Goal: Information Seeking & Learning: Learn about a topic

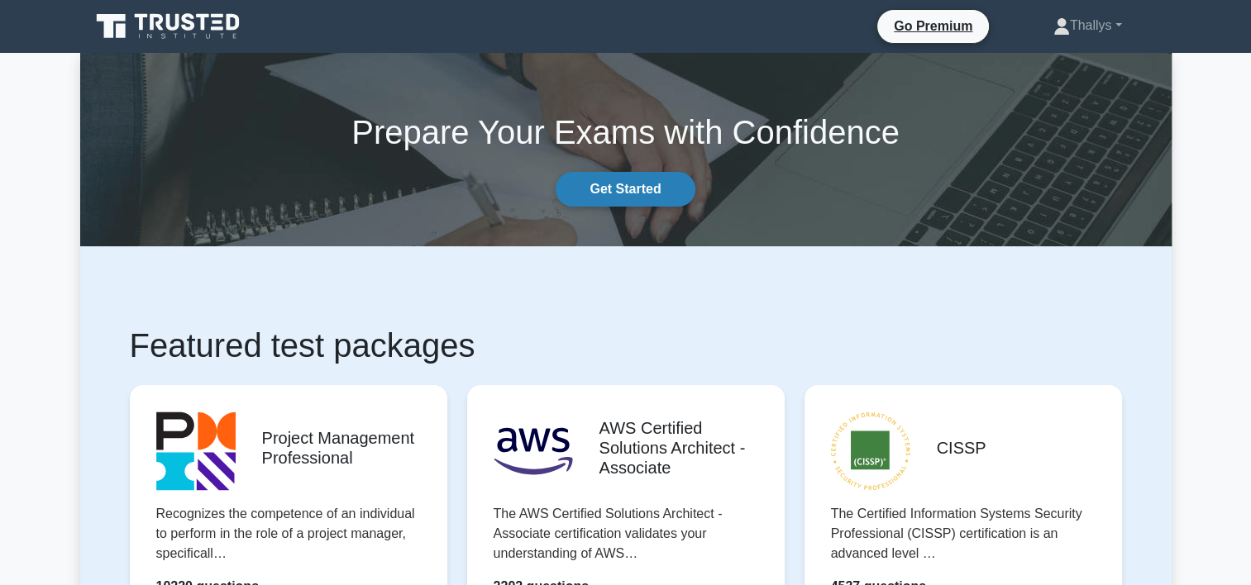
click at [618, 189] on link "Get Started" at bounding box center [625, 189] width 139 height 35
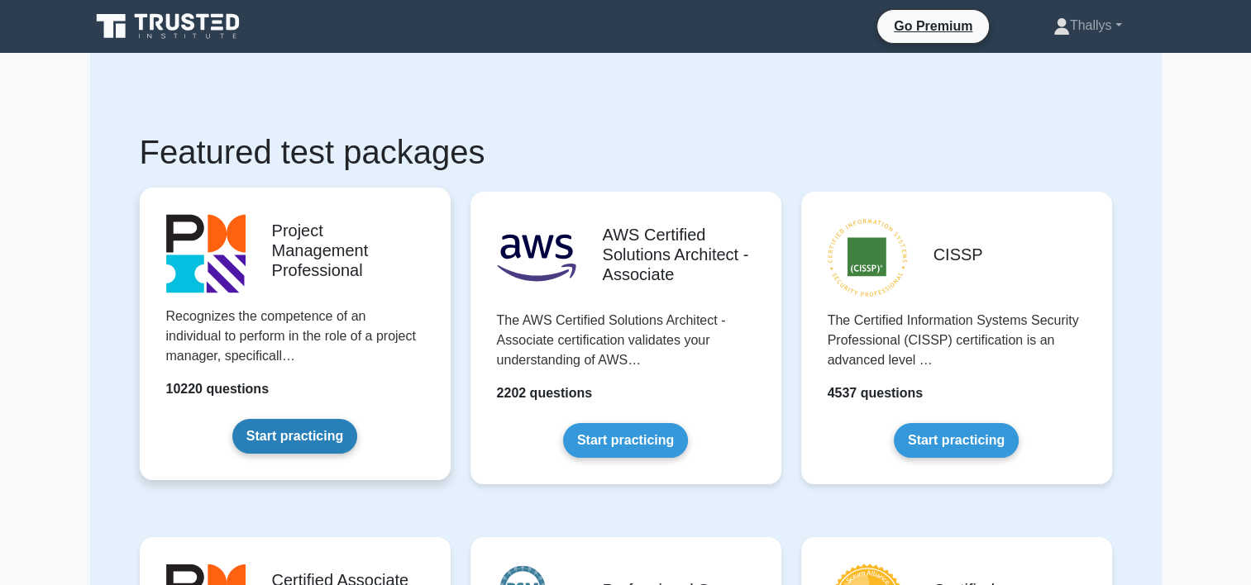
click at [276, 443] on link "Start practicing" at bounding box center [294, 436] width 125 height 35
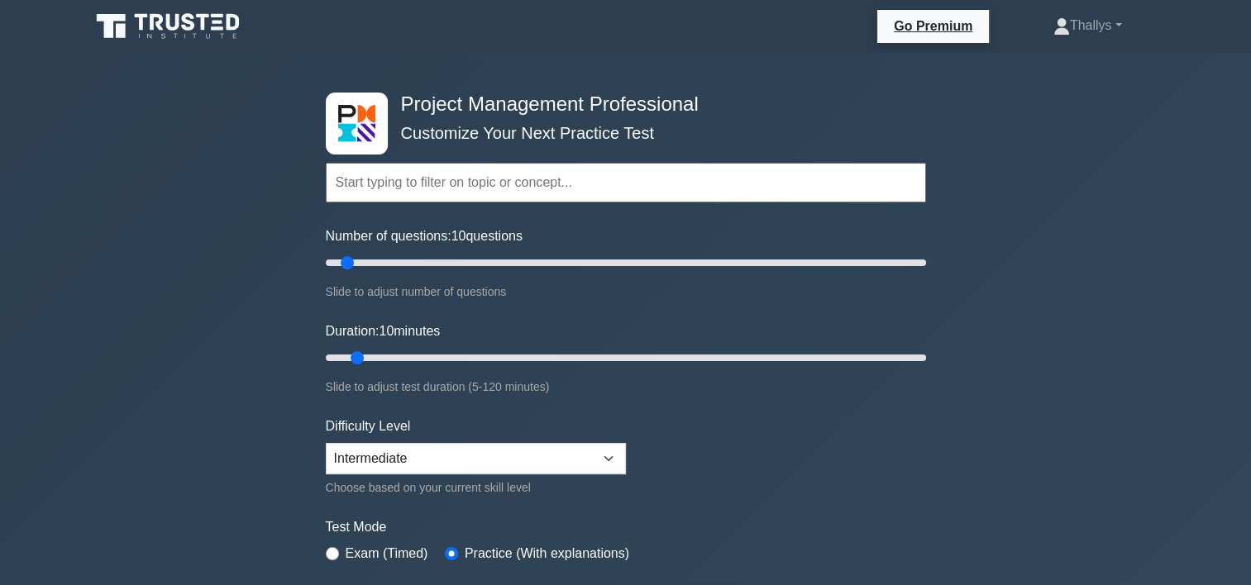
drag, startPoint x: 487, startPoint y: 251, endPoint x: 865, endPoint y: 273, distance: 378.5
click at [865, 273] on div "Number of questions: 10 questions Slide to adjust number of questions" at bounding box center [626, 264] width 600 height 75
drag, startPoint x: 865, startPoint y: 273, endPoint x: 749, endPoint y: 267, distance: 115.9
click at [749, 267] on input "Number of questions: 145 questions" at bounding box center [626, 263] width 600 height 20
click at [524, 255] on input "Number of questions: 70 questions" at bounding box center [626, 263] width 600 height 20
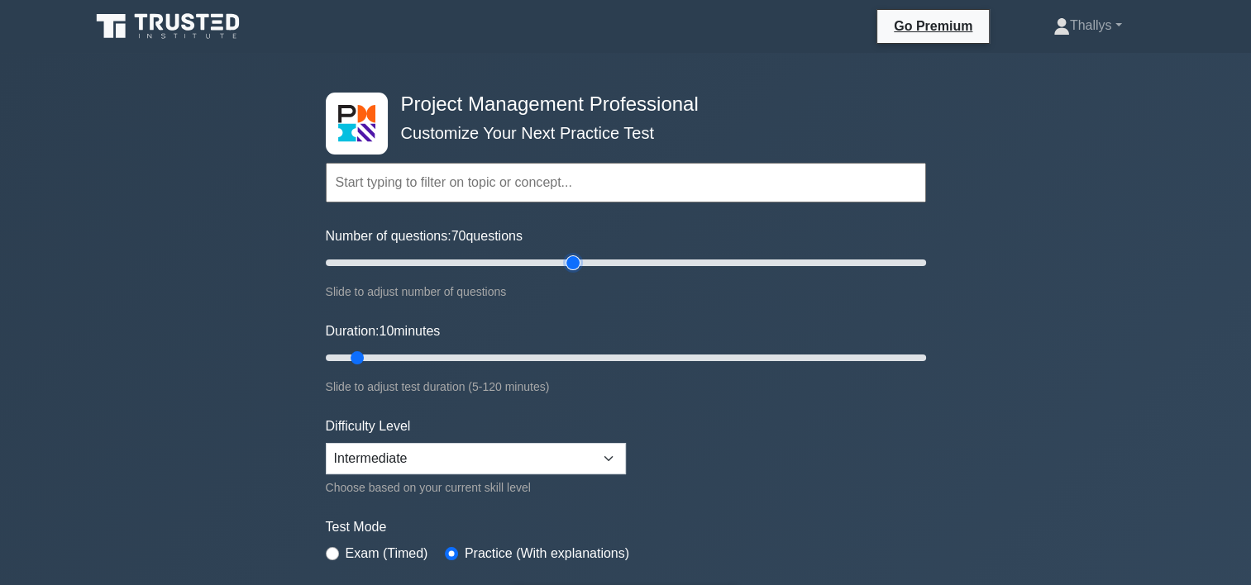
click at [577, 261] on input "Number of questions: 70 questions" at bounding box center [626, 263] width 600 height 20
click at [594, 259] on input "Number of questions: 85 questions" at bounding box center [626, 263] width 600 height 20
click at [599, 258] on input "Number of questions: 90 questions" at bounding box center [626, 263] width 600 height 20
type input "100"
click at [616, 255] on input "Number of questions: 95 questions" at bounding box center [626, 263] width 600 height 20
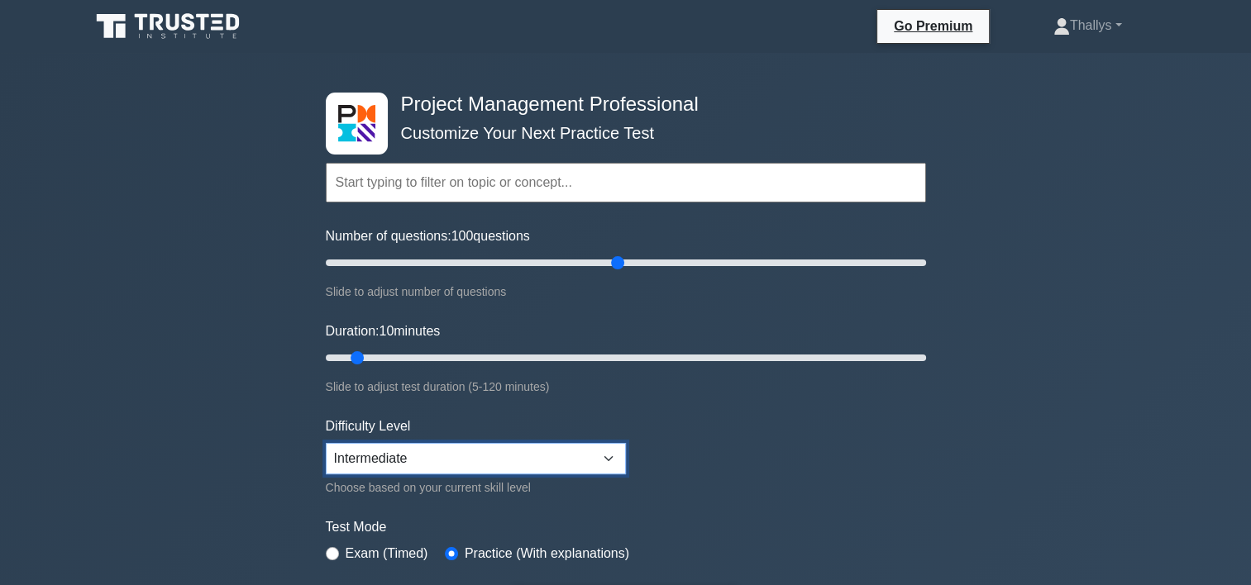
click at [436, 452] on select "Beginner Intermediate Expert" at bounding box center [476, 458] width 300 height 31
select select "expert"
click at [326, 443] on select "Beginner Intermediate Expert" at bounding box center [476, 458] width 300 height 31
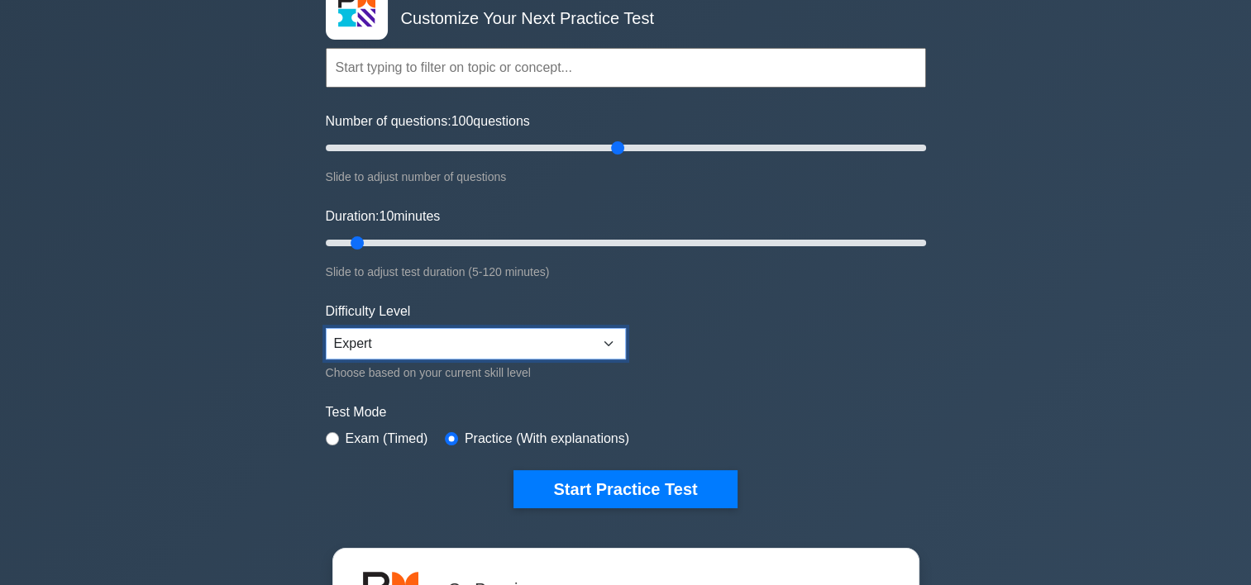
scroll to position [165, 0]
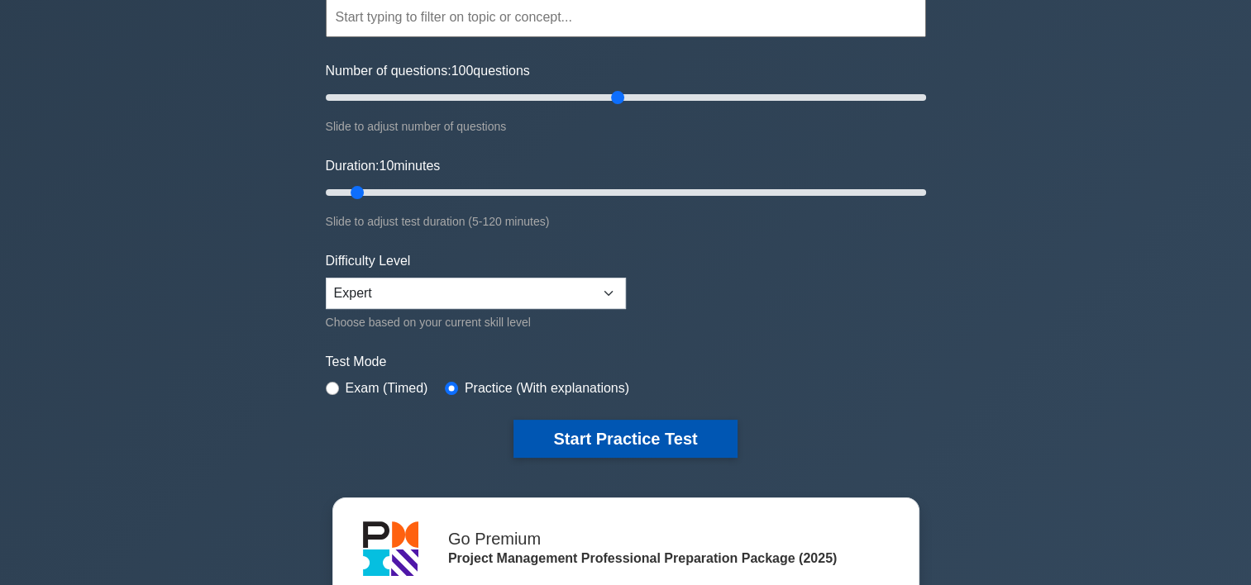
click at [583, 441] on button "Start Practice Test" at bounding box center [624, 439] width 223 height 38
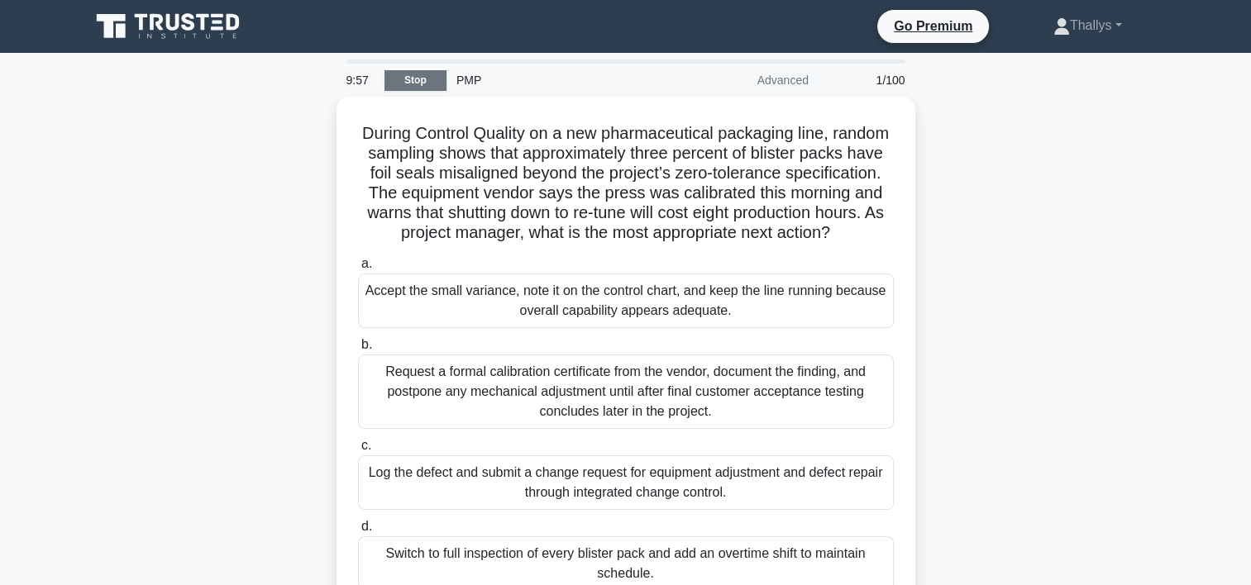
click at [432, 74] on link "Stop" at bounding box center [415, 80] width 62 height 21
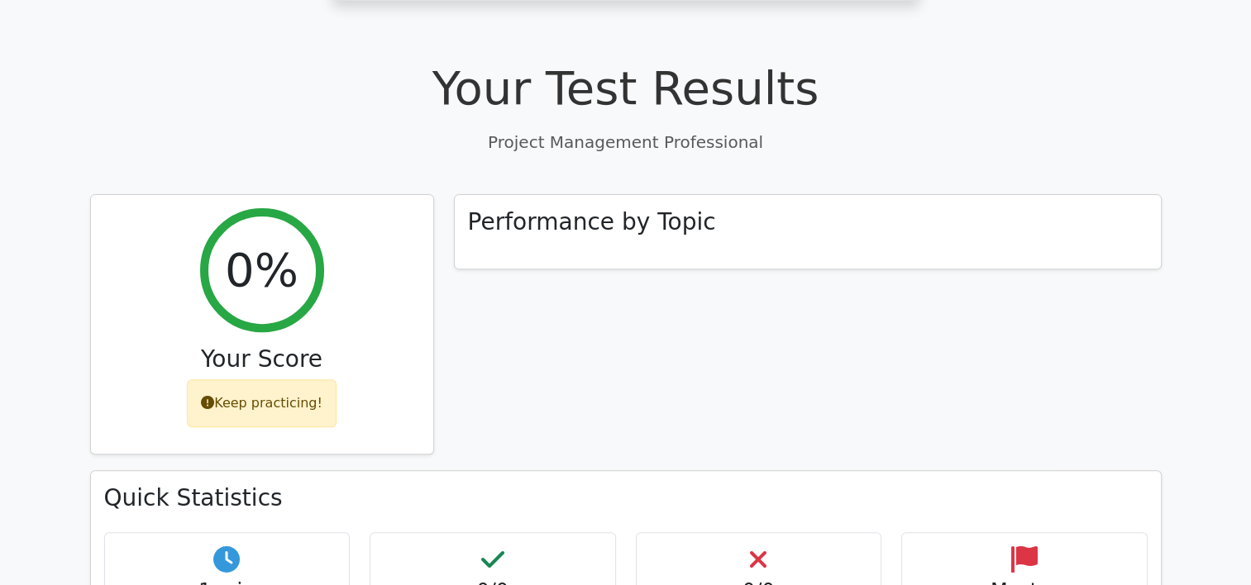
scroll to position [579, 0]
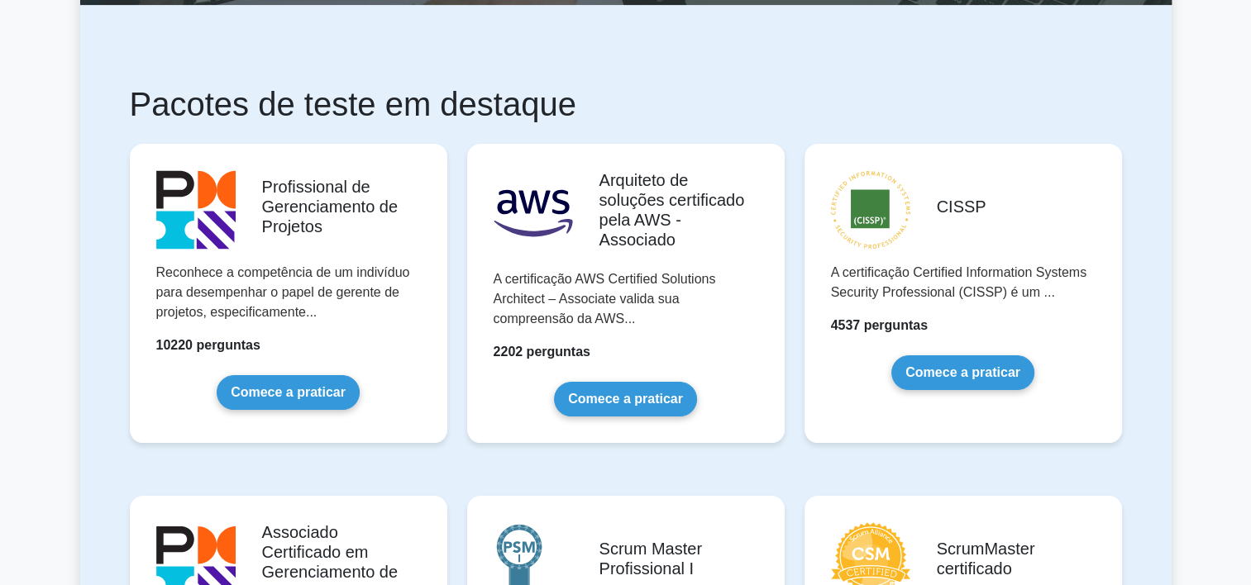
scroll to position [331, 0]
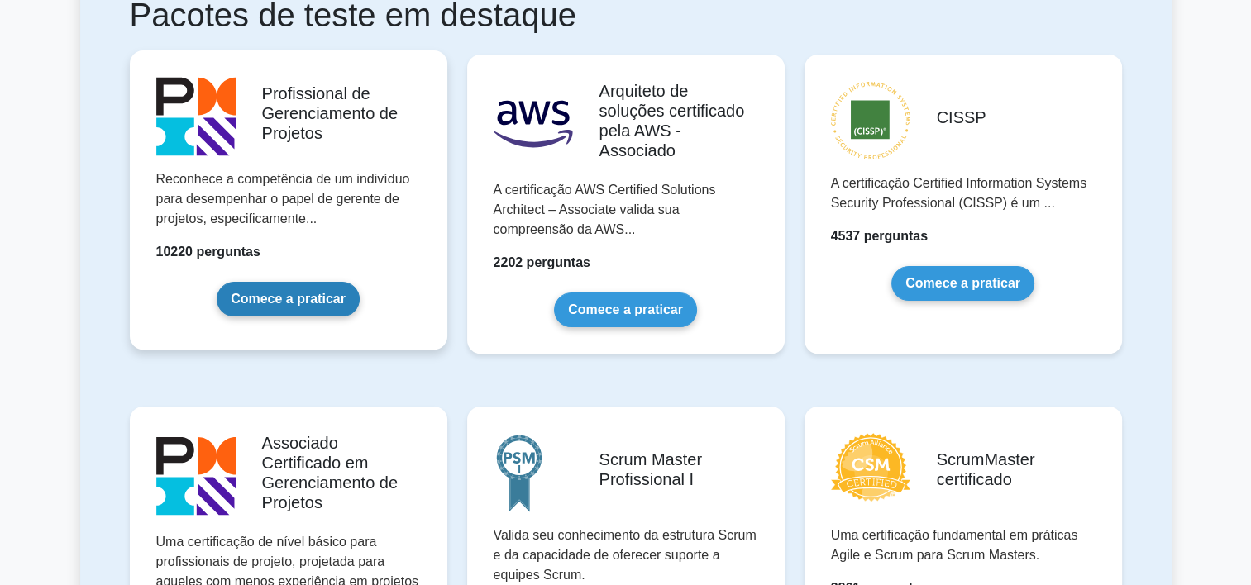
click at [308, 285] on link "Comece a praticar" at bounding box center [288, 299] width 143 height 35
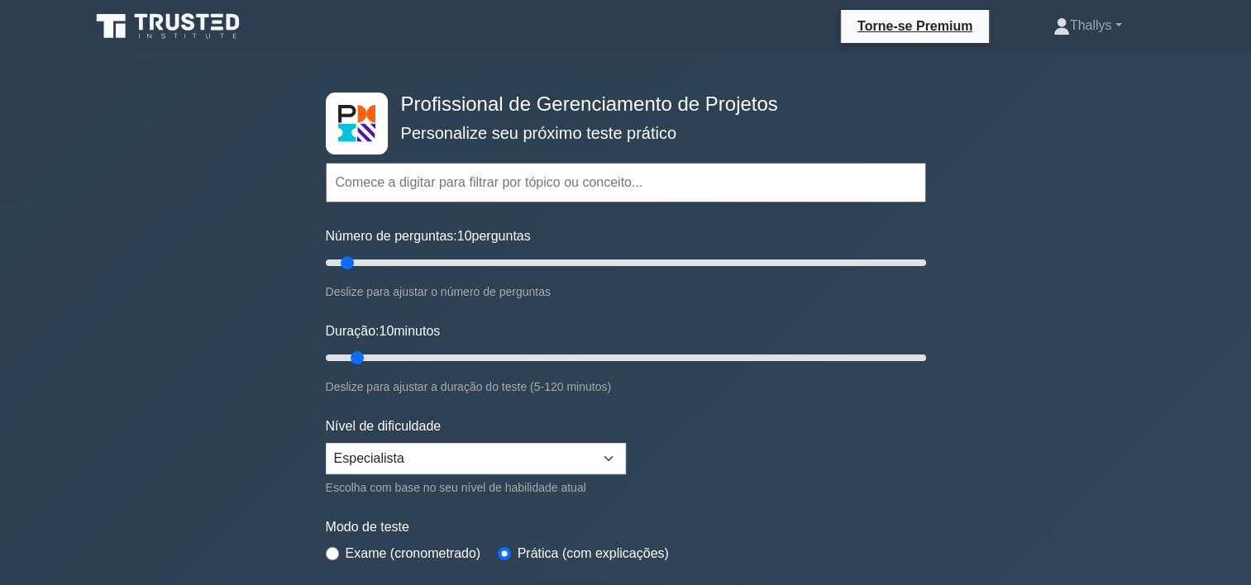
click at [842, 370] on div "Duração: 10 minutos Deslize para ajustar a duração do teste (5-120 minutos)" at bounding box center [626, 359] width 600 height 75
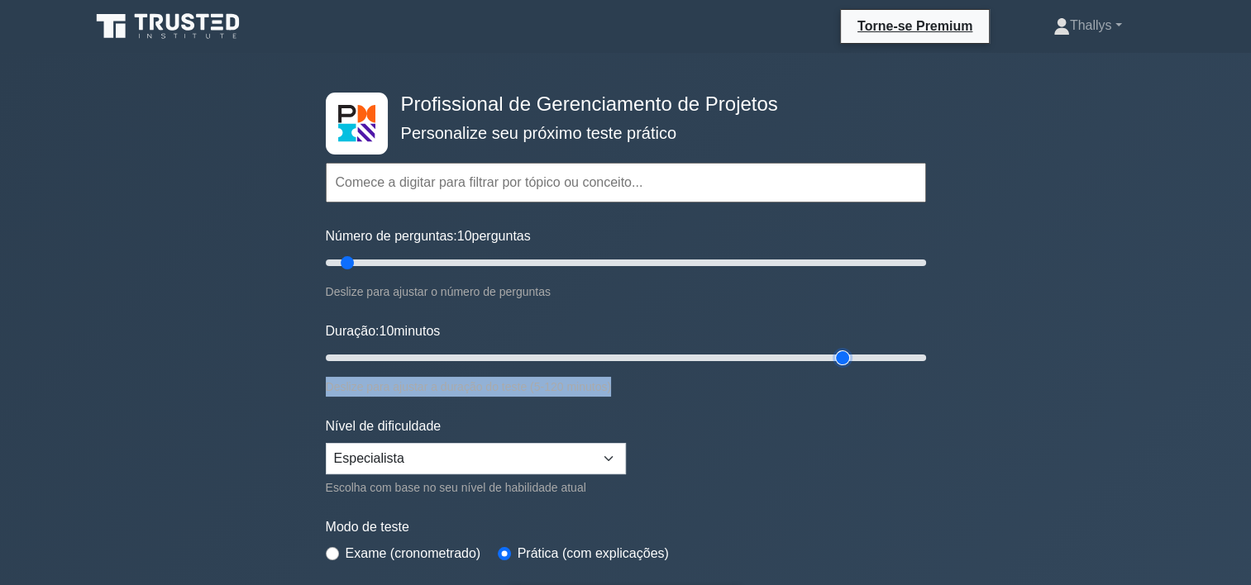
drag, startPoint x: 842, startPoint y: 369, endPoint x: 851, endPoint y: 359, distance: 12.9
click at [850, 359] on input "Duração: 10 minutos" at bounding box center [626, 358] width 600 height 20
type input "110"
click at [880, 351] on input "Duração: 105 minutos" at bounding box center [626, 358] width 600 height 20
click at [481, 253] on input "Número de perguntas: 10 perguntas" at bounding box center [626, 263] width 600 height 20
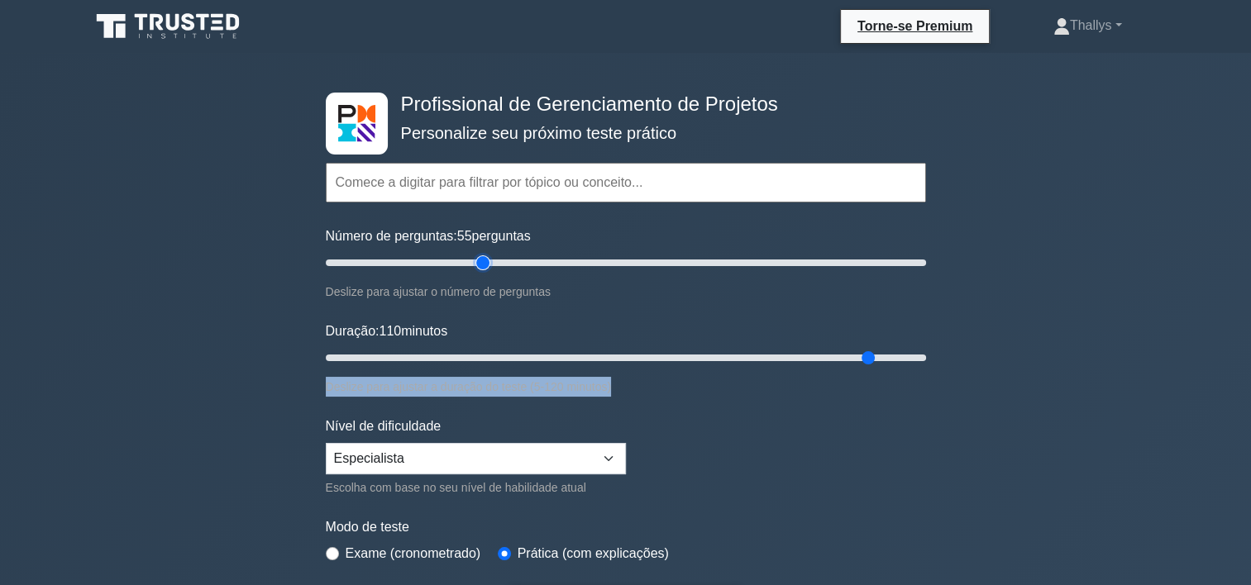
click at [480, 258] on input "Número de perguntas: 55 perguntas" at bounding box center [626, 263] width 600 height 20
type input "50"
click at [473, 258] on input "Número de perguntas: 55 perguntas" at bounding box center [626, 263] width 600 height 20
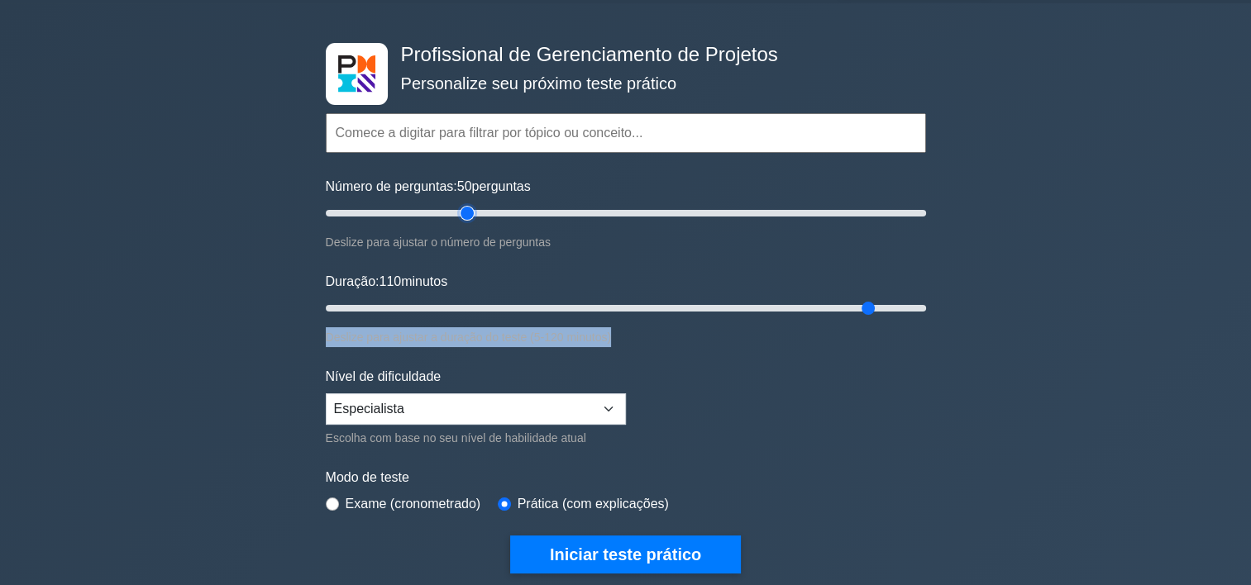
scroll to position [165, 0]
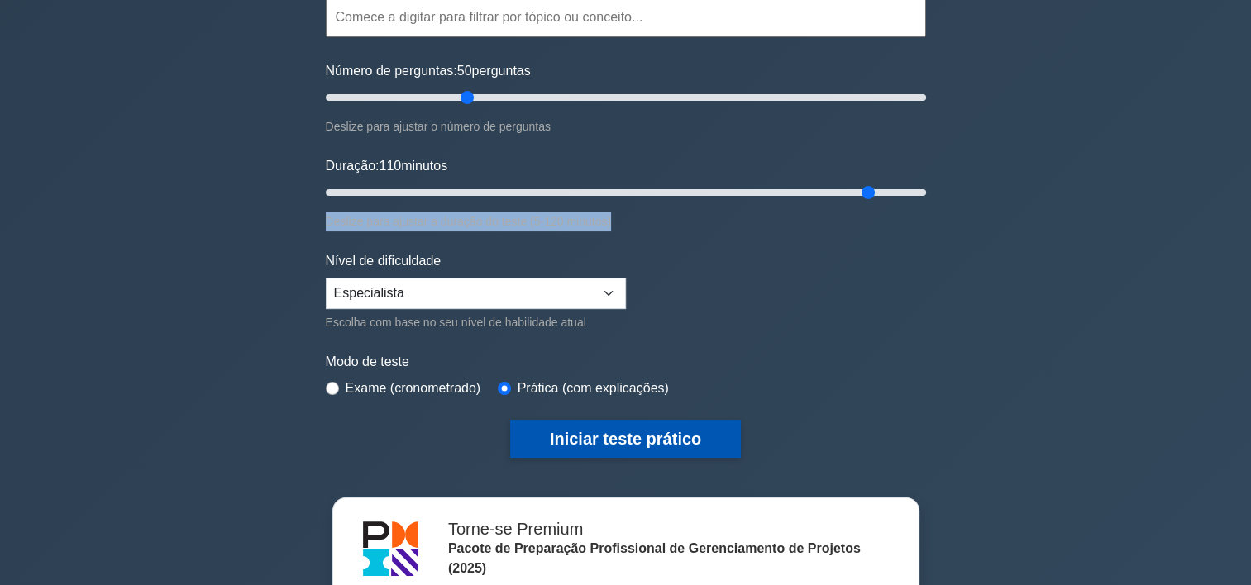
click at [566, 425] on button "Iniciar teste prático" at bounding box center [625, 439] width 231 height 38
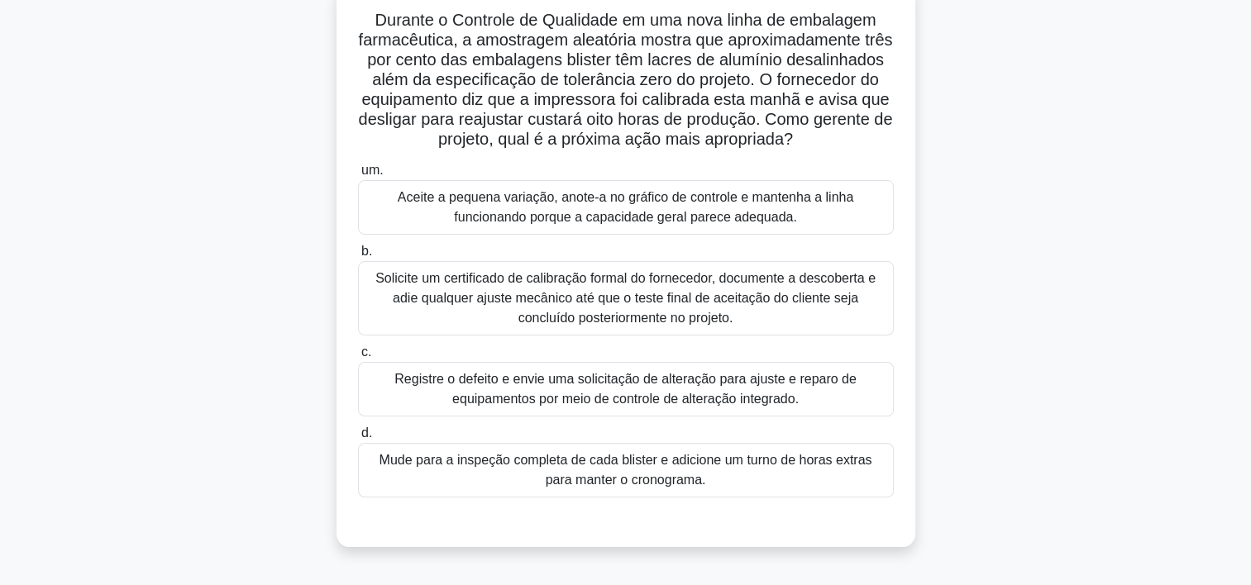
scroll to position [248, 0]
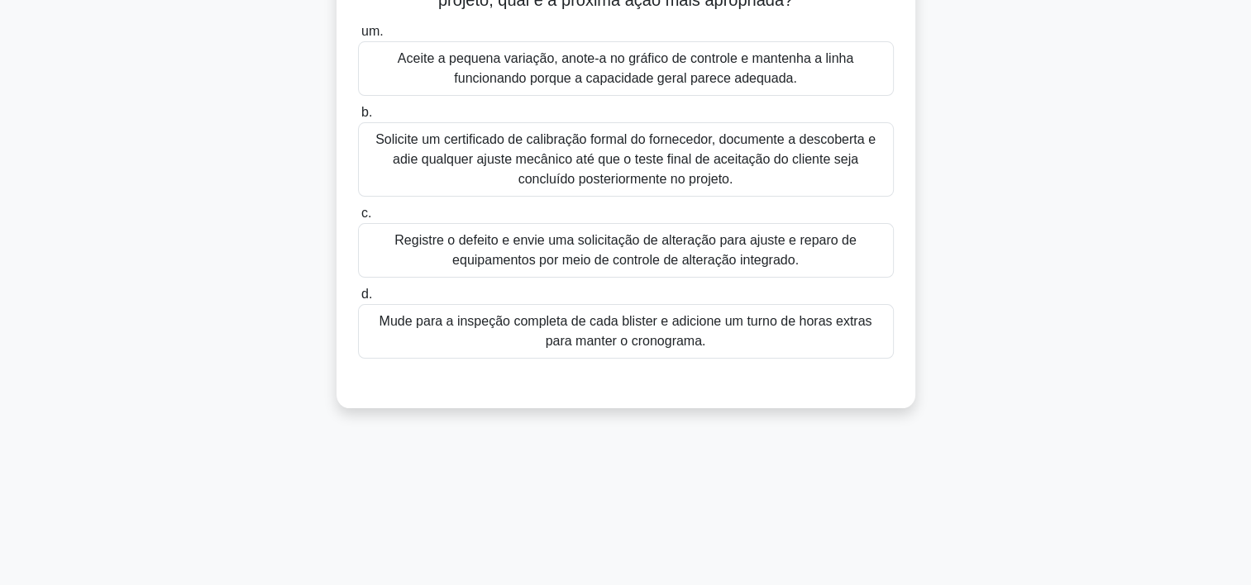
click at [507, 274] on div "Registre o defeito e envie uma solicitação de alteração para ajuste e reparo de…" at bounding box center [626, 250] width 536 height 55
click at [358, 219] on input "c. Registre o defeito e envie uma solicitação de alteração para ajuste e reparo…" at bounding box center [358, 213] width 0 height 11
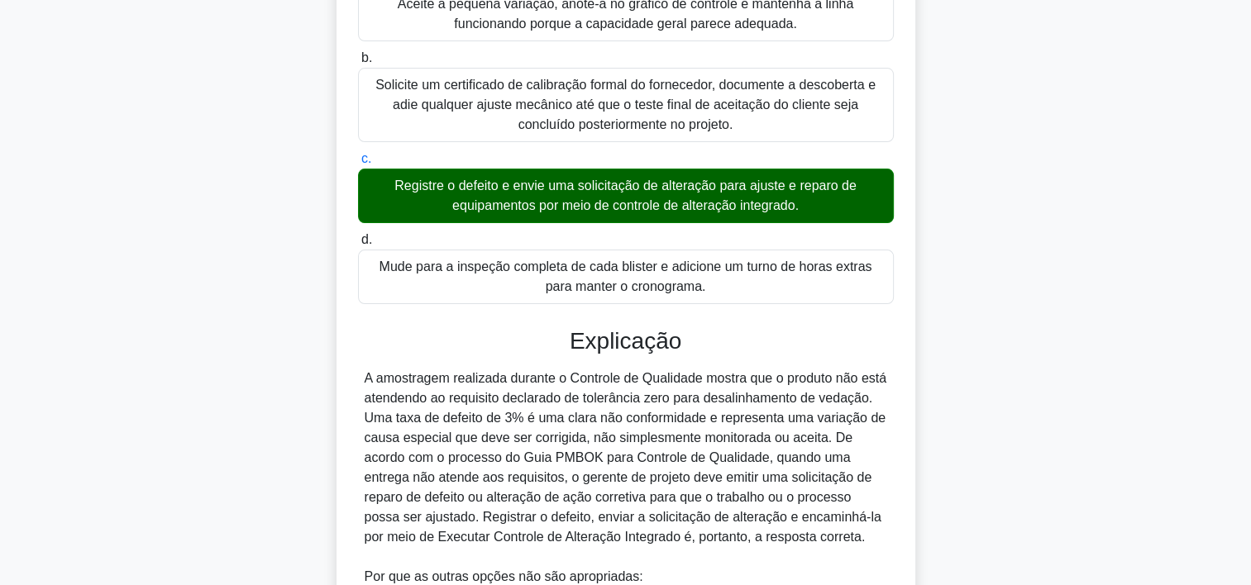
scroll to position [632, 0]
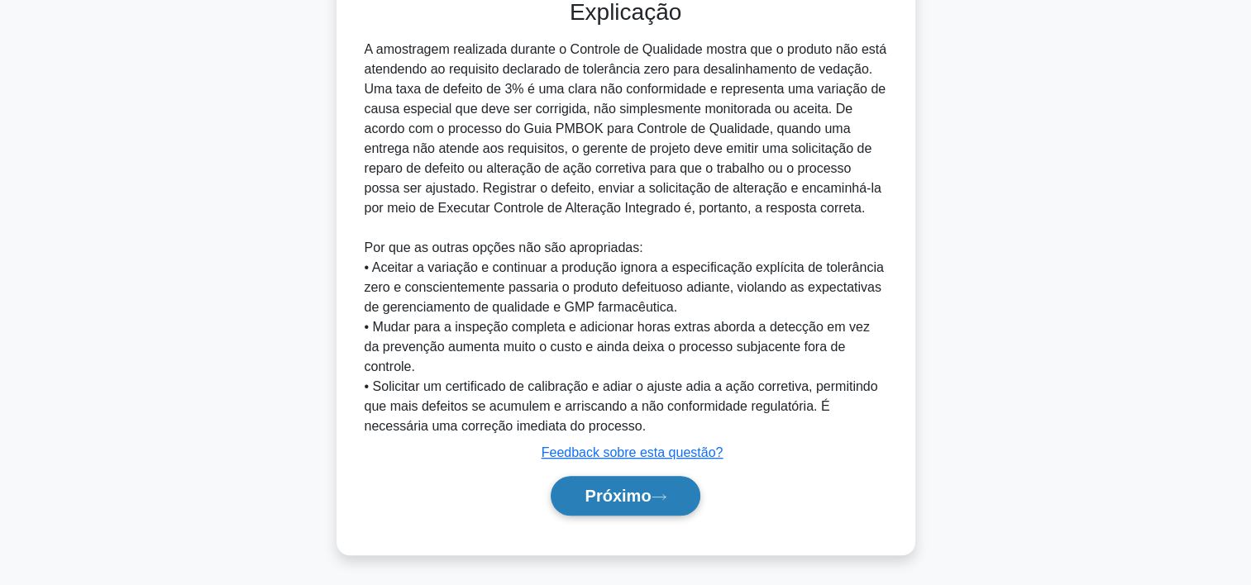
click at [589, 504] on font "Próximo" at bounding box center [618, 496] width 66 height 18
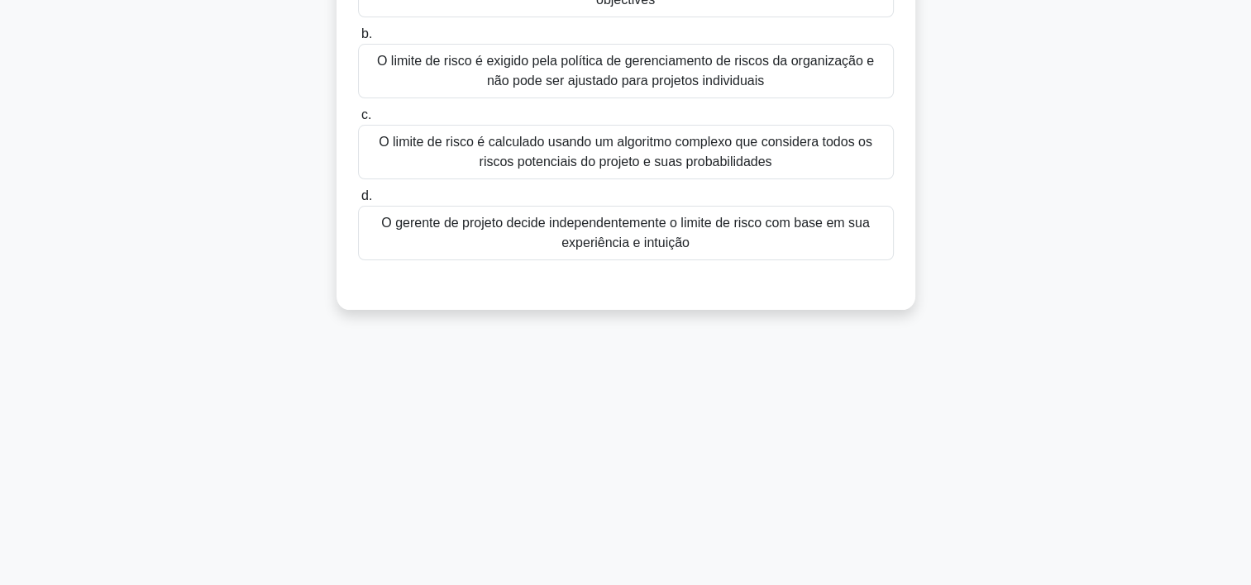
scroll to position [60, 0]
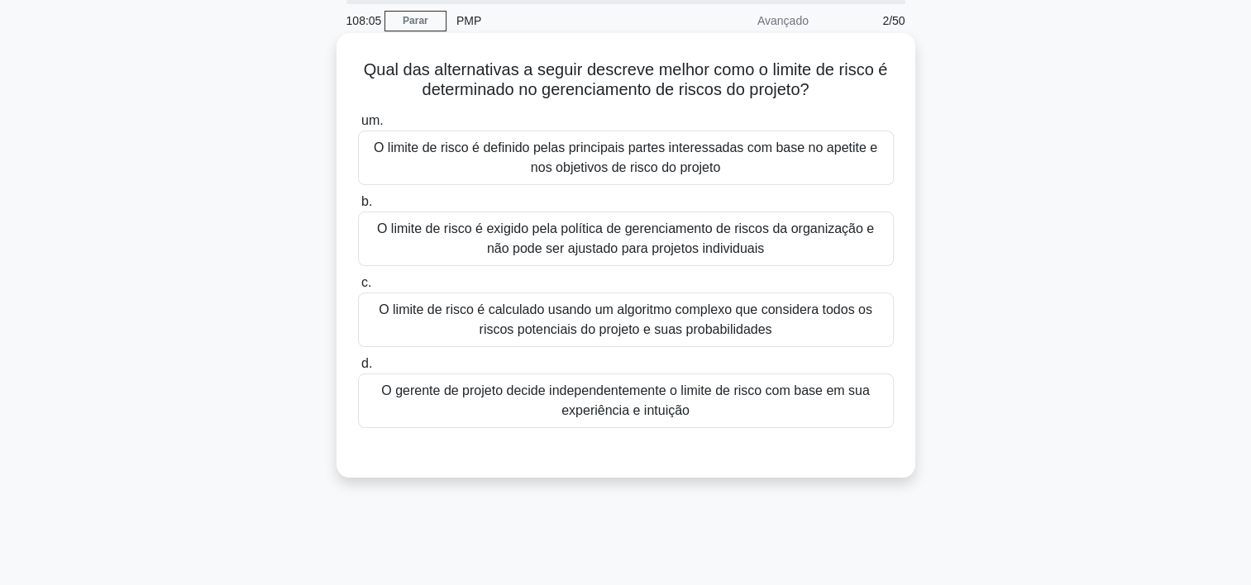
click at [395, 163] on div "O limite de risco é definido pelas principais partes interessadas com base no a…" at bounding box center [626, 158] width 536 height 55
click at [358, 126] on input "um. O limite de risco é definido pelas principais partes interessadas com base …" at bounding box center [358, 121] width 0 height 11
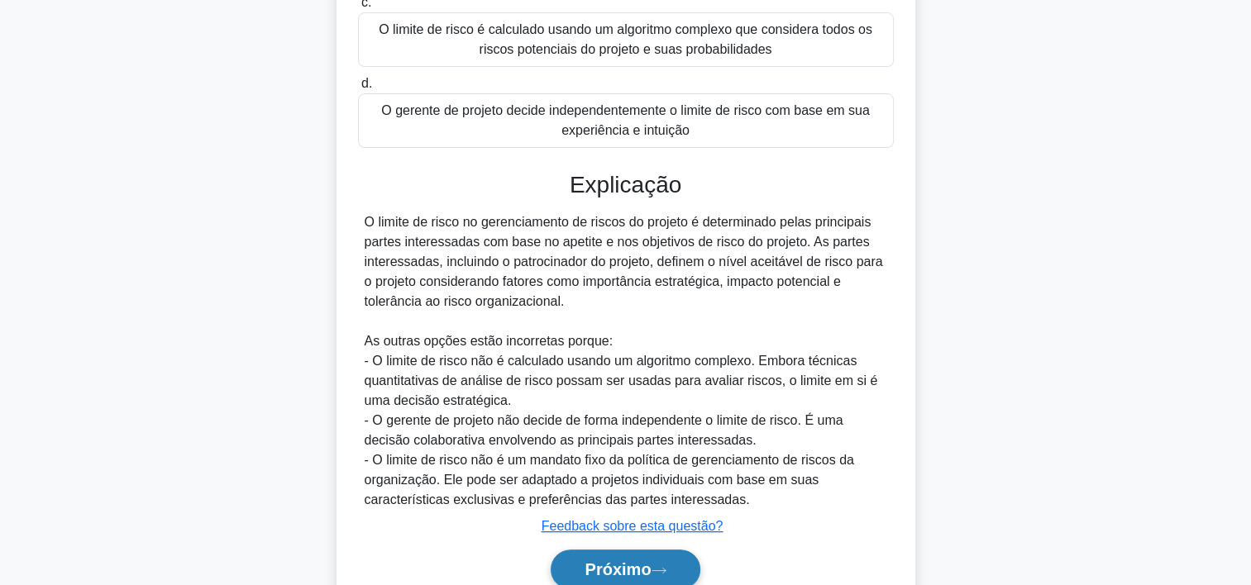
scroll to position [413, 0]
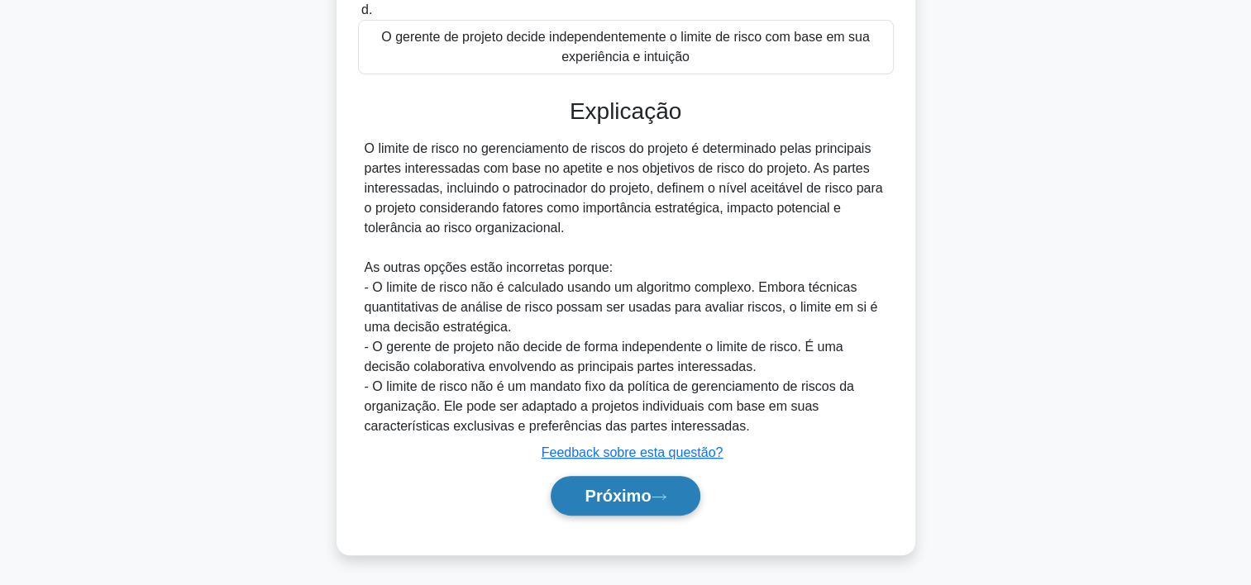
click at [625, 493] on font "Próximo" at bounding box center [618, 496] width 66 height 18
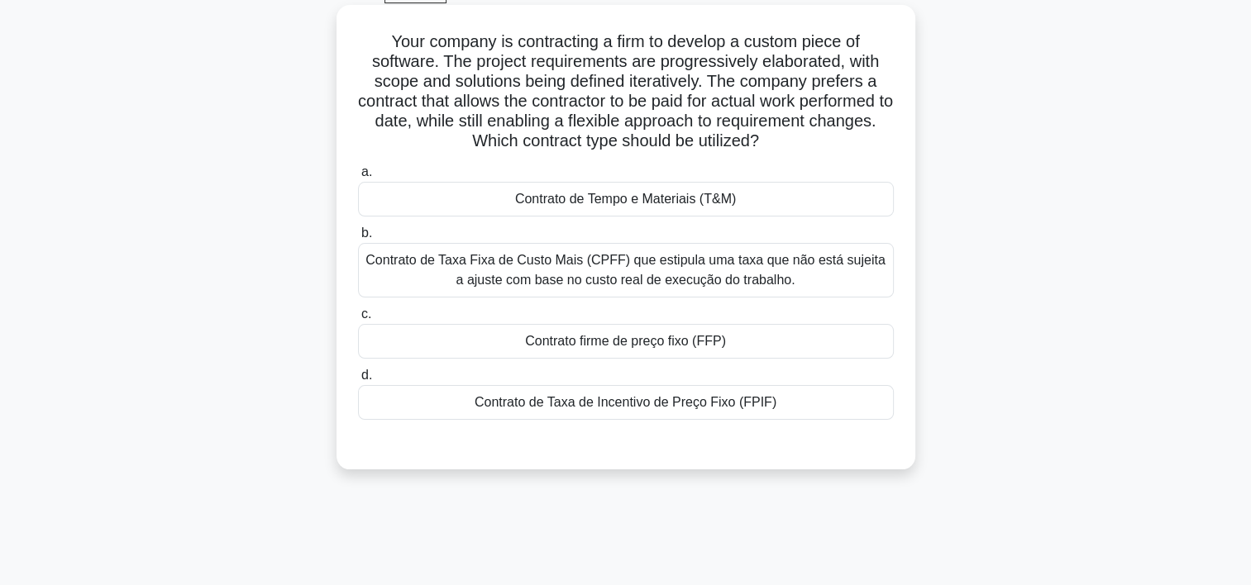
scroll to position [0, 0]
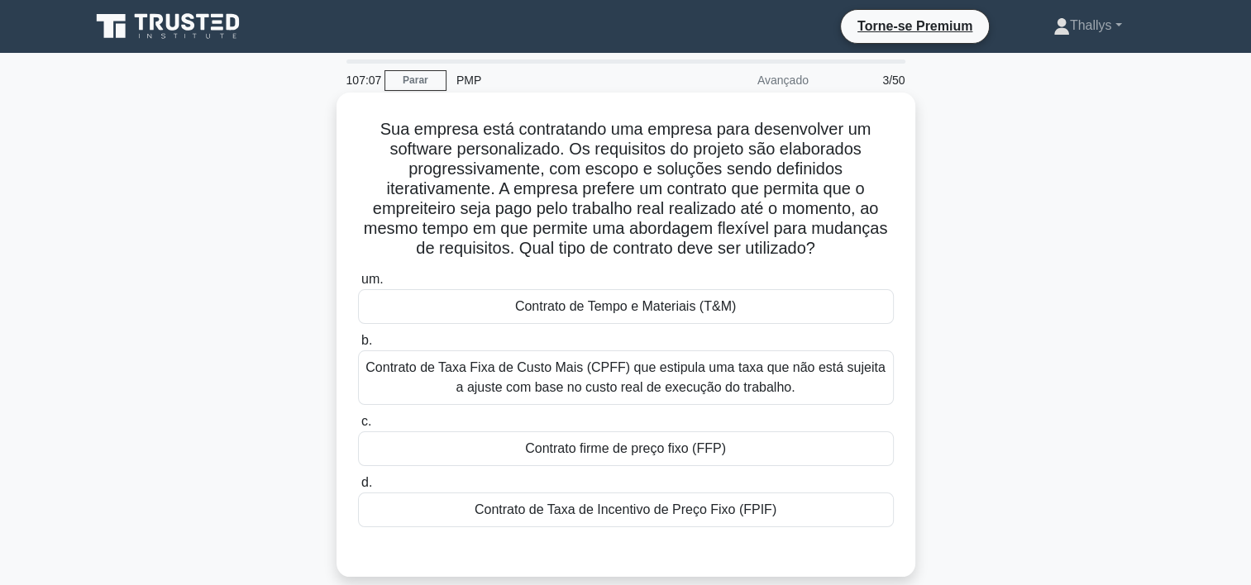
click at [494, 294] on div "Contrato de Tempo e Materiais (T&M)" at bounding box center [626, 306] width 536 height 35
click at [358, 285] on input "um. Contrato de Tempo e Materiais (T&M)" at bounding box center [358, 279] width 0 height 11
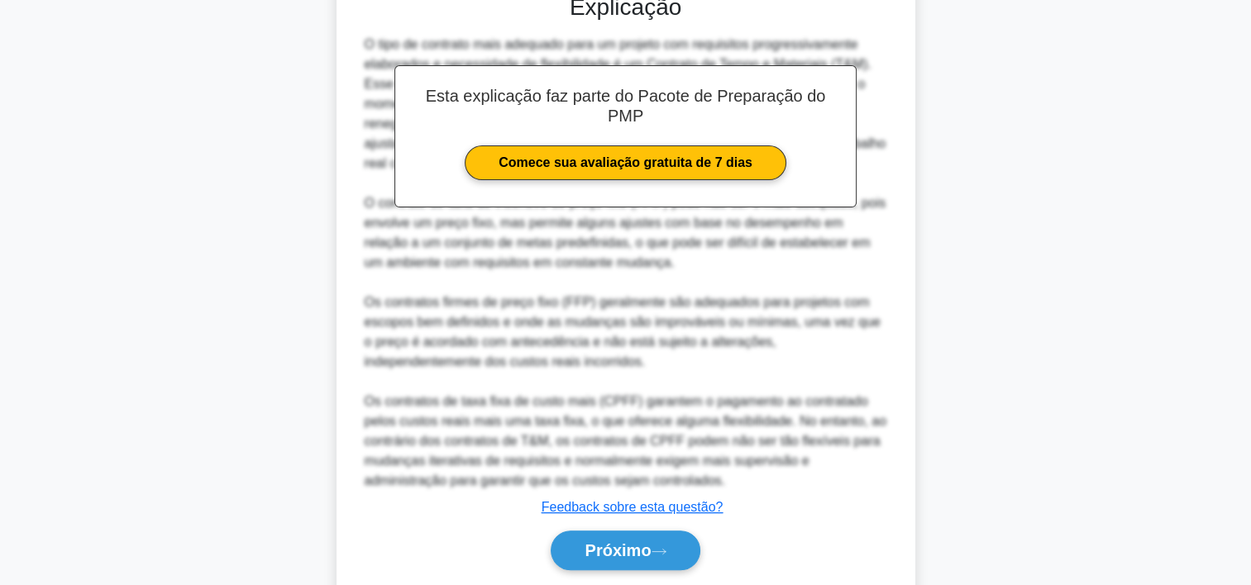
scroll to position [612, 0]
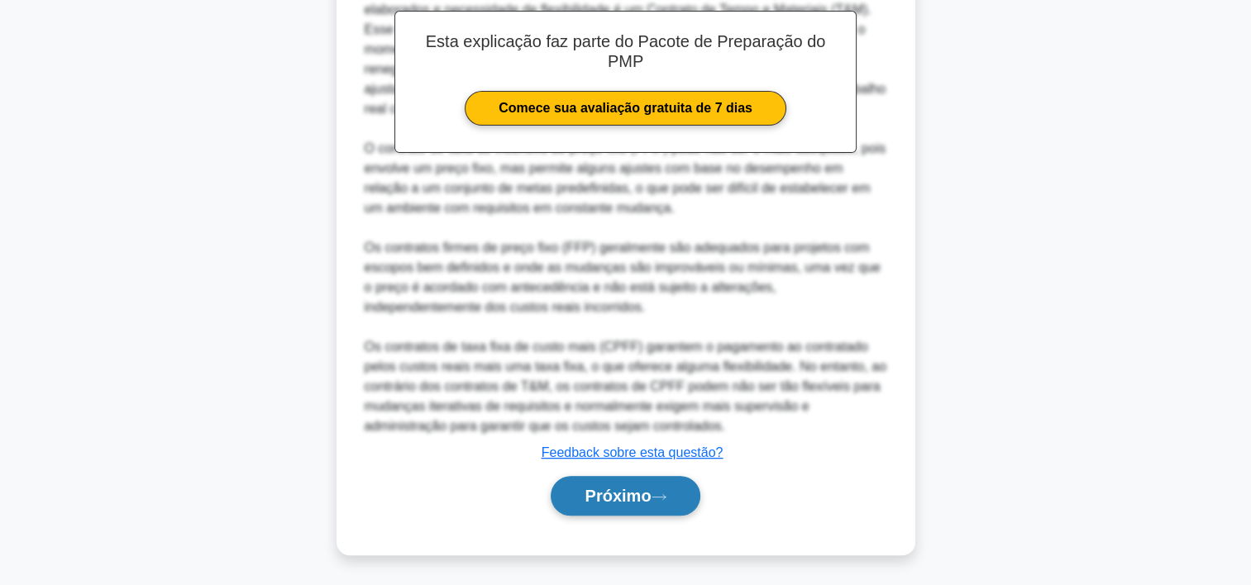
click at [592, 489] on font "Próximo" at bounding box center [618, 496] width 66 height 18
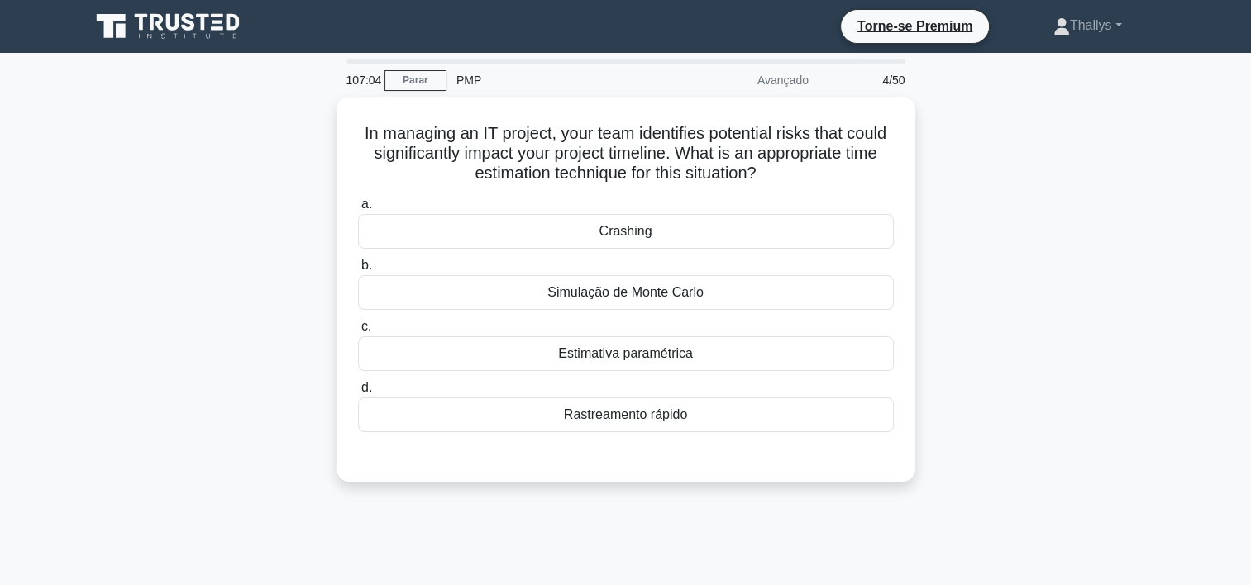
scroll to position [0, 0]
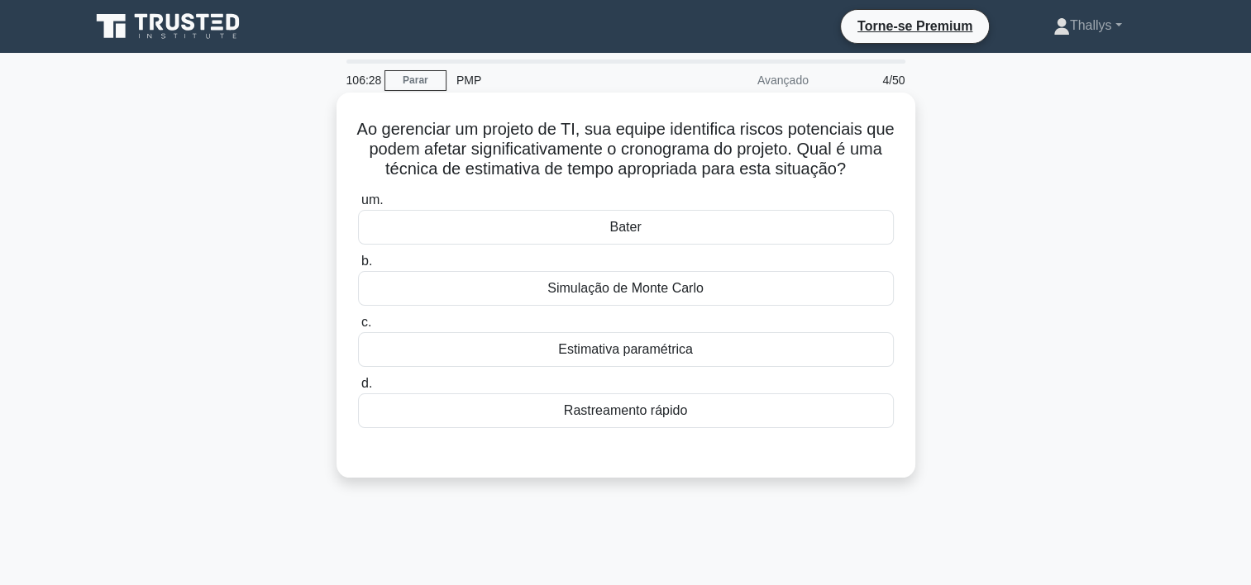
click at [482, 285] on div "Simulação de Monte Carlo" at bounding box center [626, 288] width 536 height 35
click at [358, 267] on input "b. Simulação de Monte Carlo" at bounding box center [358, 261] width 0 height 11
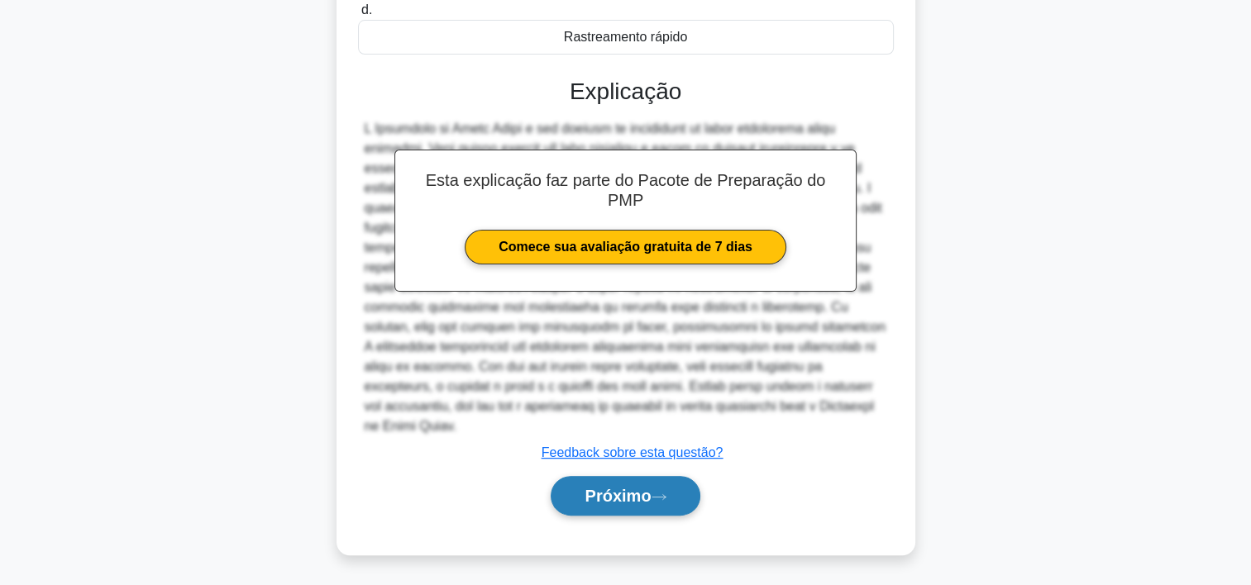
click at [580, 496] on button "Próximo" at bounding box center [625, 496] width 149 height 40
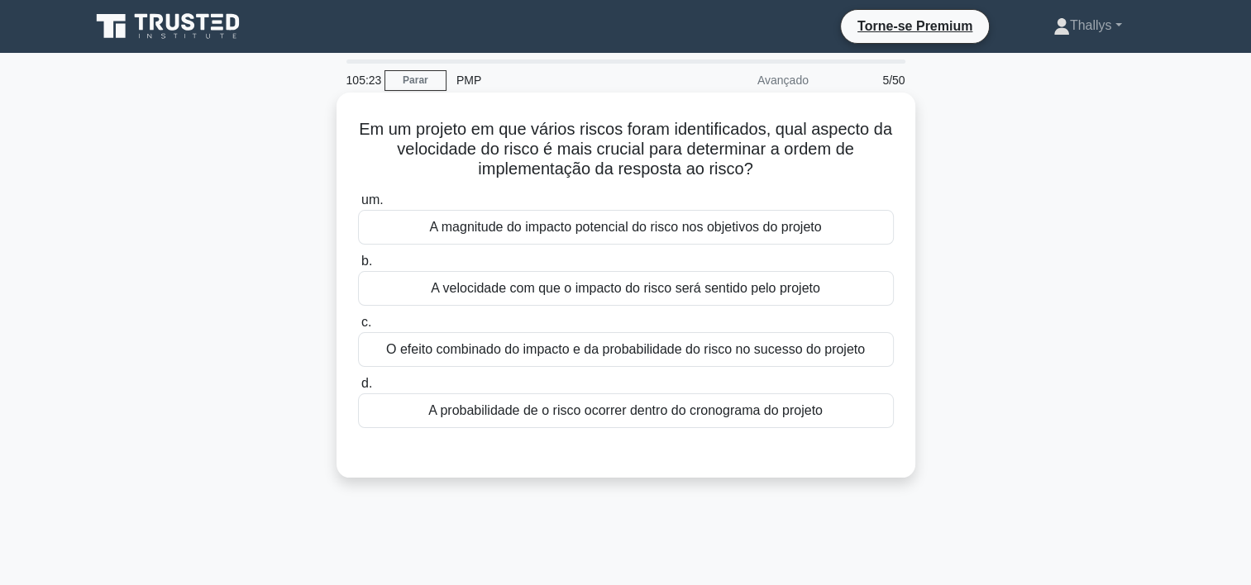
click at [412, 265] on label "b. A velocidade com que o impacto do risco será sentido pelo projeto" at bounding box center [626, 278] width 536 height 55
click at [358, 265] on input "b. A velocidade com que o impacto do risco será sentido pelo projeto" at bounding box center [358, 261] width 0 height 11
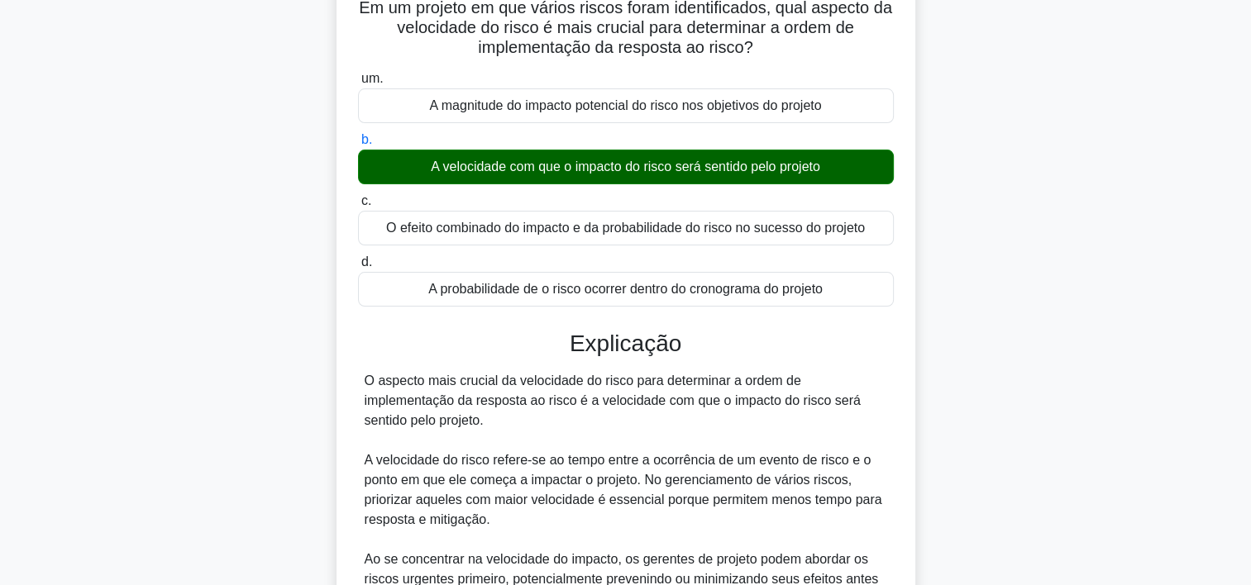
scroll to position [453, 0]
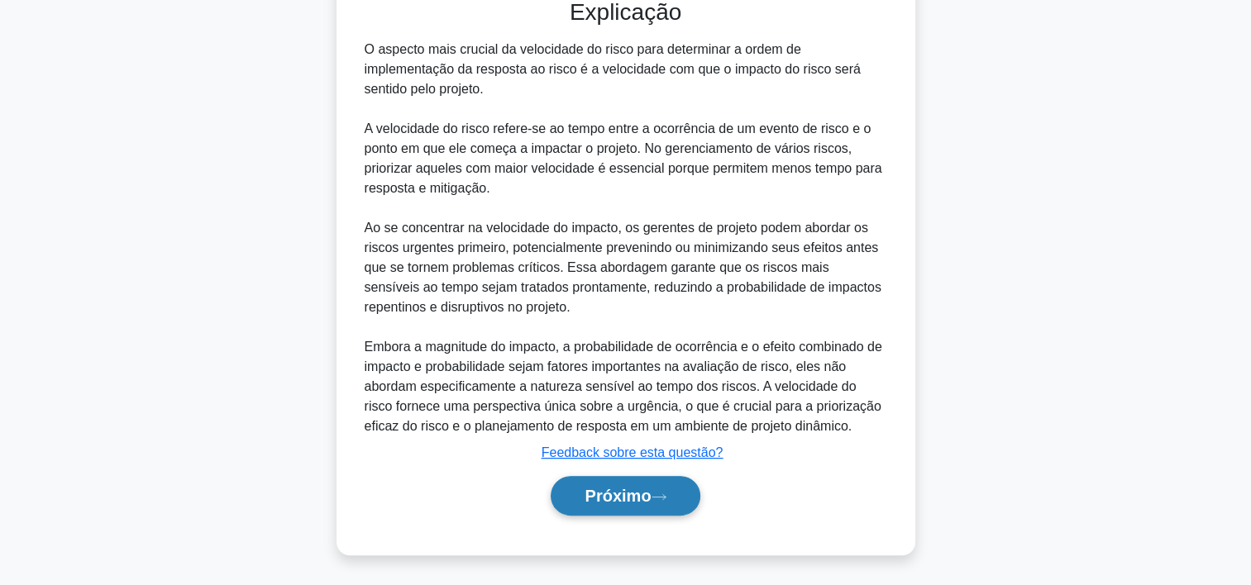
click at [618, 494] on font "Próximo" at bounding box center [618, 496] width 66 height 18
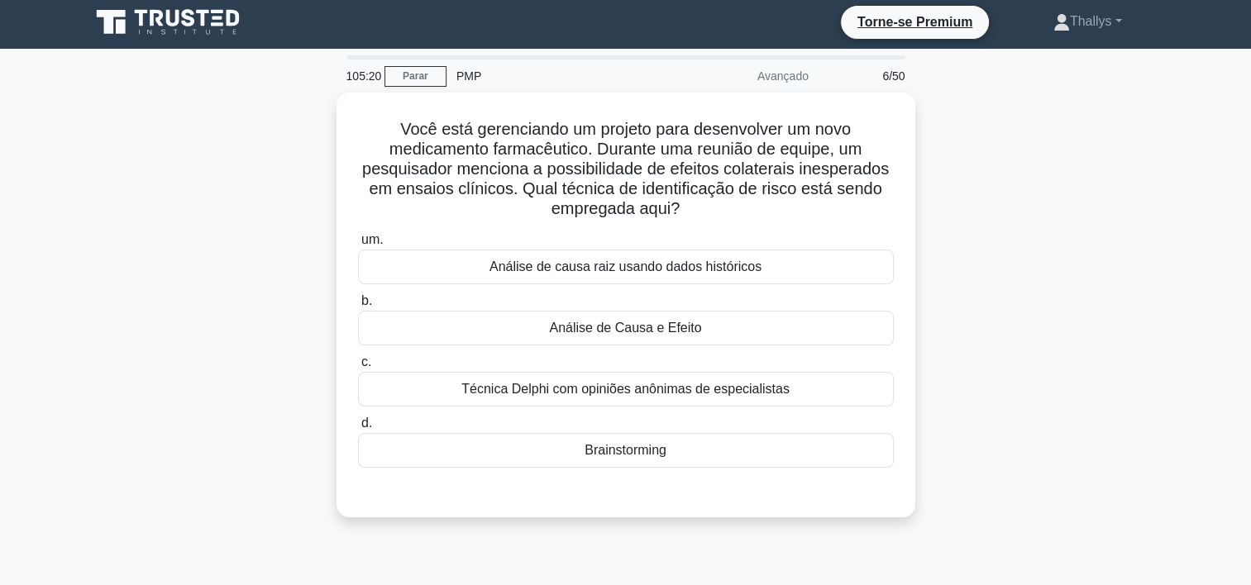
scroll to position [0, 0]
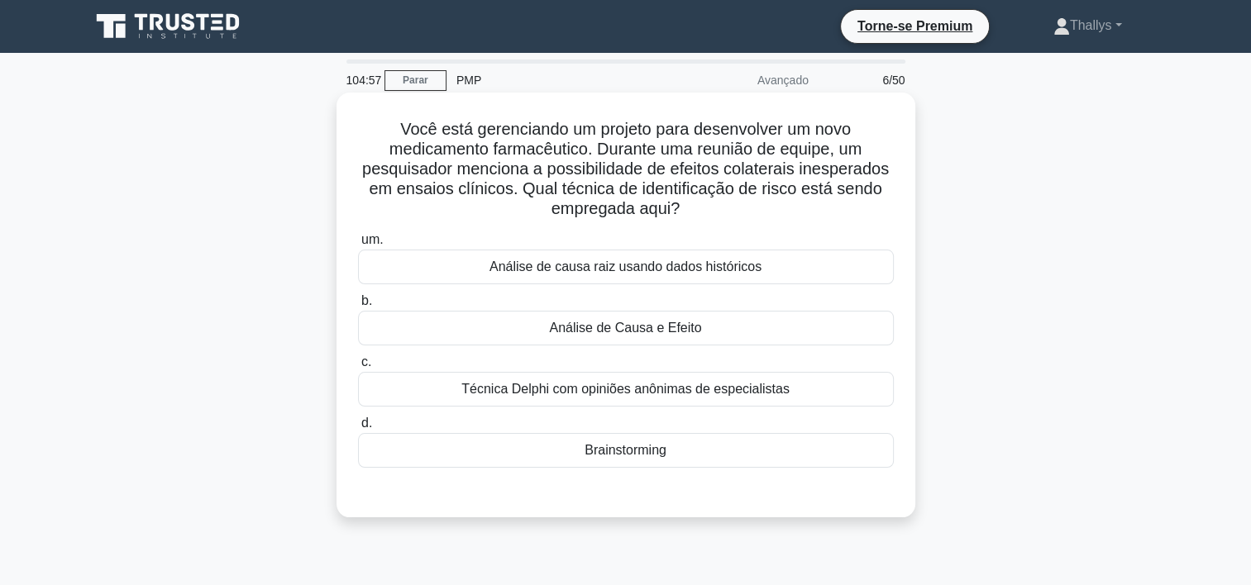
click at [456, 331] on div "Análise de Causa e Efeito" at bounding box center [626, 328] width 536 height 35
click at [358, 307] on input "b. Análise de Causa e Efeito" at bounding box center [358, 301] width 0 height 11
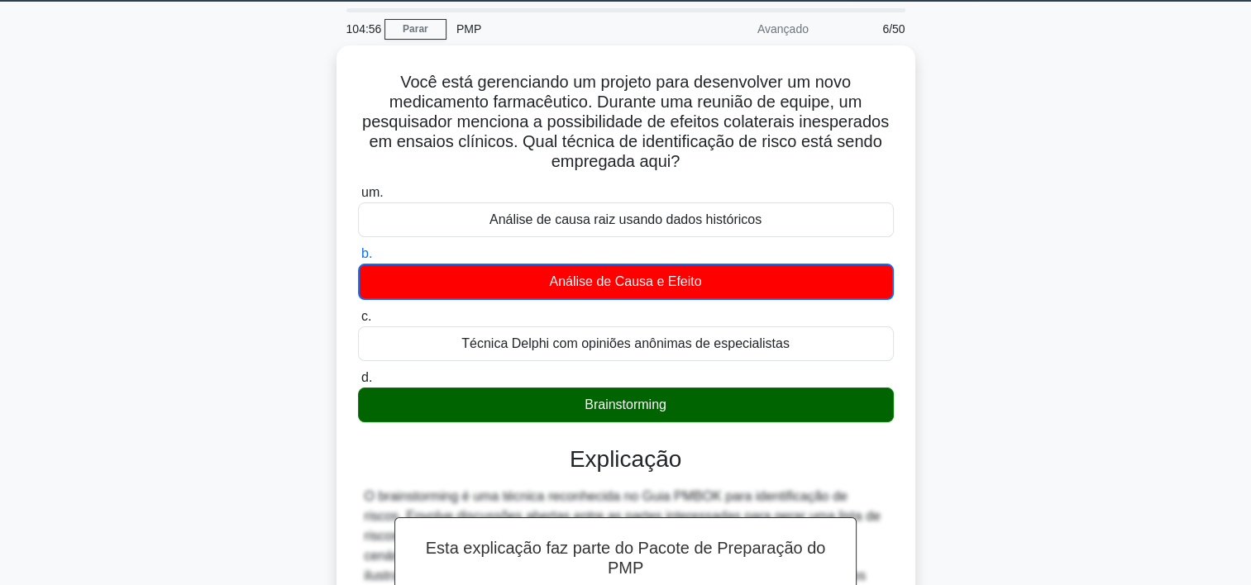
scroll to position [308, 0]
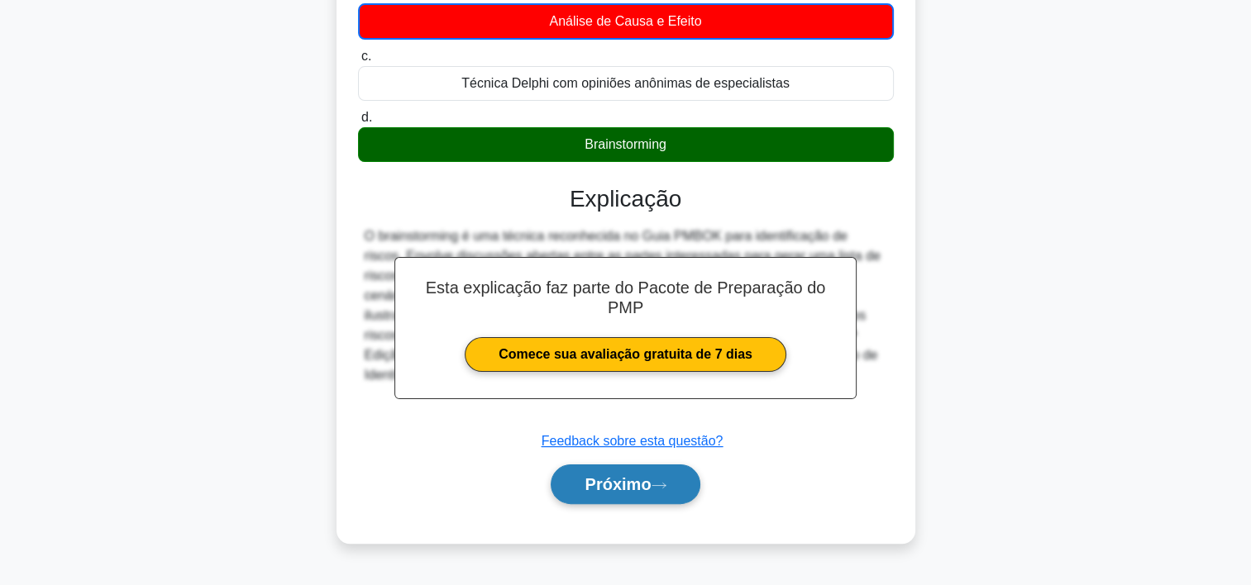
click at [634, 491] on font "Próximo" at bounding box center [618, 484] width 66 height 18
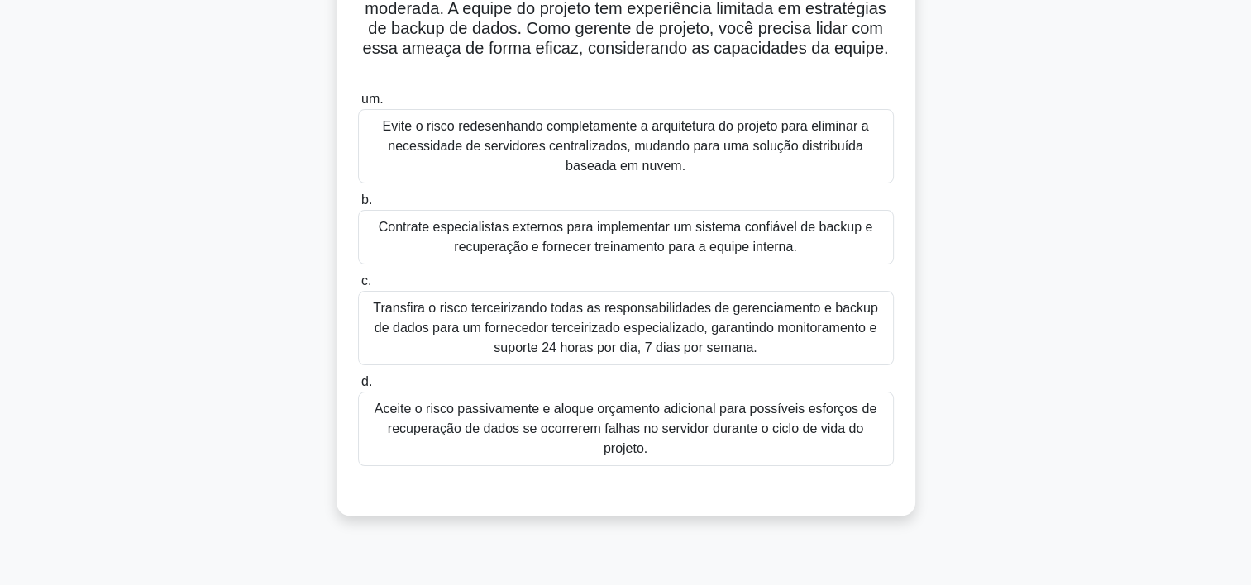
scroll to position [225, 0]
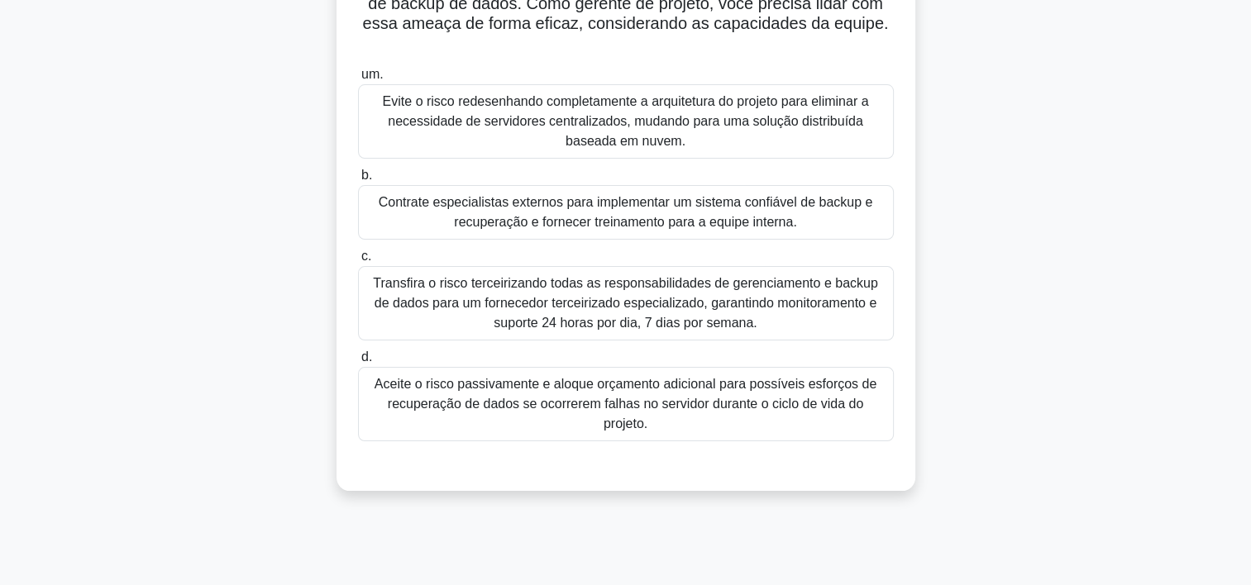
click at [503, 327] on div "Transfira o risco terceirizando todas as responsabilidades de gerenciamento e b…" at bounding box center [626, 303] width 536 height 74
click at [358, 262] on input "c. Transfira o risco terceirizando todas as responsabilidades de gerenciamento …" at bounding box center [358, 256] width 0 height 11
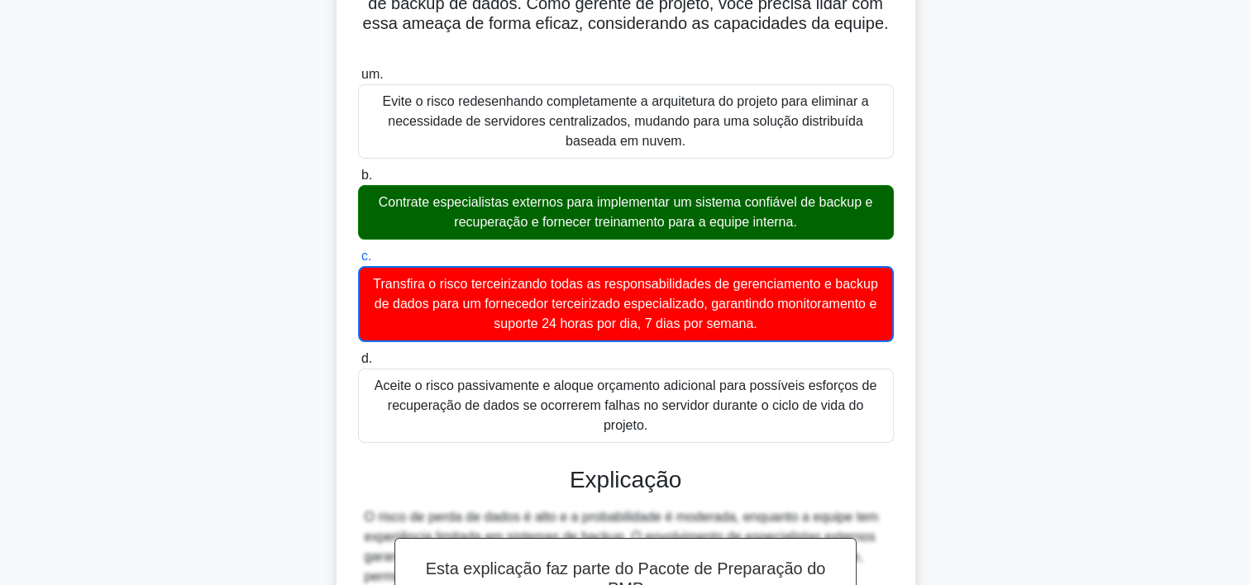
click at [642, 224] on div "Contrate especialistas externos para implementar um sistema confiável de backup…" at bounding box center [626, 212] width 536 height 55
click at [358, 181] on input "b. Contrate especialistas externos para implementar um sistema confiável de bac…" at bounding box center [358, 175] width 0 height 11
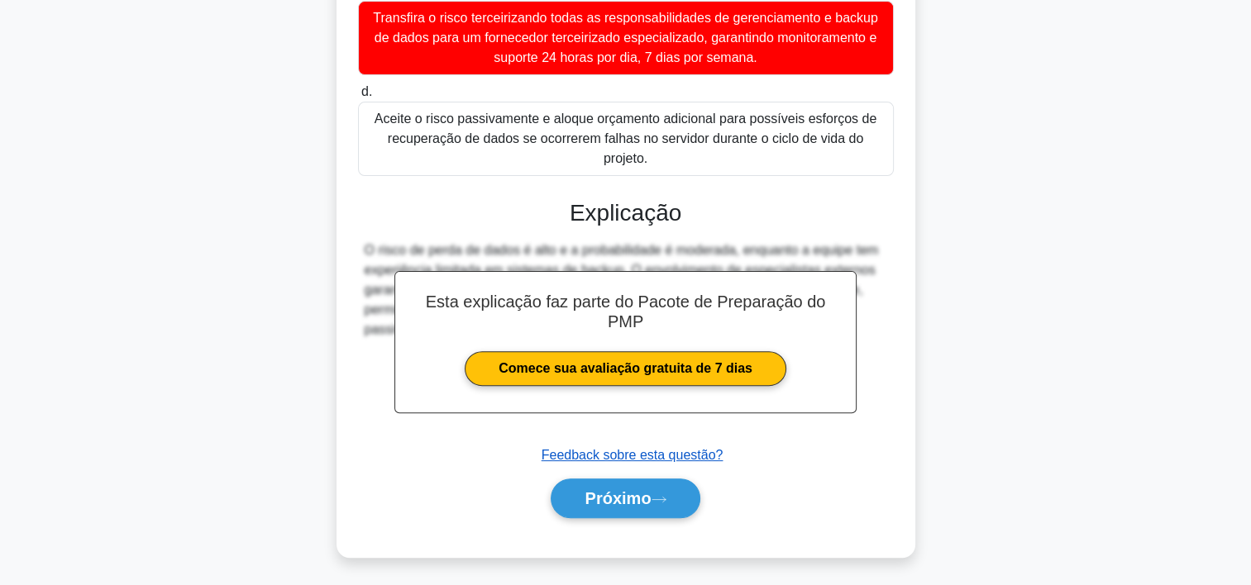
scroll to position [493, 0]
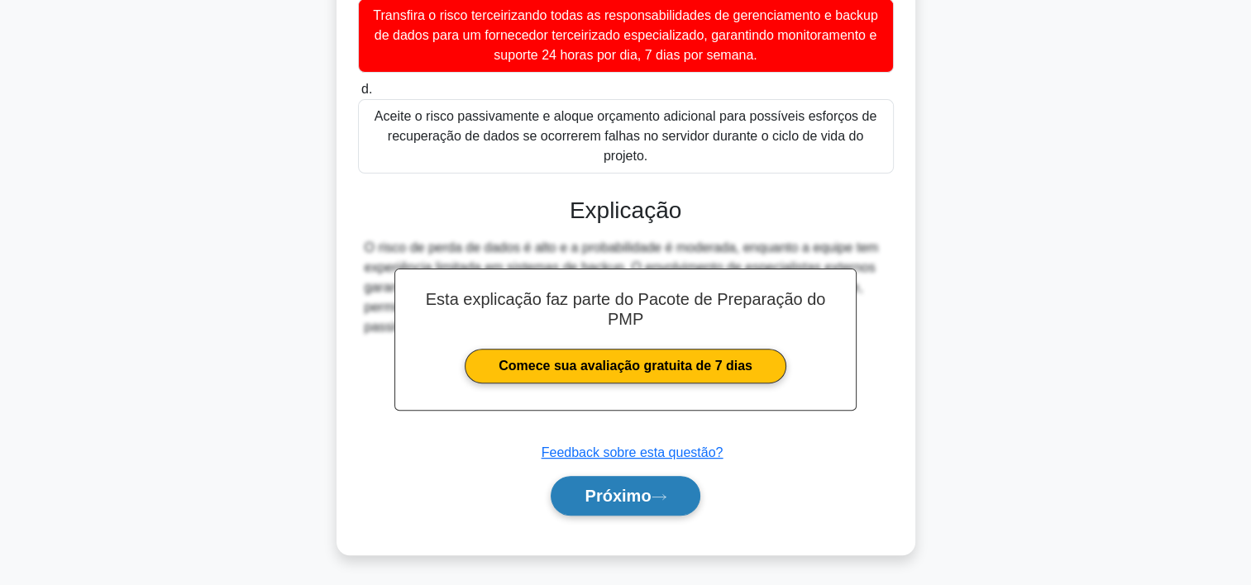
click at [596, 500] on font "Próximo" at bounding box center [618, 496] width 66 height 18
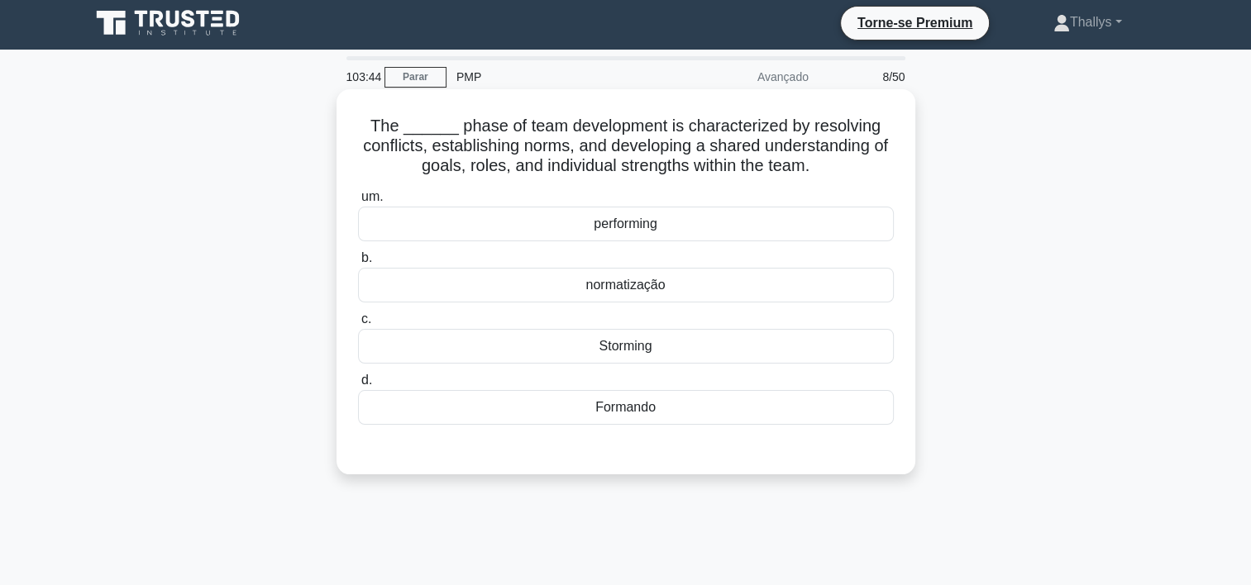
scroll to position [0, 0]
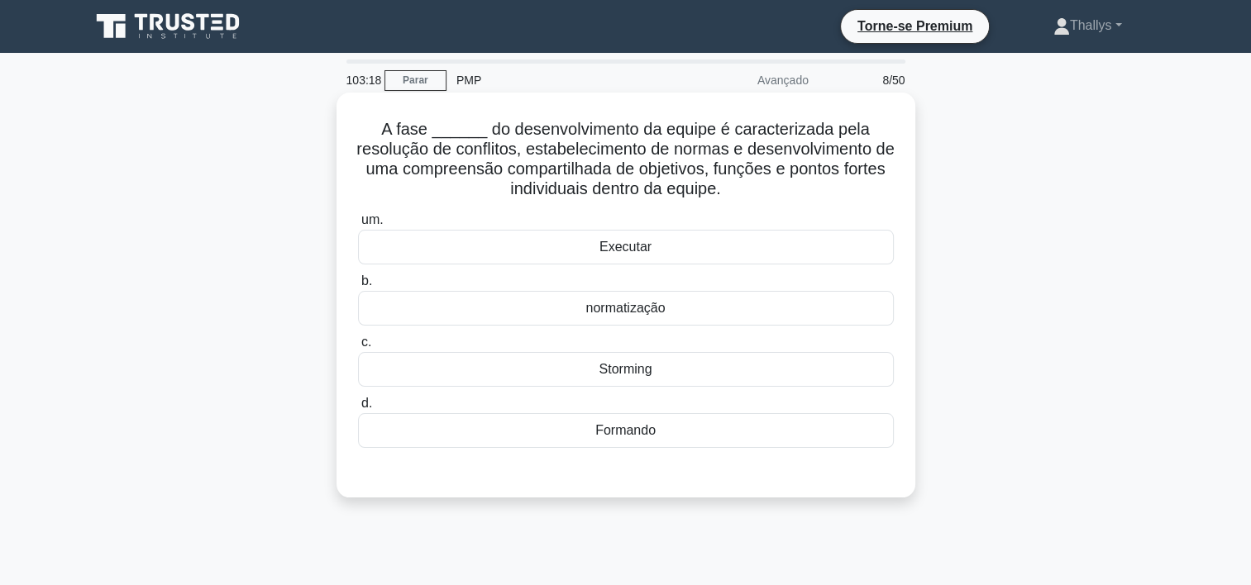
click at [610, 241] on div "Executar" at bounding box center [626, 247] width 536 height 35
click at [358, 226] on input "um. Executar" at bounding box center [358, 220] width 0 height 11
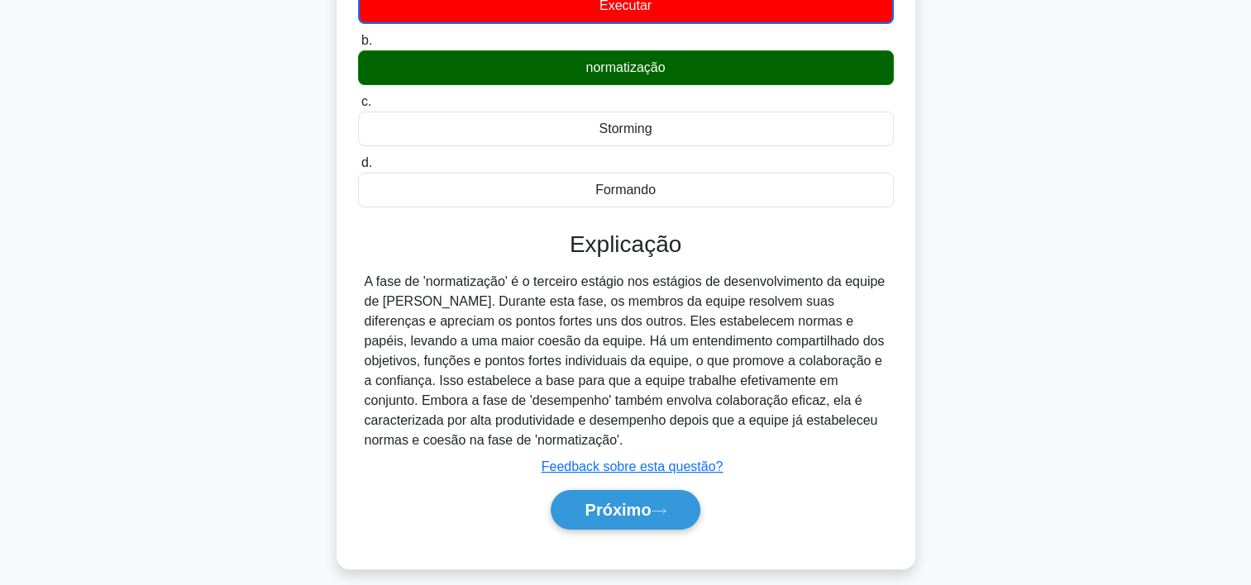
scroll to position [248, 0]
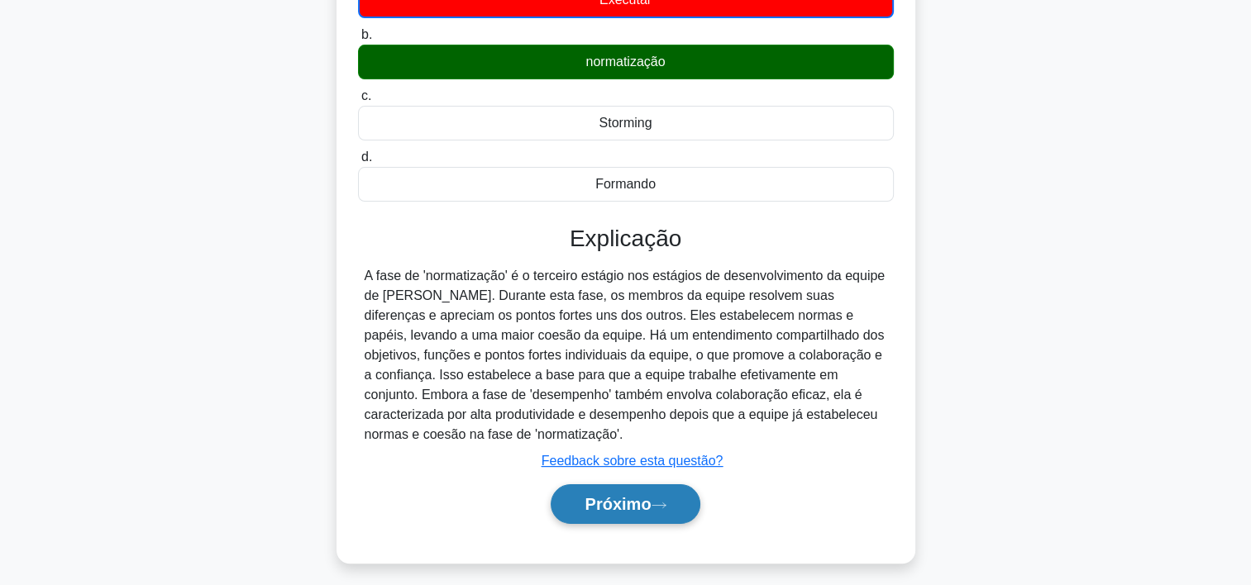
click at [605, 499] on font "Próximo" at bounding box center [618, 504] width 66 height 18
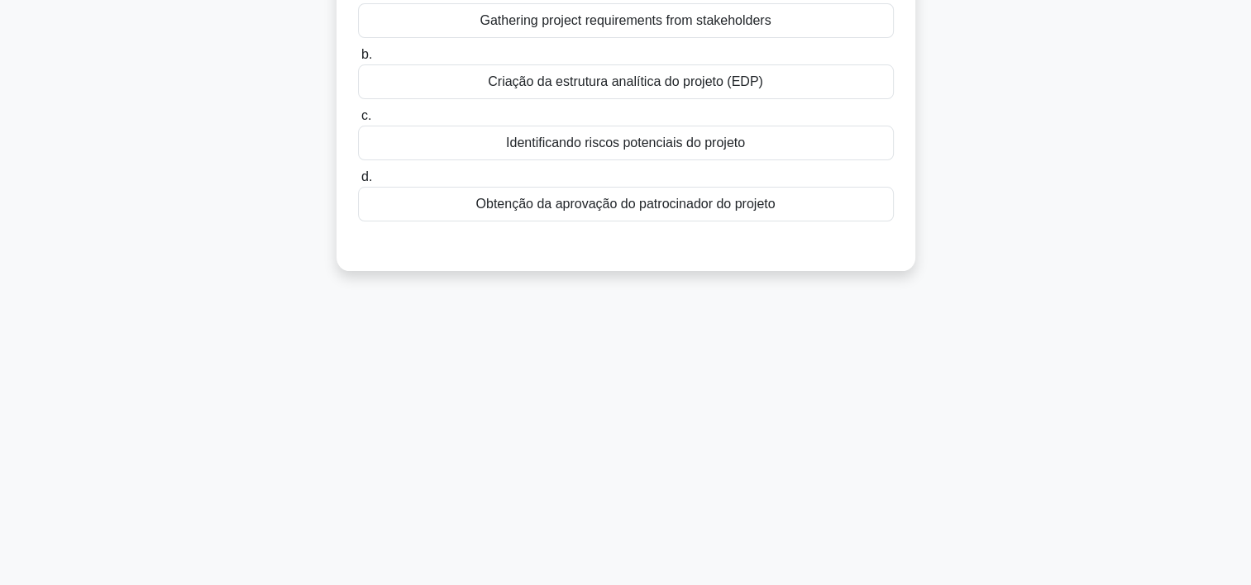
scroll to position [0, 0]
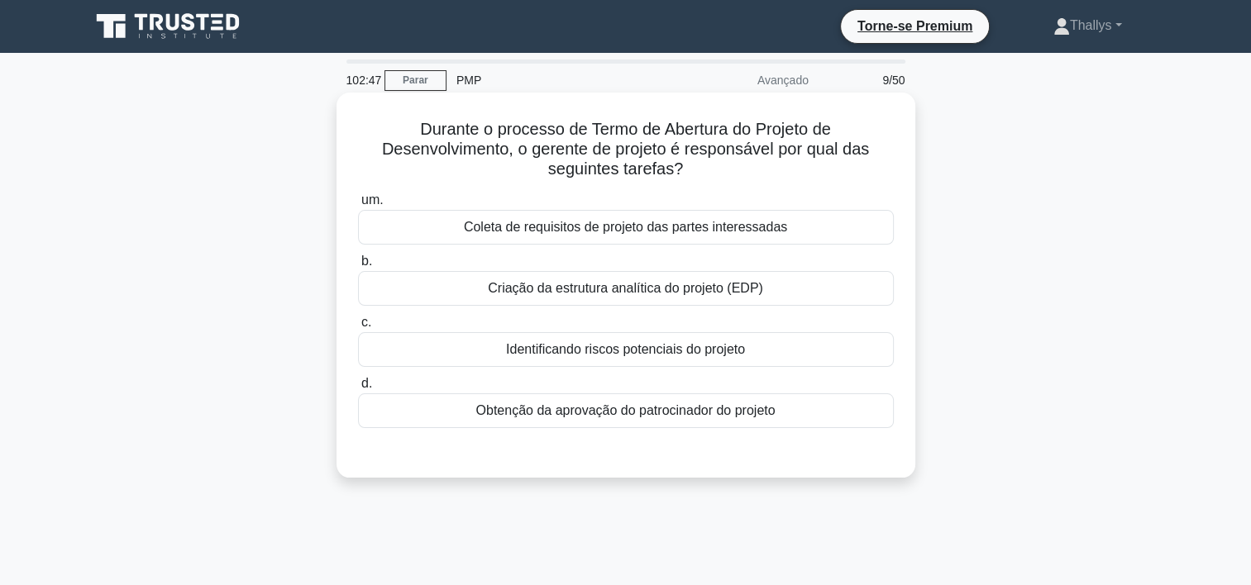
click at [523, 232] on div "Coleta de requisitos de projeto das partes interessadas" at bounding box center [626, 227] width 536 height 35
click at [358, 206] on input "um. Coleta de requisitos de projeto das partes interessadas" at bounding box center [358, 200] width 0 height 11
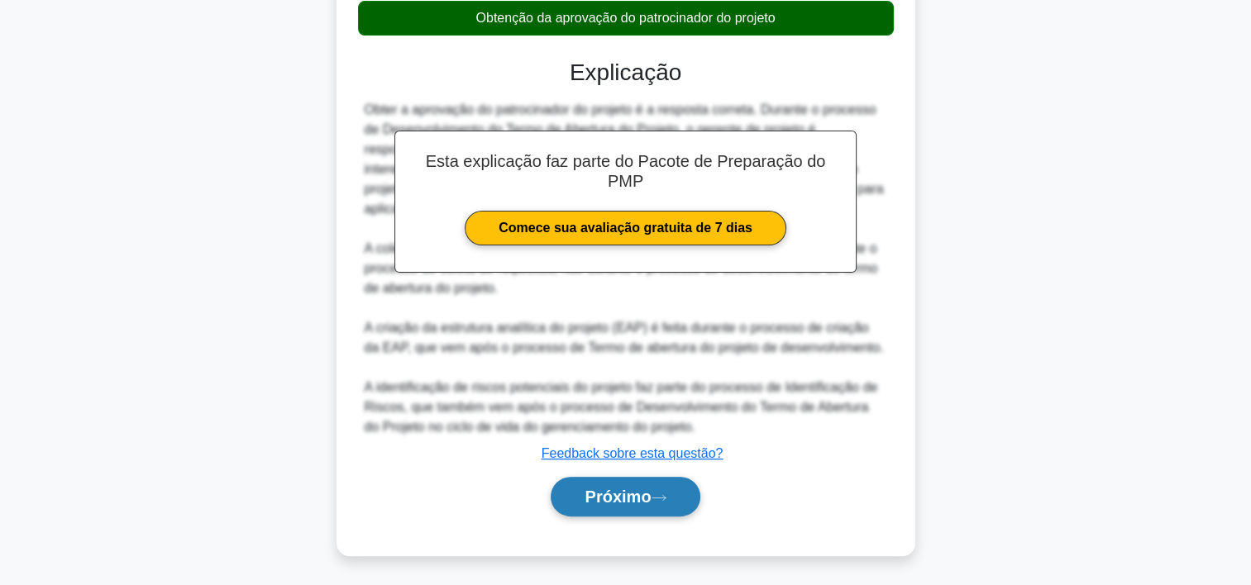
click at [589, 508] on button "Próximo" at bounding box center [625, 497] width 149 height 40
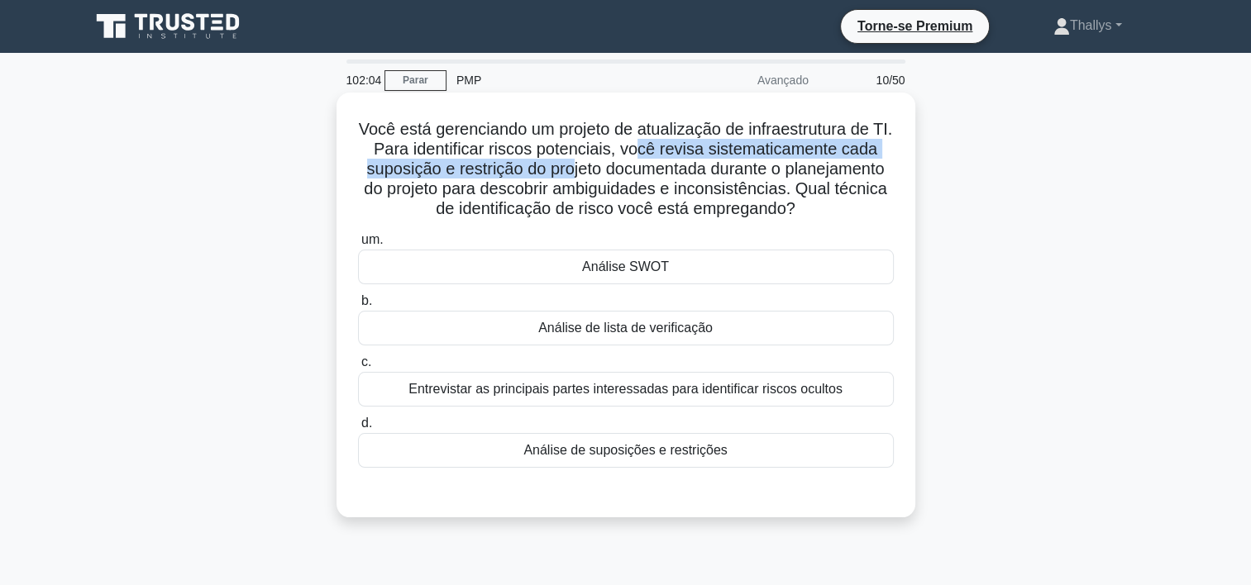
drag, startPoint x: 647, startPoint y: 145, endPoint x: 567, endPoint y: 177, distance: 85.7
click at [567, 177] on font "Você está gerenciando um projeto de atualização de infraestrutura de TI. Para i…" at bounding box center [626, 169] width 534 height 98
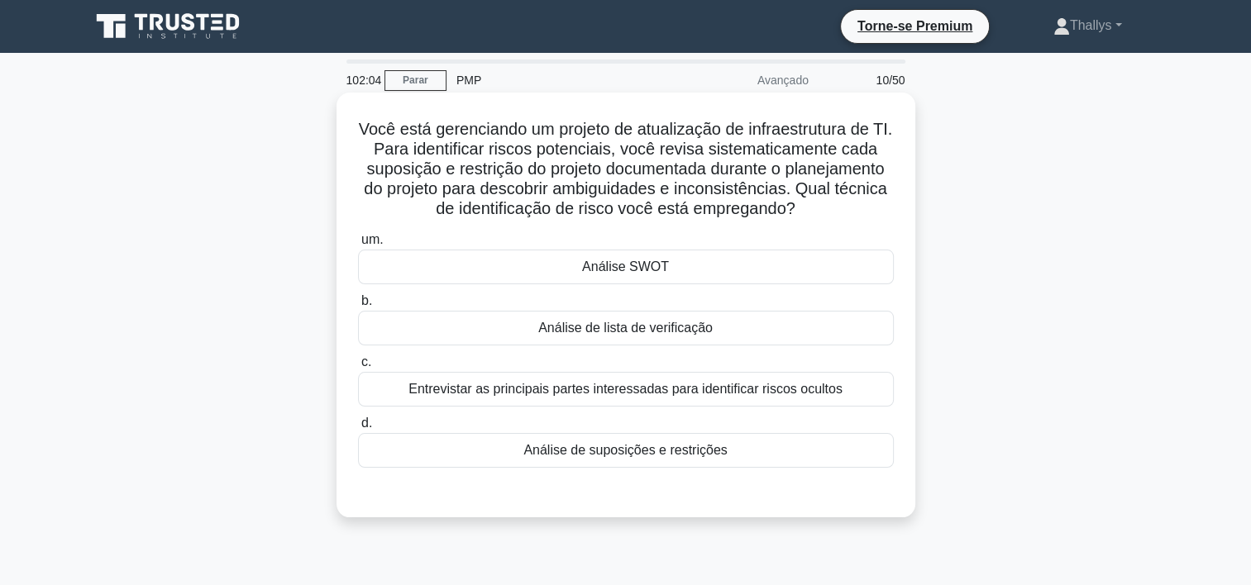
click at [535, 452] on div "Análise de suposições e restrições" at bounding box center [626, 450] width 536 height 35
click at [358, 429] on input "d. Análise de suposições e restrições" at bounding box center [358, 423] width 0 height 11
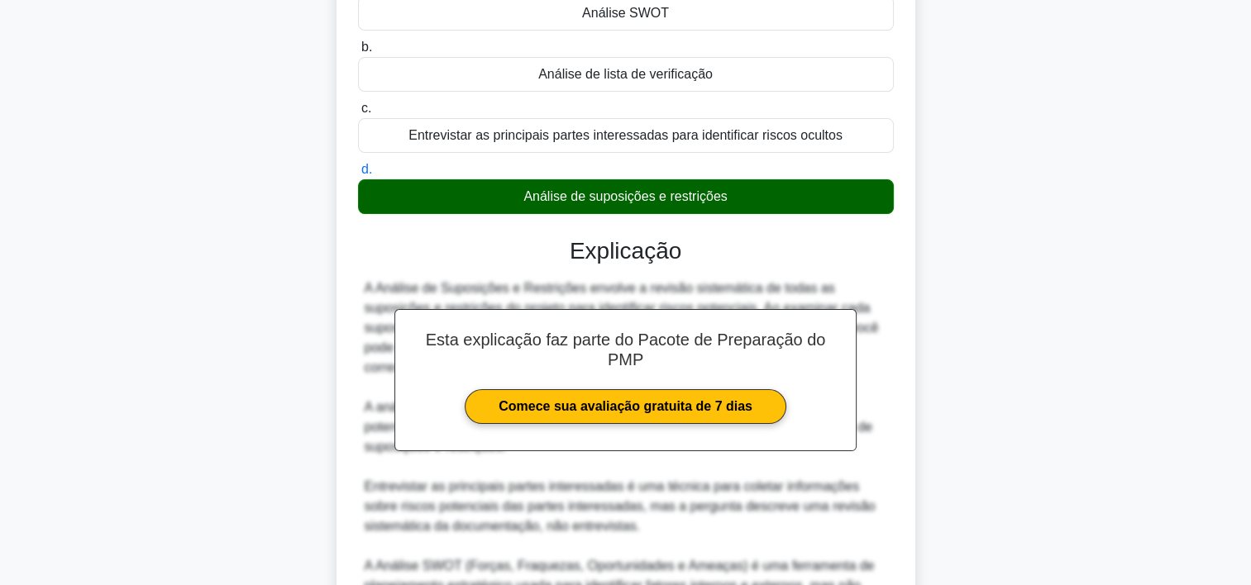
scroll to position [433, 0]
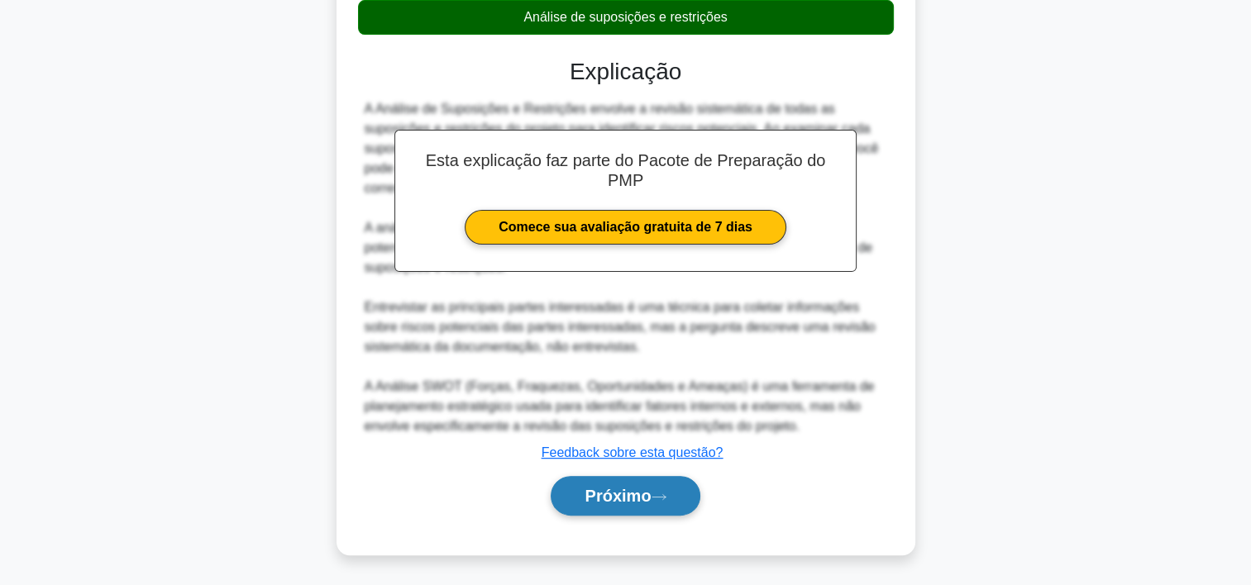
click at [599, 506] on button "Próximo" at bounding box center [625, 496] width 149 height 40
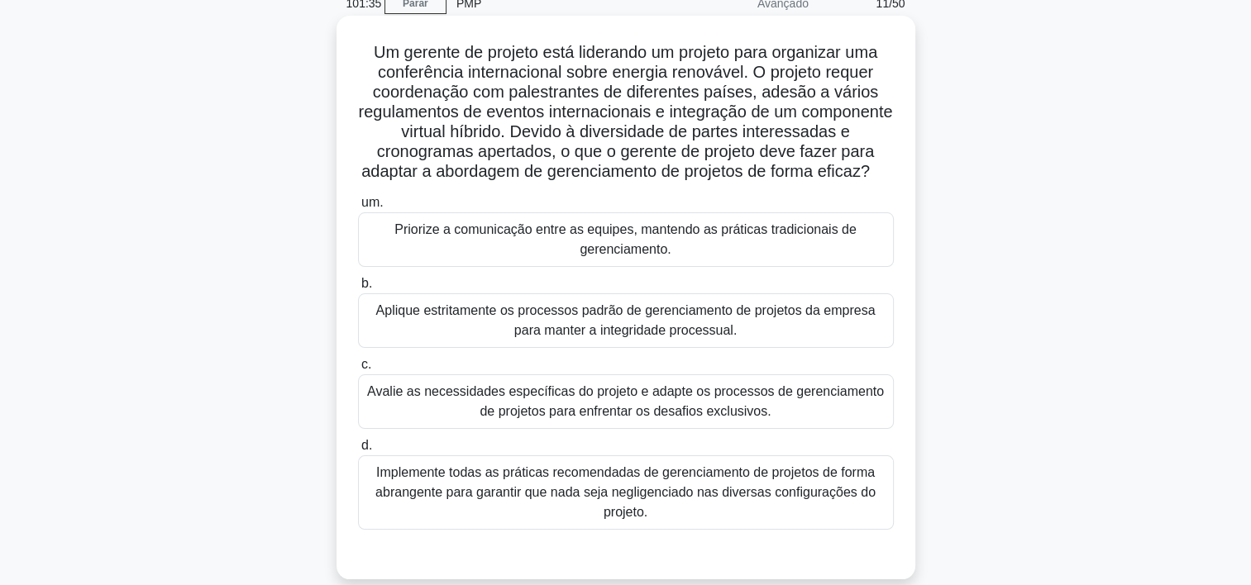
scroll to position [83, 0]
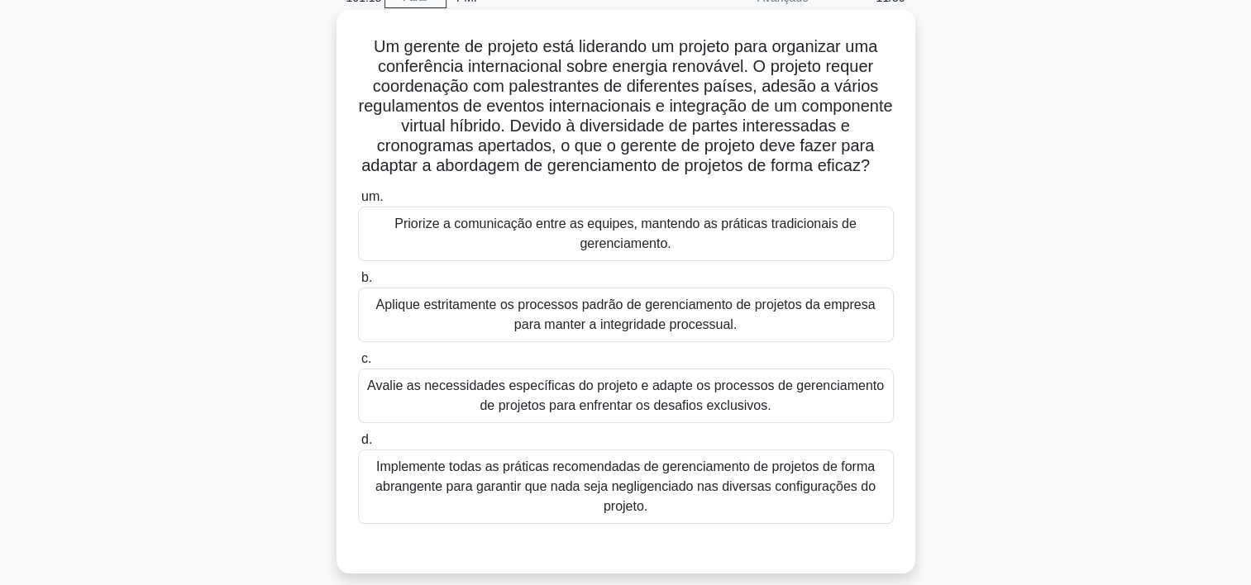
click at [542, 423] on div "Avalie as necessidades específicas do projeto e adapte os processos de gerencia…" at bounding box center [626, 396] width 536 height 55
click at [358, 365] on input "c. Avalie as necessidades específicas do projeto e adapte os processos de geren…" at bounding box center [358, 359] width 0 height 11
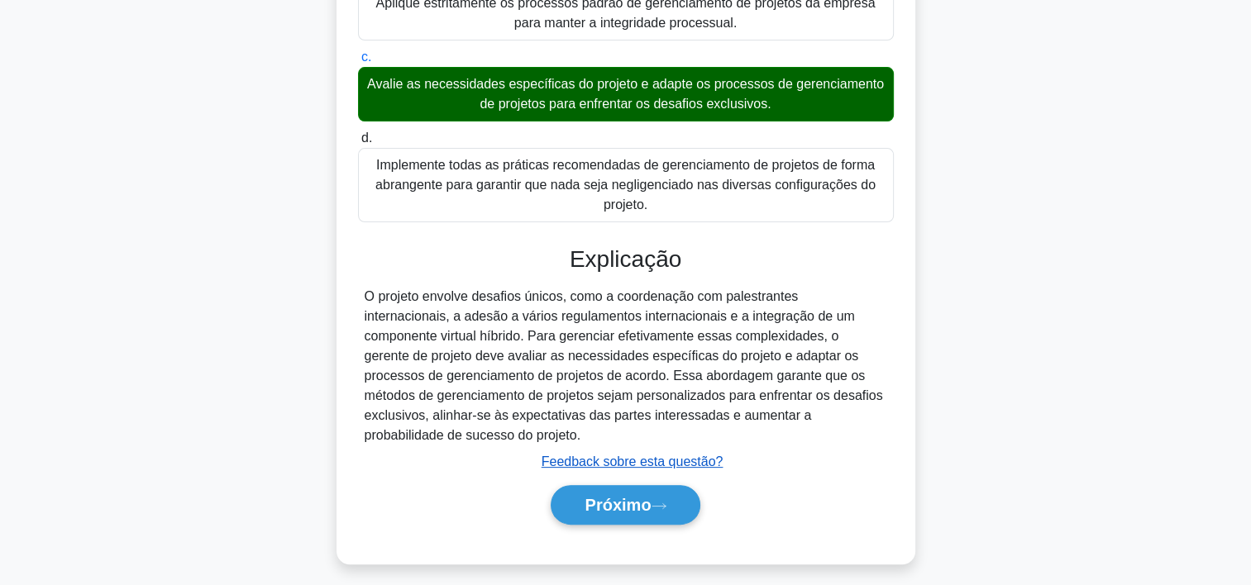
scroll to position [394, 0]
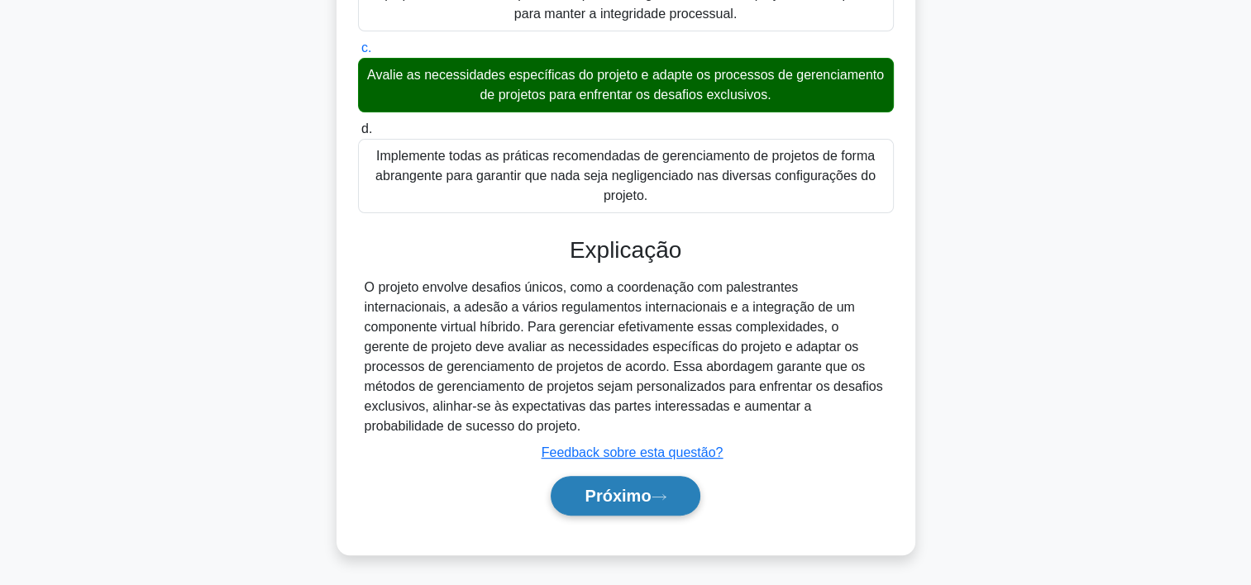
click at [627, 504] on button "Próximo" at bounding box center [625, 496] width 149 height 40
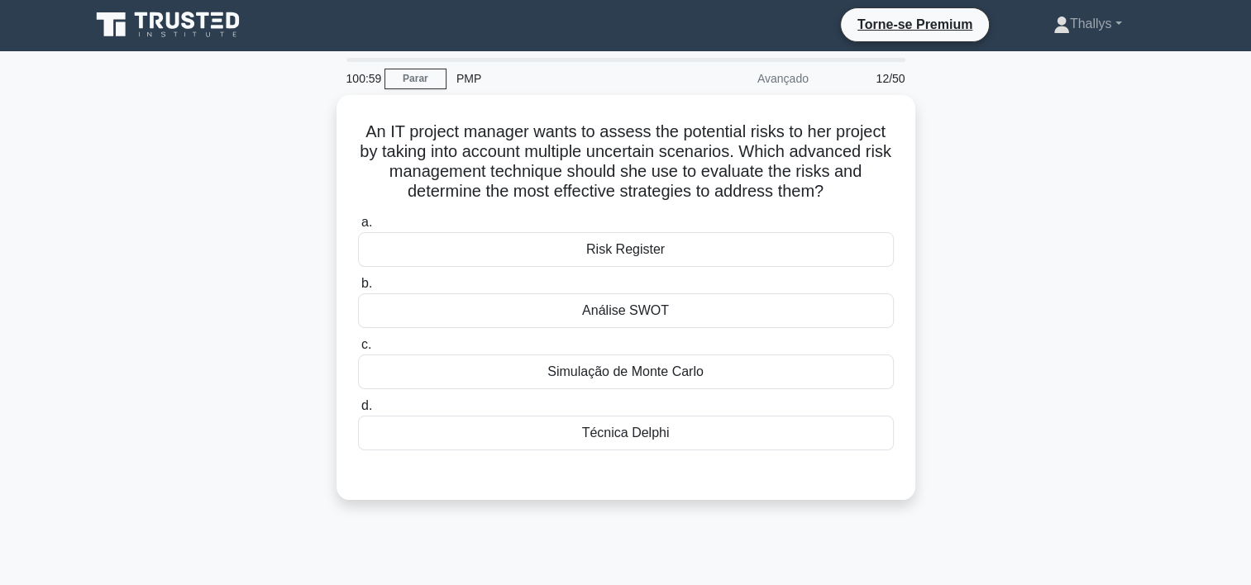
scroll to position [0, 0]
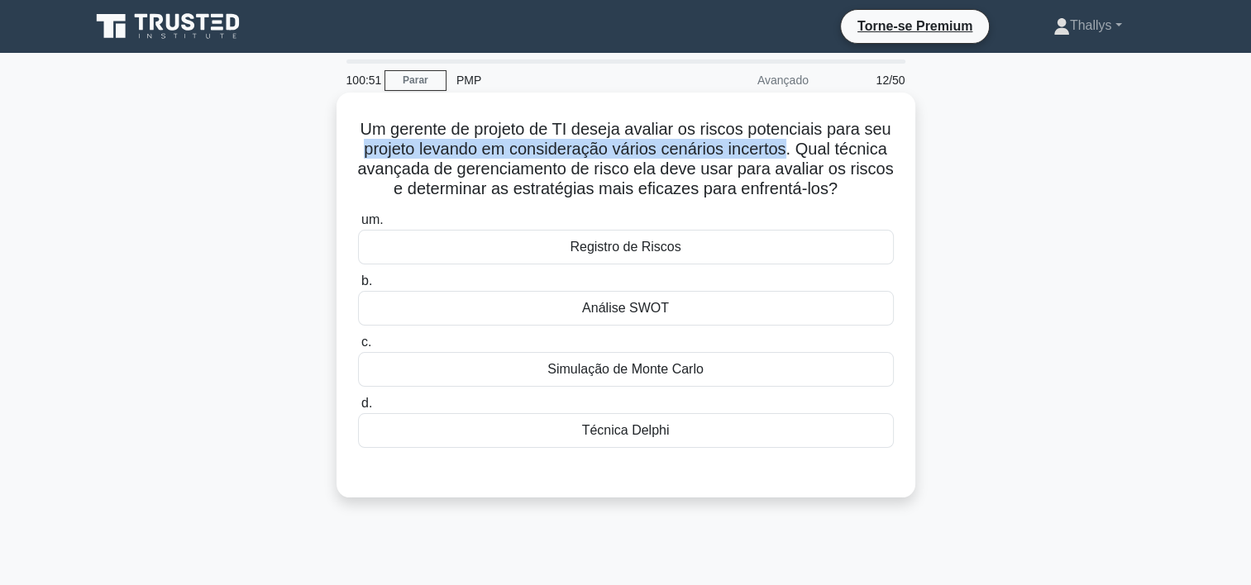
drag, startPoint x: 790, startPoint y: 153, endPoint x: 363, endPoint y: 153, distance: 426.6
click at [363, 153] on font "Um gerente de projeto de TI deseja avaliar os riscos potenciais para seu projet…" at bounding box center [625, 159] width 536 height 78
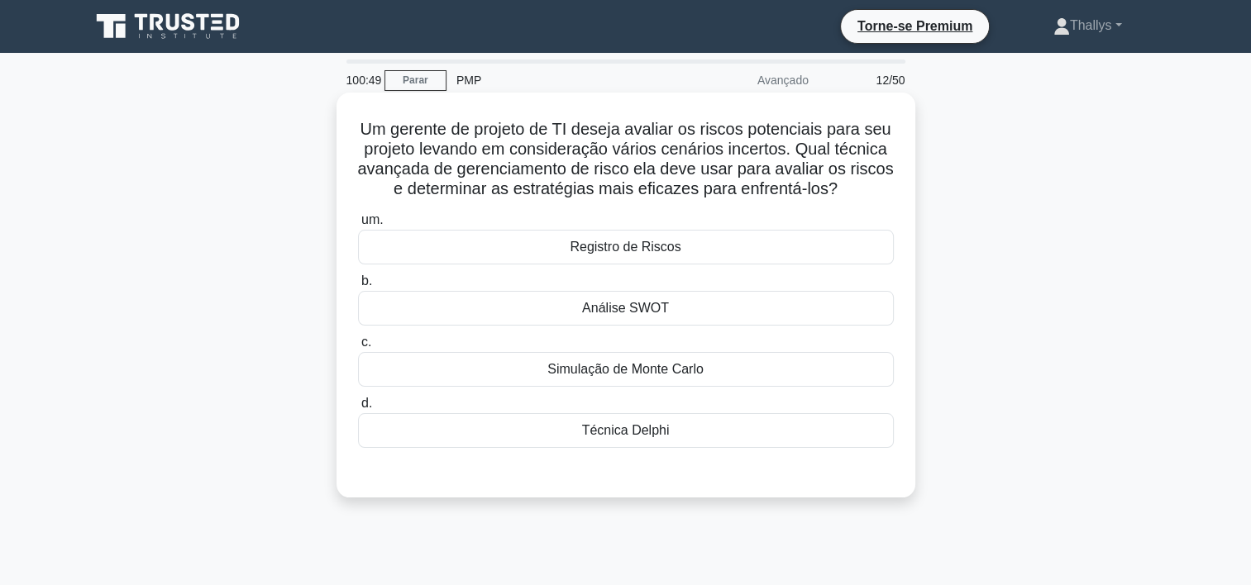
click at [551, 361] on div "Simulação de Monte Carlo" at bounding box center [626, 369] width 536 height 35
click at [358, 348] on input "c. Simulação de Monte Carlo" at bounding box center [358, 342] width 0 height 11
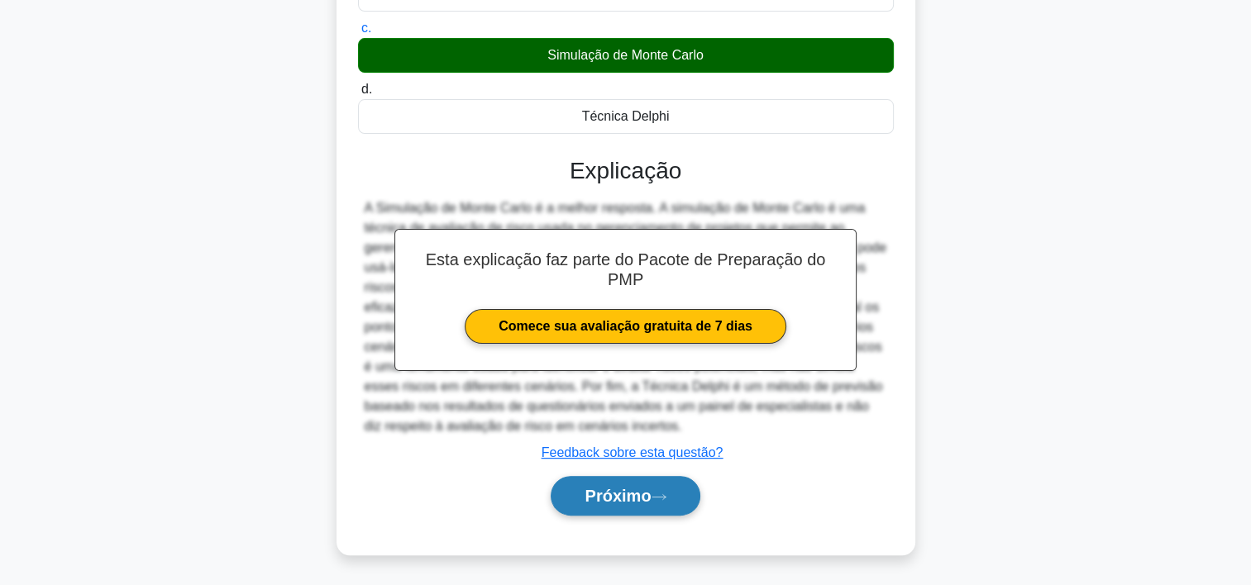
click at [628, 487] on font "Próximo" at bounding box center [618, 496] width 66 height 18
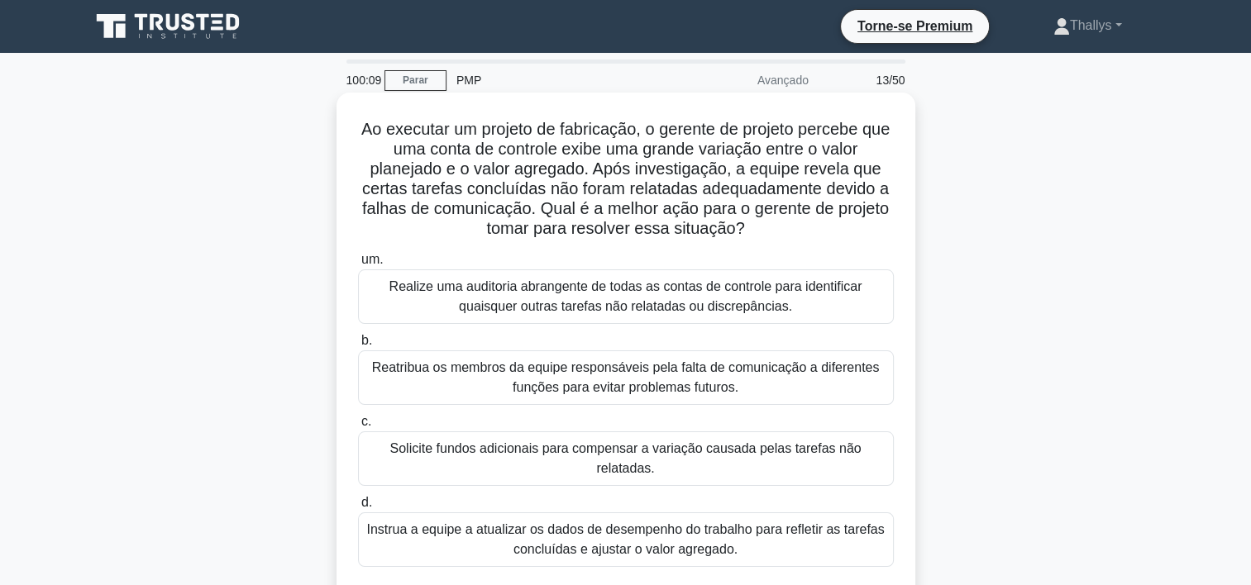
click at [441, 320] on div "Realize uma auditoria abrangente de todas as contas de controle para identifica…" at bounding box center [626, 297] width 536 height 55
click at [358, 265] on input "um. Realize uma auditoria abrangente de todas as contas de controle para identi…" at bounding box center [358, 260] width 0 height 11
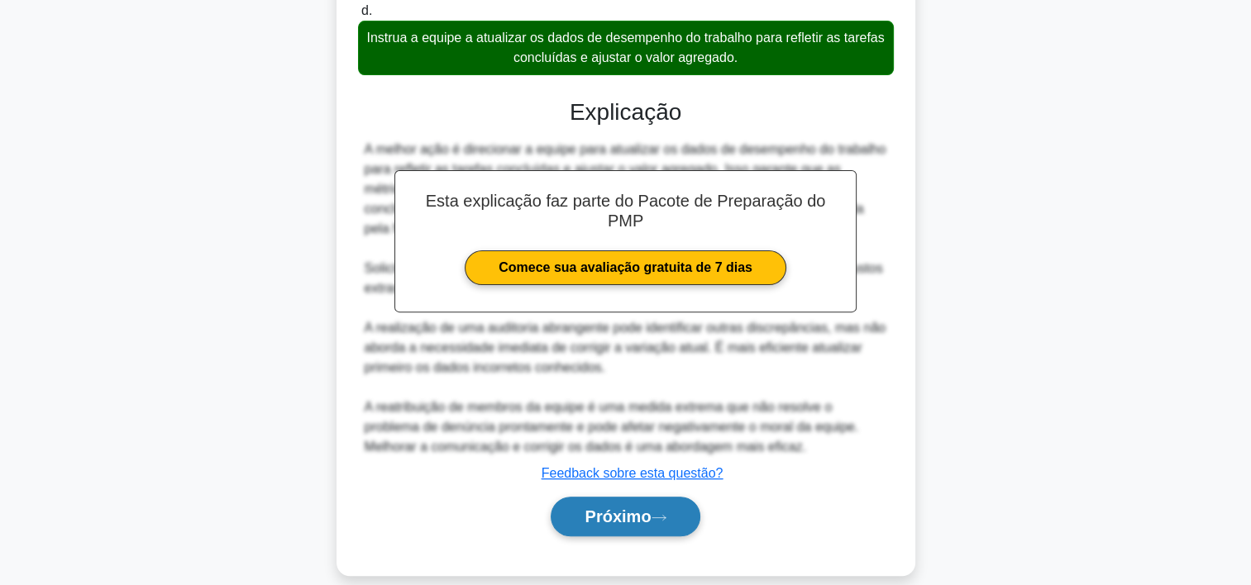
click at [619, 508] on font "Próximo" at bounding box center [618, 517] width 66 height 18
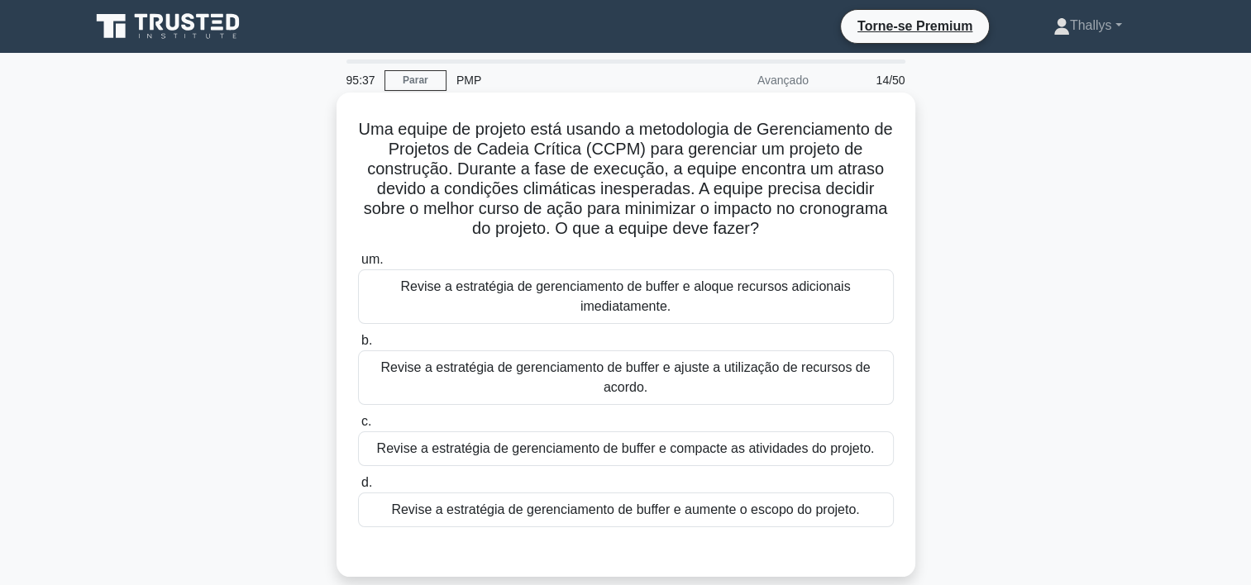
click at [463, 376] on div "Revise a estratégia de gerenciamento de buffer e ajuste a utilização de recurso…" at bounding box center [626, 378] width 536 height 55
click at [358, 346] on input "b. Revise a estratégia de gerenciamento de buffer e ajuste a utilização de recu…" at bounding box center [358, 341] width 0 height 11
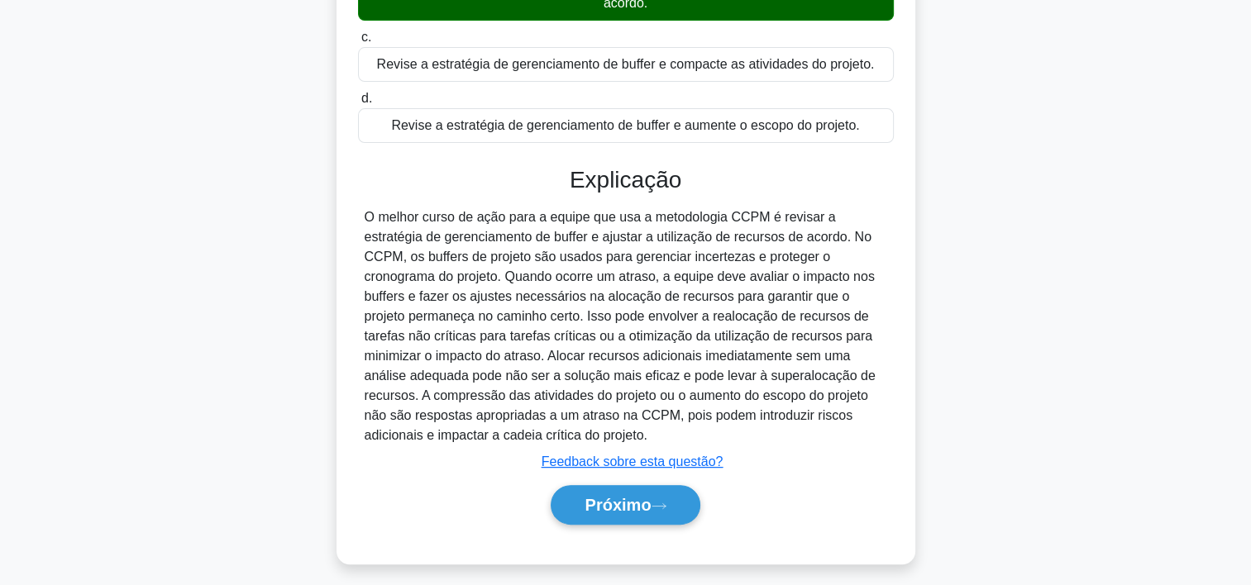
scroll to position [394, 0]
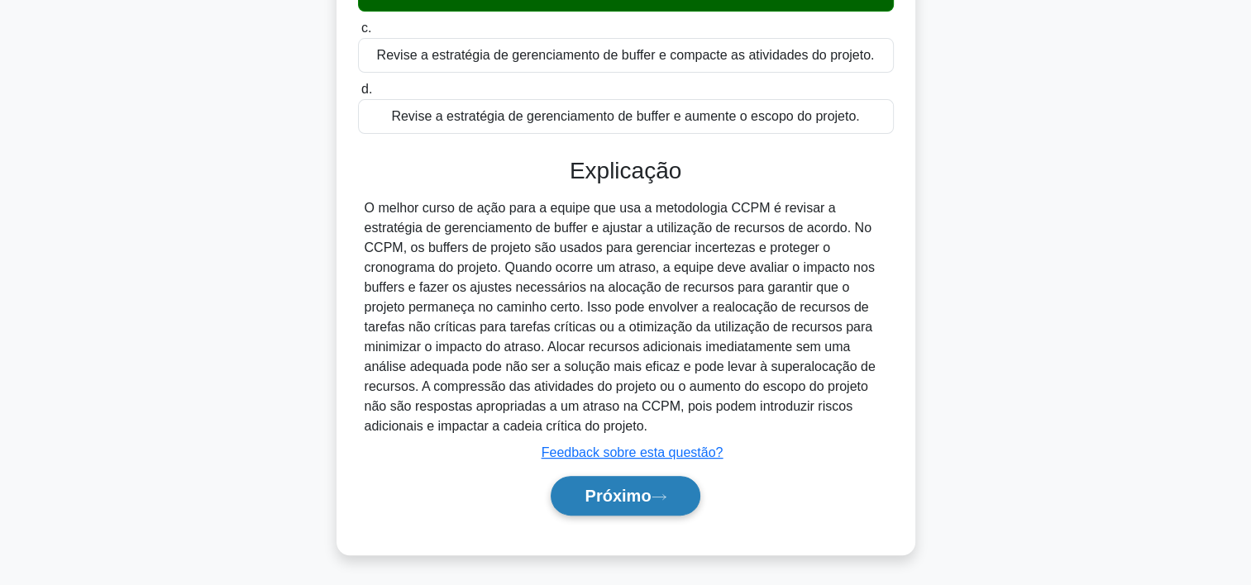
click at [602, 499] on font "Próximo" at bounding box center [618, 496] width 66 height 18
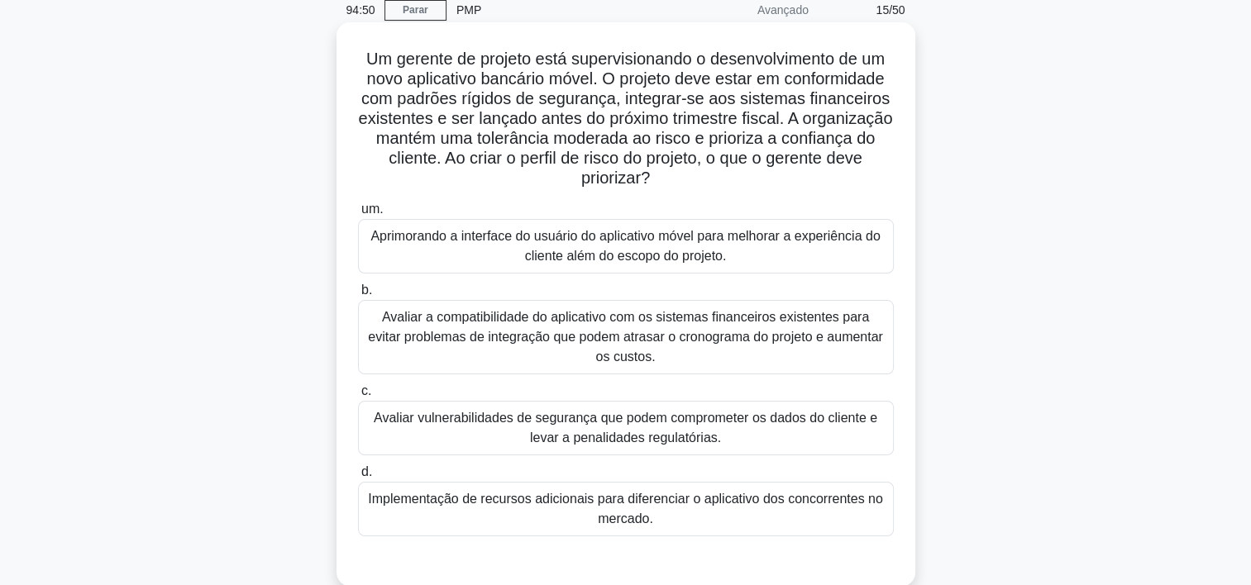
scroll to position [83, 0]
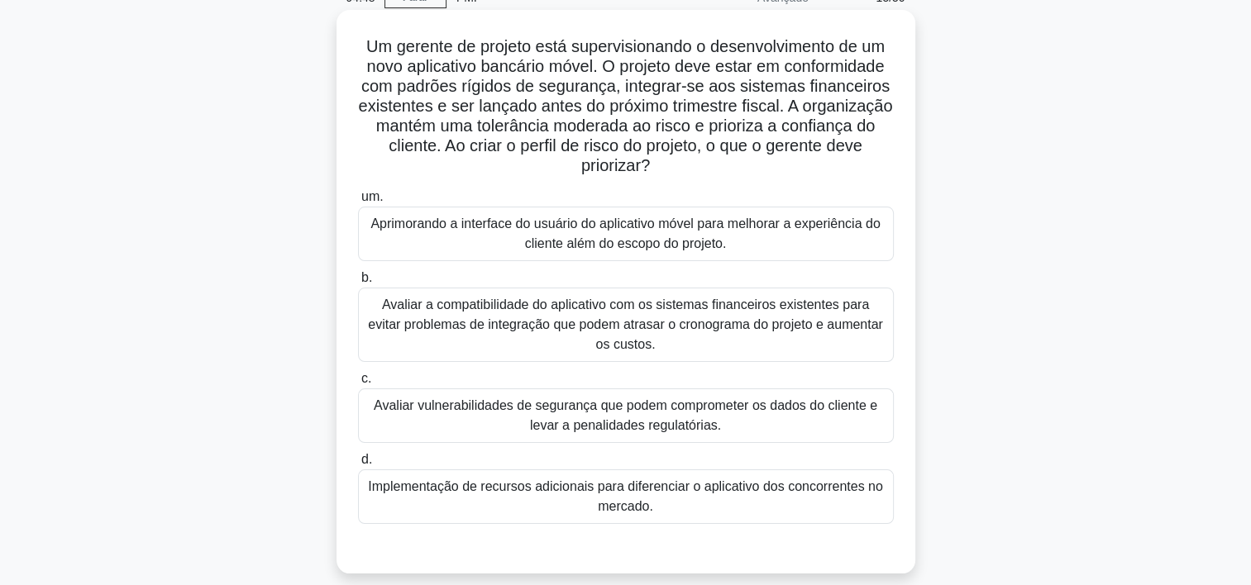
click at [475, 319] on div "Avaliar a compatibilidade do aplicativo com os sistemas financeiros existentes …" at bounding box center [626, 325] width 536 height 74
click at [358, 284] on input "b. Avaliar a compatibilidade do aplicativo com os sistemas financeiros existent…" at bounding box center [358, 278] width 0 height 11
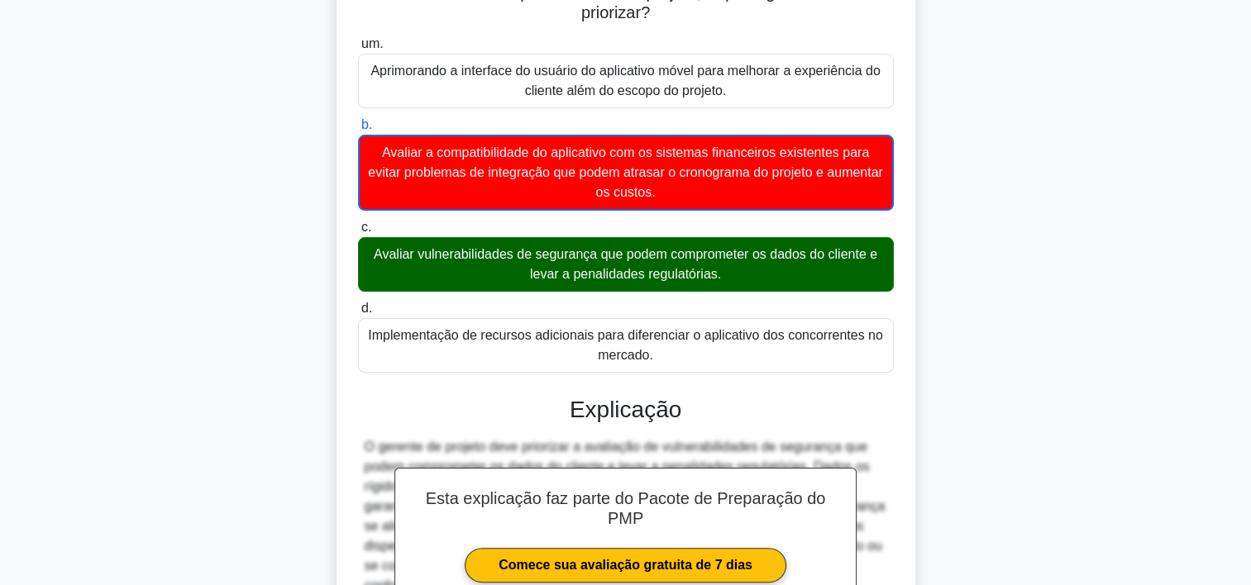
scroll to position [434, 0]
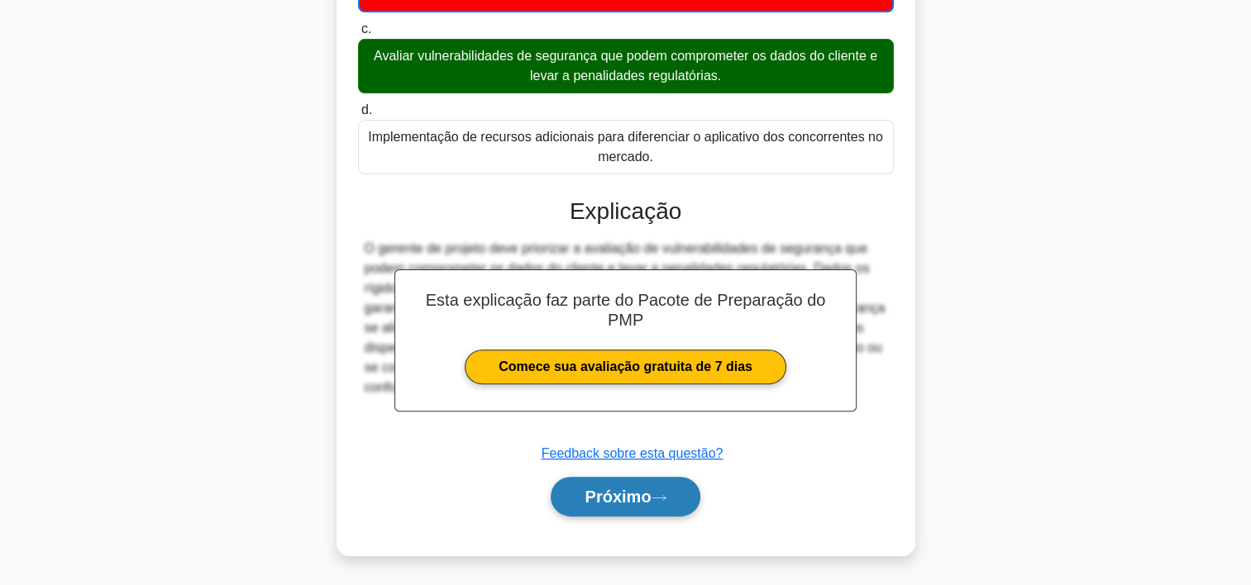
click at [615, 496] on font "Próximo" at bounding box center [618, 497] width 66 height 18
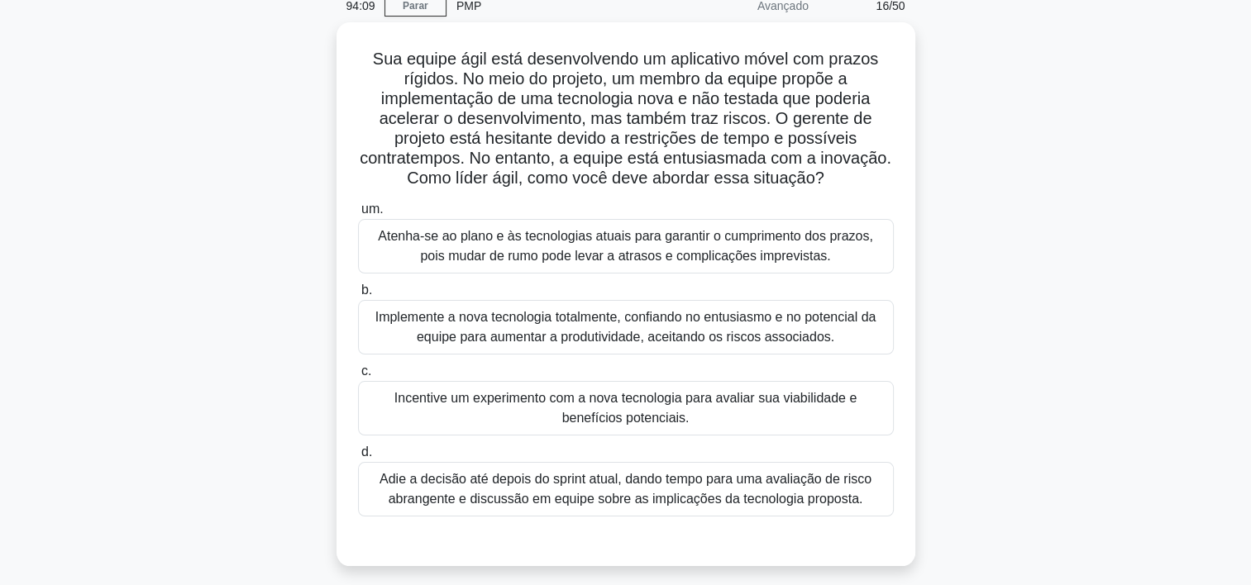
scroll to position [83, 0]
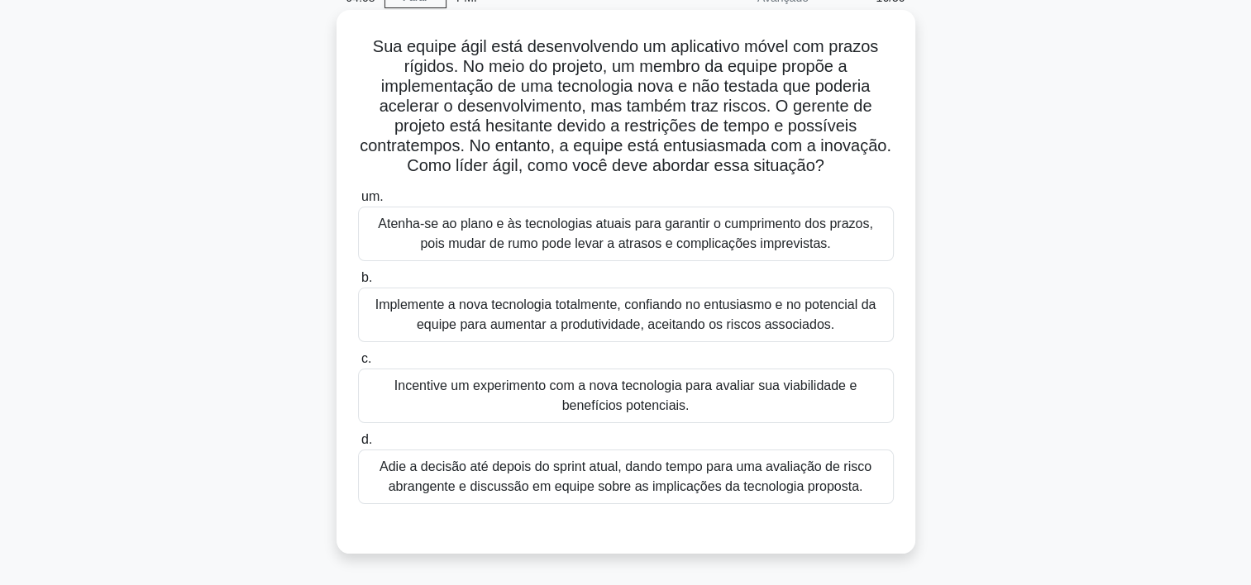
click at [437, 479] on div "Adie a decisão até depois do sprint atual, dando tempo para uma avaliação de ri…" at bounding box center [626, 477] width 536 height 55
click at [358, 446] on input "d. Adie a decisão até depois do sprint atual, dando tempo para uma avaliação de…" at bounding box center [358, 440] width 0 height 11
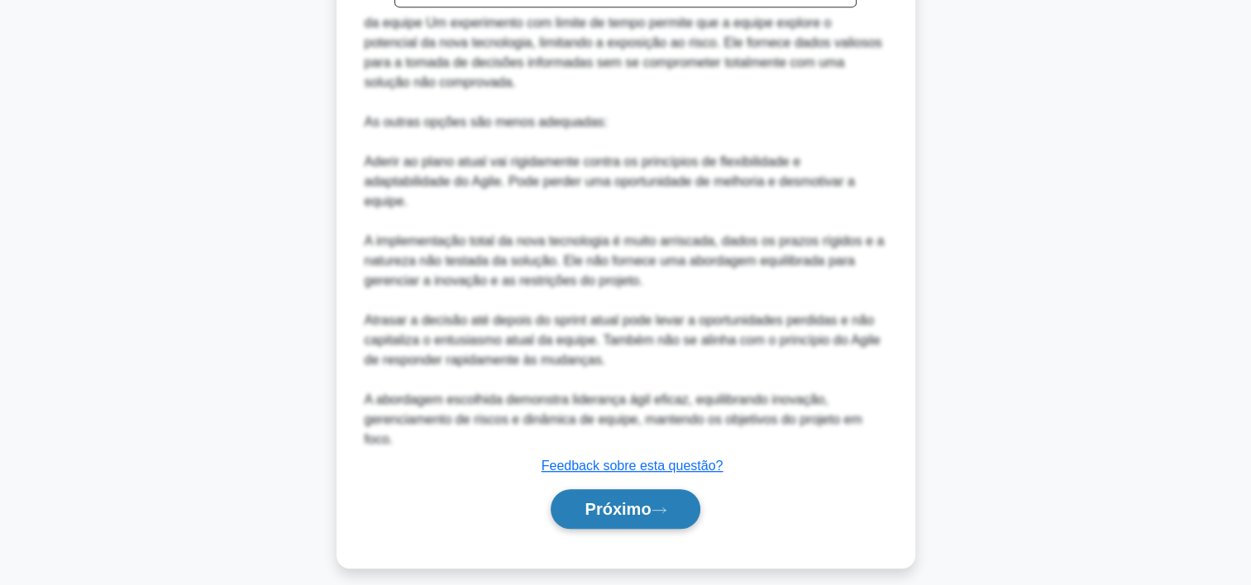
scroll to position [831, 0]
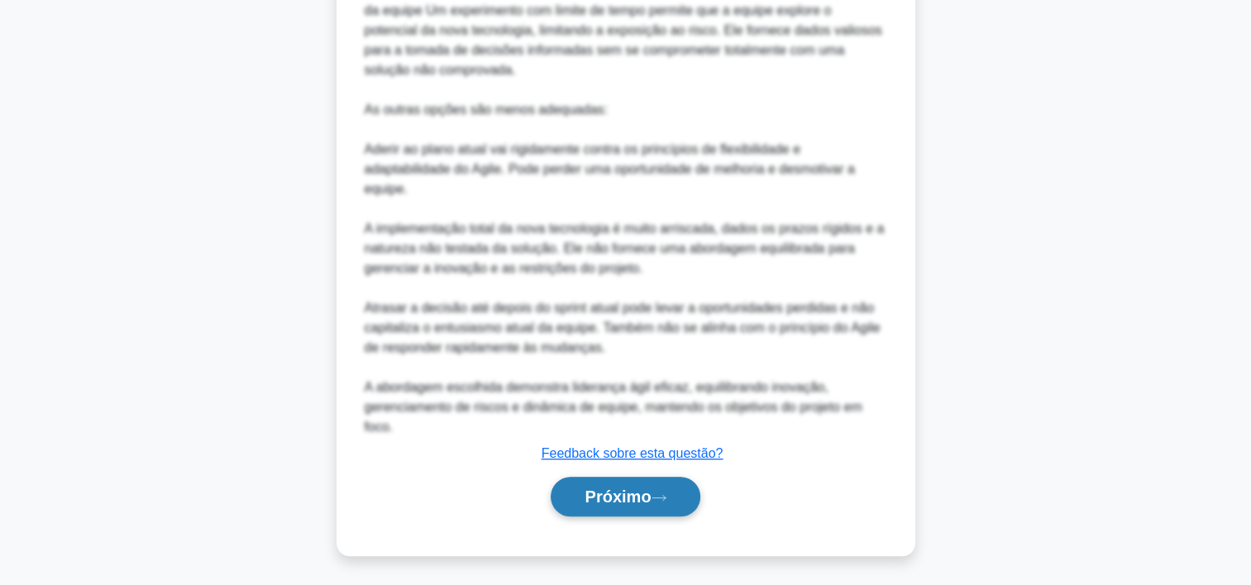
click at [618, 500] on font "Próximo" at bounding box center [618, 497] width 66 height 18
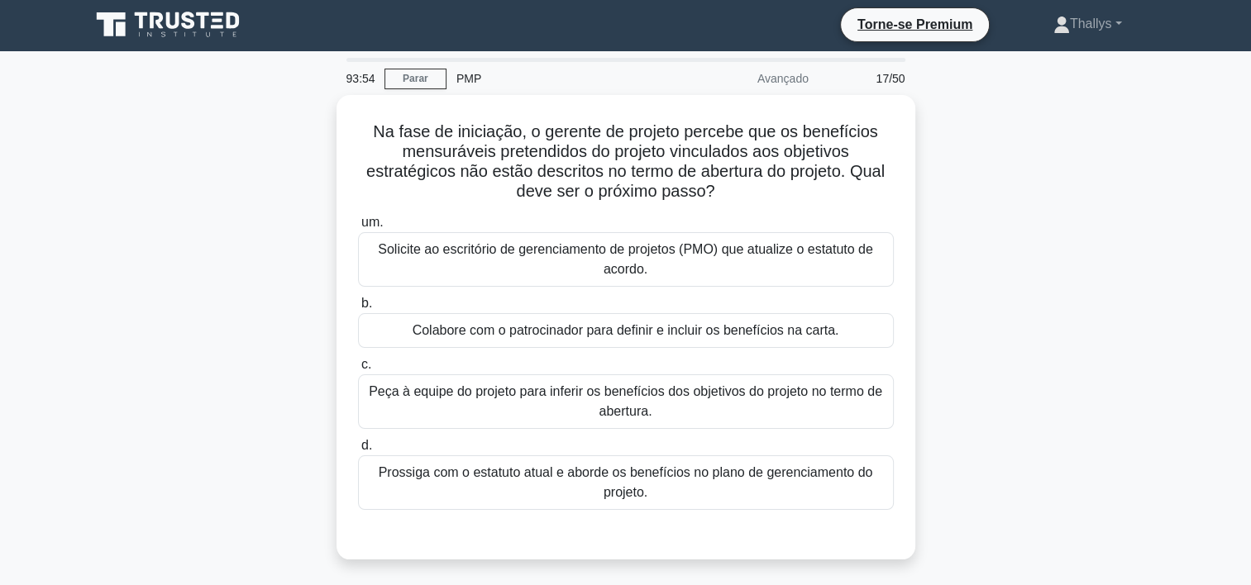
scroll to position [0, 0]
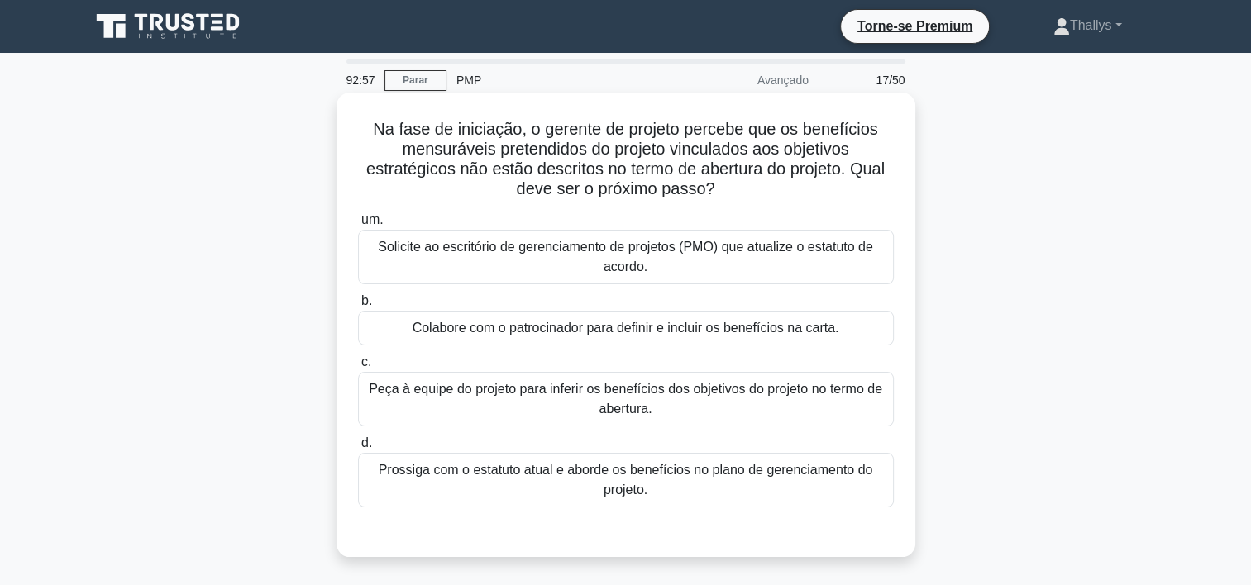
click at [489, 267] on div "Solicite ao escritório de gerenciamento de projetos (PMO) que atualize o estatu…" at bounding box center [626, 257] width 536 height 55
click at [358, 226] on input "um. Solicite ao escritório de gerenciamento de projetos (PMO) que atualize o es…" at bounding box center [358, 220] width 0 height 11
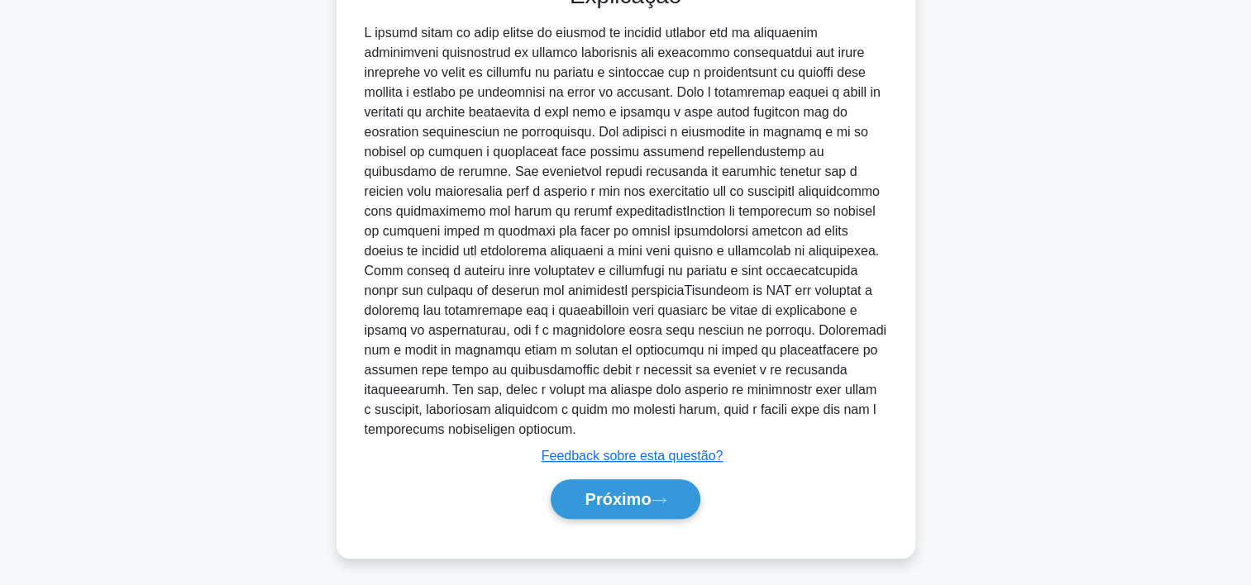
scroll to position [553, 0]
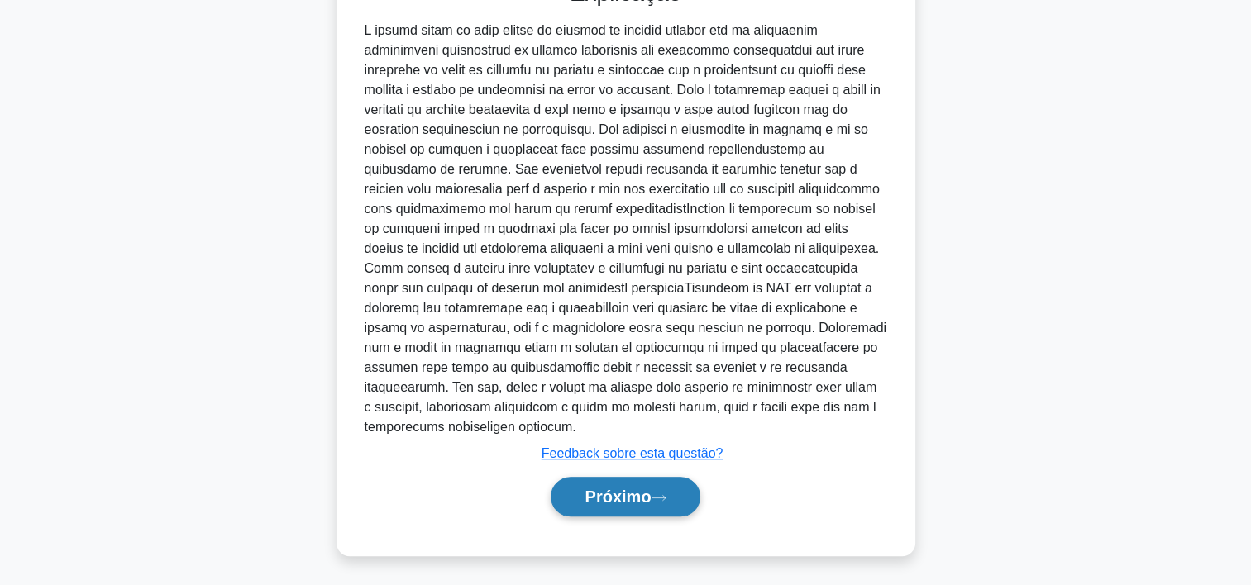
click at [637, 506] on button "Próximo" at bounding box center [625, 497] width 149 height 40
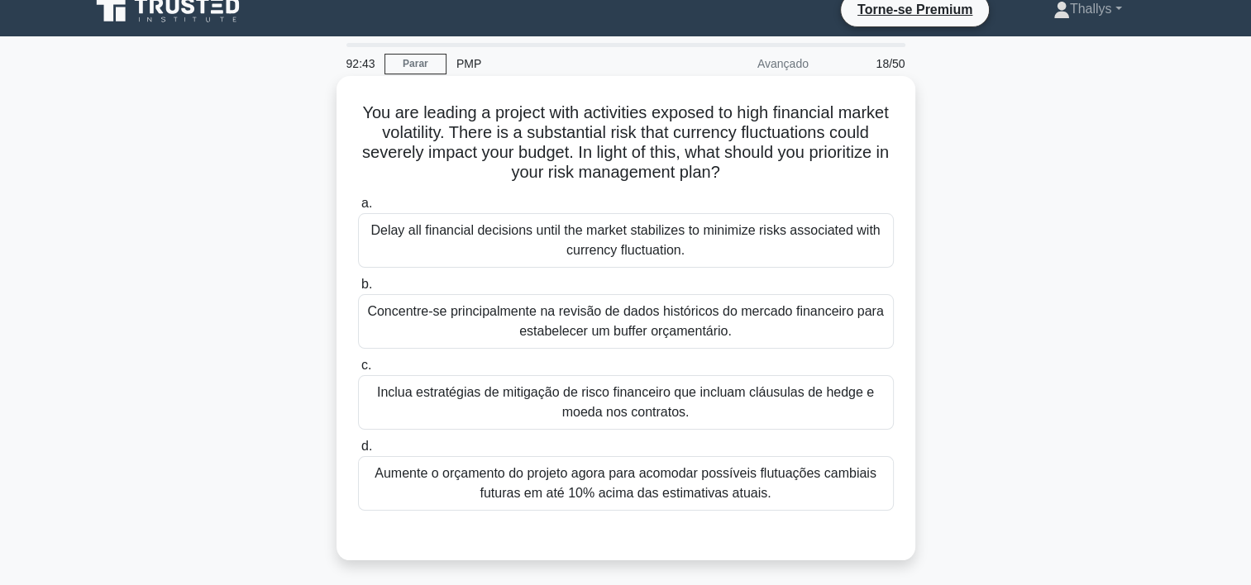
scroll to position [0, 0]
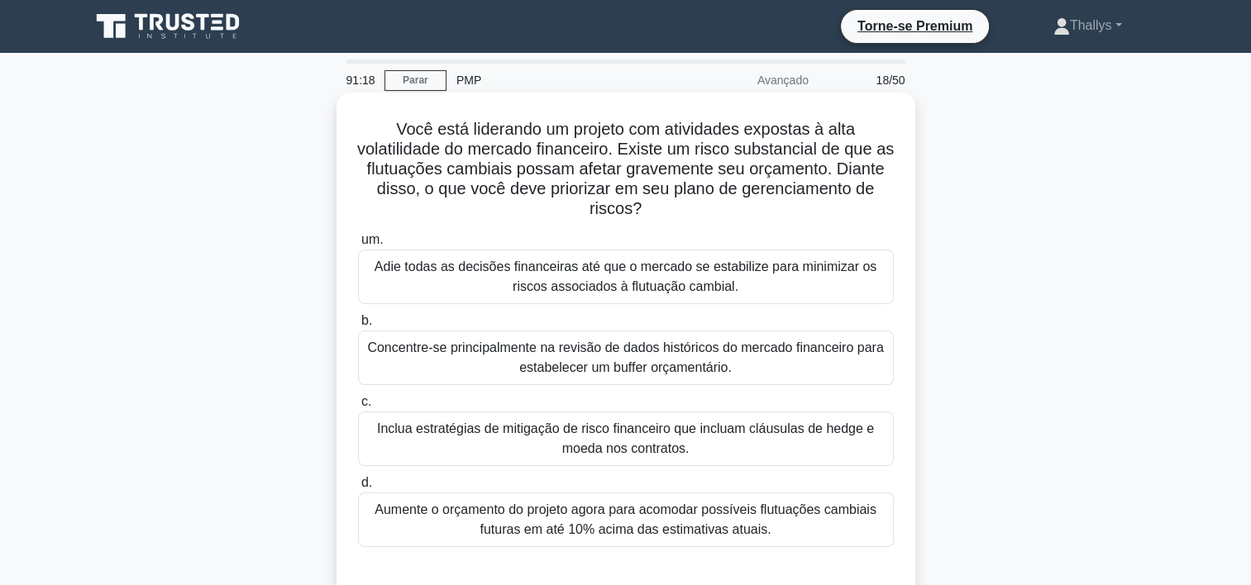
click at [593, 461] on div "Inclua estratégias de mitigação de risco financeiro que incluam cláusulas de he…" at bounding box center [626, 439] width 536 height 55
click at [358, 408] on input "c. Inclua estratégias de mitigação de risco financeiro que incluam cláusulas de…" at bounding box center [358, 402] width 0 height 11
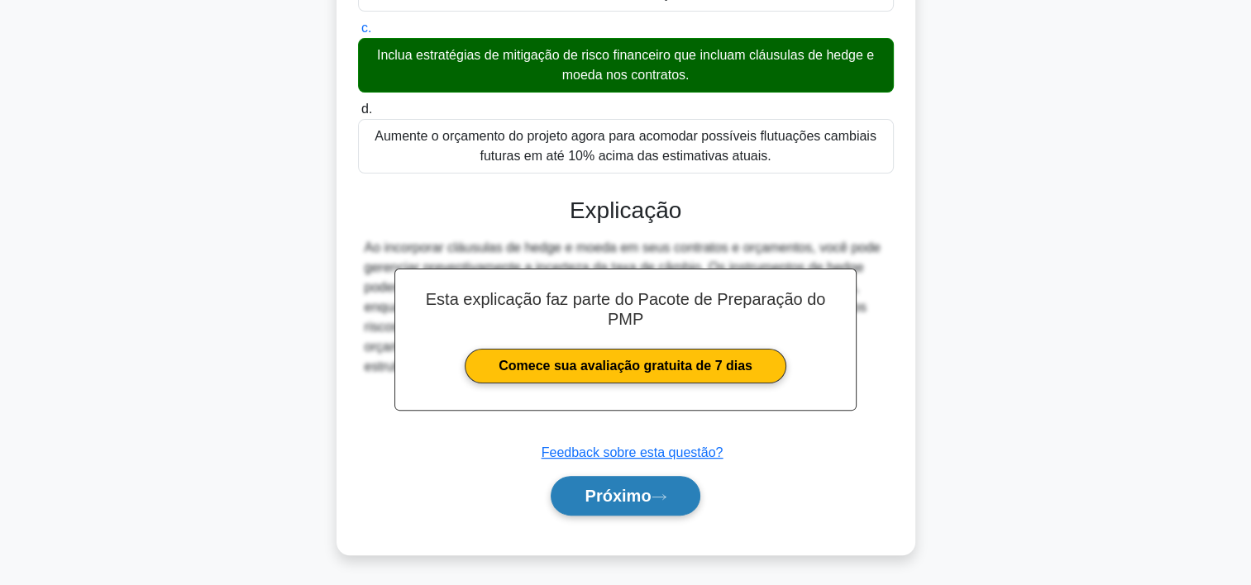
click at [618, 494] on font "Próximo" at bounding box center [618, 496] width 66 height 18
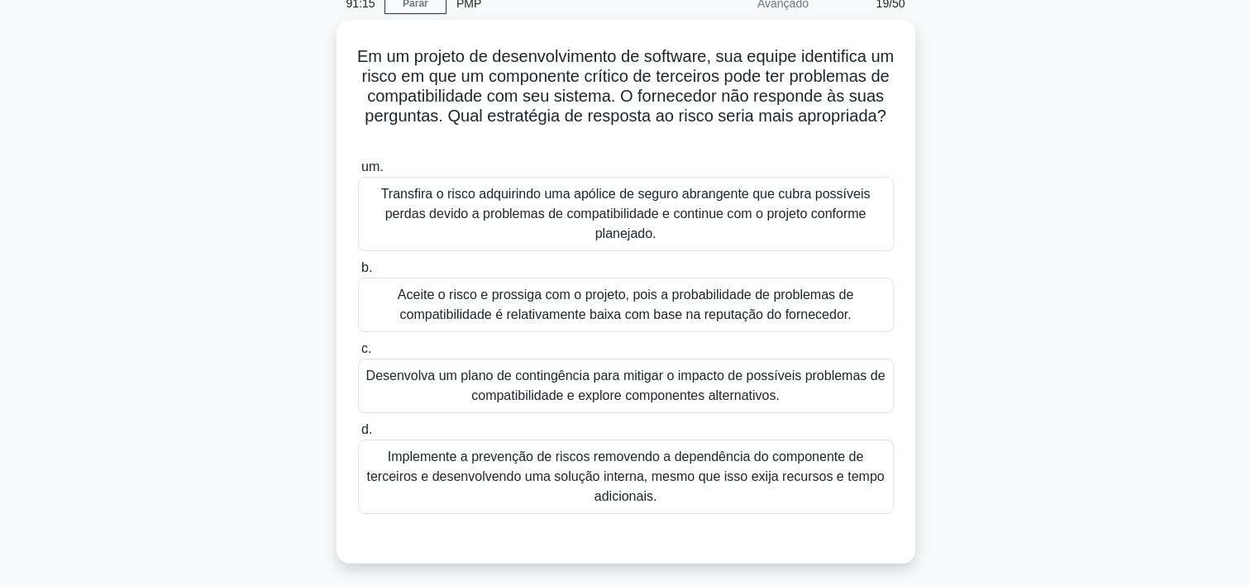
scroll to position [83, 0]
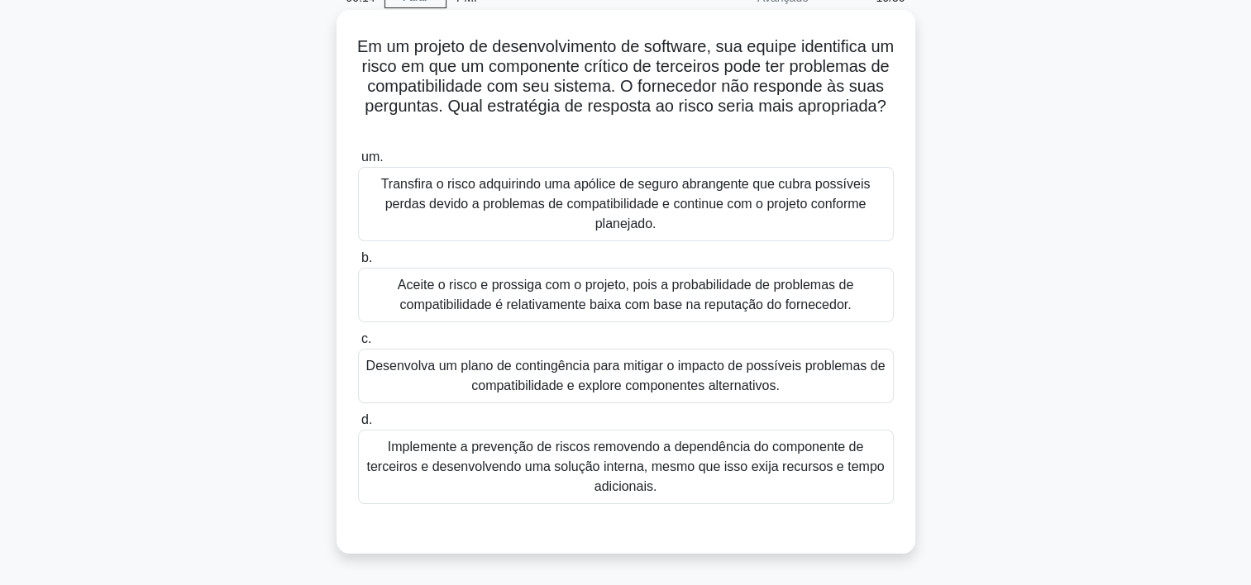
click at [431, 379] on div "Desenvolva um plano de contingência para mitigar o impacto de possíveis problem…" at bounding box center [626, 376] width 536 height 55
click at [358, 345] on input "c. Desenvolva um plano de contingência para mitigar o impacto de possíveis prob…" at bounding box center [358, 339] width 0 height 11
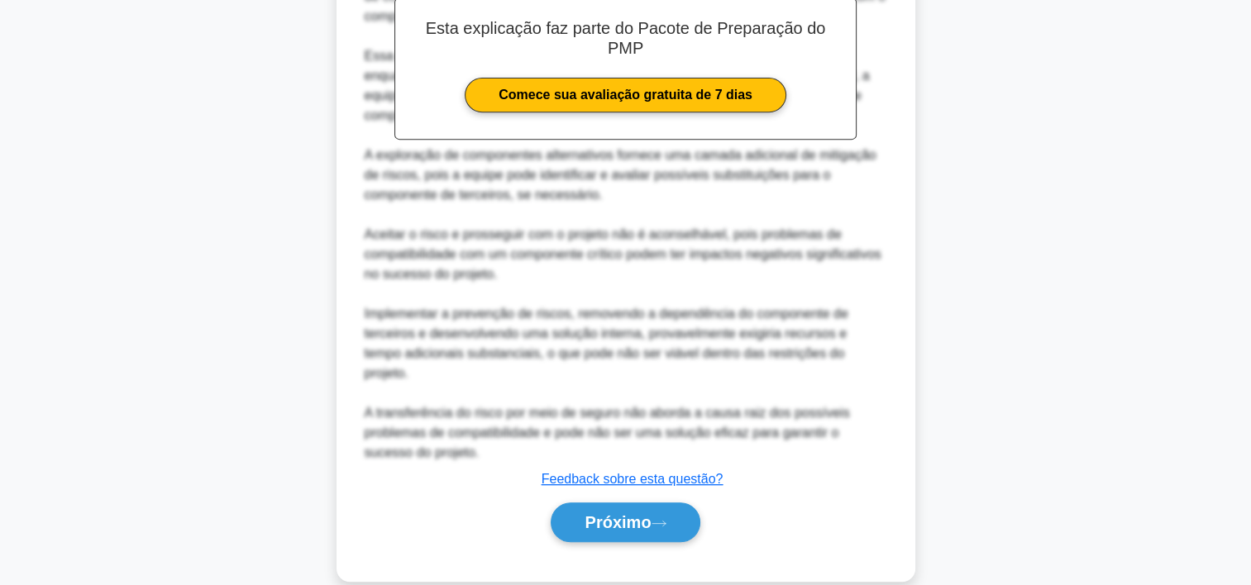
scroll to position [691, 0]
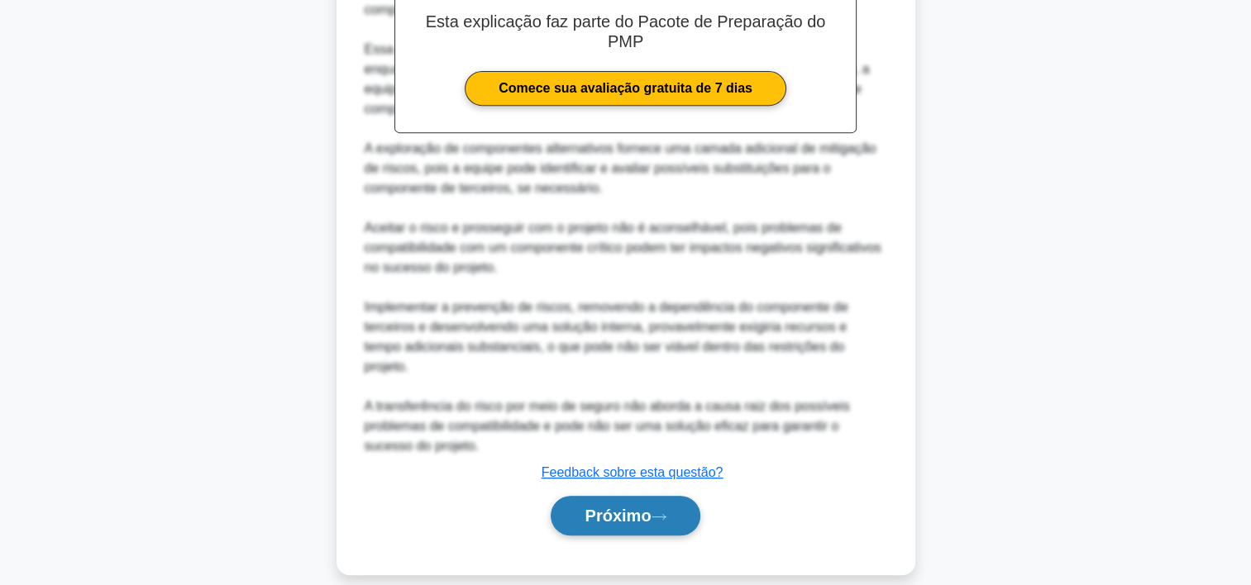
click at [649, 507] on font "Próximo" at bounding box center [618, 516] width 66 height 18
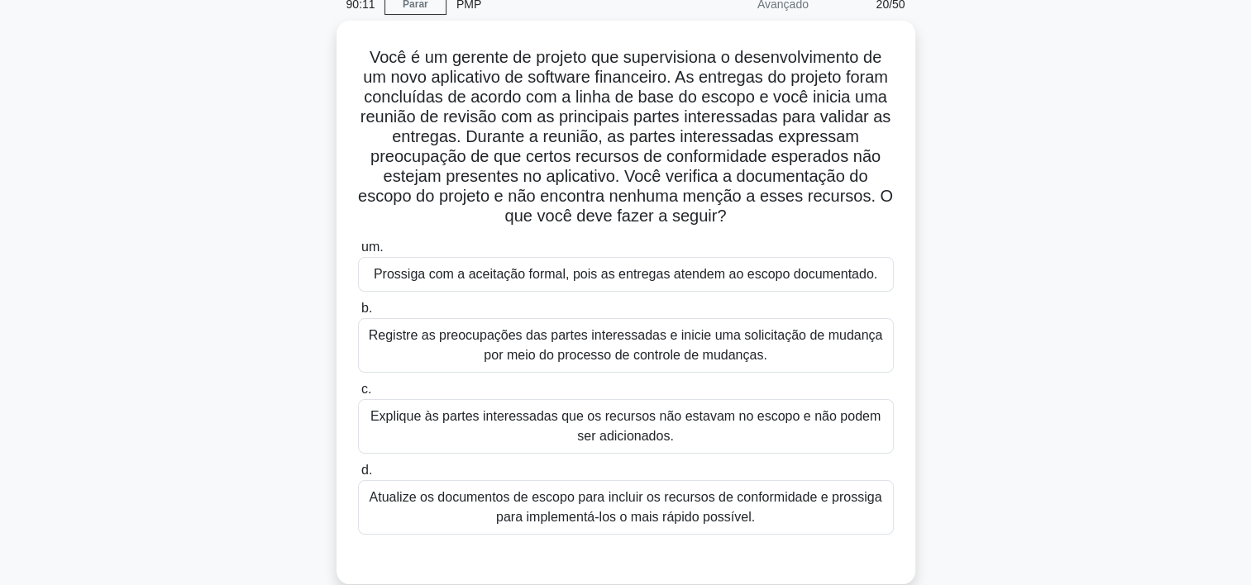
scroll to position [83, 0]
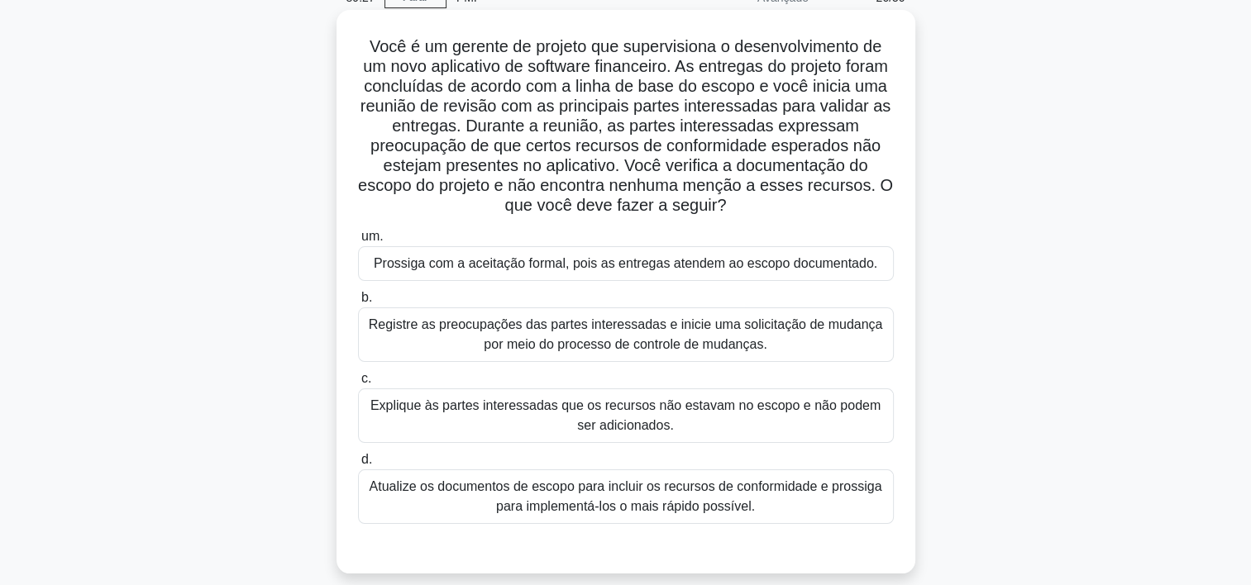
click at [415, 345] on div "Registre as preocupações das partes interessadas e inicie uma solicitação de mu…" at bounding box center [626, 335] width 536 height 55
click at [358, 303] on input "b. Registre as preocupações das partes interessadas e inicie uma solicitação de…" at bounding box center [358, 298] width 0 height 11
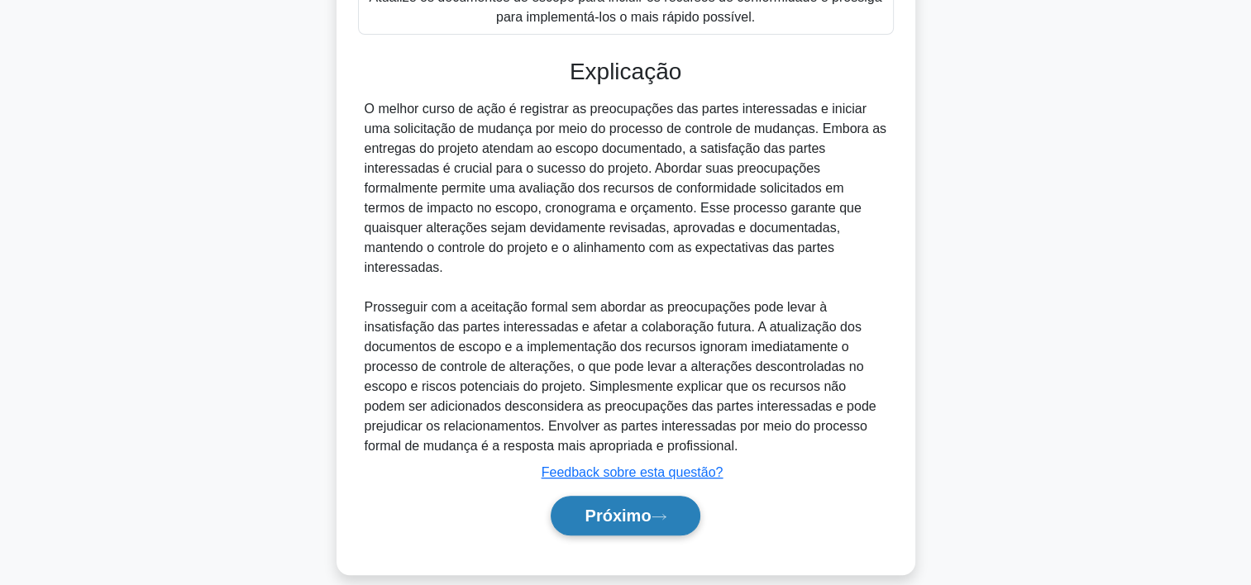
click at [599, 507] on font "Próximo" at bounding box center [618, 516] width 66 height 18
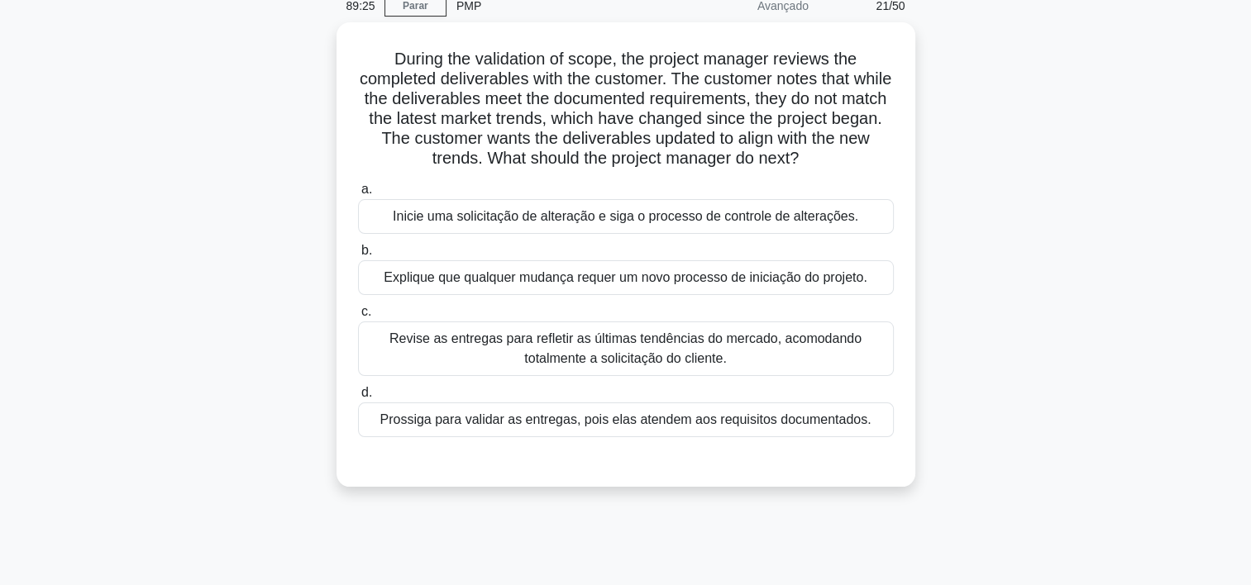
scroll to position [0, 0]
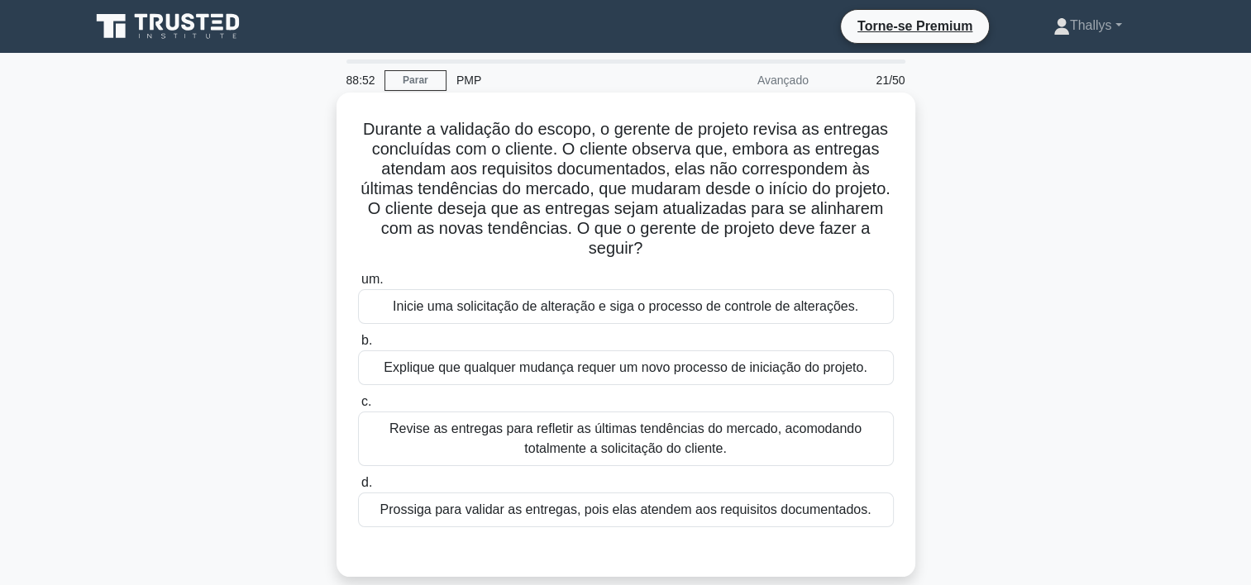
click at [403, 441] on div "Revise as entregas para refletir as últimas tendências do mercado, acomodando t…" at bounding box center [626, 439] width 536 height 55
click at [358, 408] on input "c. Revise as entregas para refletir as últimas tendências do mercado, acomodand…" at bounding box center [358, 402] width 0 height 11
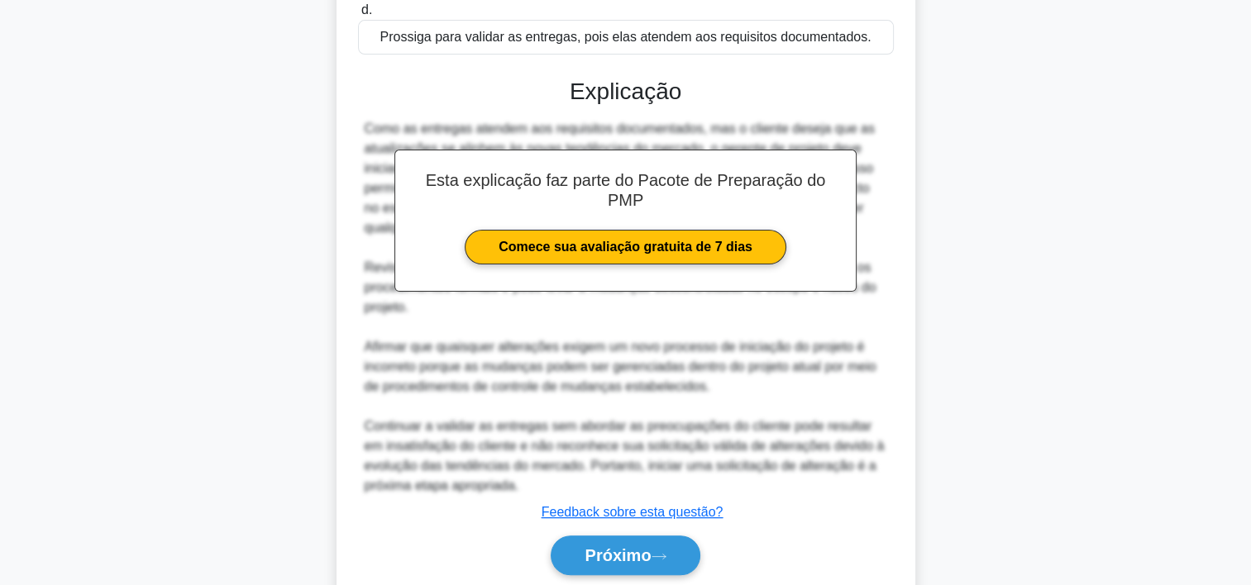
scroll to position [496, 0]
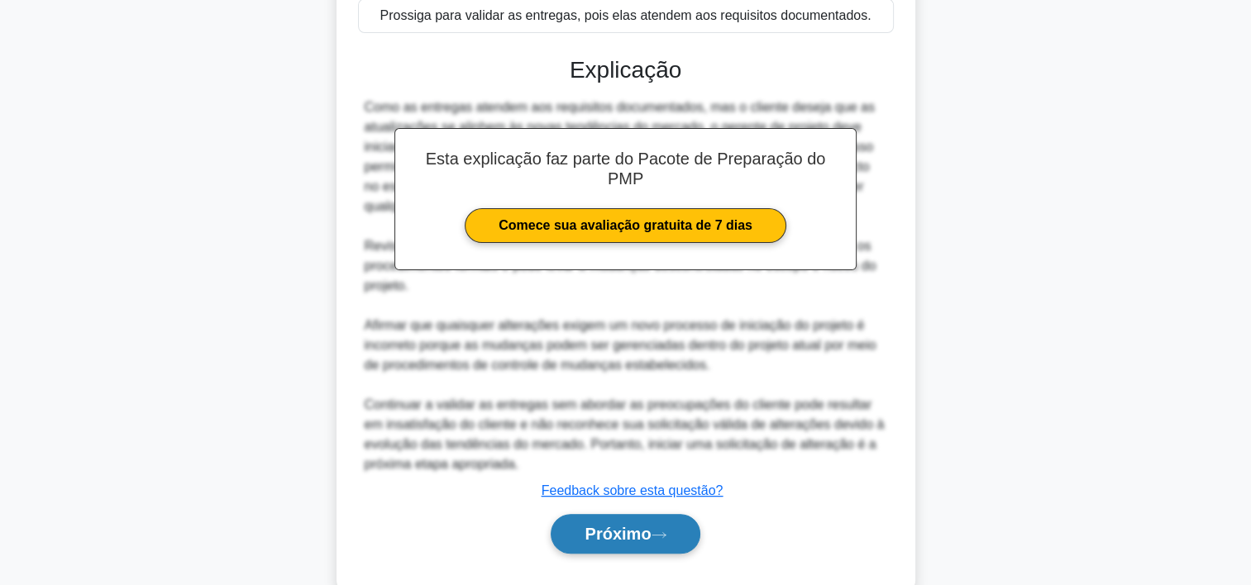
click at [618, 520] on button "Próximo" at bounding box center [625, 534] width 149 height 40
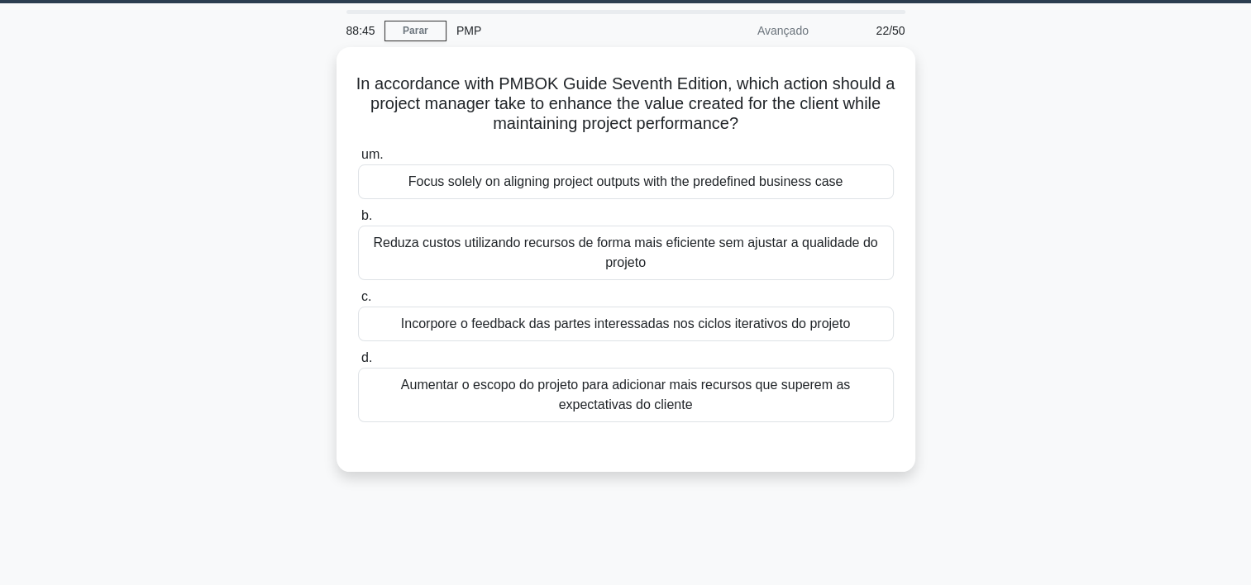
scroll to position [0, 0]
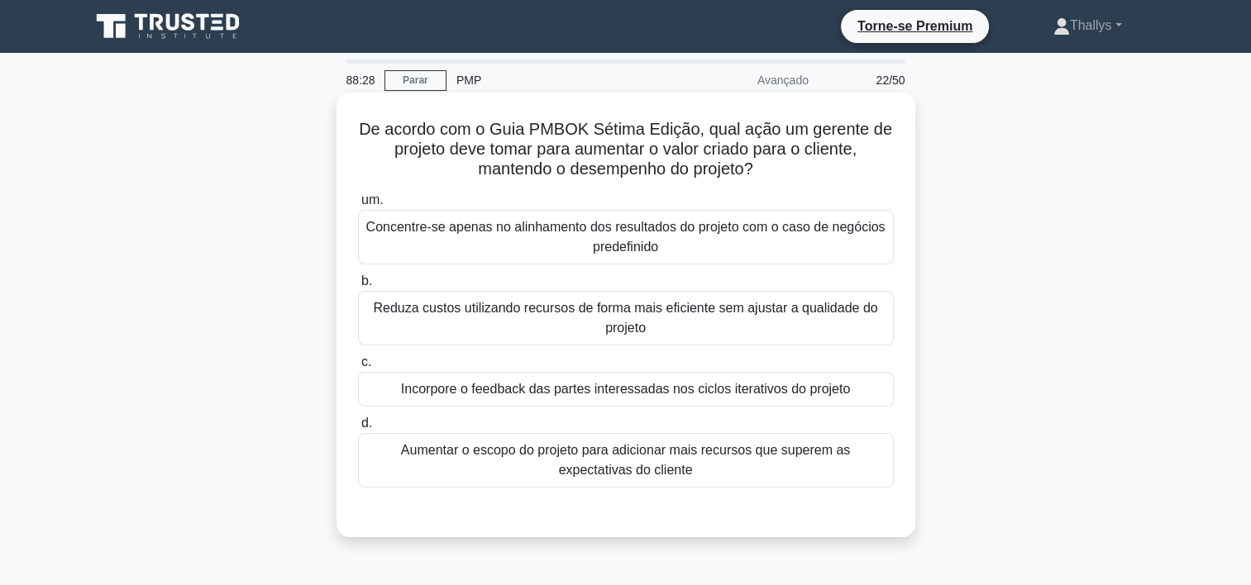
click at [398, 394] on div "Incorpore o feedback das partes interessadas nos ciclos iterativos do projeto" at bounding box center [626, 389] width 536 height 35
click at [358, 368] on input "c. Incorpore o feedback das partes interessadas nos ciclos iterativos do projeto" at bounding box center [358, 362] width 0 height 11
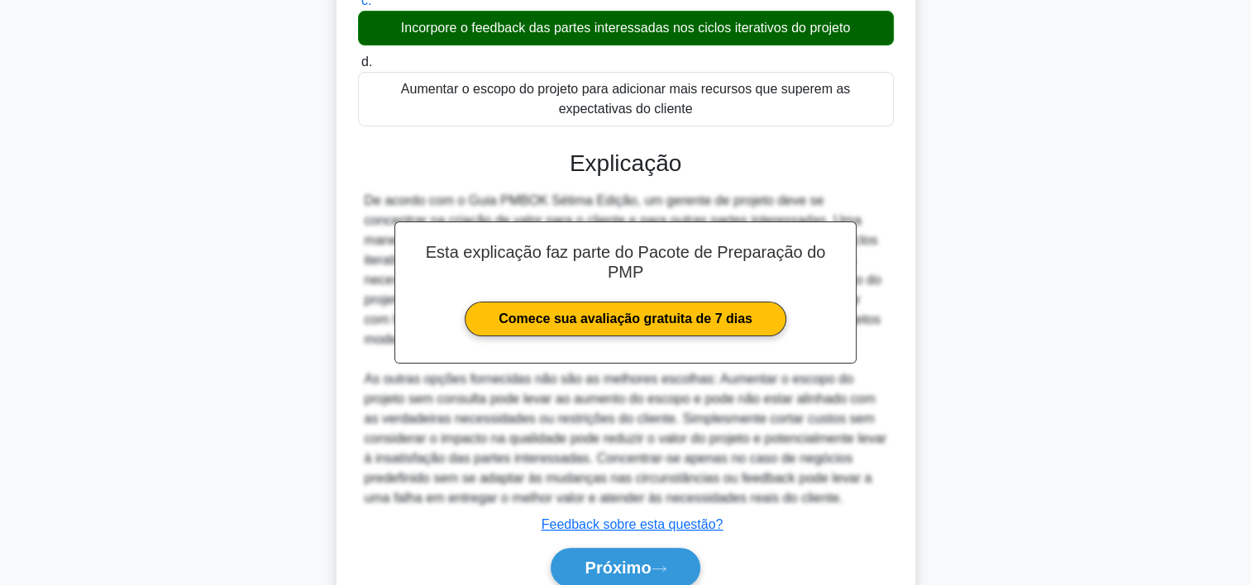
scroll to position [394, 0]
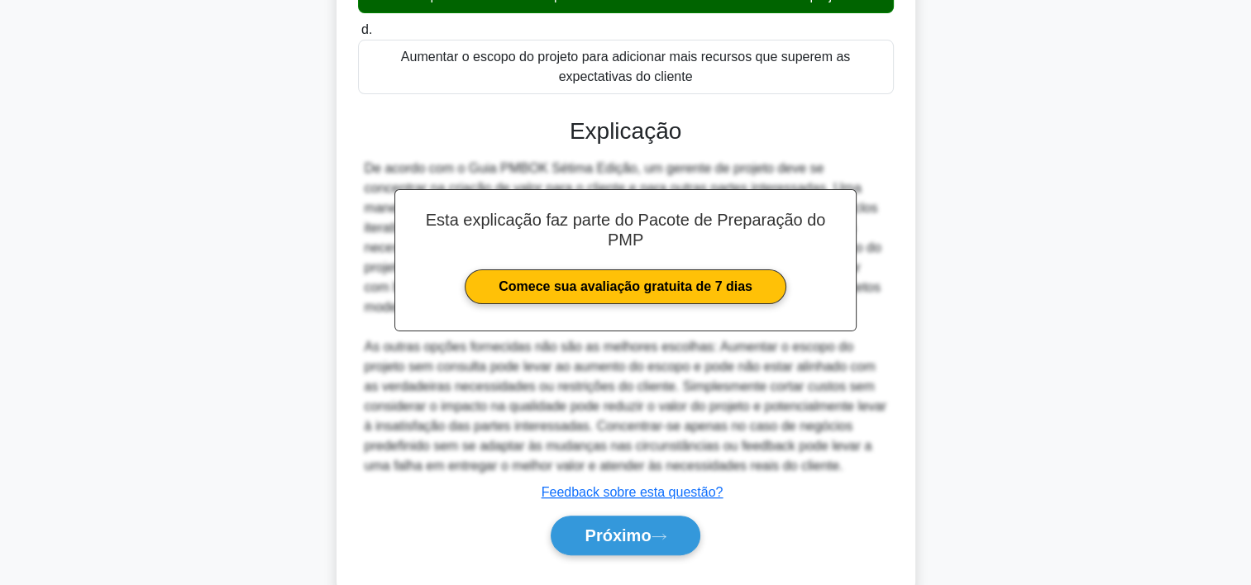
click at [602, 513] on div "Próximo" at bounding box center [626, 535] width 536 height 53
click at [602, 523] on button "Próximo" at bounding box center [625, 536] width 149 height 40
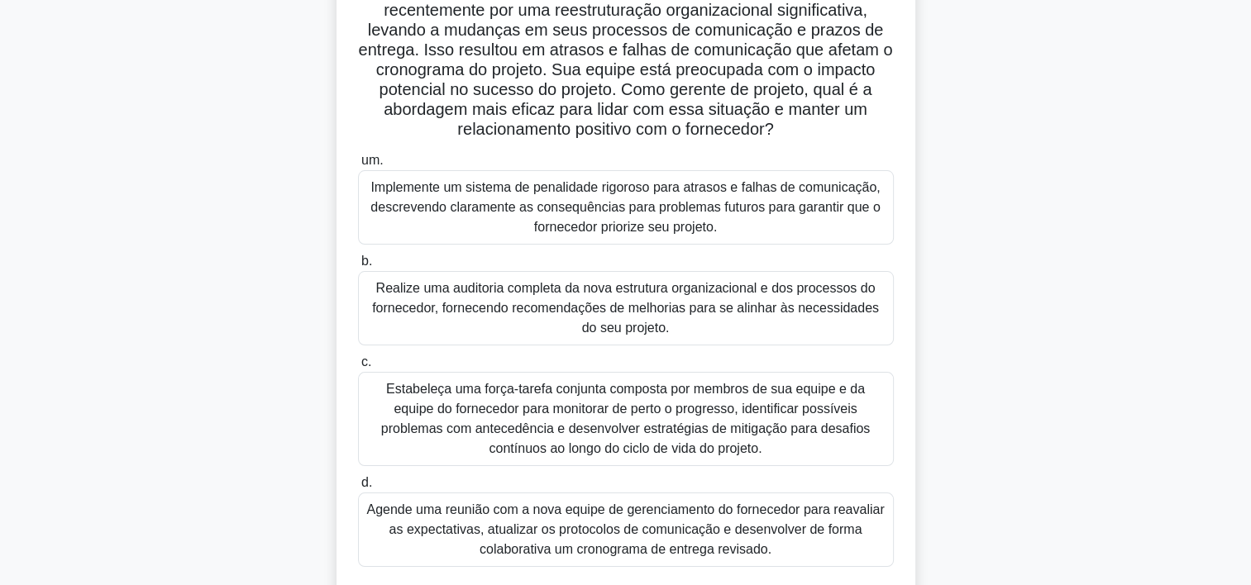
scroll to position [165, 0]
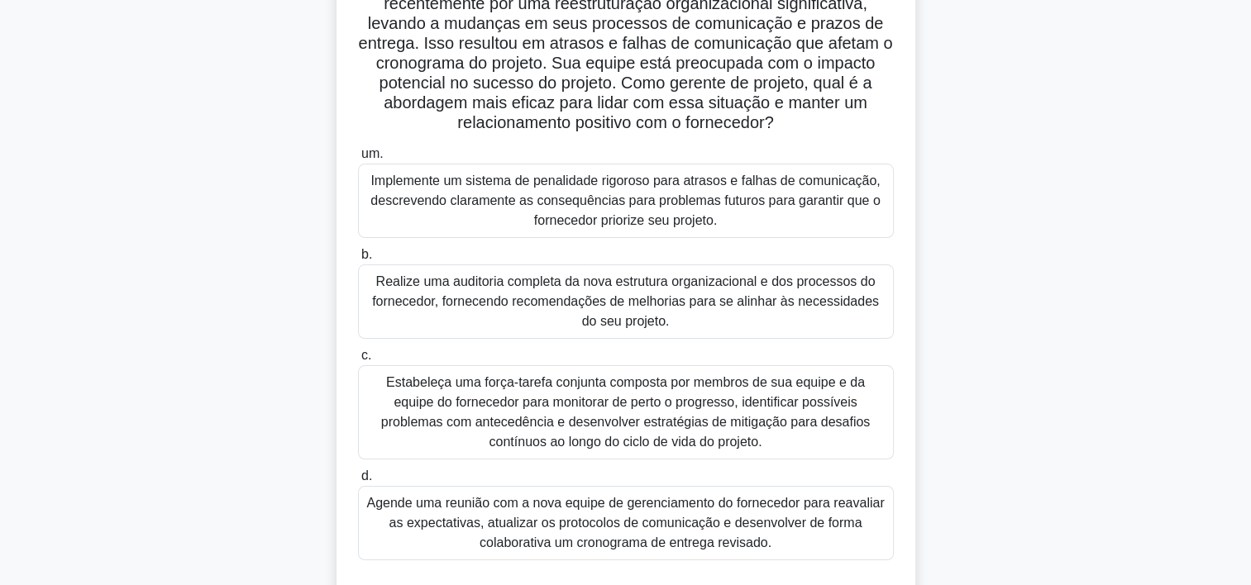
click at [430, 408] on div "Estabeleça uma força-tarefa conjunta composta por membros de sua equipe e da eq…" at bounding box center [626, 412] width 536 height 94
click at [358, 361] on input "c. Estabeleça uma força-tarefa conjunta composta por membros de sua equipe e da…" at bounding box center [358, 356] width 0 height 11
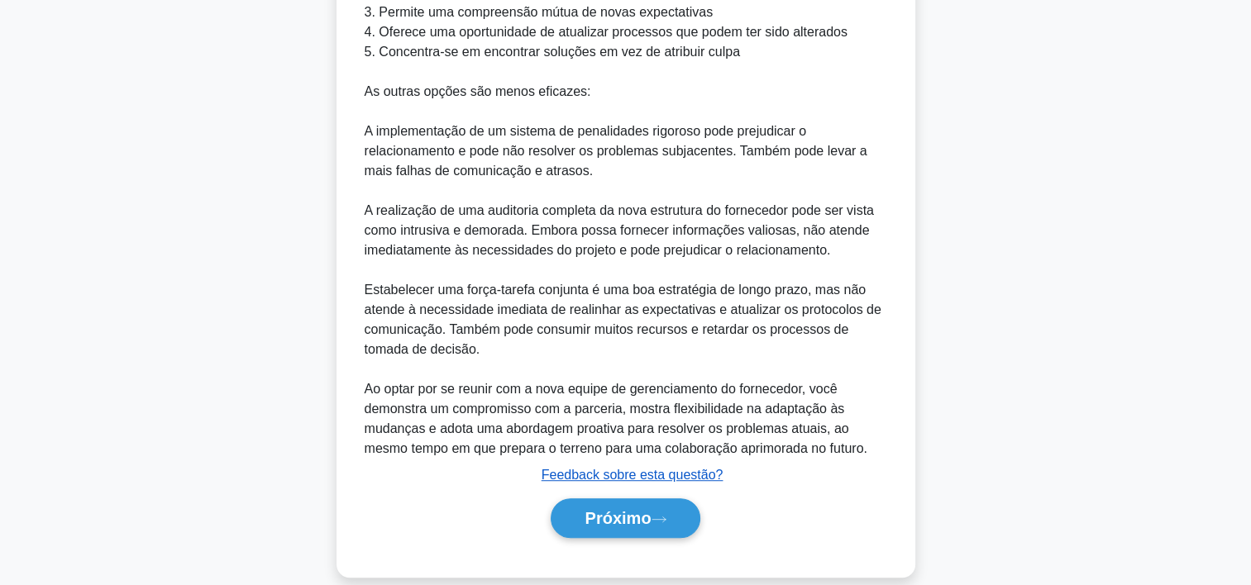
scroll to position [970, 0]
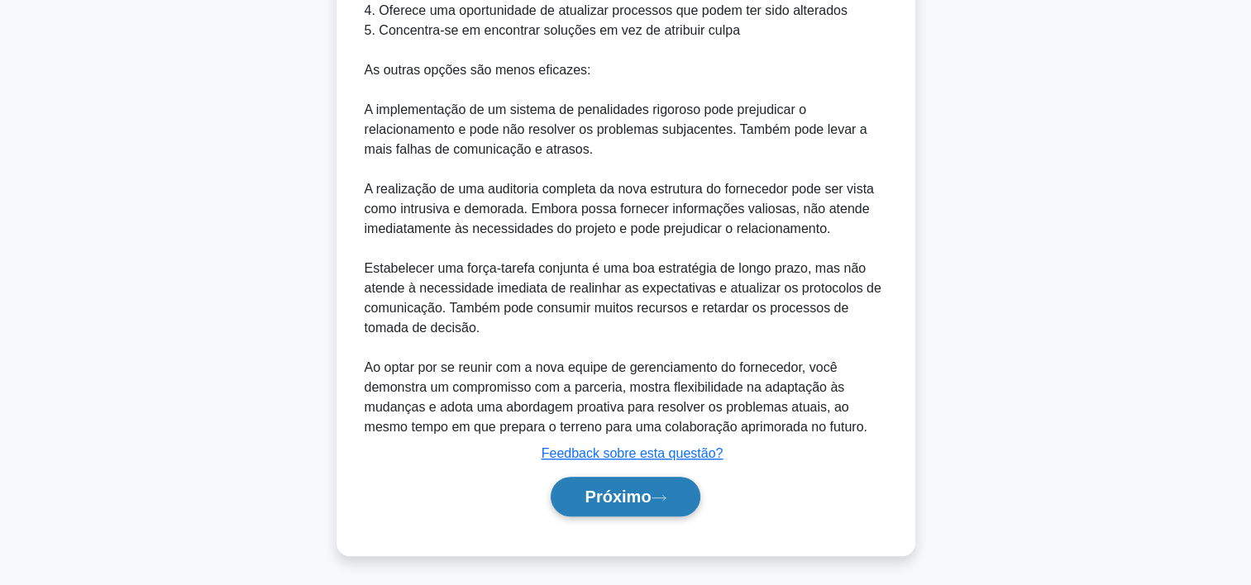
click at [609, 489] on font "Próximo" at bounding box center [618, 497] width 66 height 18
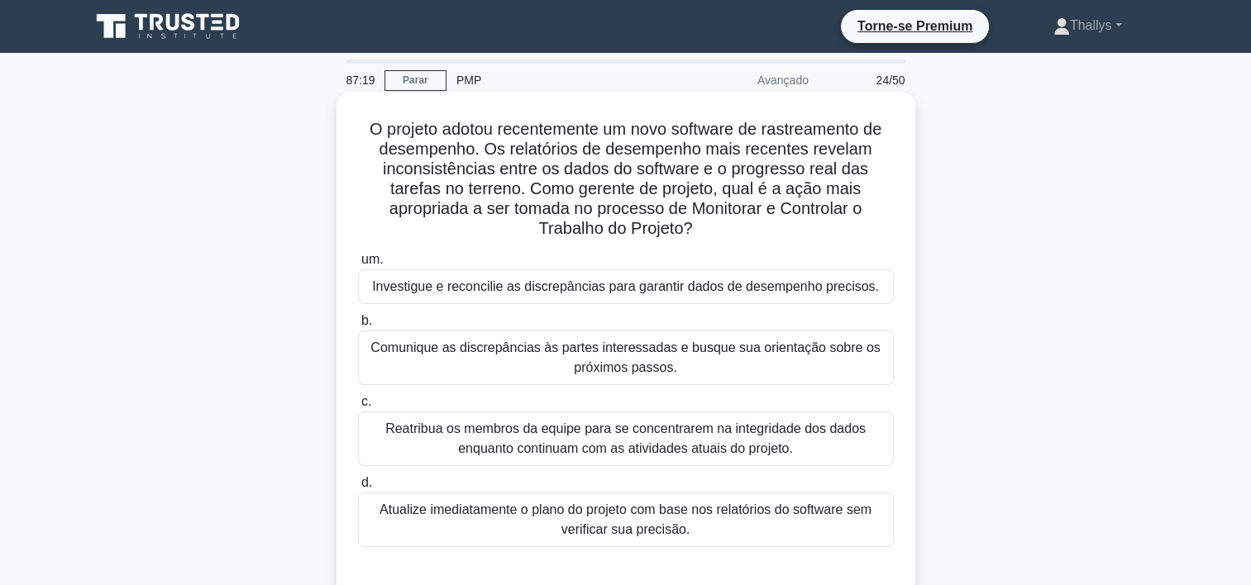
scroll to position [0, 0]
click at [419, 281] on div "Investigue e reconcilie as discrepâncias para garantir dados de desempenho prec…" at bounding box center [626, 287] width 536 height 35
click at [358, 265] on input "um. Investigue e reconcilie as discrepâncias para garantir dados de desempenho …" at bounding box center [358, 260] width 0 height 11
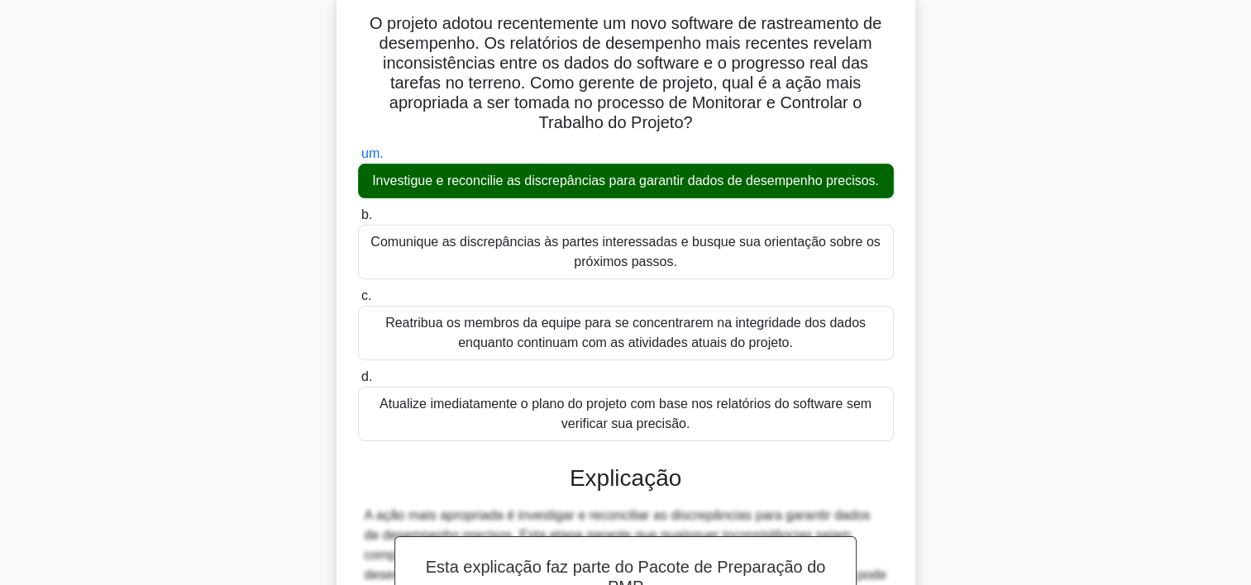
scroll to position [374, 0]
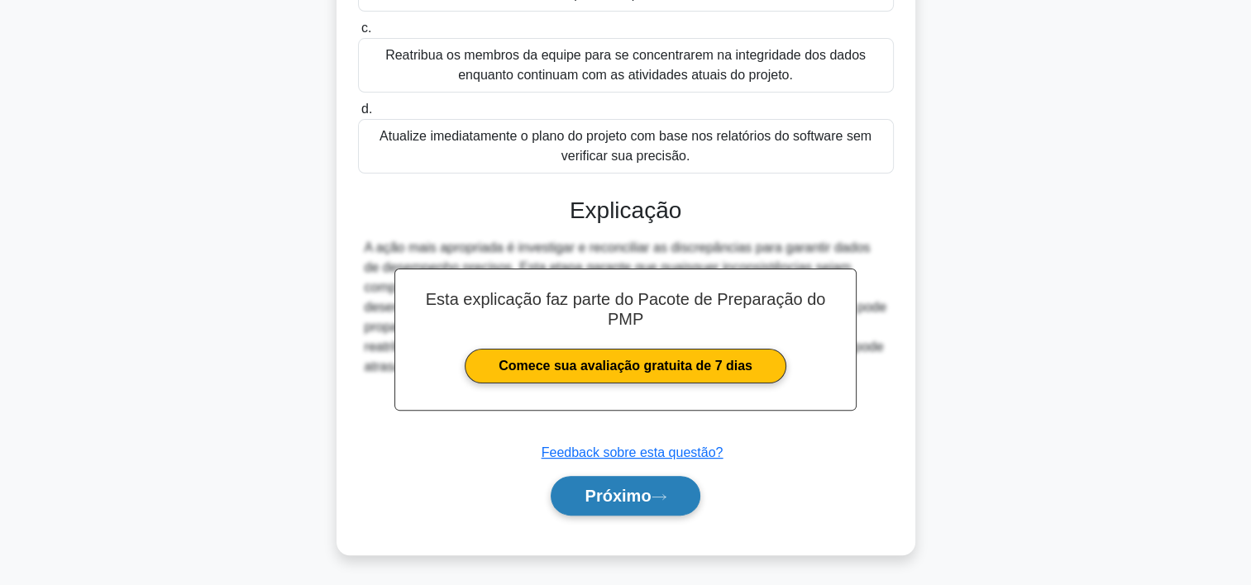
click at [585, 487] on font "Próximo" at bounding box center [618, 496] width 66 height 18
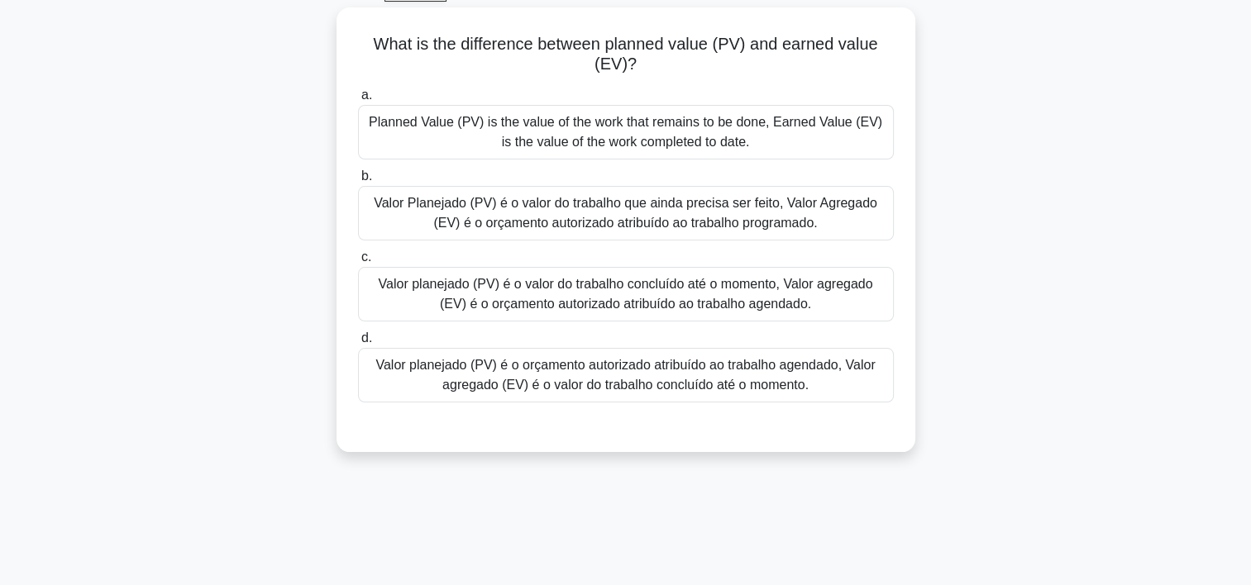
scroll to position [0, 0]
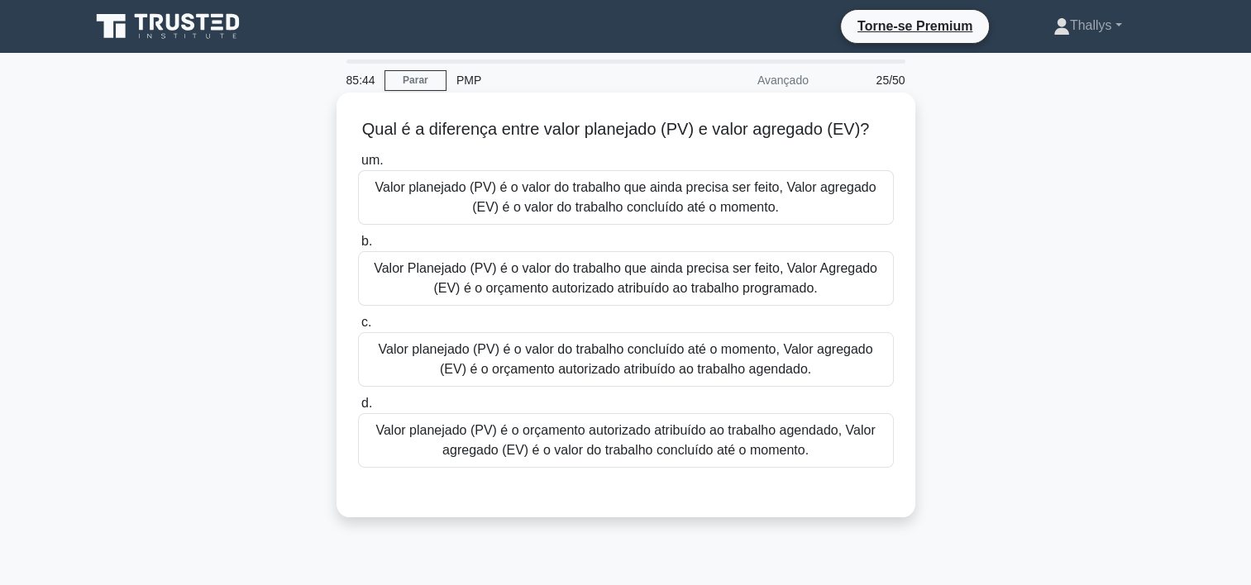
click at [406, 446] on div "Valor planejado (PV) é o orçamento autorizado atribuído ao trabalho agendado, V…" at bounding box center [626, 440] width 536 height 55
click at [358, 409] on input "d. Valor planejado (PV) é o orçamento autorizado atribuído ao trabalho agendado…" at bounding box center [358, 404] width 0 height 11
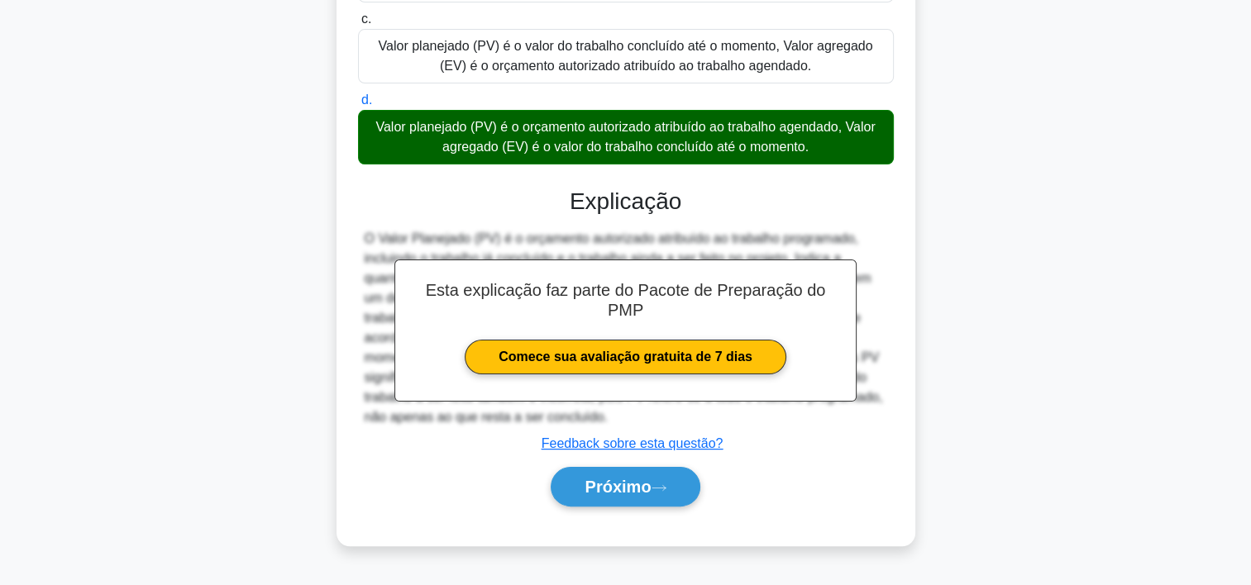
scroll to position [308, 0]
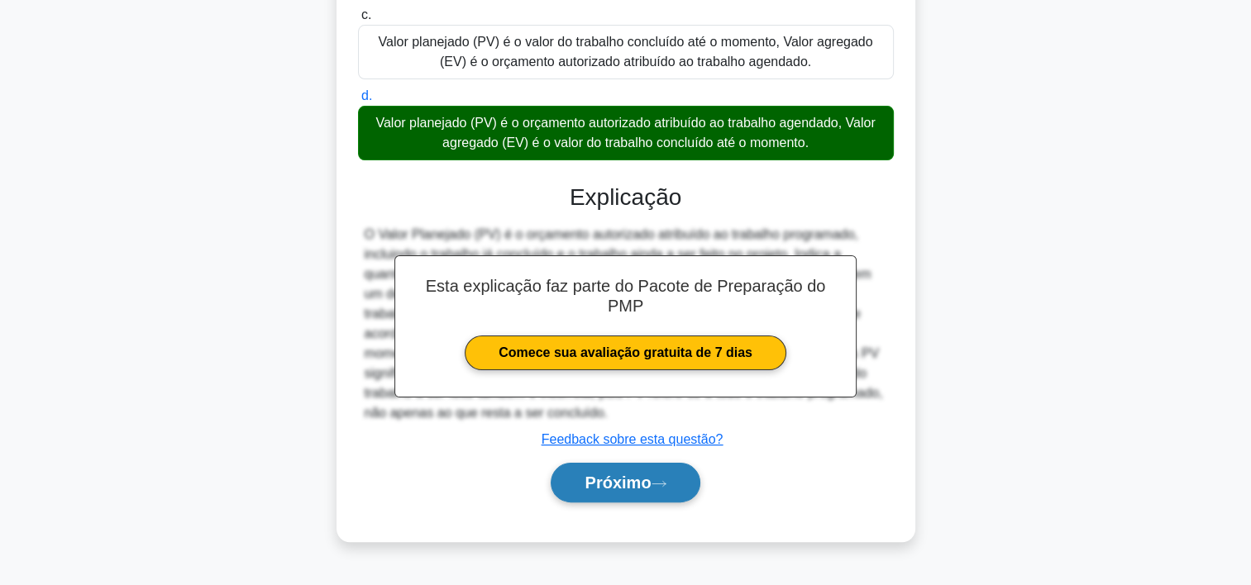
click at [604, 485] on font "Próximo" at bounding box center [618, 483] width 66 height 18
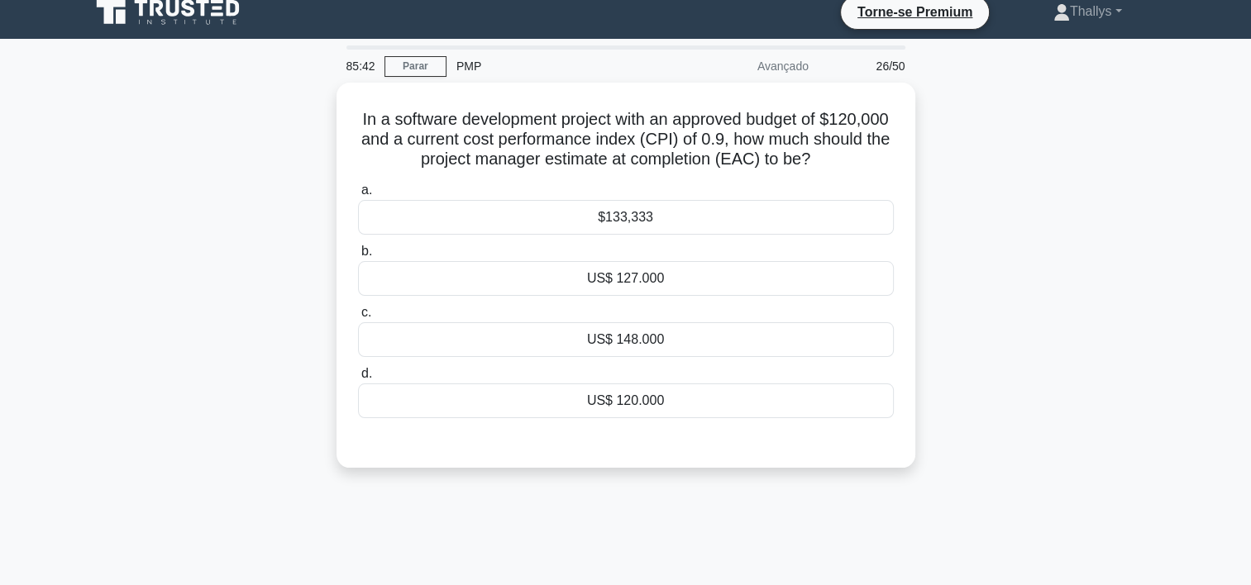
scroll to position [0, 0]
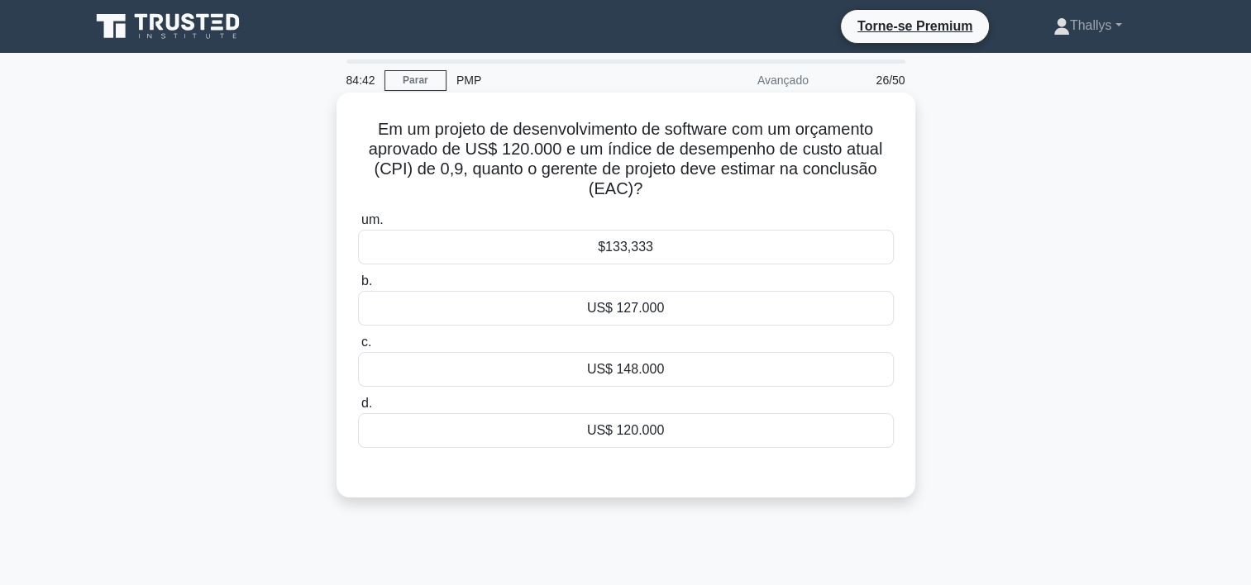
drag, startPoint x: 364, startPoint y: 127, endPoint x: 763, endPoint y: 437, distance: 505.6
click at [763, 437] on div "Em um projeto de desenvolvimento de software com um orçamento aprovado de US$ 1…" at bounding box center [626, 295] width 566 height 392
copy div "Em um projeto de desenvolvimento de software com um orçamento aprovado de US$ 1…"
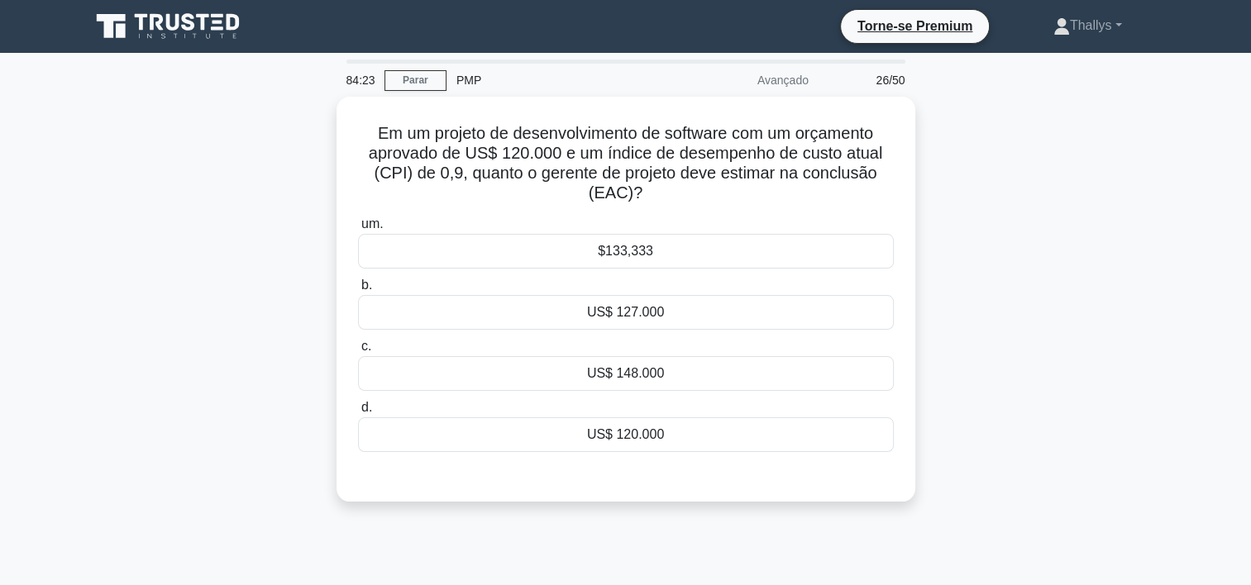
click at [134, 379] on div "Em um projeto de desenvolvimento de software com um orçamento aprovado de US$ 1…" at bounding box center [625, 309] width 1091 height 425
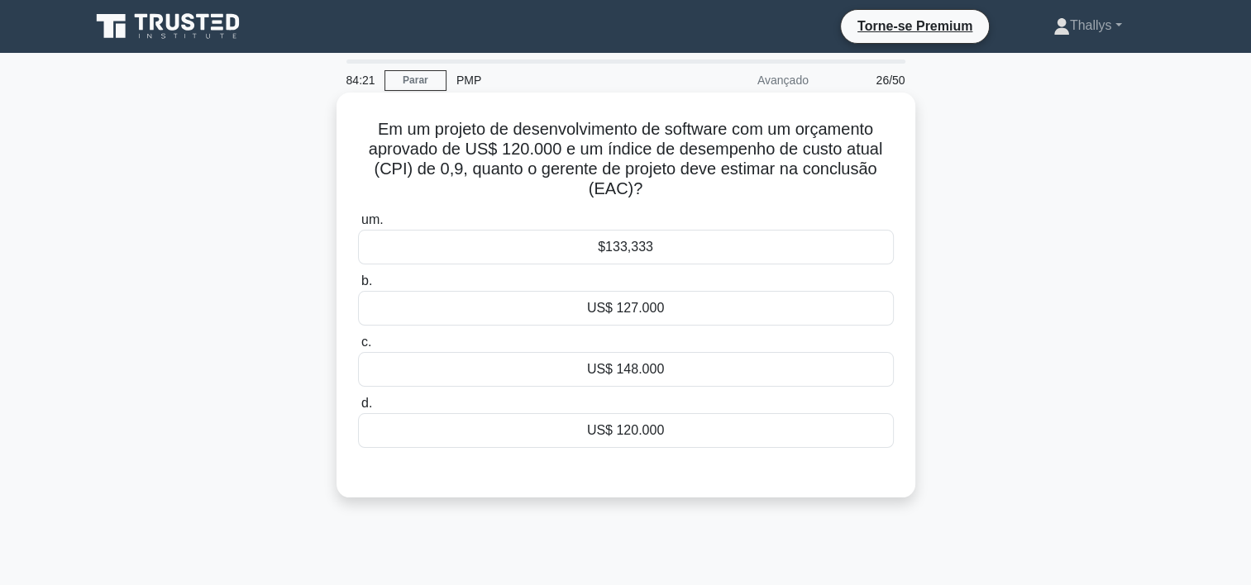
click at [486, 255] on div "$133,333" at bounding box center [626, 247] width 536 height 35
click at [358, 226] on input "um. $133,333" at bounding box center [358, 220] width 0 height 11
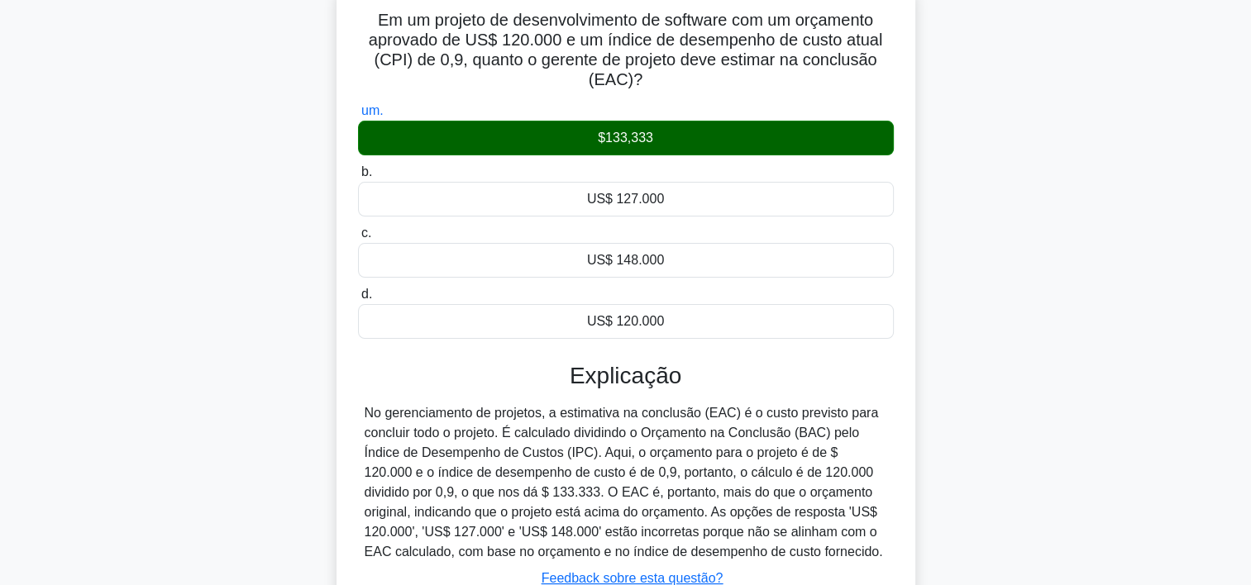
scroll to position [308, 0]
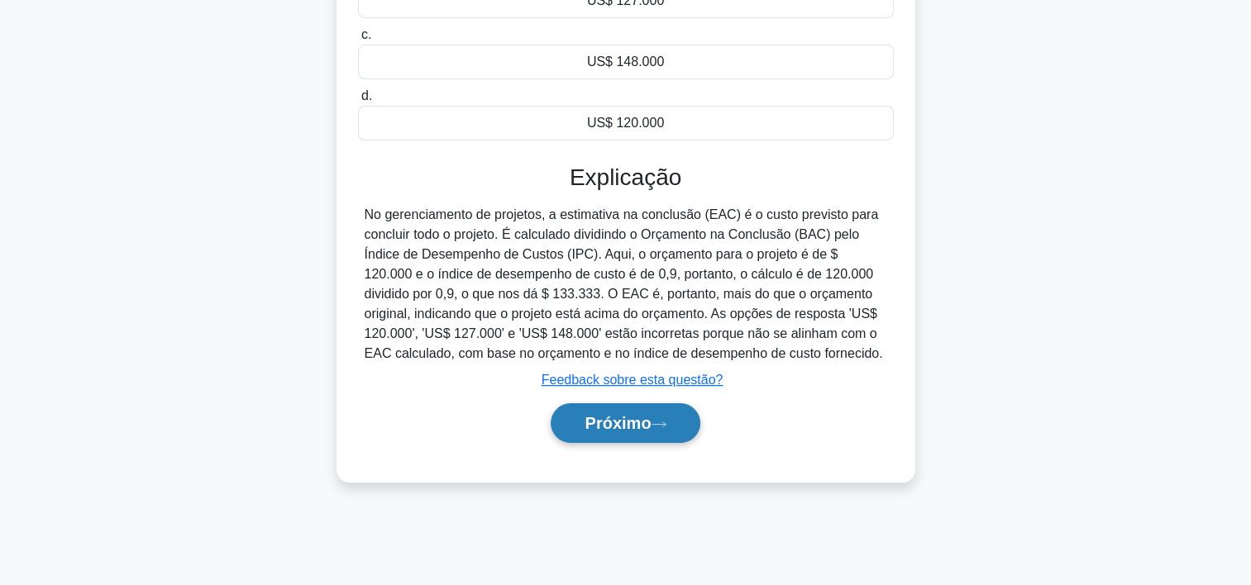
click at [589, 439] on button "Próximo" at bounding box center [625, 423] width 149 height 40
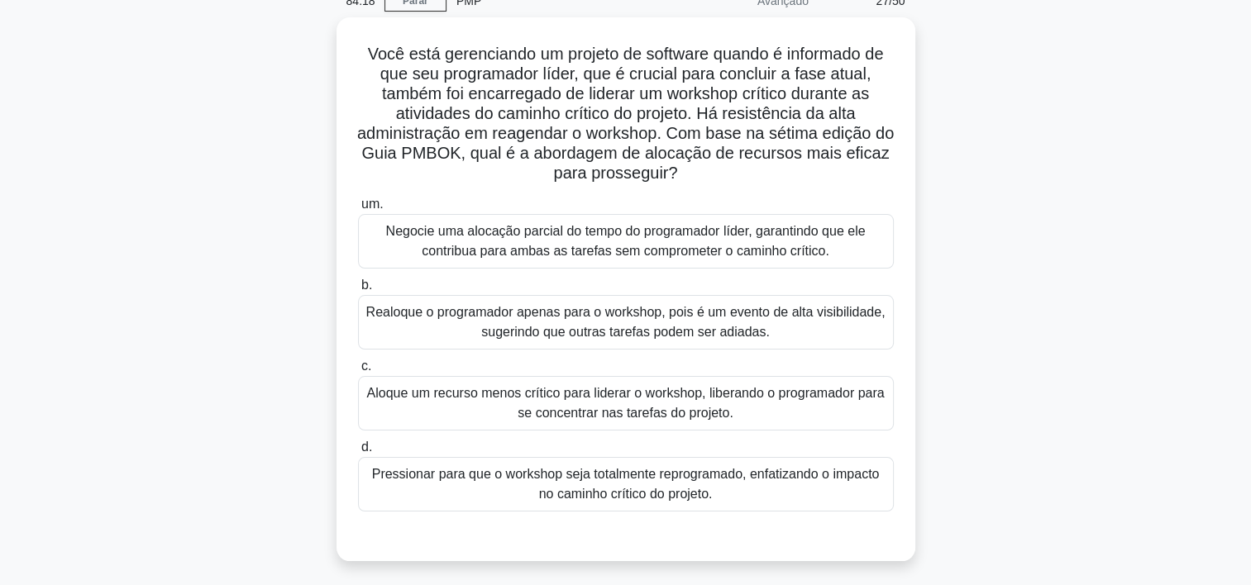
scroll to position [83, 0]
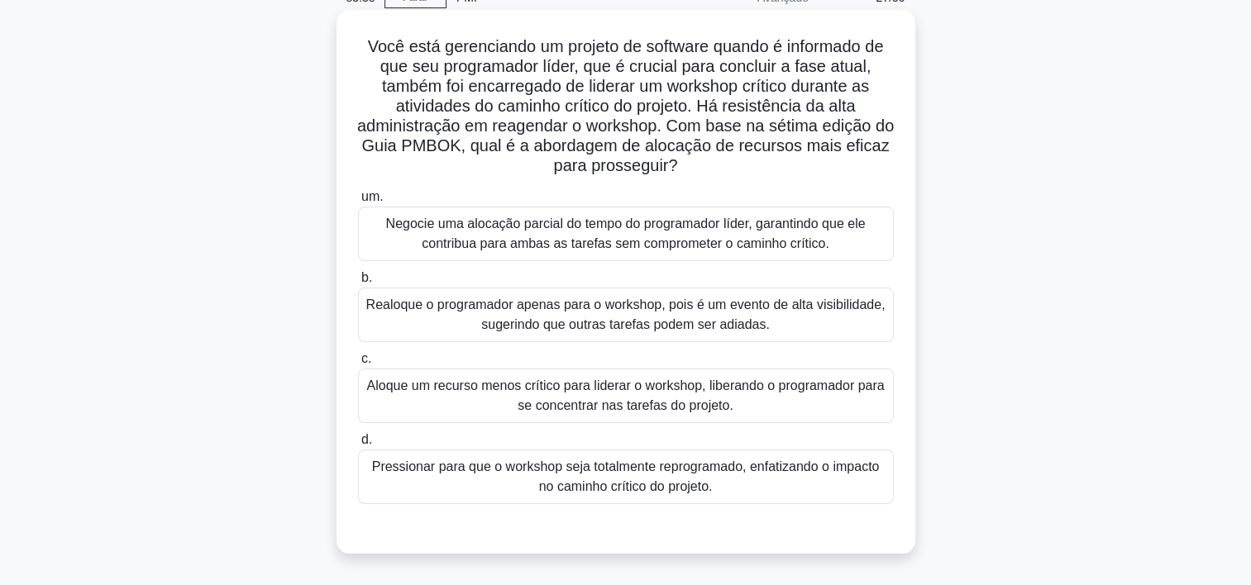
click at [452, 406] on div "Aloque um recurso menos crítico para liderar o workshop, liberando o programado…" at bounding box center [626, 396] width 536 height 55
click at [358, 365] on input "c. Aloque um recurso menos crítico para liderar o workshop, liberando o program…" at bounding box center [358, 359] width 0 height 11
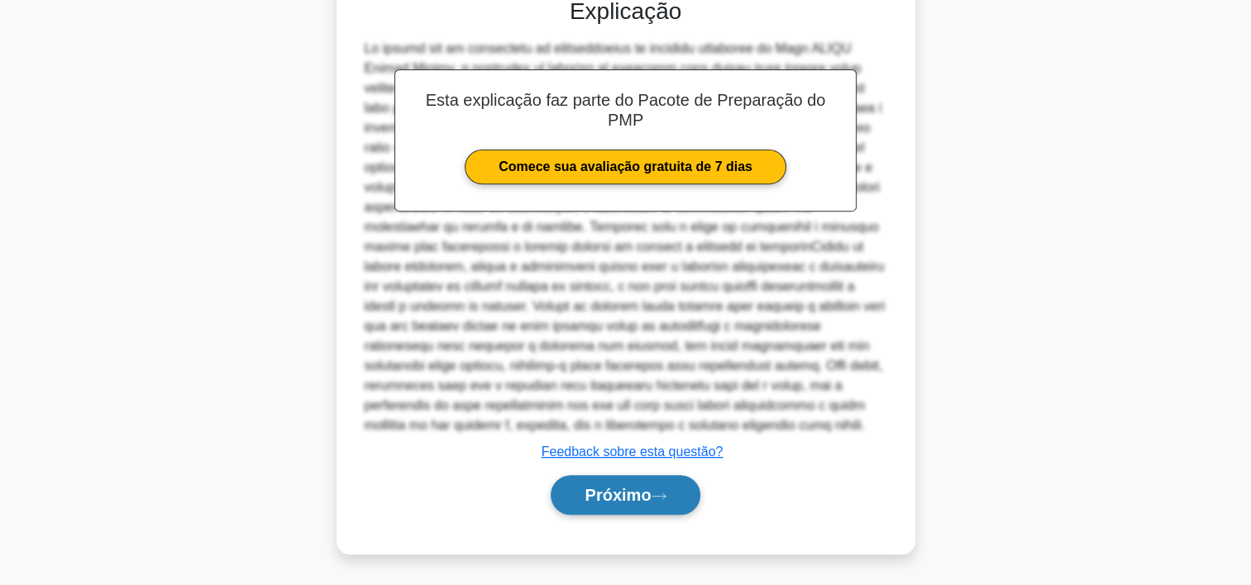
click at [591, 499] on font "Próximo" at bounding box center [618, 495] width 66 height 18
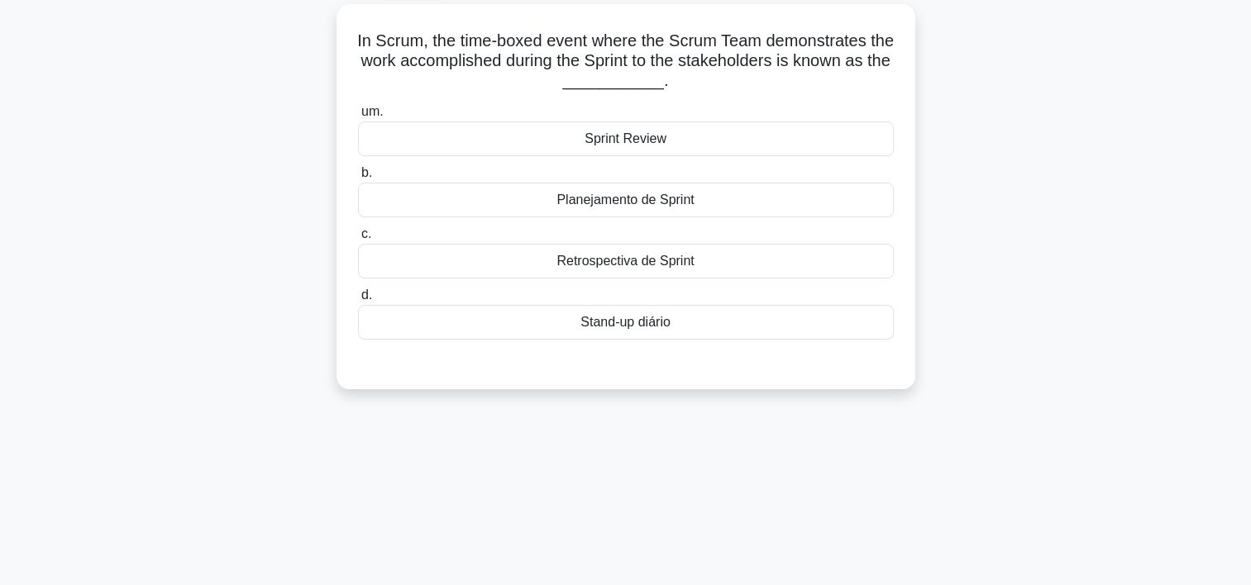
scroll to position [0, 0]
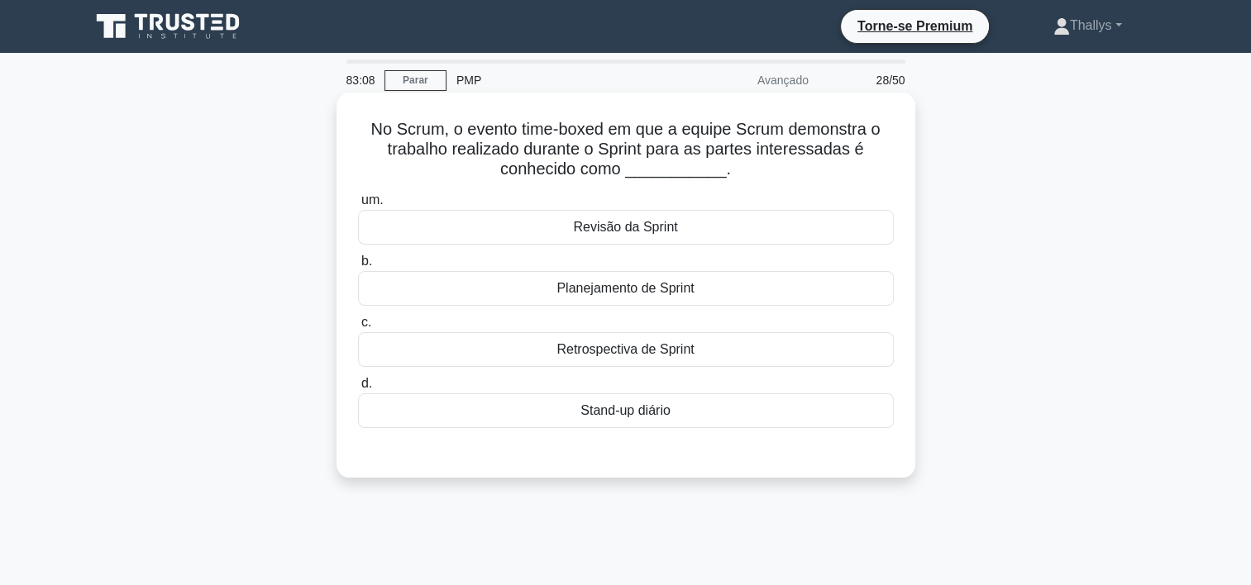
click at [483, 350] on div "Retrospectiva de Sprint" at bounding box center [626, 349] width 536 height 35
click at [358, 328] on input "c. Retrospectiva de Sprint" at bounding box center [358, 322] width 0 height 11
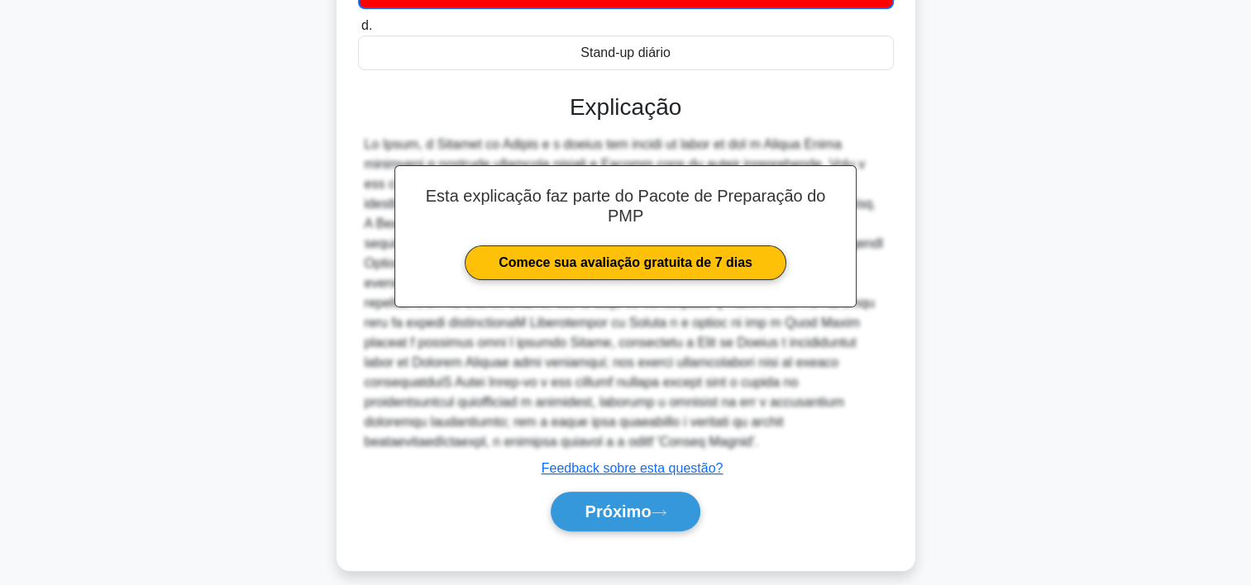
scroll to position [375, 0]
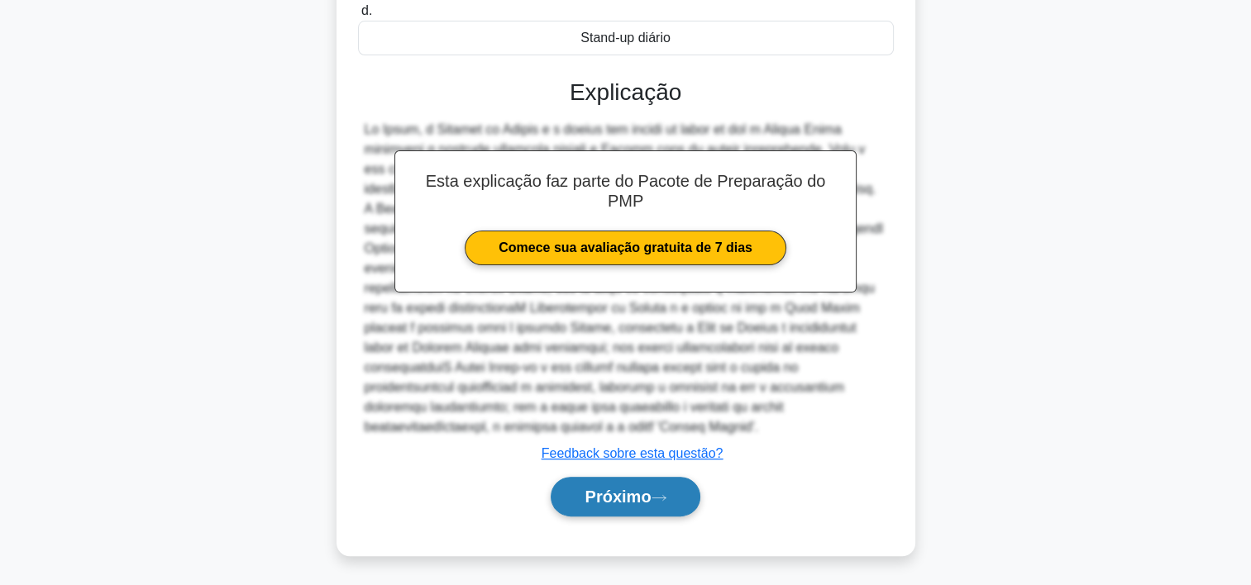
click at [568, 489] on button "Próximo" at bounding box center [625, 497] width 149 height 40
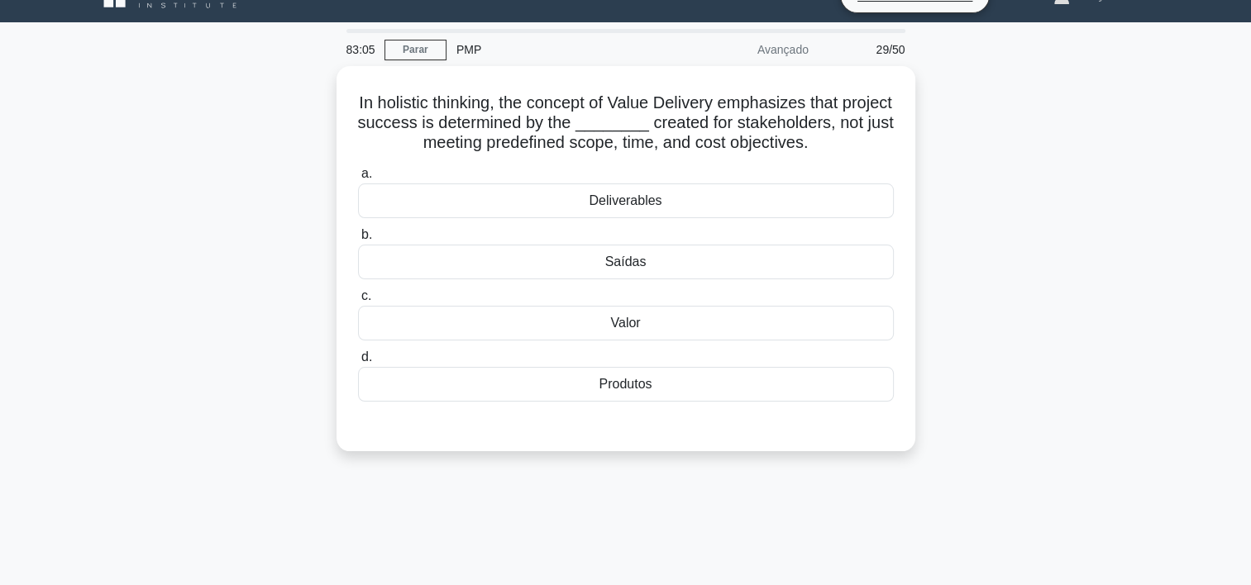
scroll to position [0, 0]
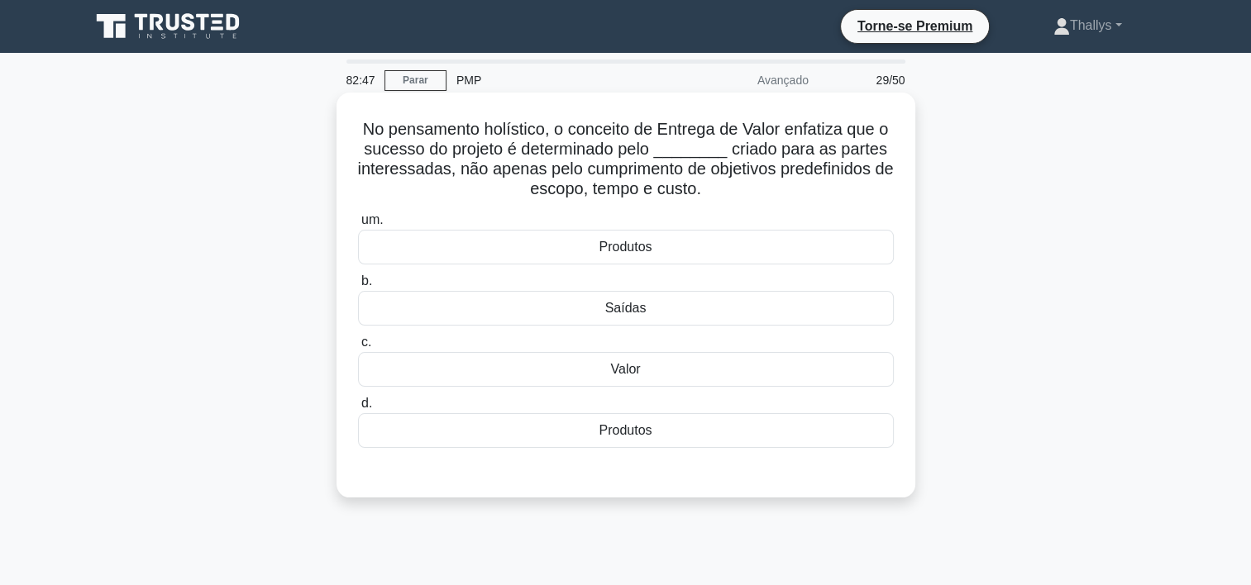
click at [527, 370] on div "Valor" at bounding box center [626, 369] width 536 height 35
click at [358, 348] on input "c. Valor" at bounding box center [358, 342] width 0 height 11
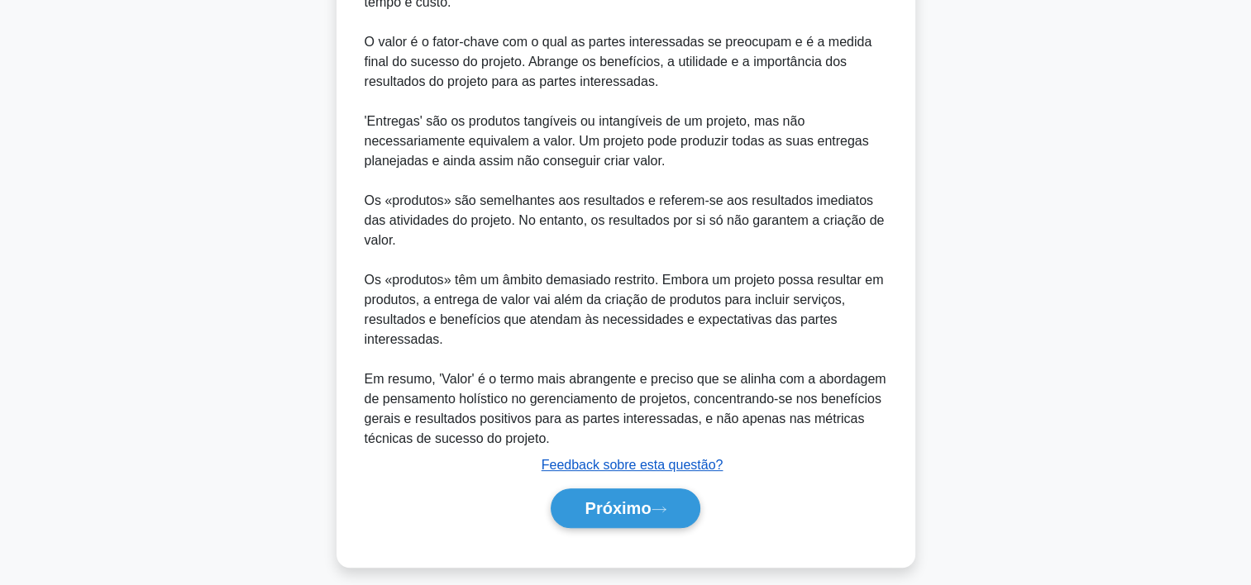
scroll to position [592, 0]
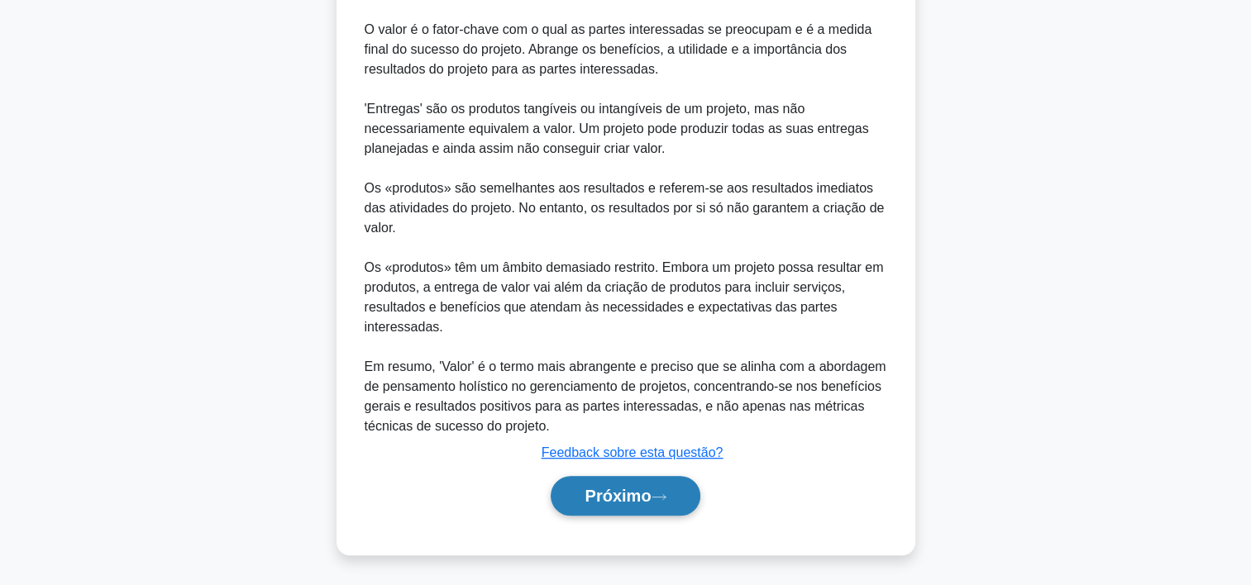
click at [609, 498] on font "Próximo" at bounding box center [618, 496] width 66 height 18
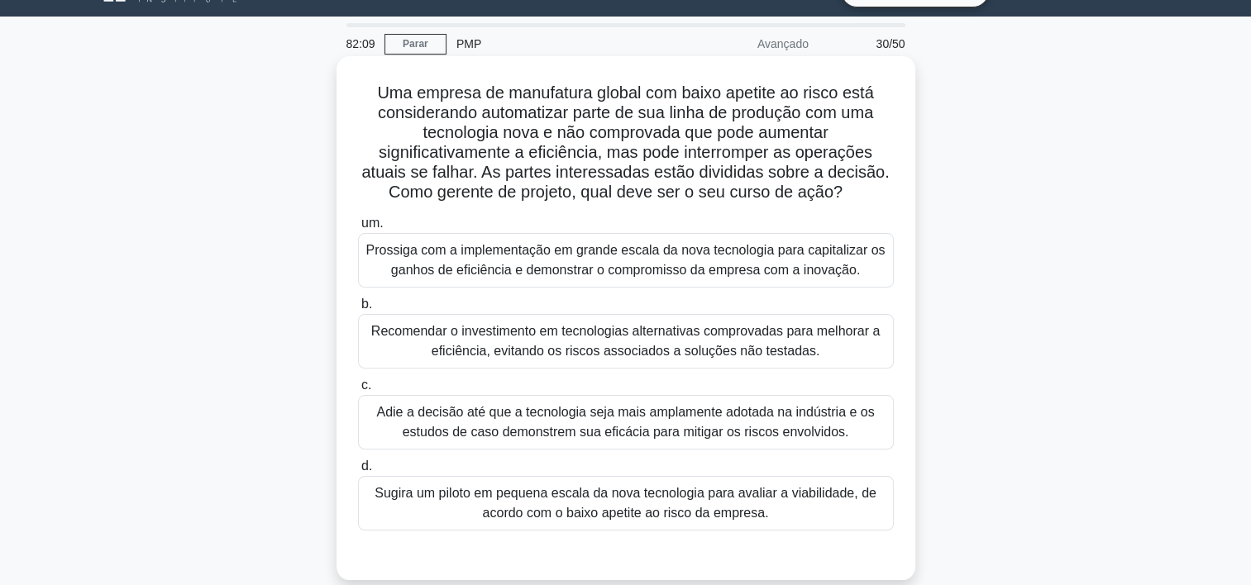
scroll to position [83, 0]
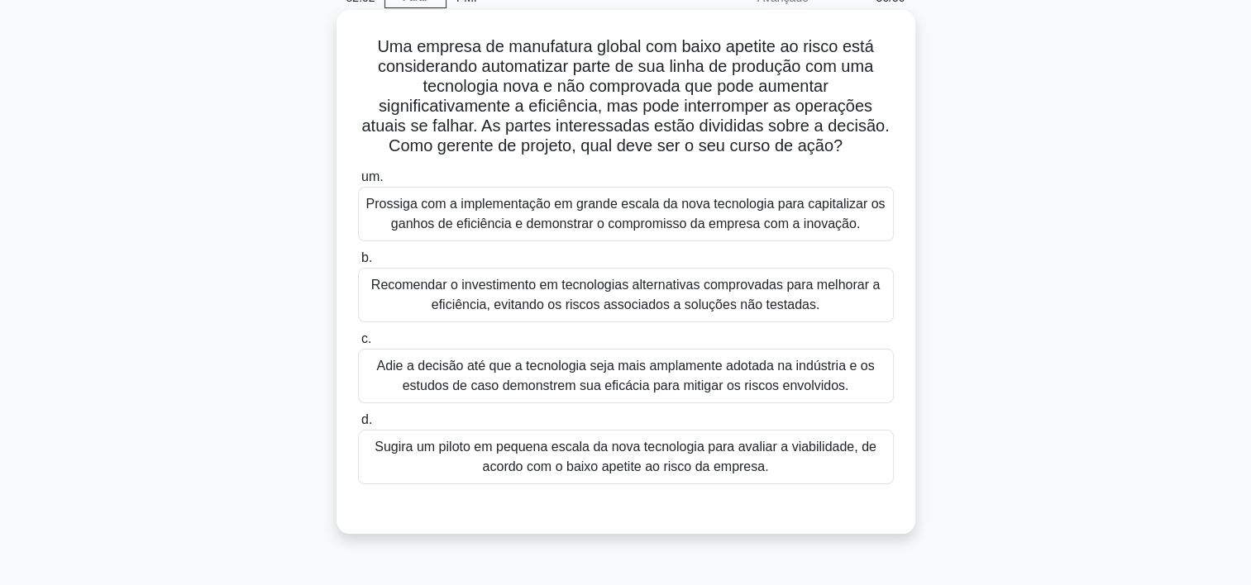
click at [446, 474] on div "Sugira um piloto em pequena escala da nova tecnologia para avaliar a viabilidad…" at bounding box center [626, 457] width 536 height 55
click at [358, 426] on input "d. Sugira um piloto em pequena escala da nova tecnologia para avaliar a viabili…" at bounding box center [358, 420] width 0 height 11
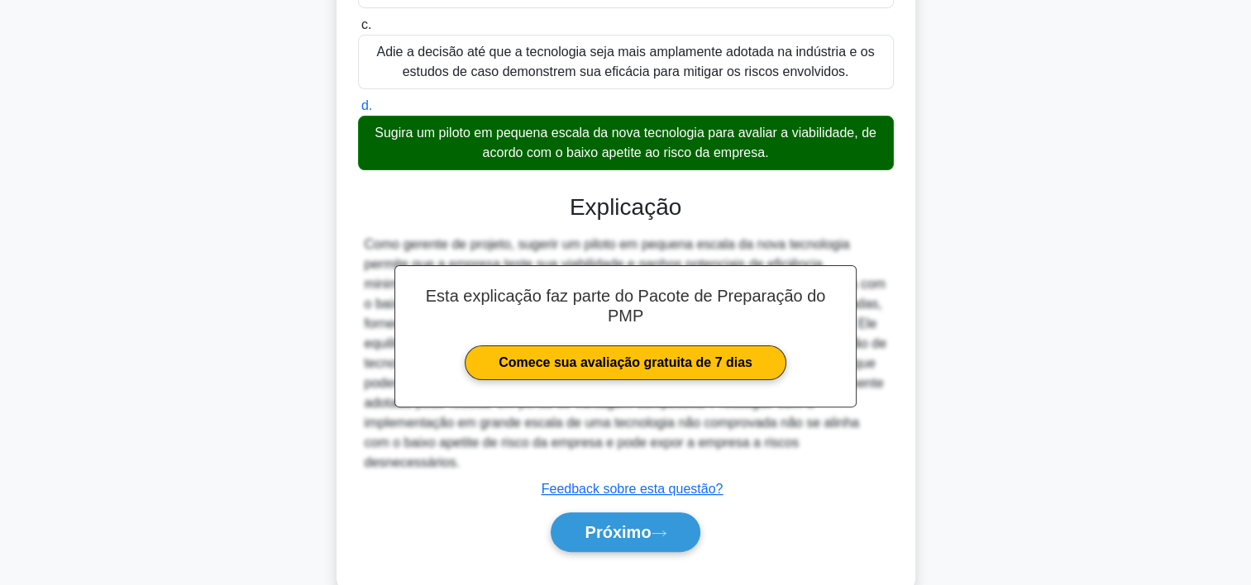
scroll to position [413, 0]
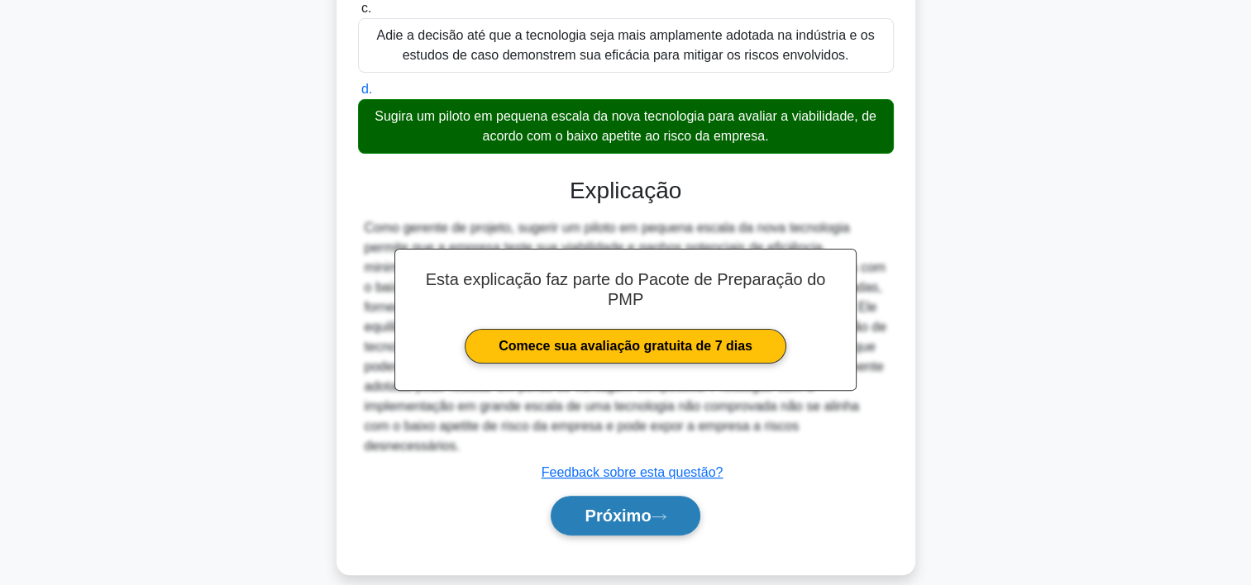
click at [597, 504] on button "Próximo" at bounding box center [625, 516] width 149 height 40
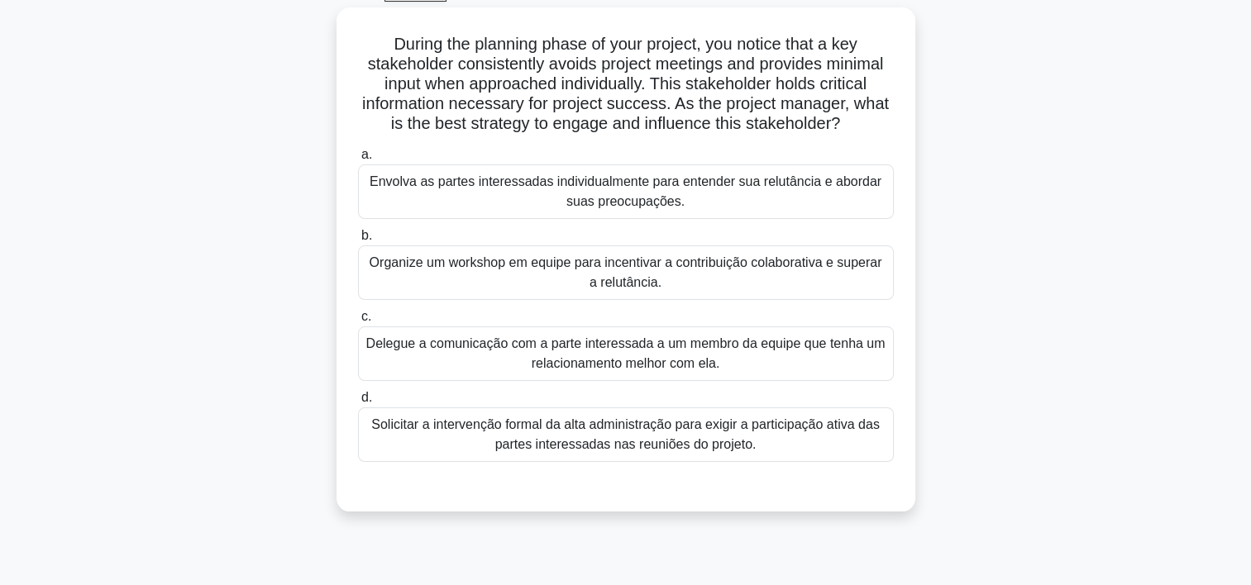
scroll to position [0, 0]
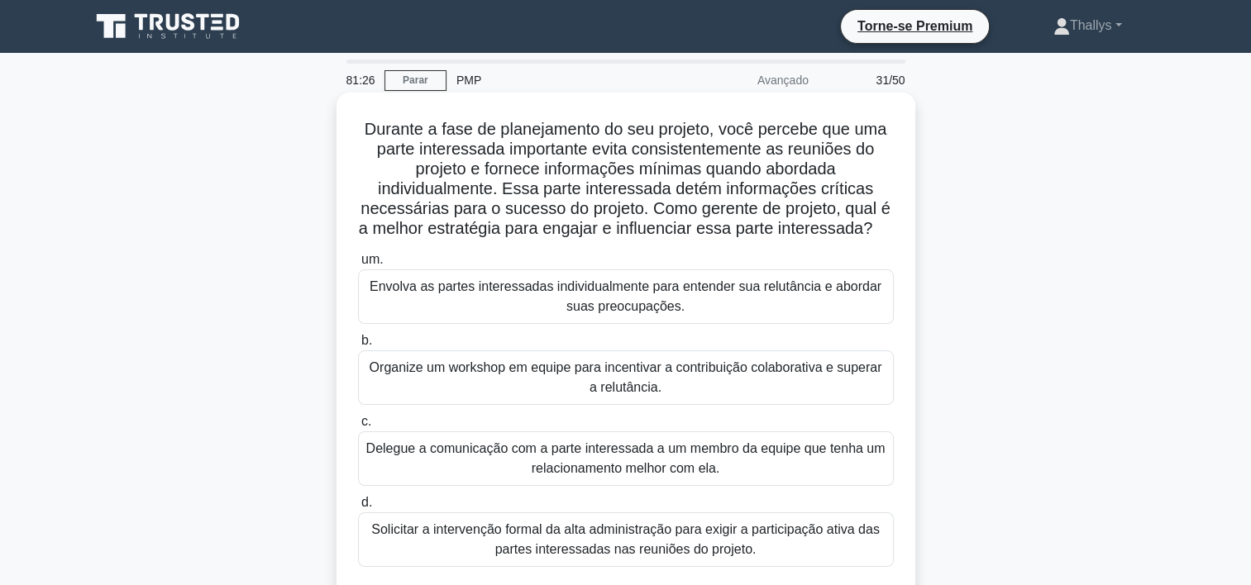
click at [372, 401] on div "Organize um workshop em equipe para incentivar a contribuição colaborativa e su…" at bounding box center [626, 378] width 536 height 55
click at [358, 346] on input "b. Organize um workshop em equipe para incentivar a contribuição colaborativa e…" at bounding box center [358, 341] width 0 height 11
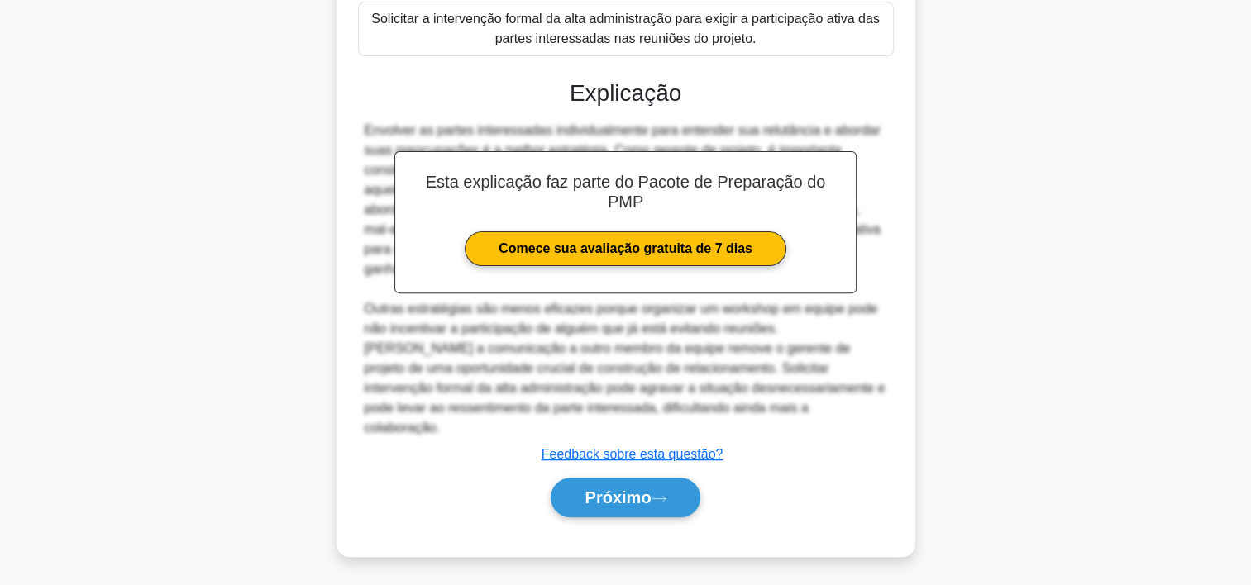
scroll to position [513, 0]
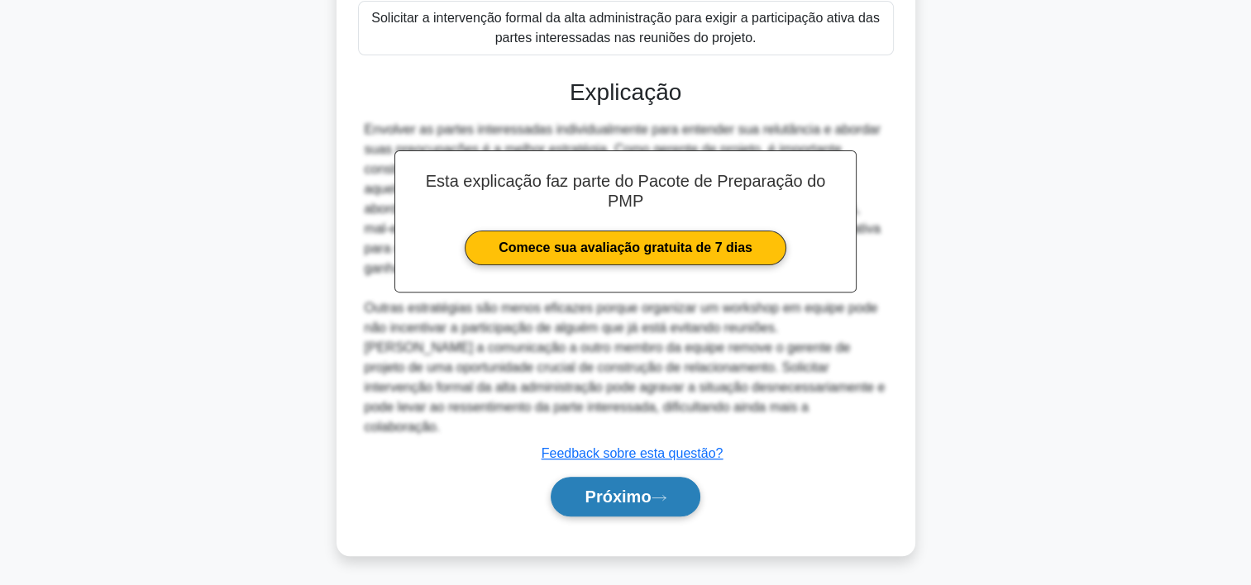
click at [607, 484] on button "Próximo" at bounding box center [625, 497] width 149 height 40
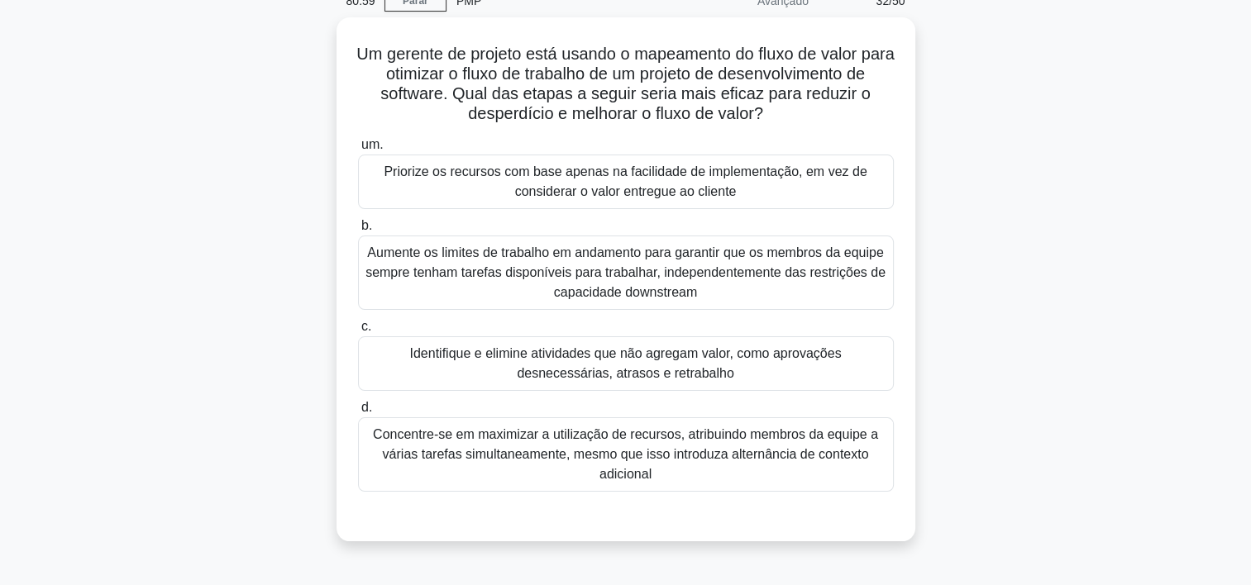
scroll to position [83, 0]
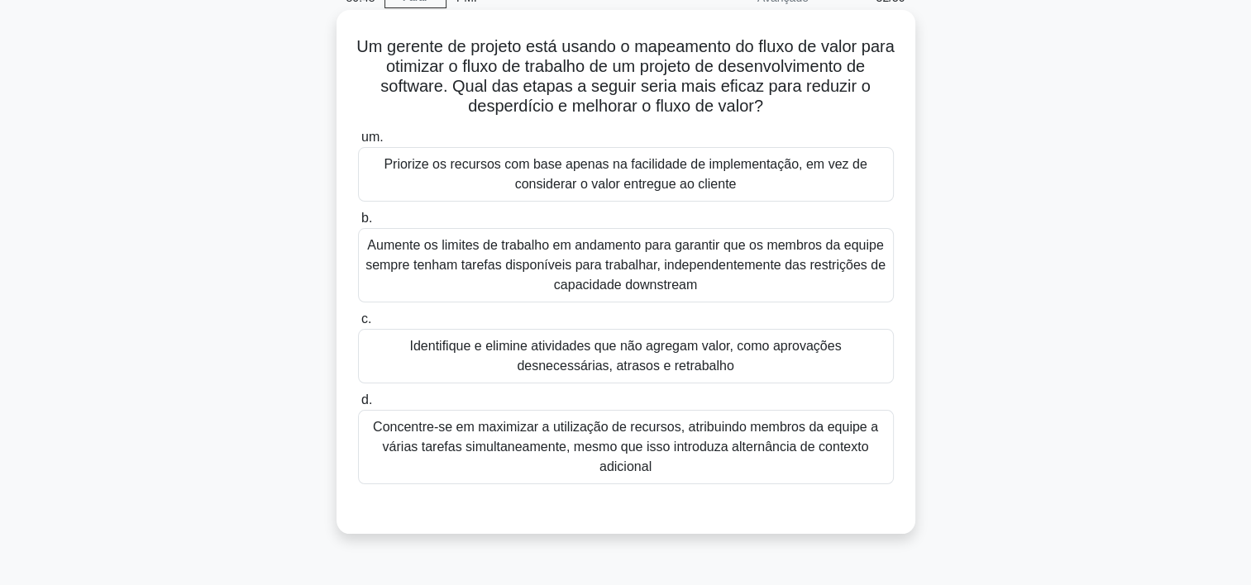
click at [481, 370] on div "Identifique e elimine atividades que não agregam valor, como aprovações desnece…" at bounding box center [626, 356] width 536 height 55
click at [358, 325] on input "c. Identifique e elimine atividades que não agregam valor, como aprovações desn…" at bounding box center [358, 319] width 0 height 11
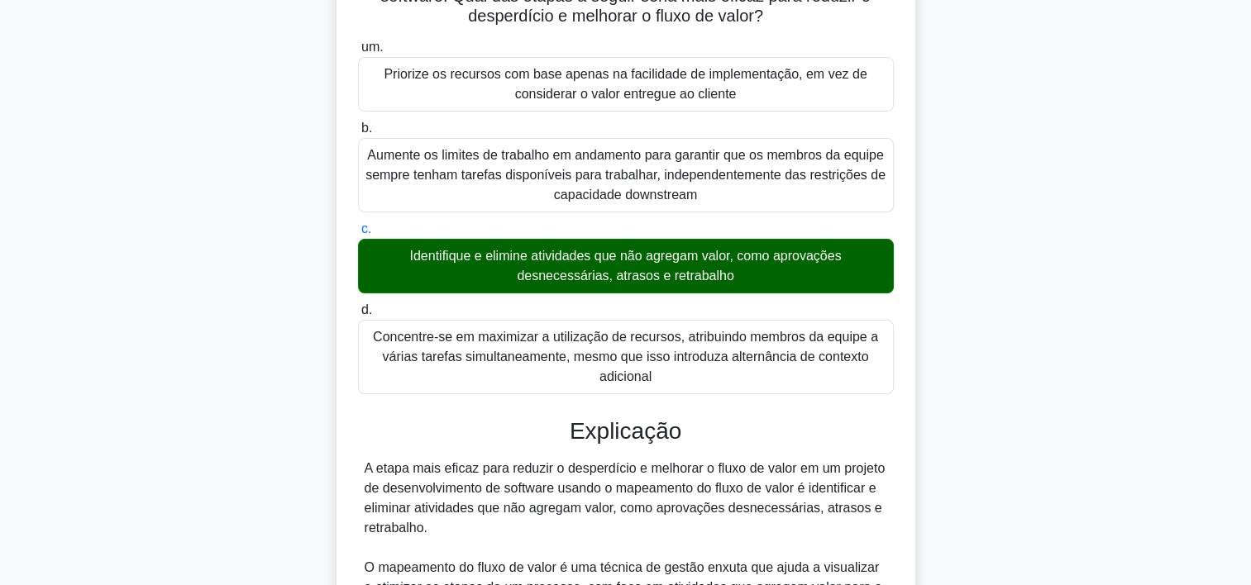
scroll to position [532, 0]
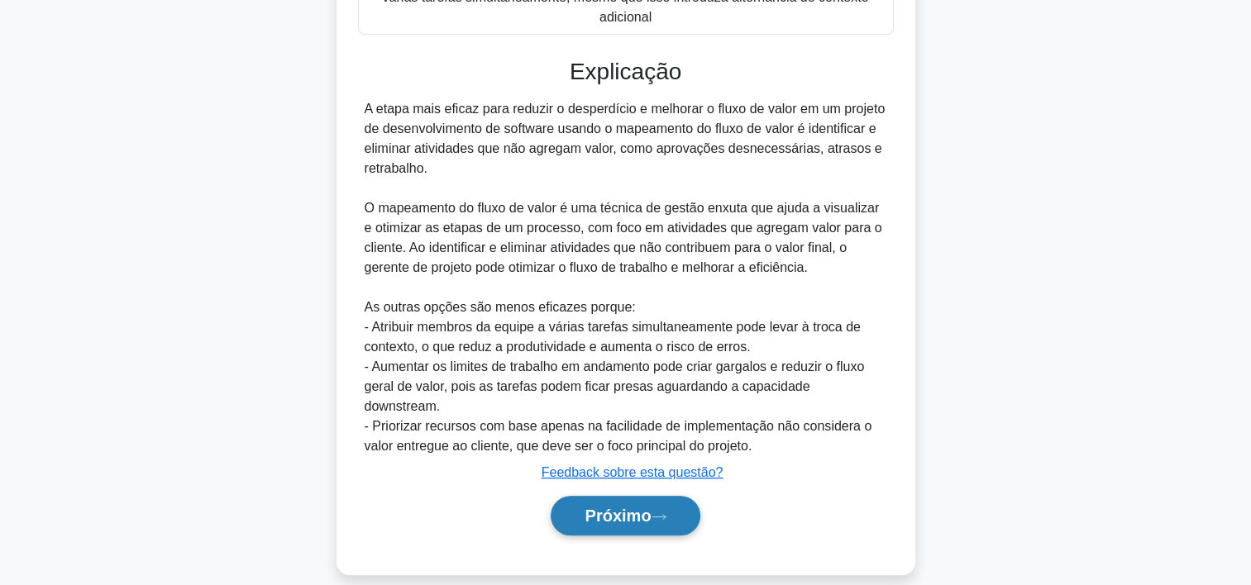
click at [611, 507] on font "Próximo" at bounding box center [618, 516] width 66 height 18
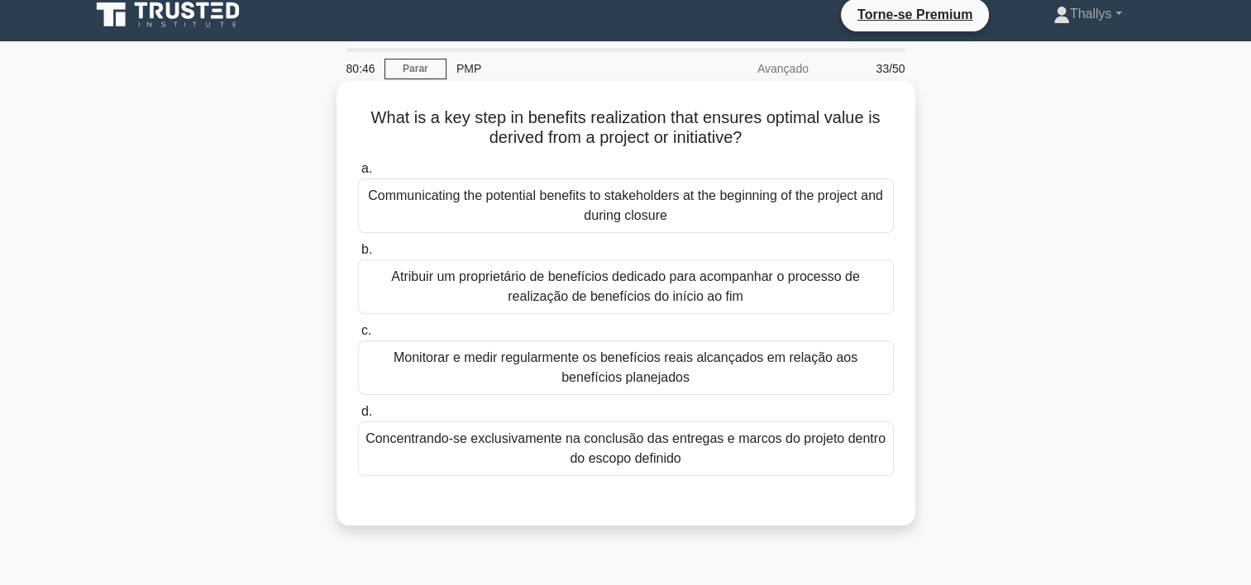
scroll to position [0, 0]
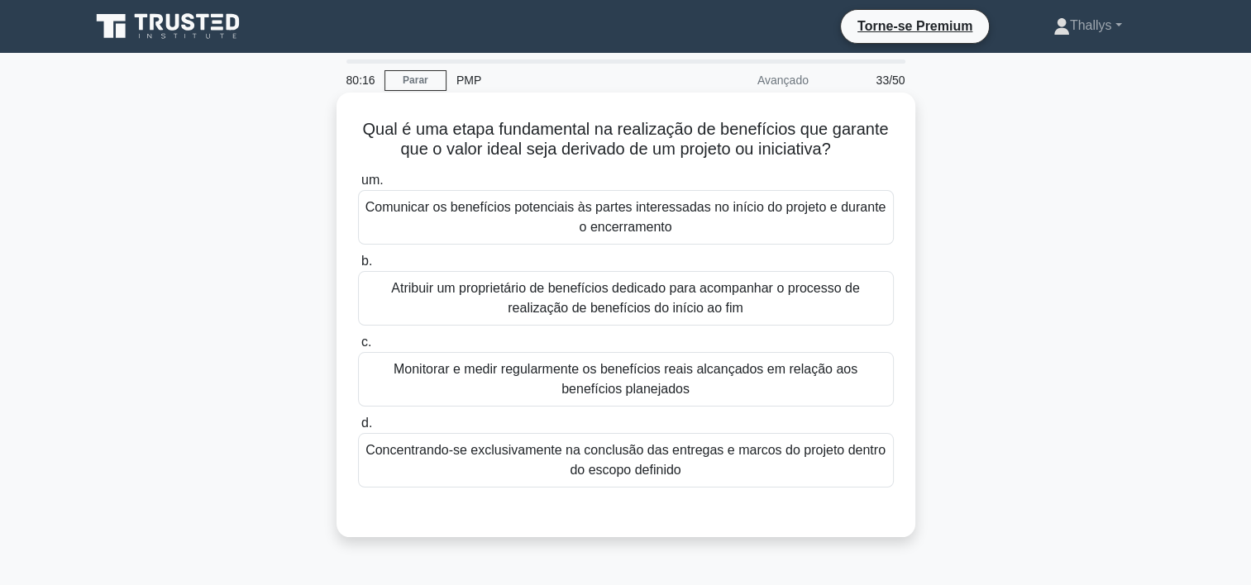
click at [390, 386] on div "Monitorar e medir regularmente os benefícios reais alcançados em relação aos be…" at bounding box center [626, 379] width 536 height 55
click at [358, 348] on input "c. Monitorar e medir regularmente os benefícios reais alcançados em relação aos…" at bounding box center [358, 342] width 0 height 11
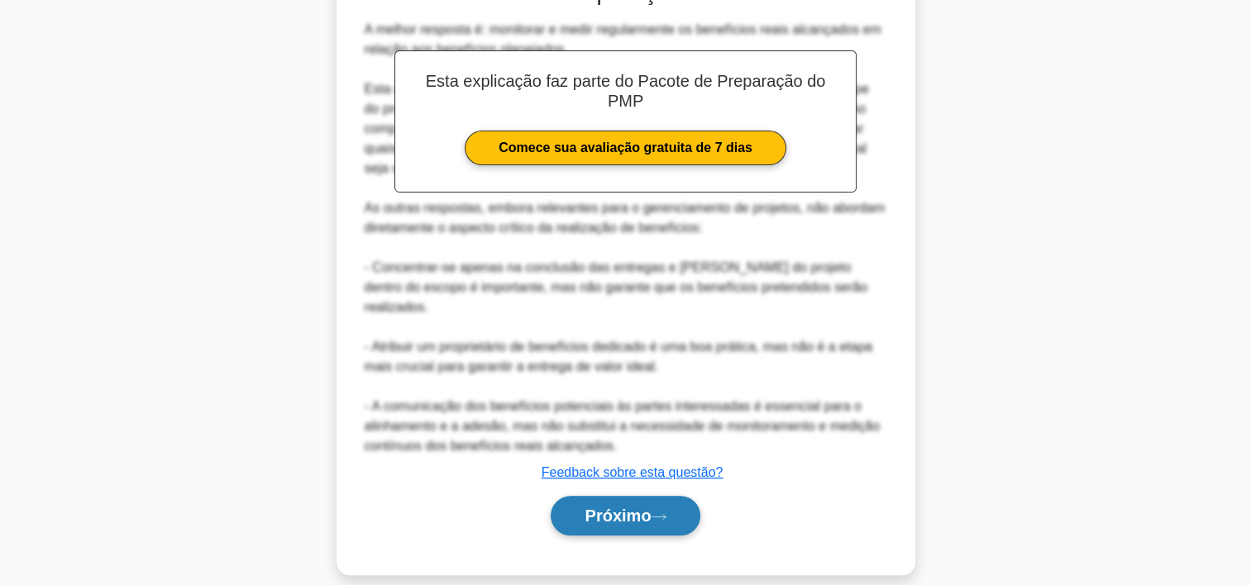
click at [613, 507] on font "Próximo" at bounding box center [618, 516] width 66 height 18
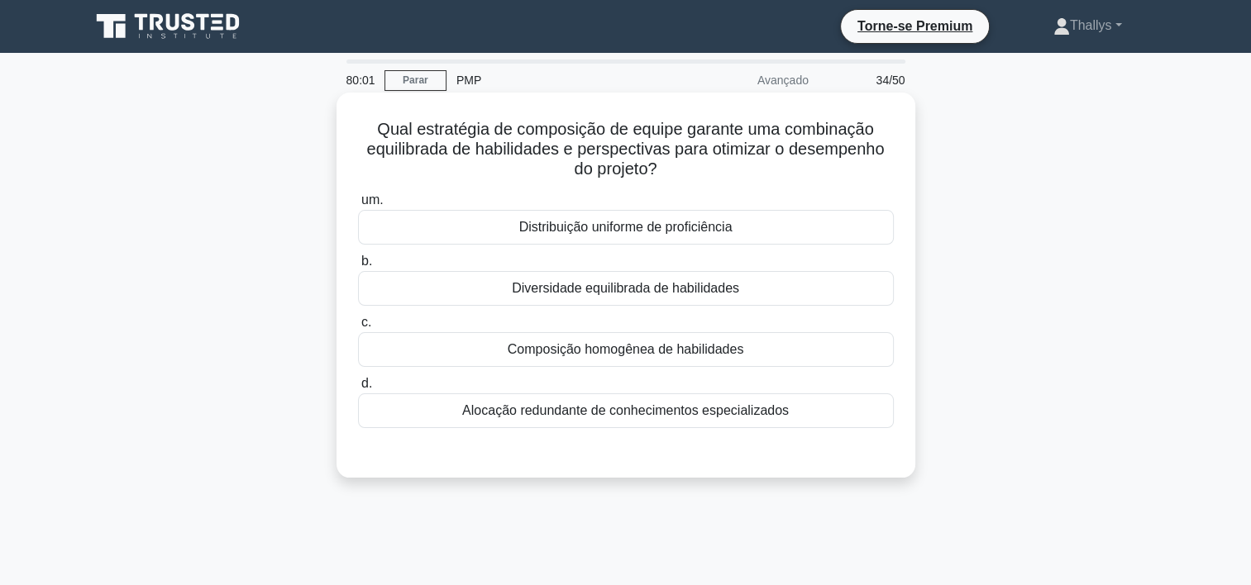
click at [475, 289] on div "Diversidade equilibrada de habilidades" at bounding box center [626, 288] width 536 height 35
click at [358, 267] on input "b. Diversidade equilibrada de habilidades" at bounding box center [358, 261] width 0 height 11
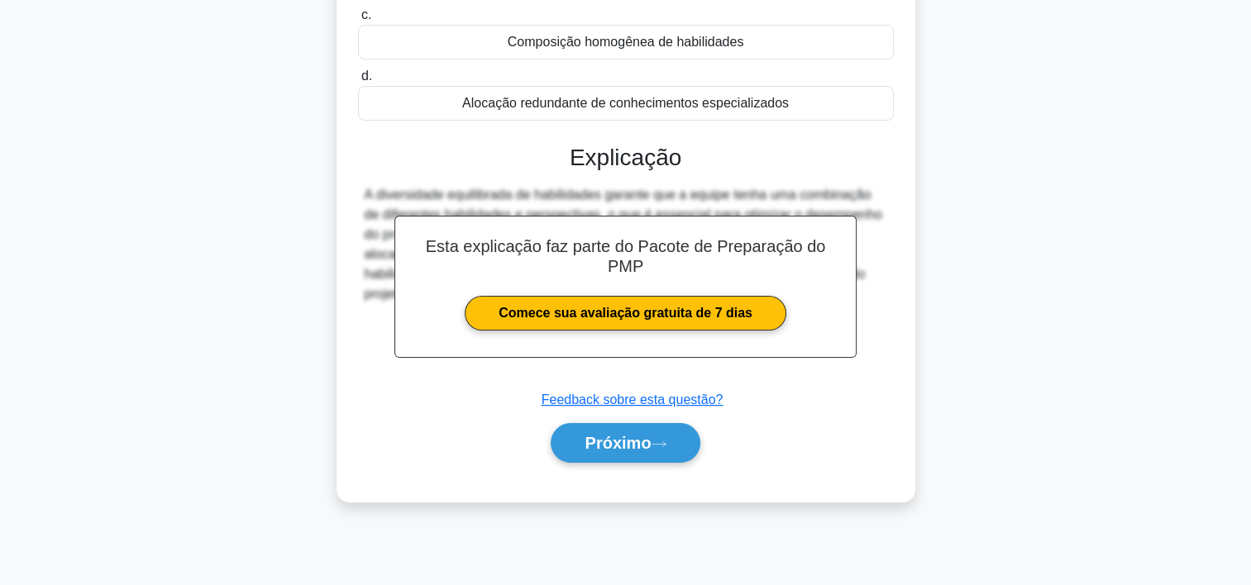
scroll to position [308, 0]
click at [618, 449] on font "Próximo" at bounding box center [618, 443] width 66 height 18
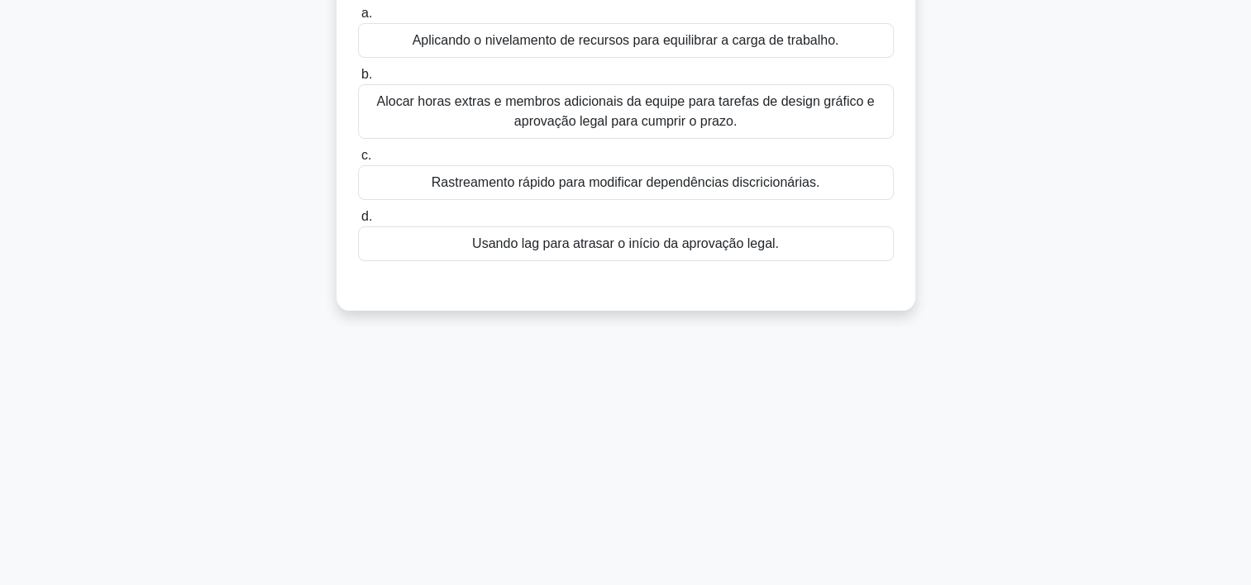
scroll to position [0, 0]
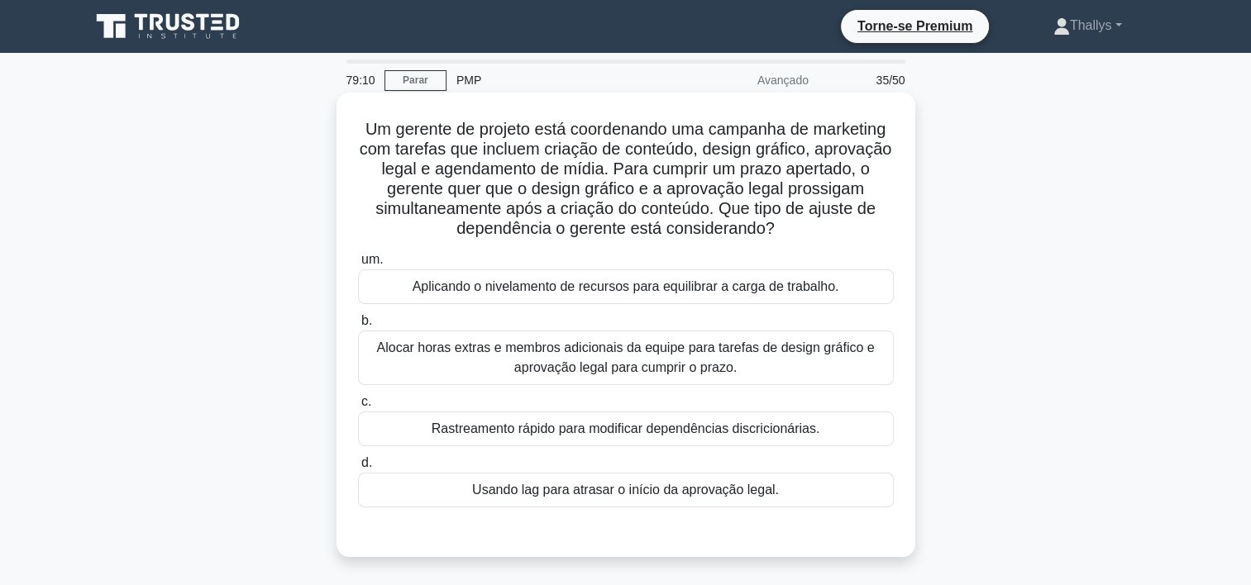
click at [480, 424] on div "Rastreamento rápido para modificar dependências discricionárias." at bounding box center [626, 429] width 536 height 35
click at [358, 408] on input "c. Rastreamento rápido para modificar dependências discricionárias." at bounding box center [358, 402] width 0 height 11
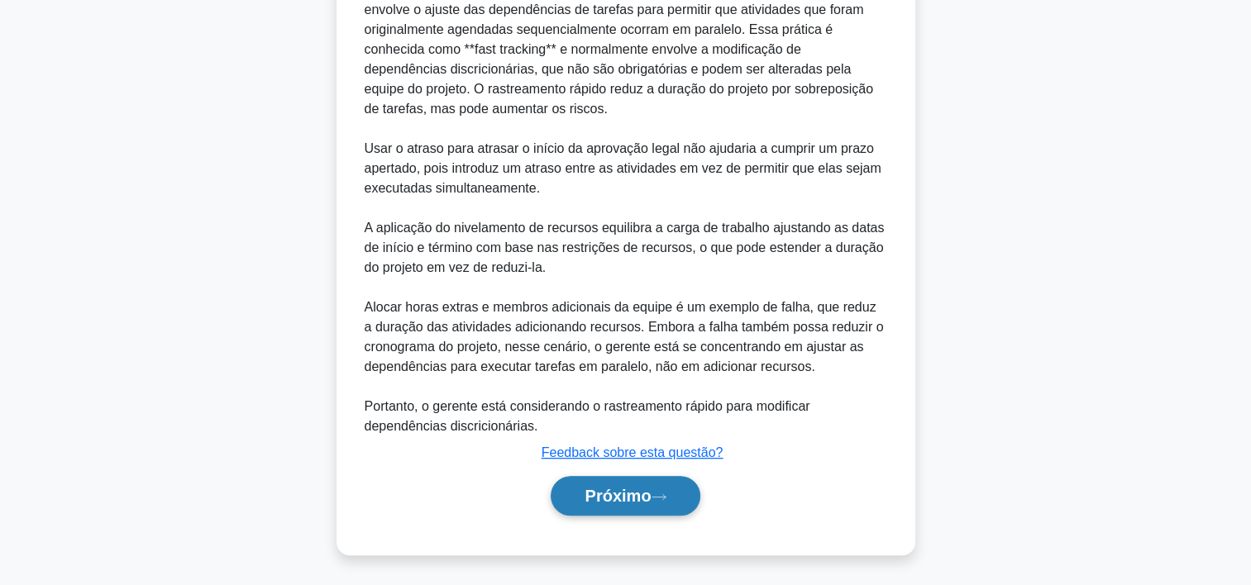
click at [607, 500] on font "Próximo" at bounding box center [618, 496] width 66 height 18
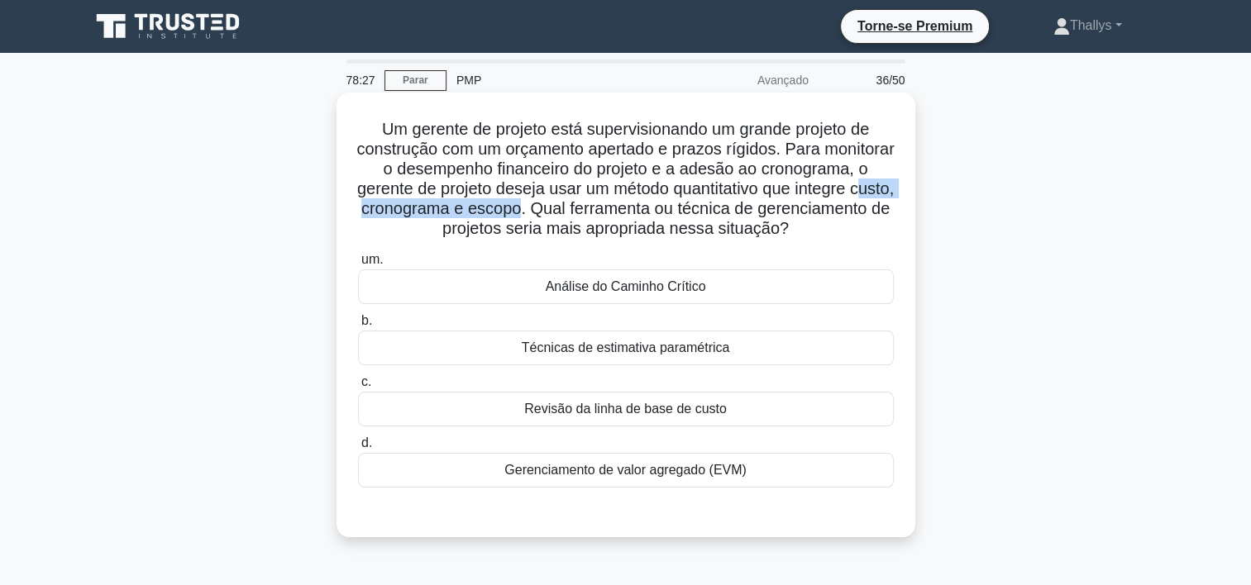
drag, startPoint x: 451, startPoint y: 204, endPoint x: 659, endPoint y: 205, distance: 208.3
click at [659, 205] on font "Um gerente de projeto está supervisionando um grande projeto de construção com …" at bounding box center [624, 178] width 537 height 117
click at [542, 475] on div "Gerenciamento de valor agregado (EVM)" at bounding box center [626, 470] width 536 height 35
click at [358, 449] on input "d. Gerenciamento de valor agregado (EVM)" at bounding box center [358, 443] width 0 height 11
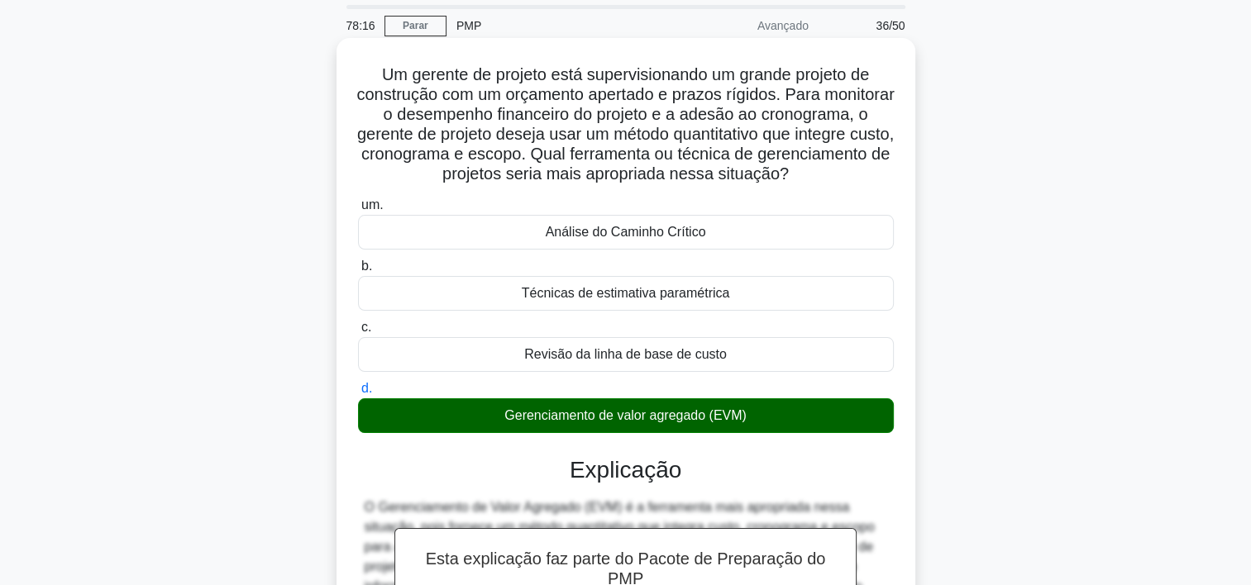
scroll to position [473, 0]
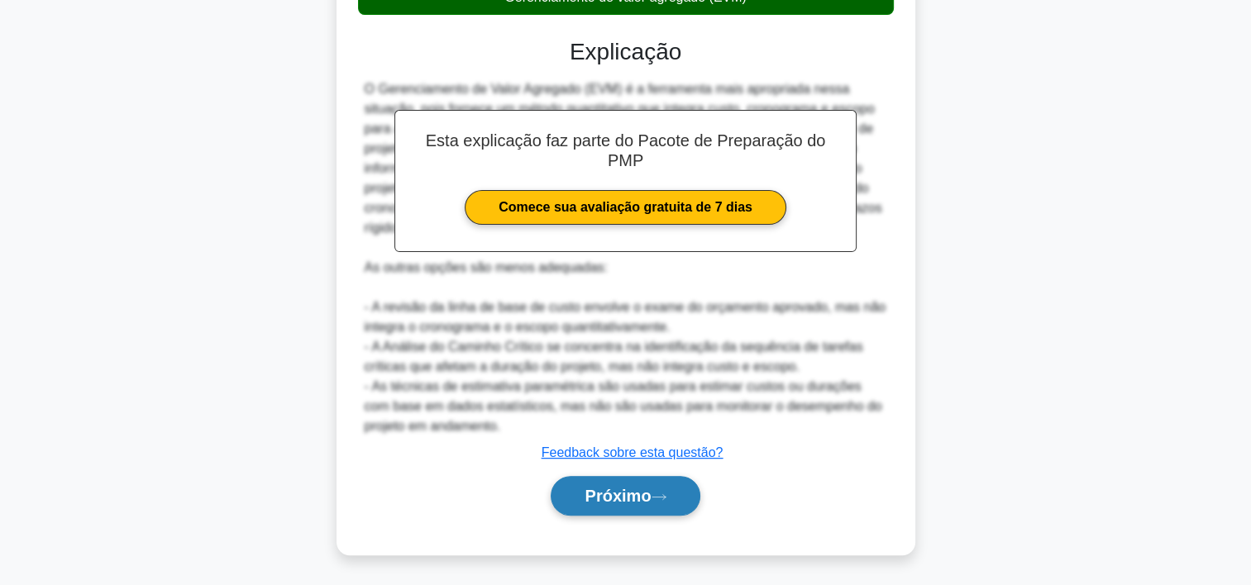
click at [618, 487] on font "Próximo" at bounding box center [618, 496] width 66 height 18
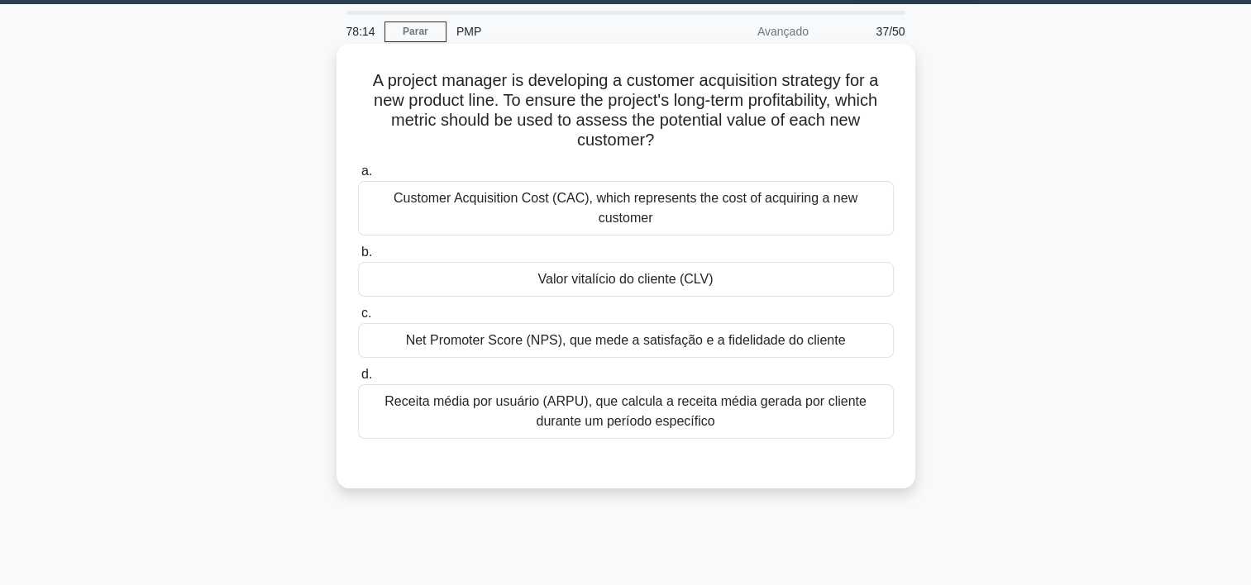
scroll to position [0, 0]
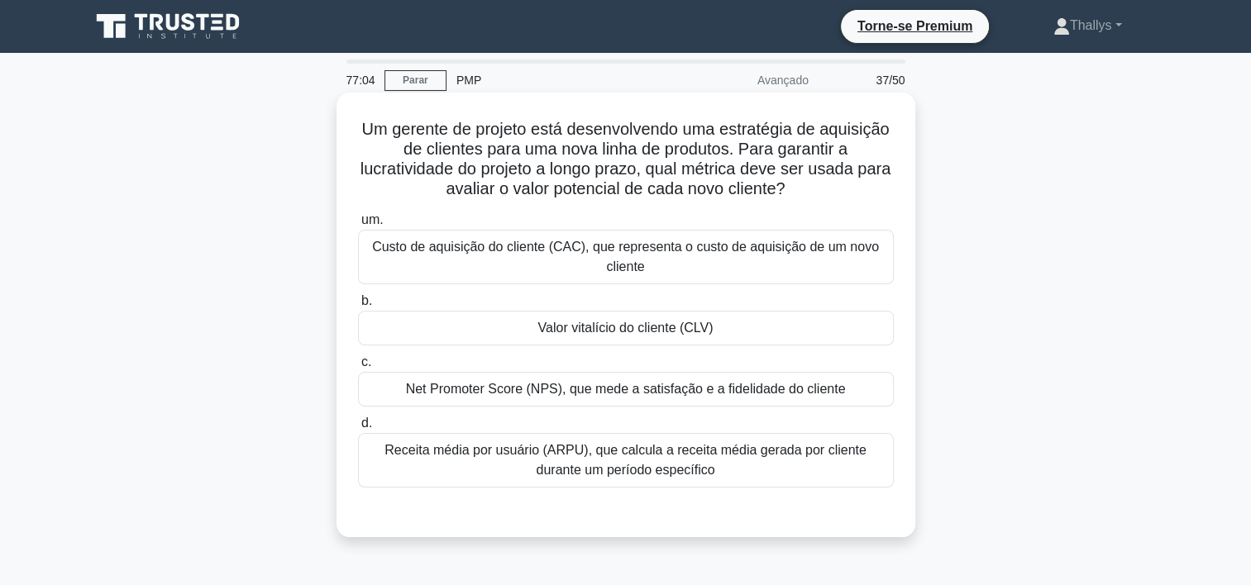
click at [408, 399] on div "Net Promoter Score (NPS), que mede a satisfação e a fidelidade do cliente" at bounding box center [626, 389] width 536 height 35
click at [358, 368] on input "c. Net Promoter Score (NPS), que mede a satisfação e a fidelidade do cliente" at bounding box center [358, 362] width 0 height 11
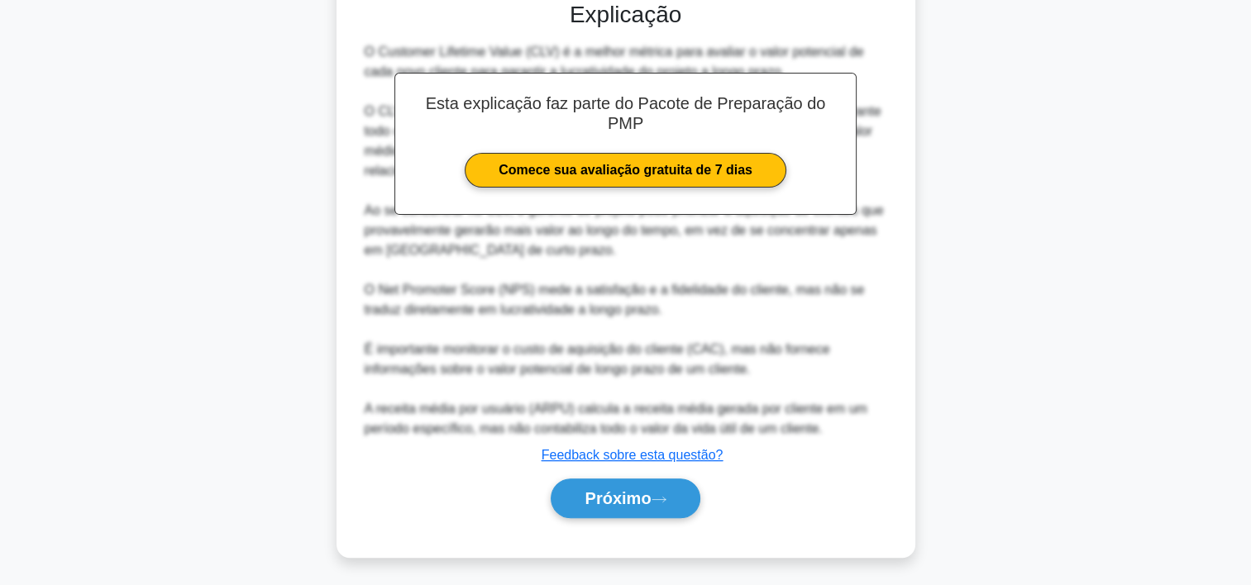
scroll to position [513, 0]
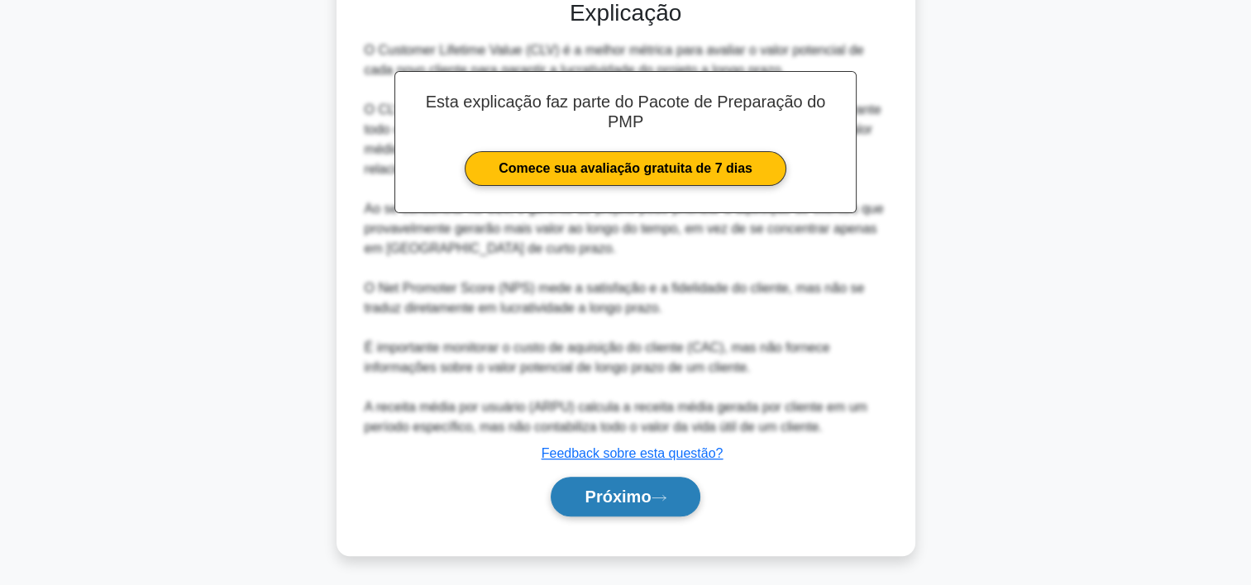
click at [605, 493] on font "Próximo" at bounding box center [618, 497] width 66 height 18
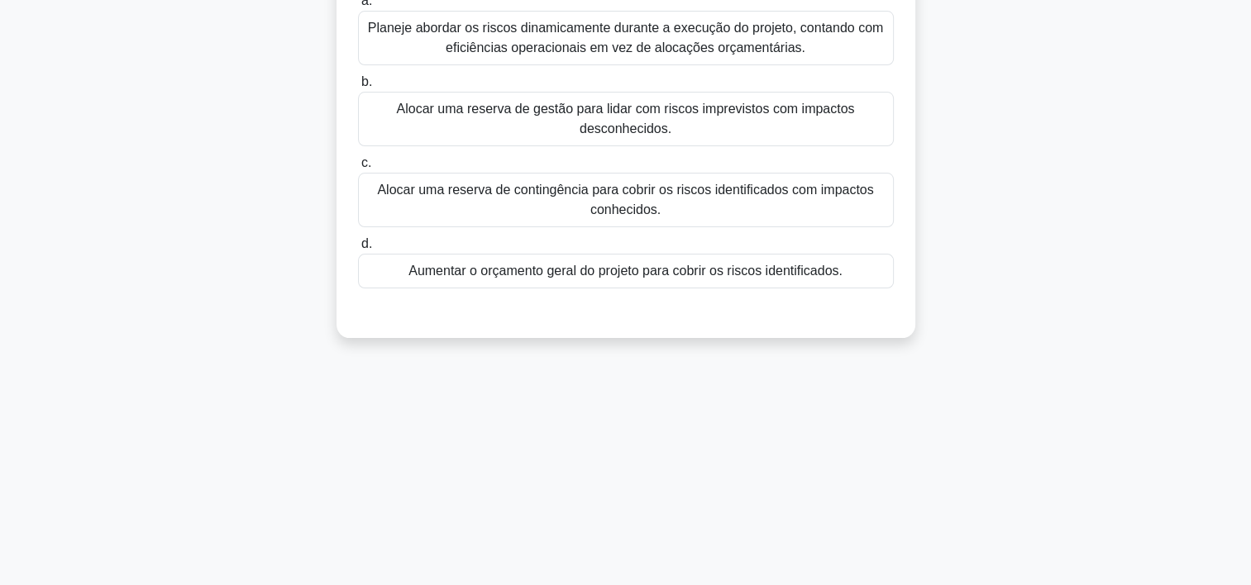
scroll to position [60, 0]
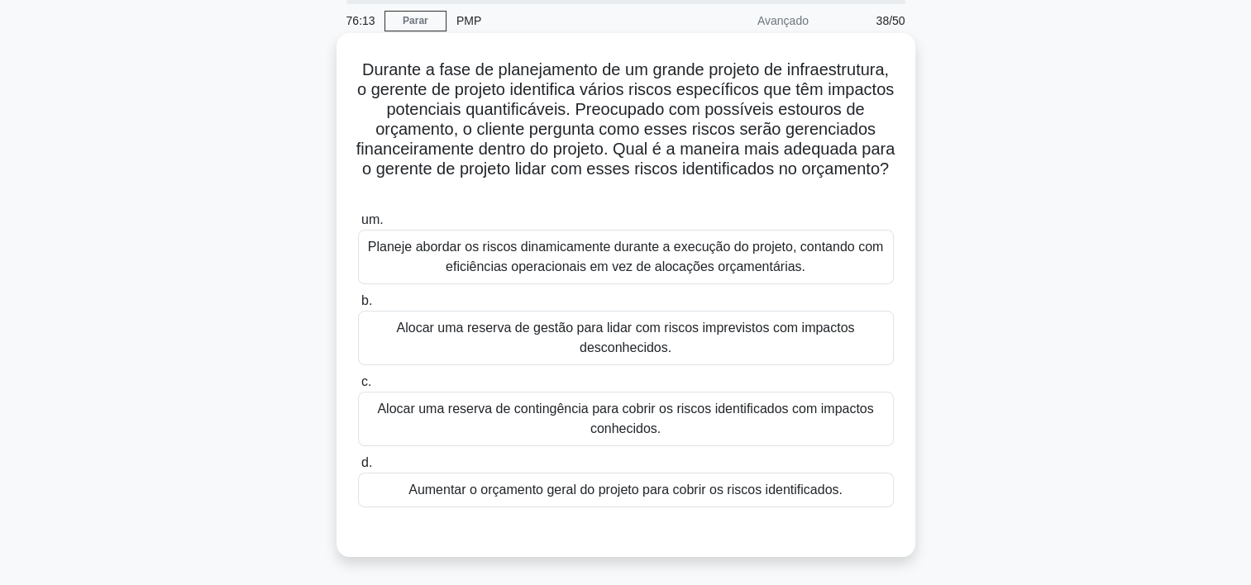
click at [409, 441] on div "Alocar uma reserva de contingência para cobrir os riscos identificados com impa…" at bounding box center [626, 419] width 536 height 55
click at [358, 388] on input "c. Alocar uma reserva de contingência para cobrir os riscos identificados com i…" at bounding box center [358, 382] width 0 height 11
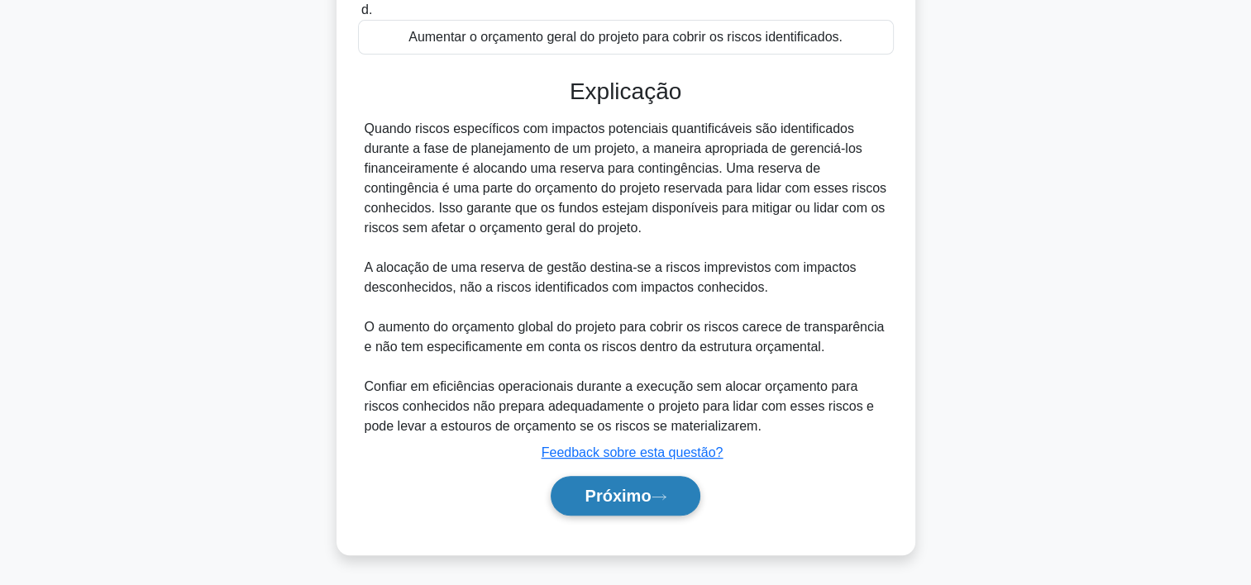
click at [604, 494] on font "Próximo" at bounding box center [618, 496] width 66 height 18
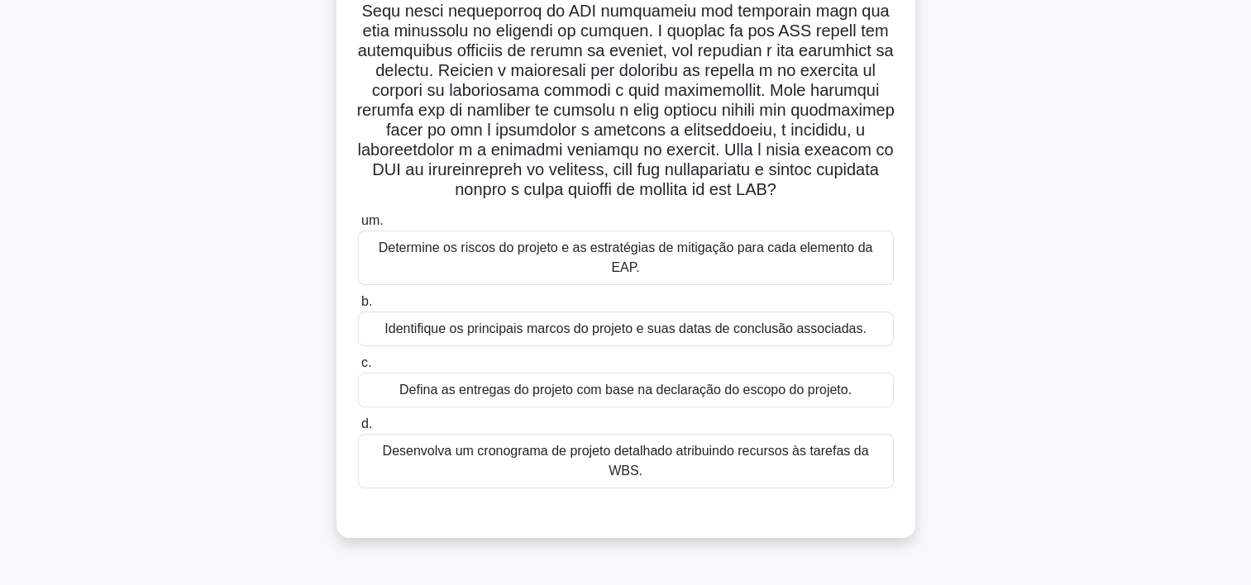
scroll to position [248, 0]
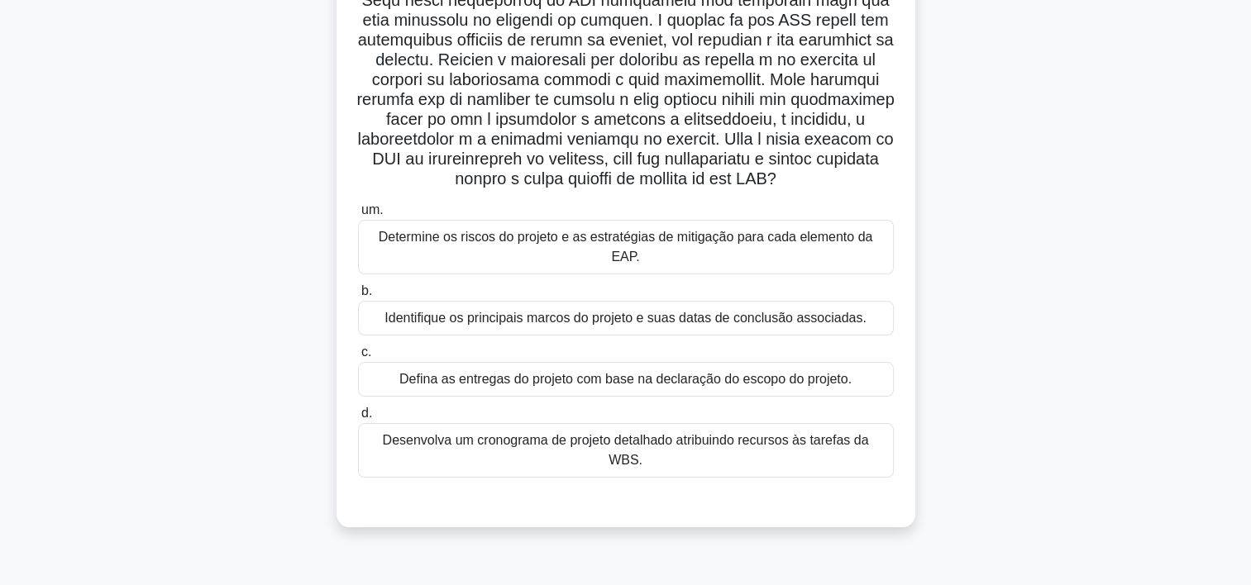
click at [447, 381] on div "Defina as entregas do projeto com base na declaração do escopo do projeto." at bounding box center [626, 379] width 536 height 35
click at [358, 358] on input "c. Defina as entregas do projeto com base na declaração do escopo do projeto." at bounding box center [358, 352] width 0 height 11
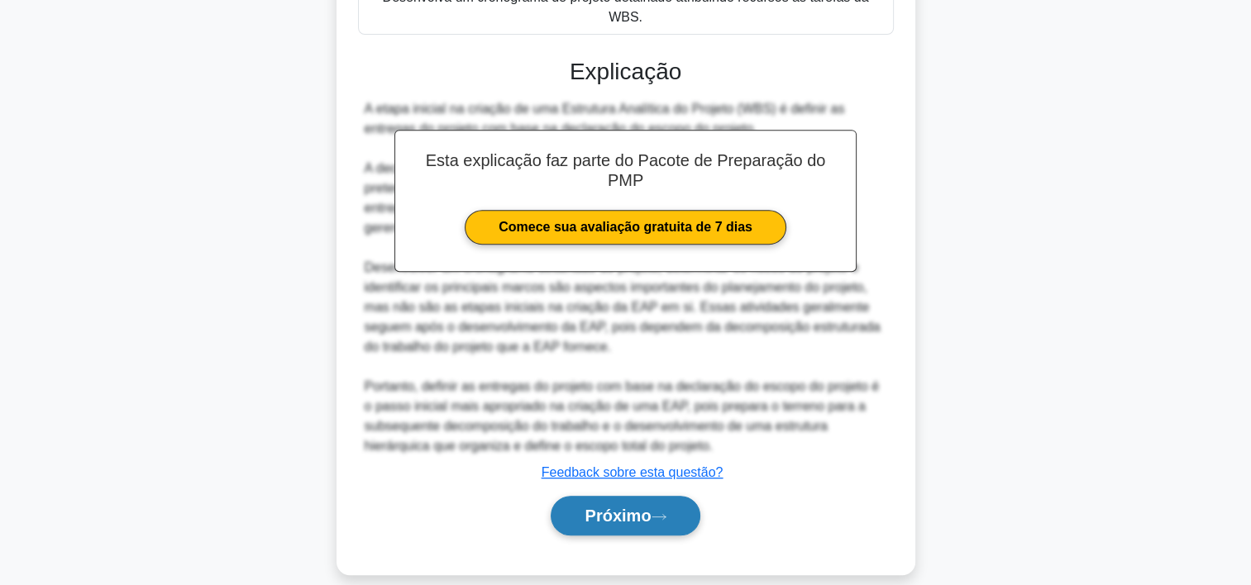
click at [602, 507] on font "Próximo" at bounding box center [618, 516] width 66 height 18
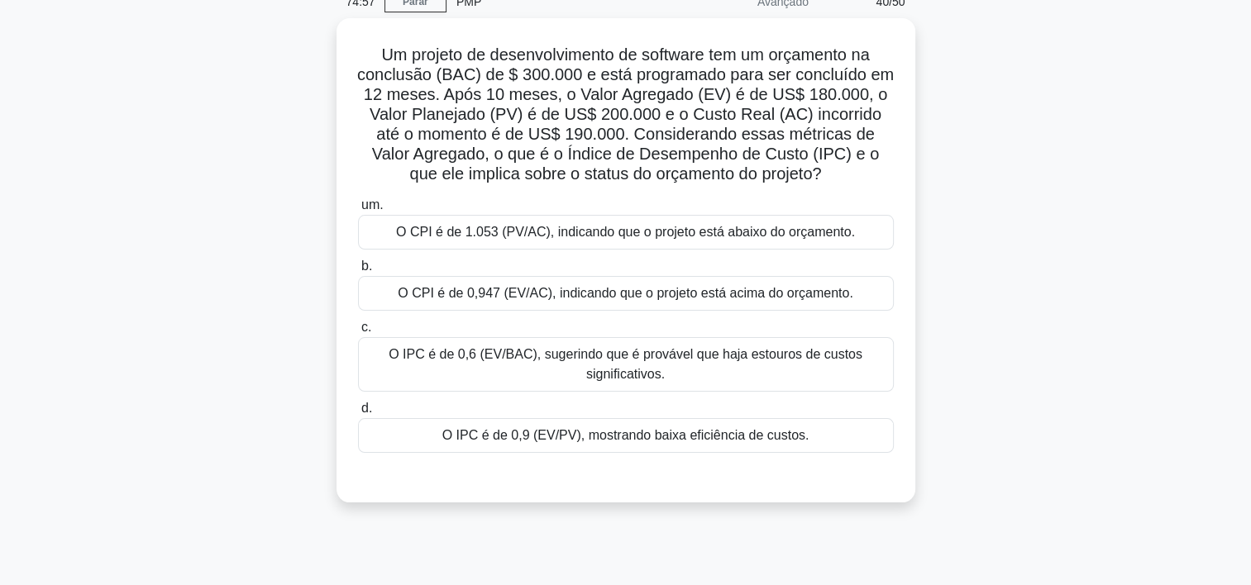
scroll to position [83, 0]
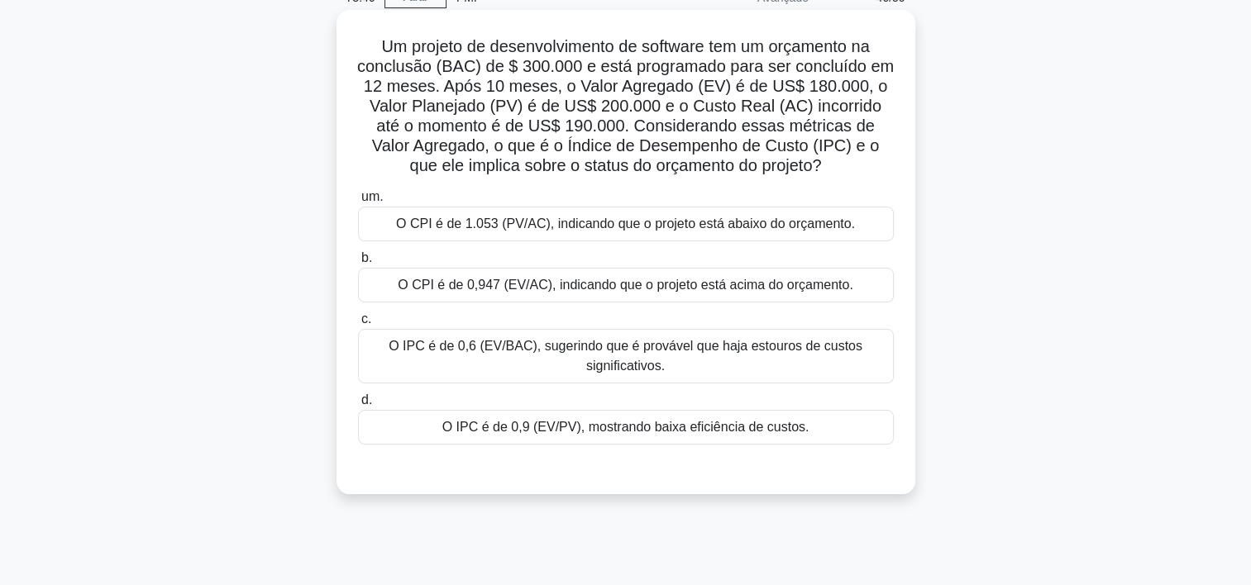
click at [493, 230] on div "O CPI é de 1.053 (PV/AC), indicando que o projeto está abaixo do orçamento." at bounding box center [626, 224] width 536 height 35
click at [358, 203] on input "um. O CPI é de 1.053 (PV/AC), indicando que o projeto está abaixo do orçamento." at bounding box center [358, 197] width 0 height 11
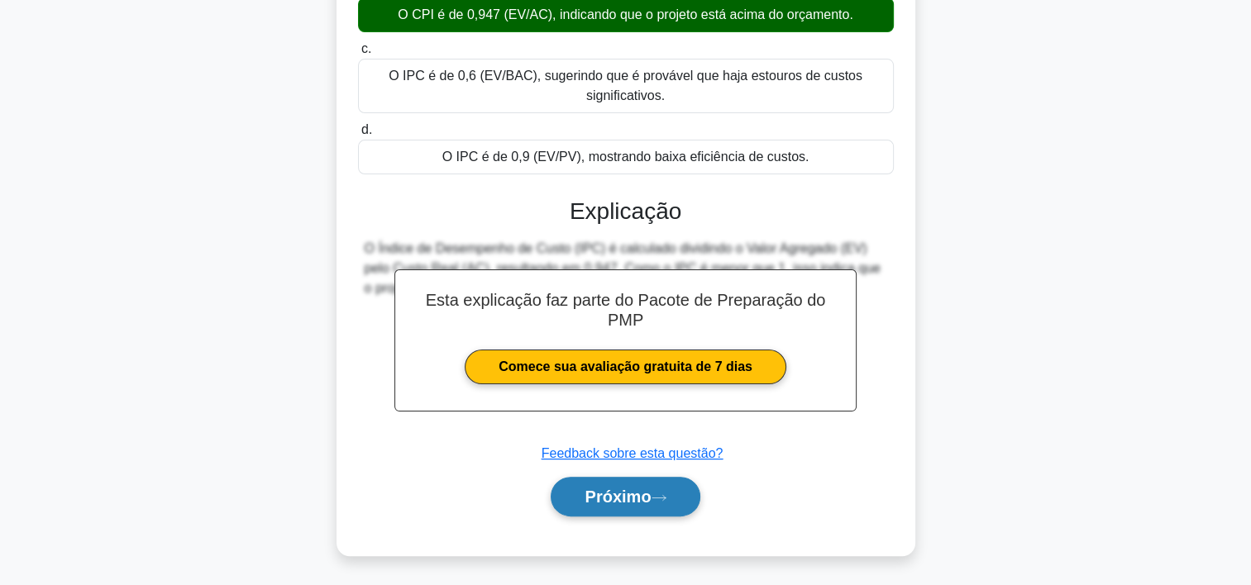
click at [623, 503] on font "Próximo" at bounding box center [618, 497] width 66 height 18
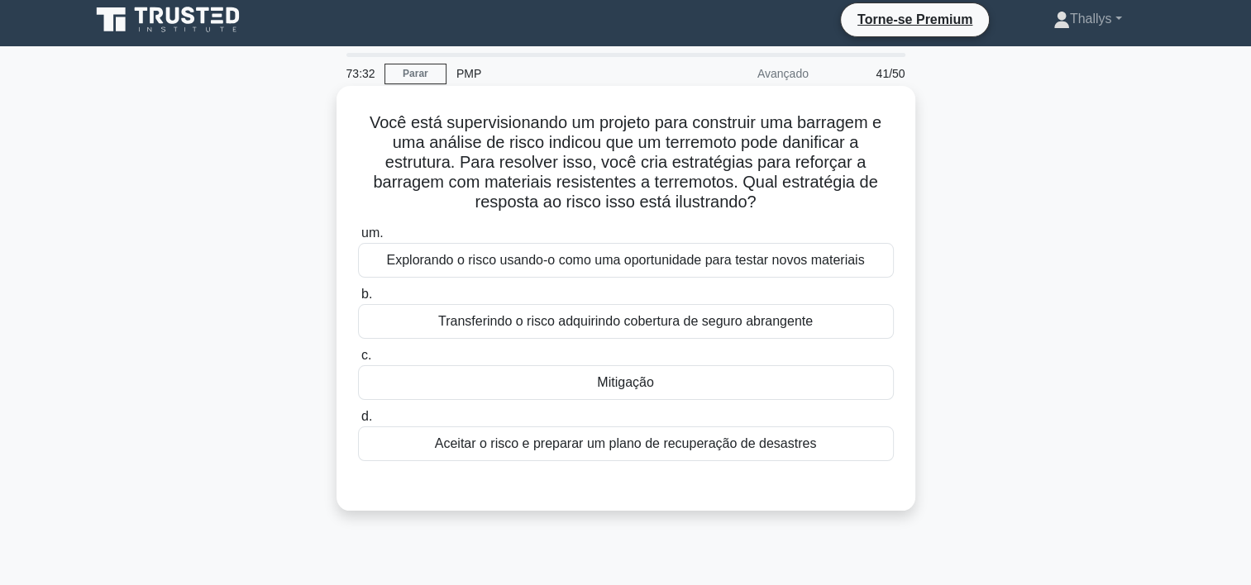
scroll to position [0, 0]
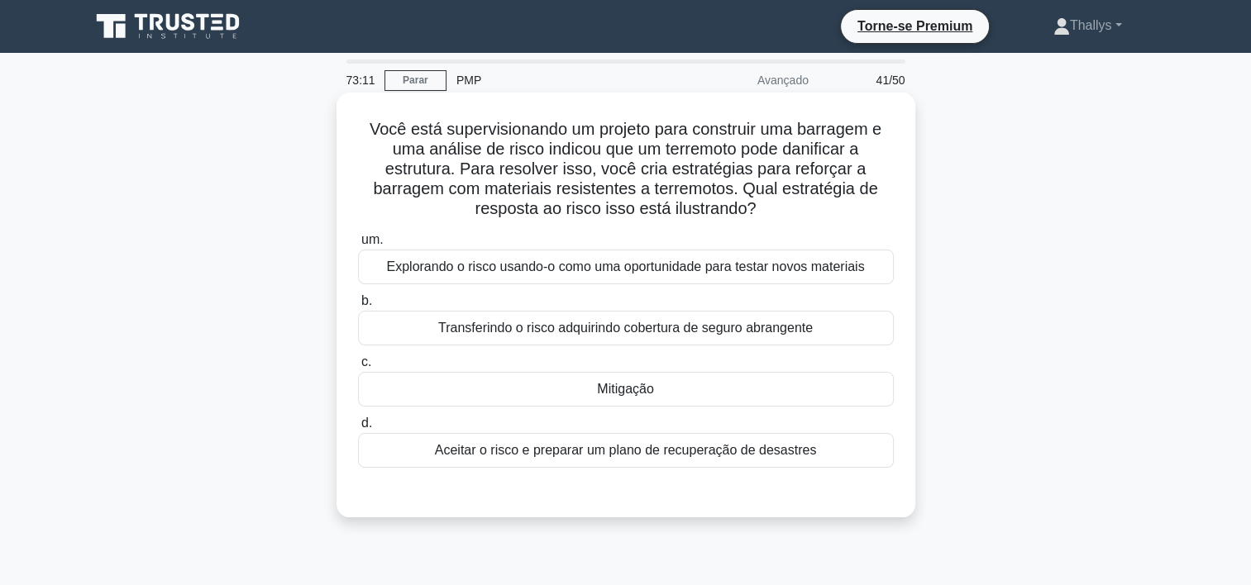
click at [580, 387] on div "Mitigação" at bounding box center [626, 389] width 536 height 35
click at [358, 368] on input "c. Mitigação" at bounding box center [358, 362] width 0 height 11
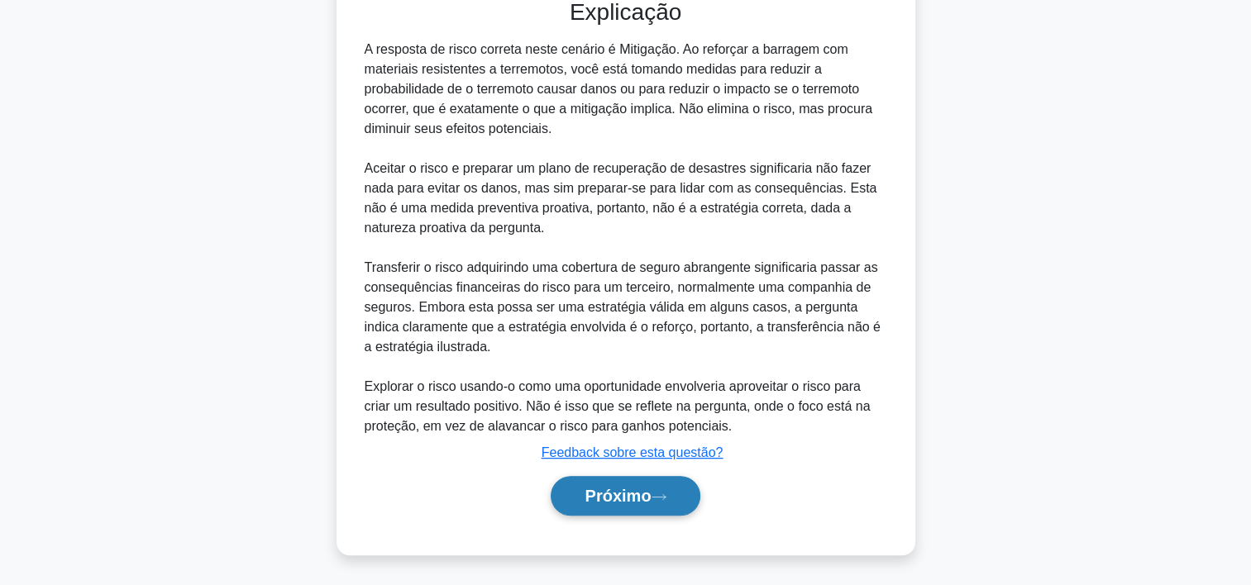
click at [602, 504] on font "Próximo" at bounding box center [618, 496] width 66 height 18
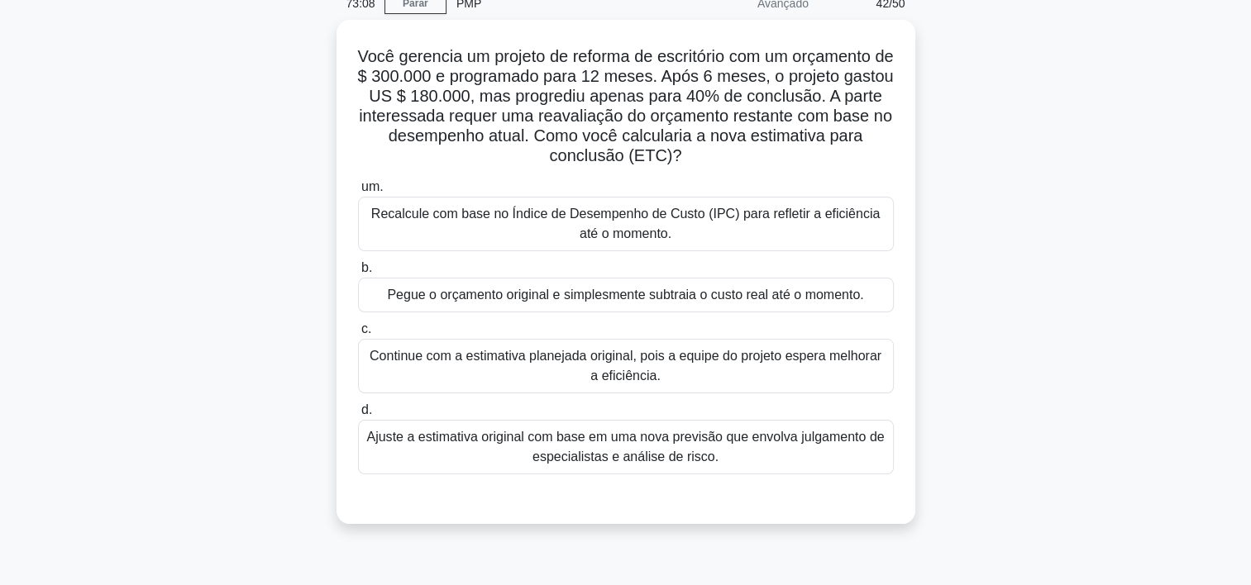
scroll to position [83, 0]
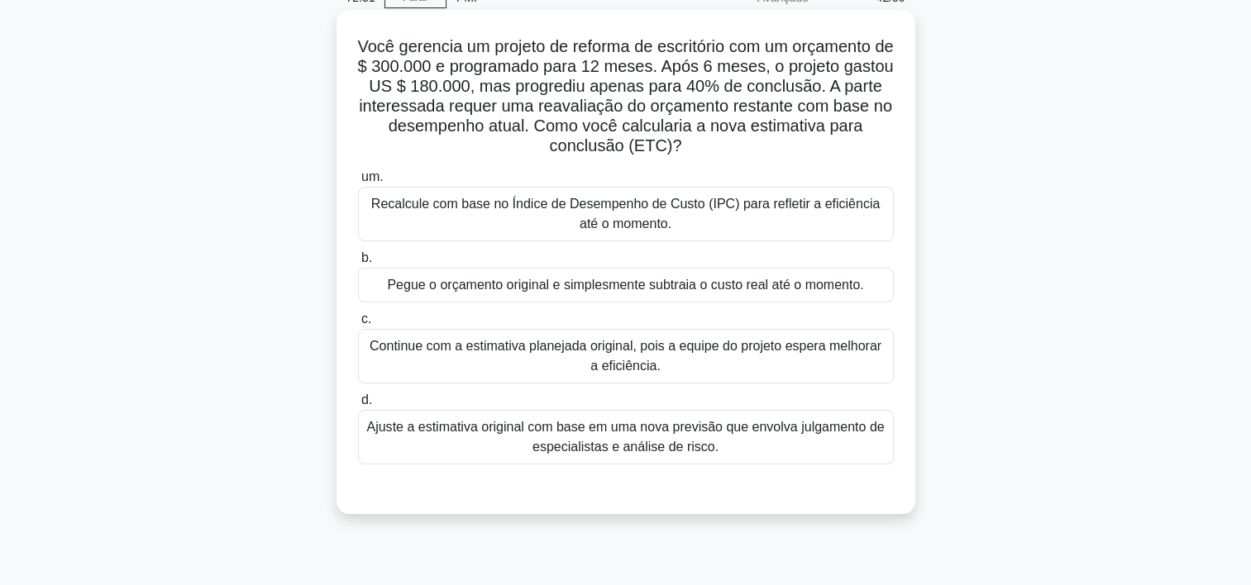
click at [463, 227] on div "Recalcule com base no Índice de Desempenho de Custo (IPC) para refletir a efici…" at bounding box center [626, 214] width 536 height 55
click at [358, 183] on input "um. Recalcule com base no Índice de Desempenho de Custo (IPC) para refletir a e…" at bounding box center [358, 177] width 0 height 11
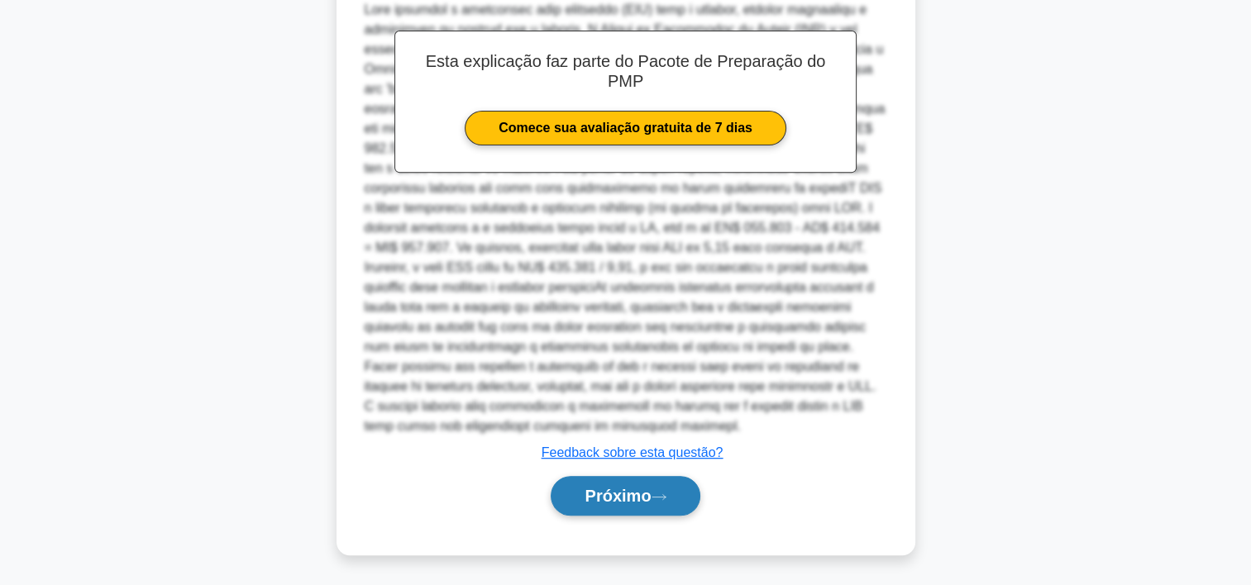
click at [575, 499] on button "Próximo" at bounding box center [625, 496] width 149 height 40
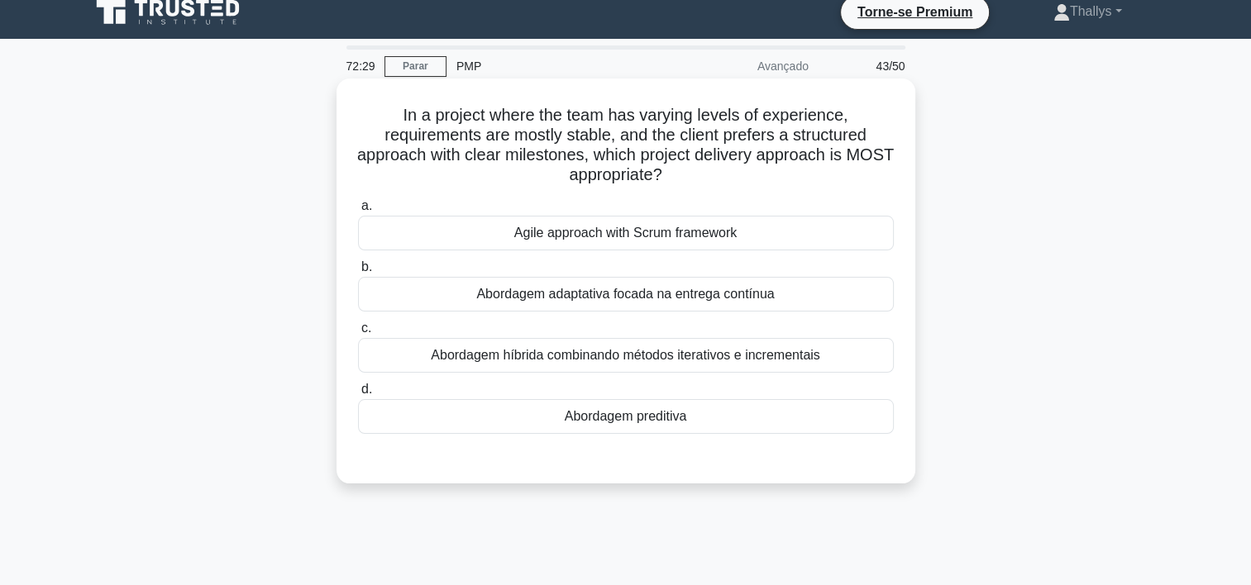
scroll to position [0, 0]
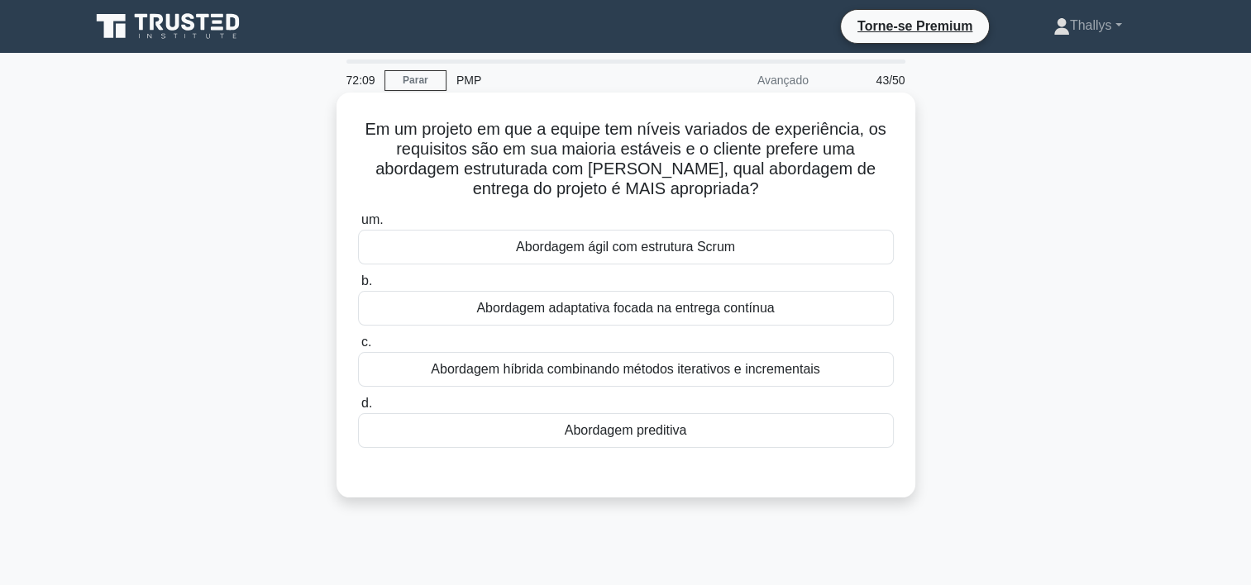
click at [461, 446] on div "Abordagem preditiva" at bounding box center [626, 430] width 536 height 35
click at [358, 409] on input "d. Abordagem preditiva" at bounding box center [358, 404] width 0 height 11
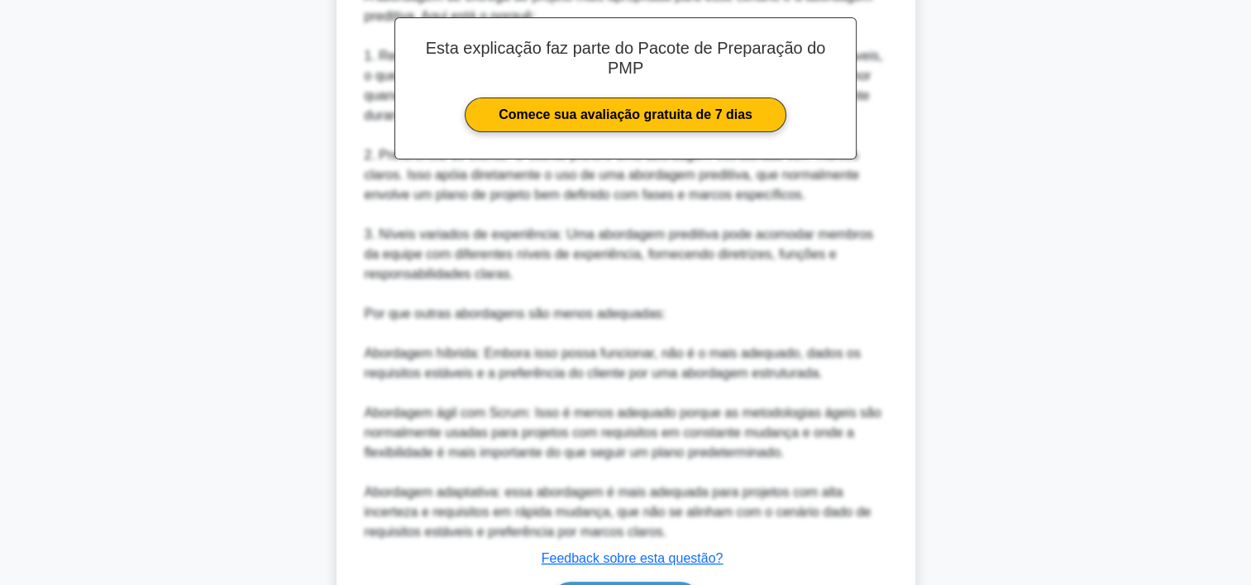
scroll to position [579, 0]
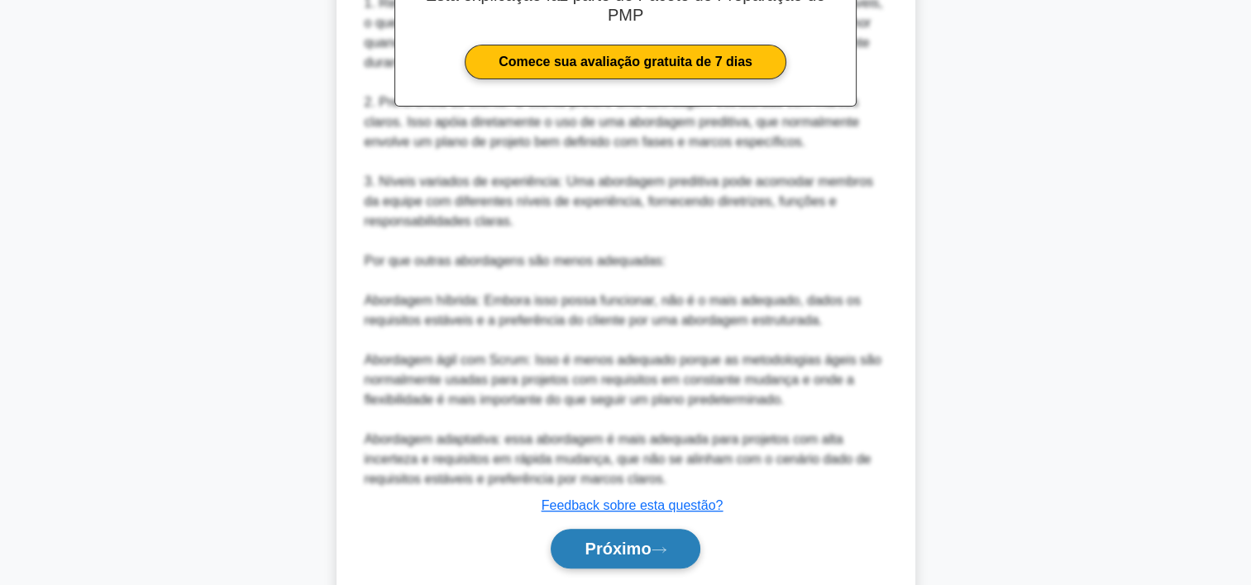
click at [579, 539] on button "Próximo" at bounding box center [625, 549] width 149 height 40
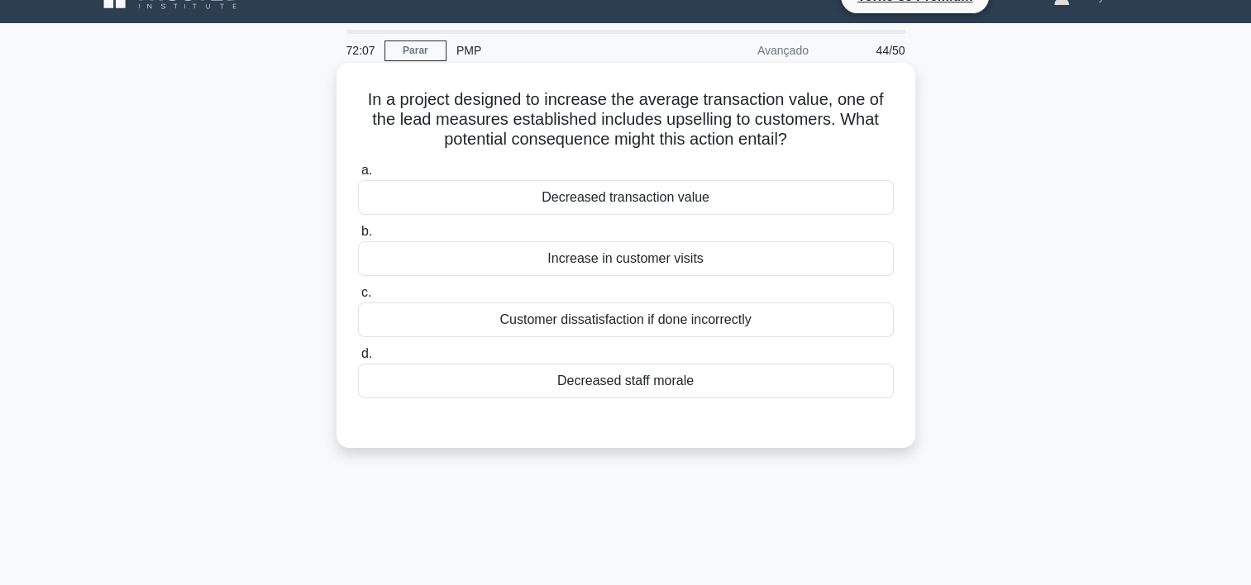
scroll to position [0, 0]
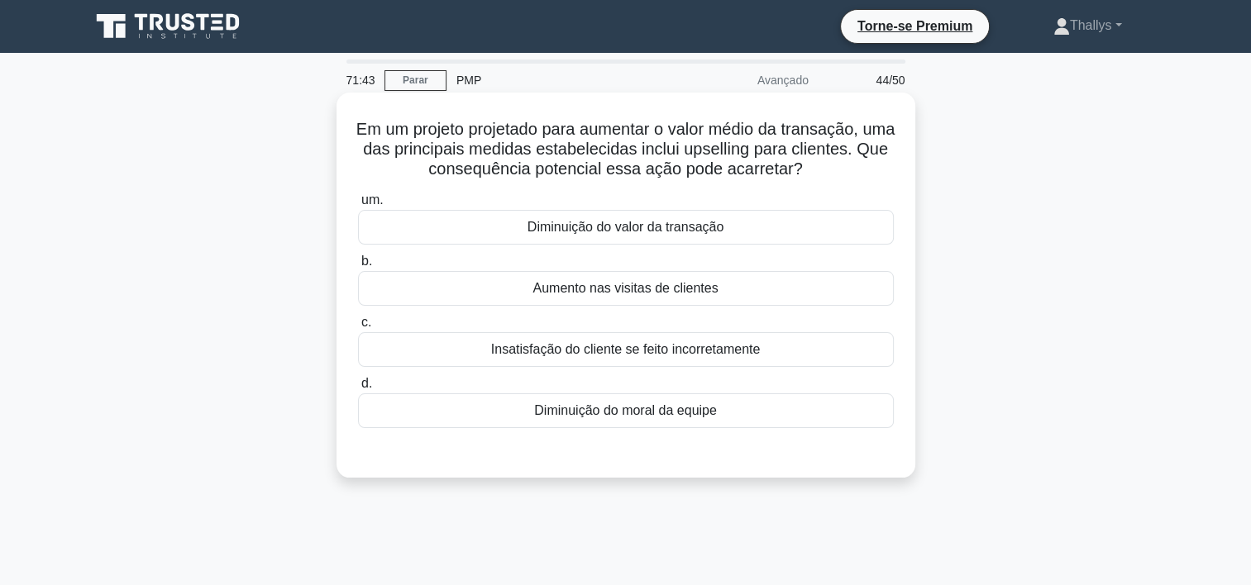
click at [426, 289] on div "Aumento nas visitas de clientes" at bounding box center [626, 288] width 536 height 35
click at [358, 267] on input "b. Aumento nas visitas de clientes" at bounding box center [358, 261] width 0 height 11
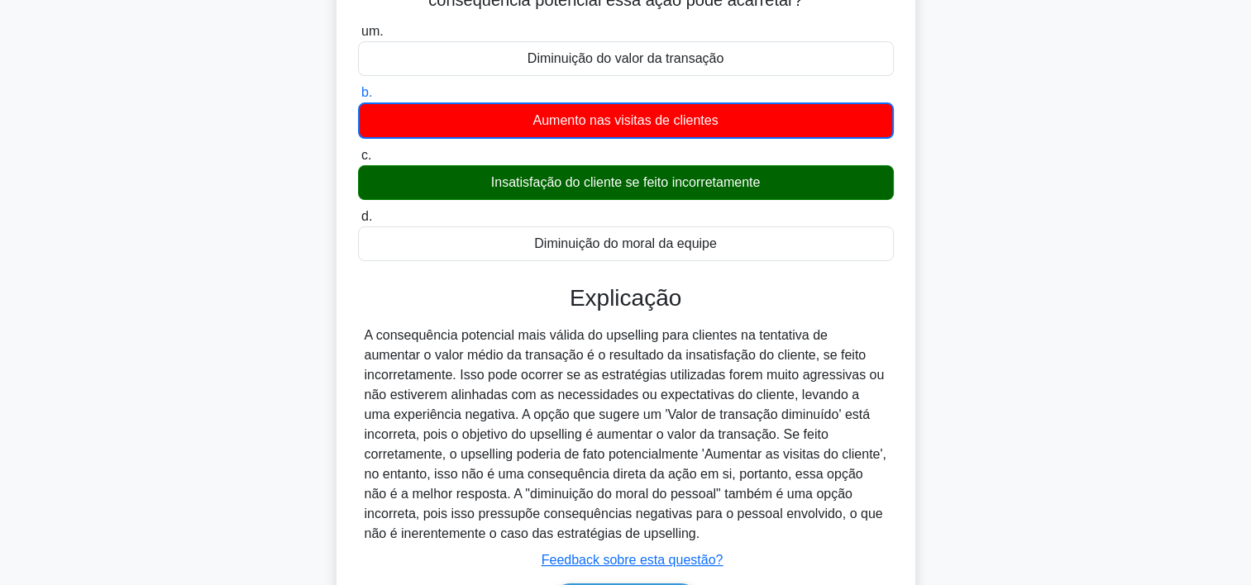
scroll to position [308, 0]
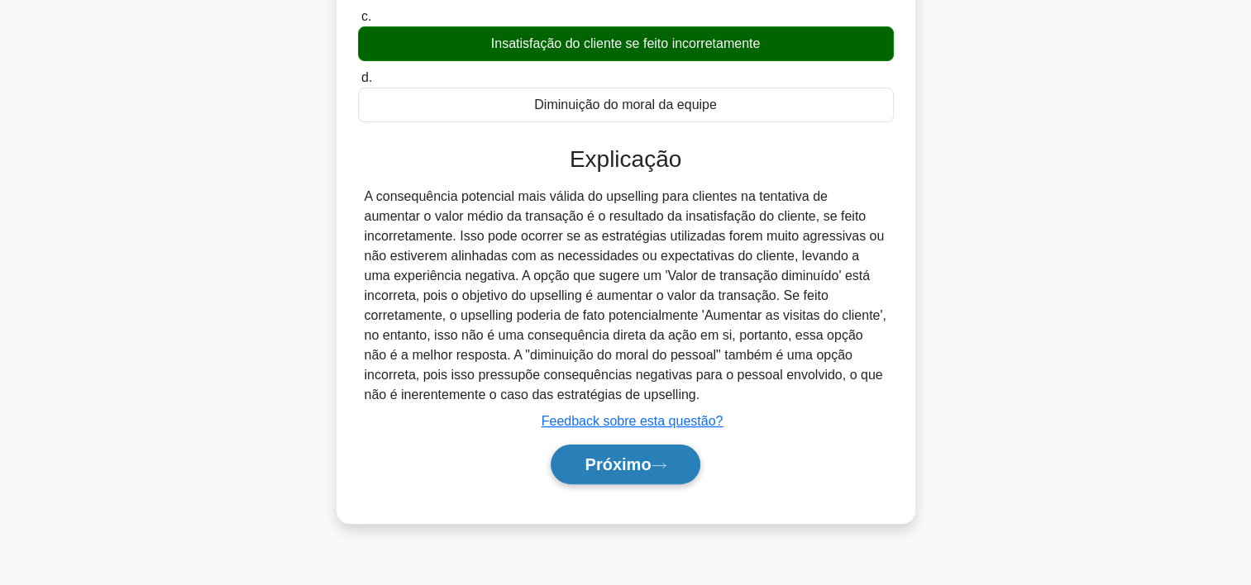
click at [568, 452] on button "Próximo" at bounding box center [625, 465] width 149 height 40
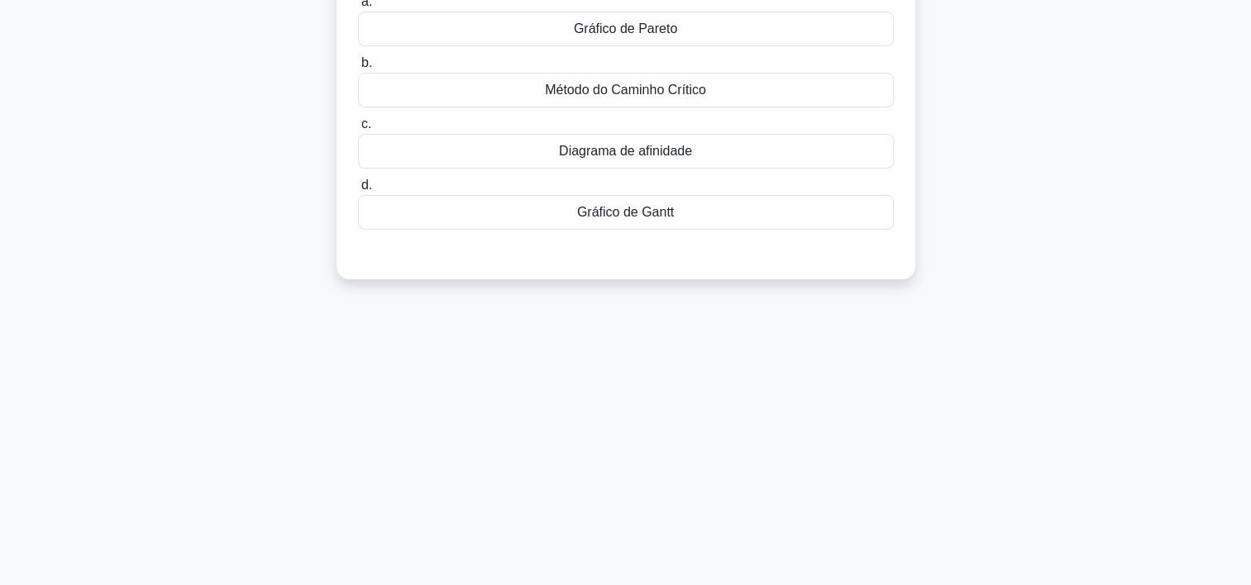
scroll to position [60, 0]
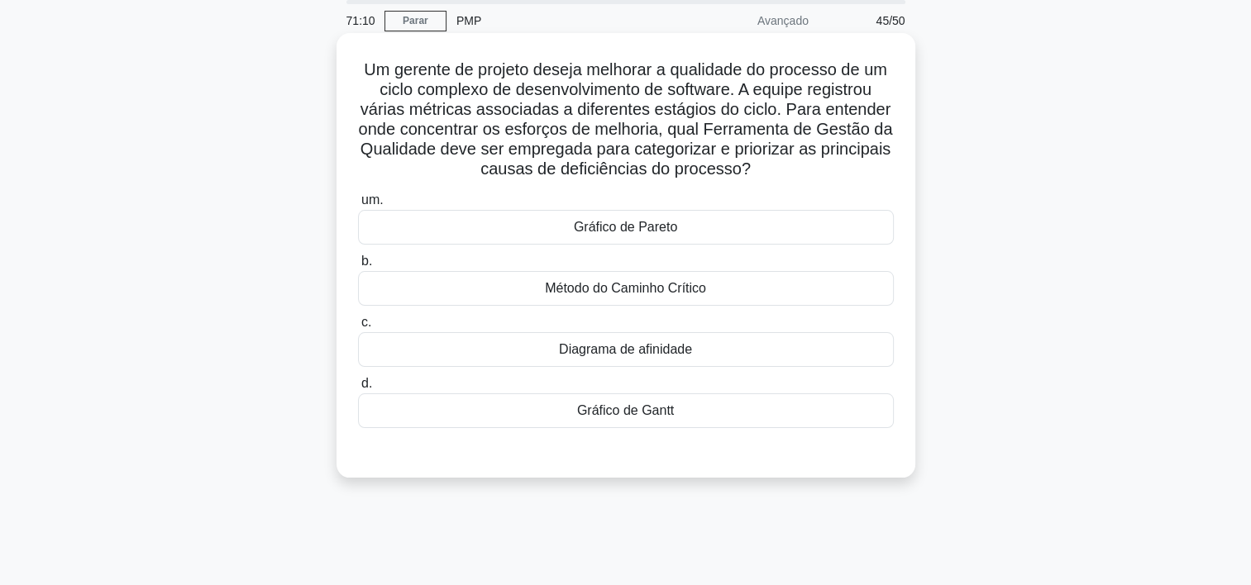
click at [533, 242] on div "Gráfico de Pareto" at bounding box center [626, 227] width 536 height 35
click at [358, 206] on input "um. Gráfico de Pareto" at bounding box center [358, 200] width 0 height 11
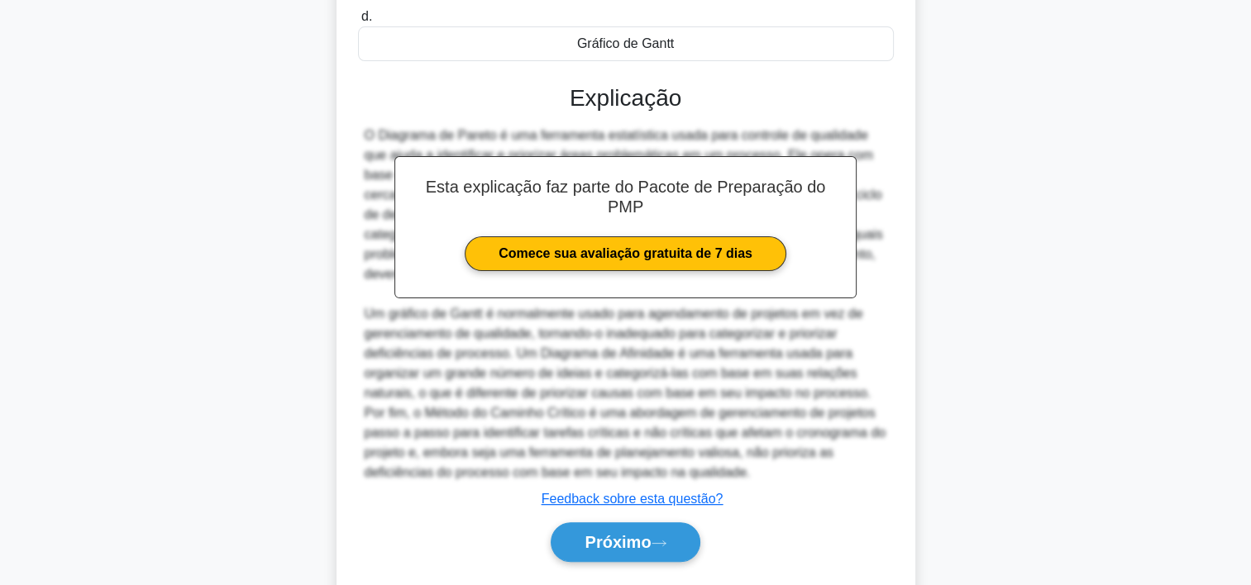
scroll to position [473, 0]
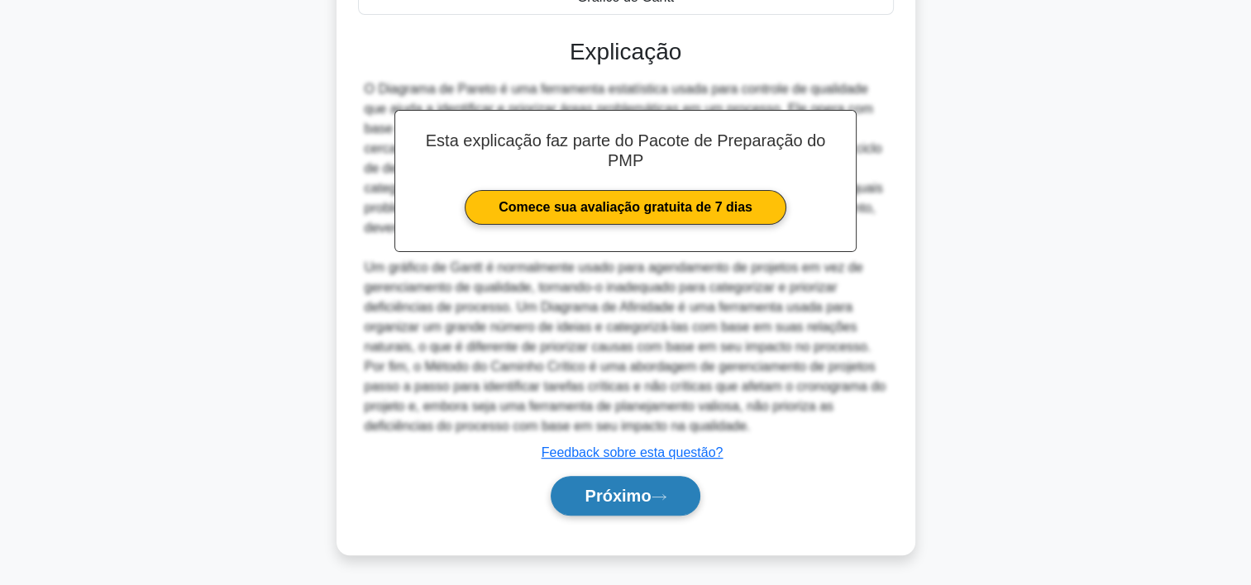
click at [582, 497] on button "Próximo" at bounding box center [625, 496] width 149 height 40
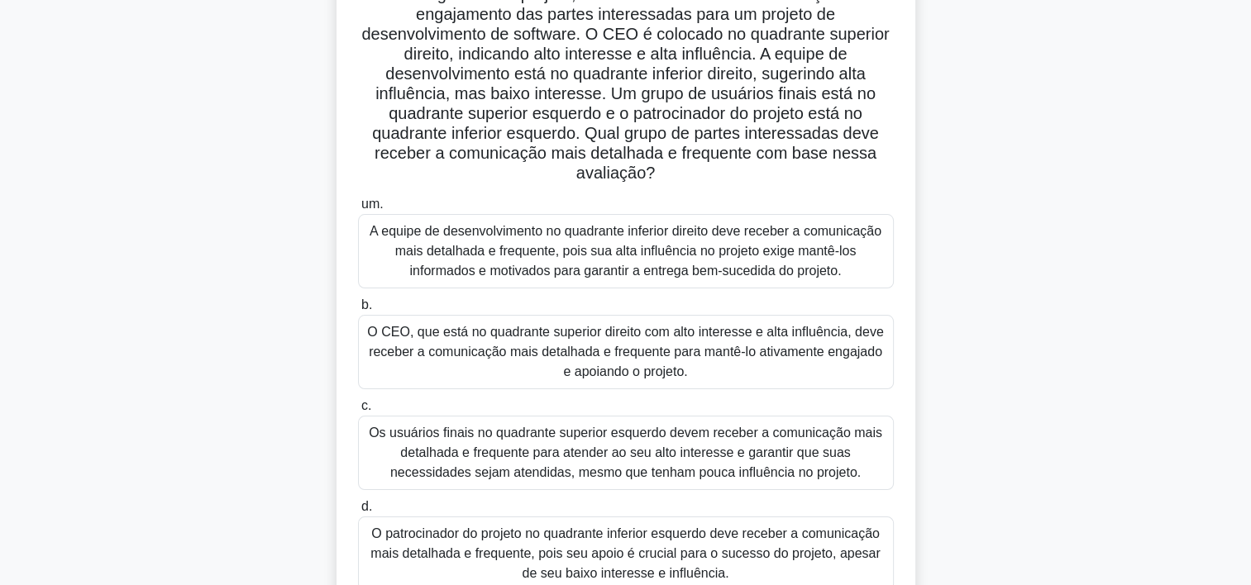
scroll to position [165, 0]
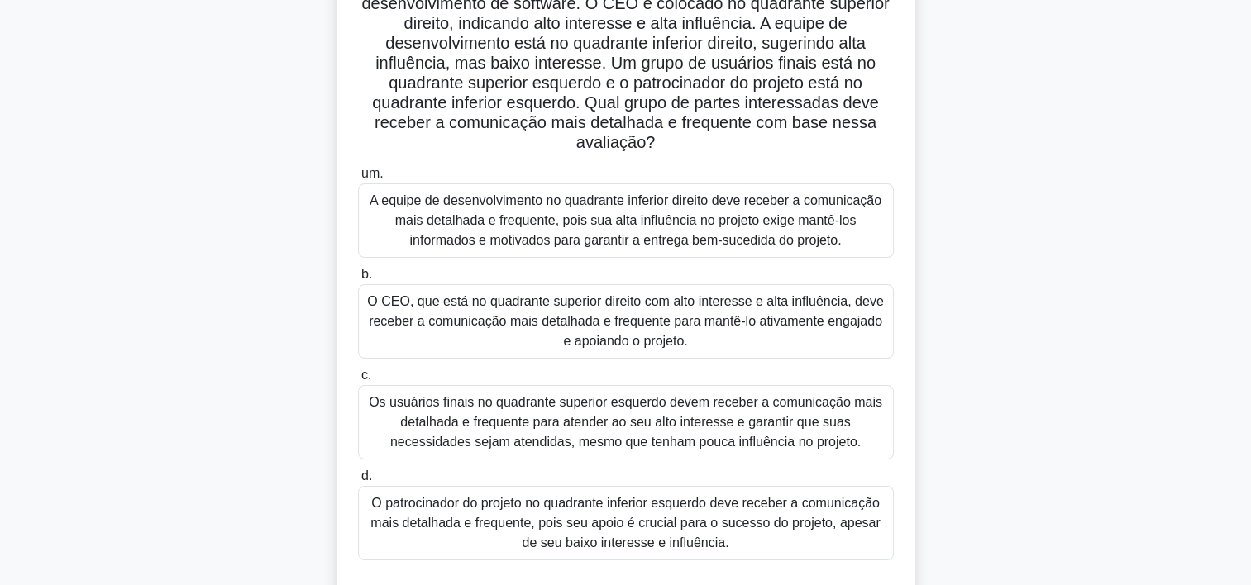
click at [472, 338] on div "O CEO, que está no quadrante superior direito com alto interesse e alta influên…" at bounding box center [626, 321] width 536 height 74
click at [358, 280] on input "b. O CEO, que está no quadrante superior direito com alto interesse e alta infl…" at bounding box center [358, 275] width 0 height 11
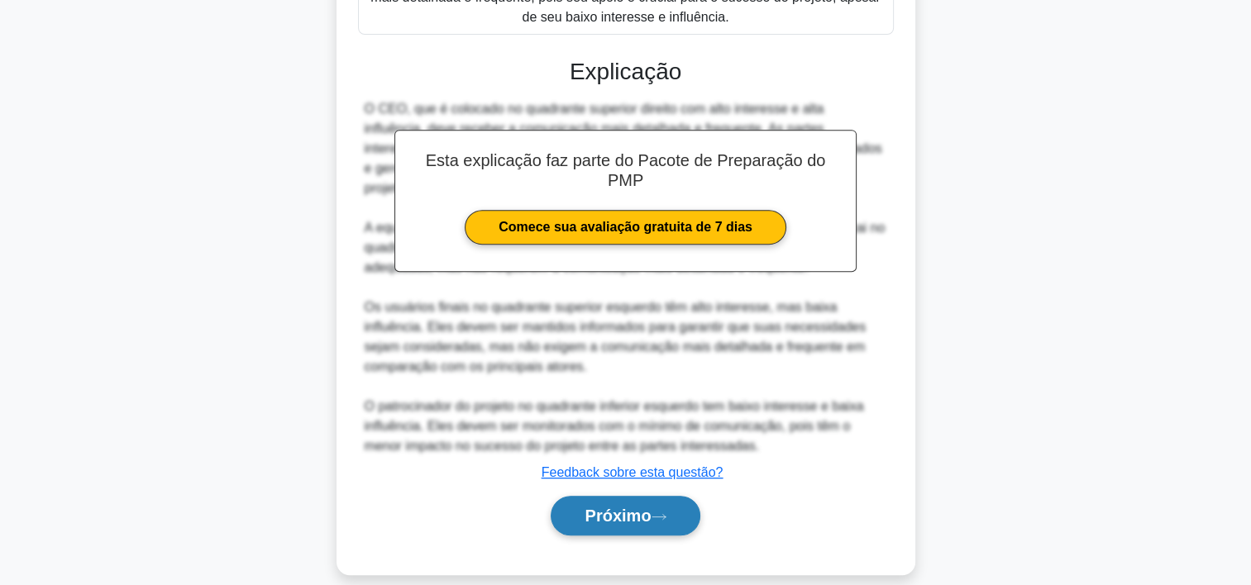
click at [635, 507] on font "Próximo" at bounding box center [618, 516] width 66 height 18
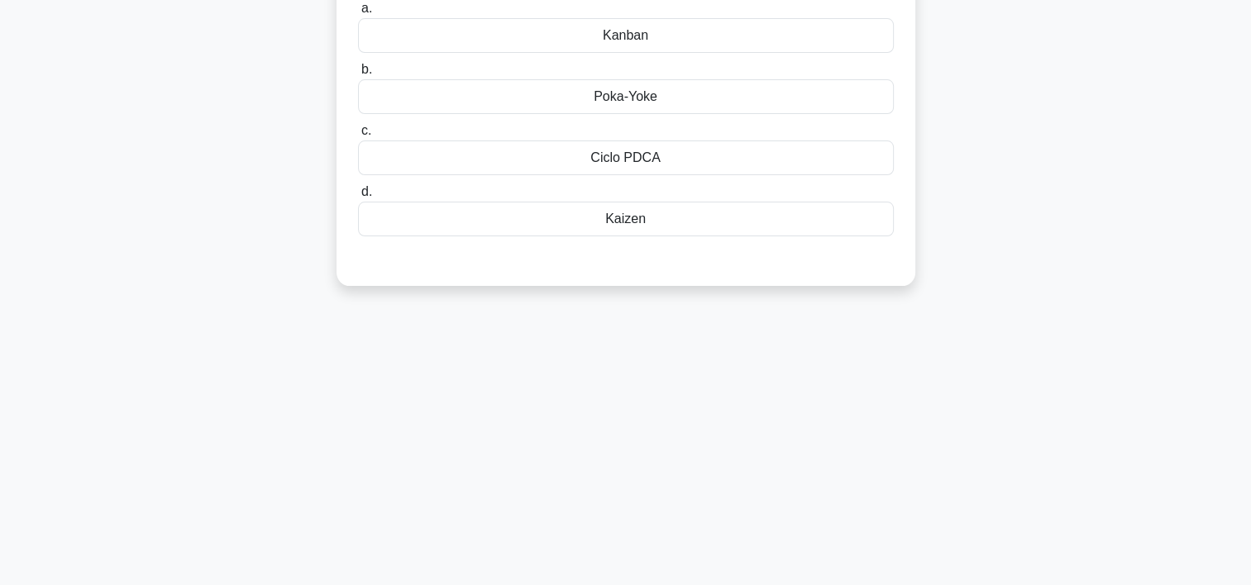
scroll to position [0, 0]
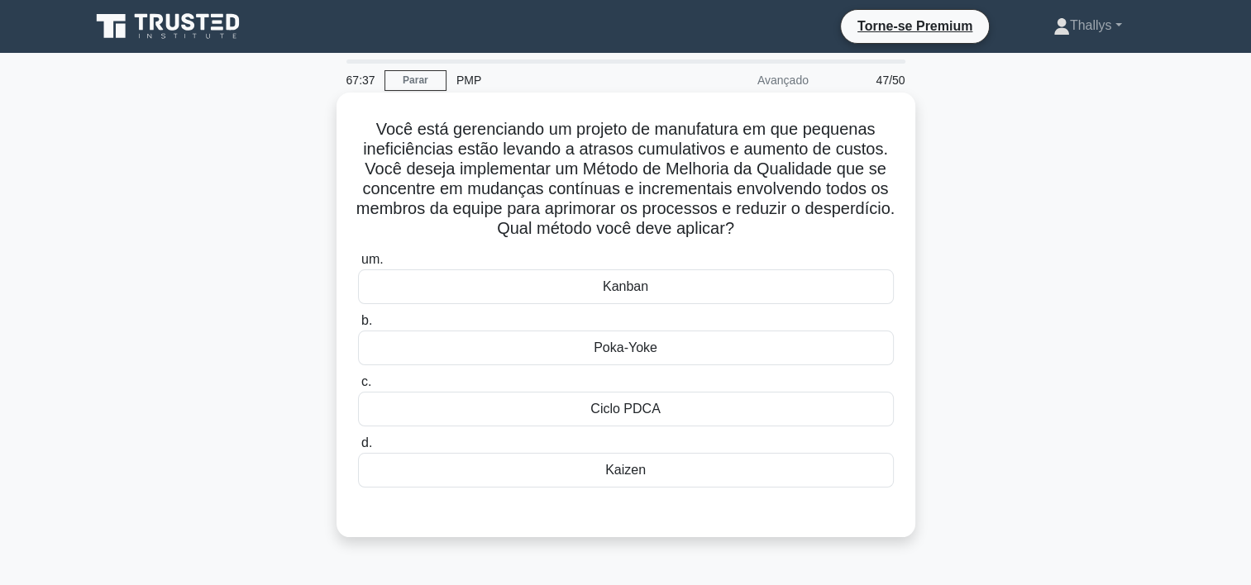
click at [422, 420] on div "Ciclo PDCA" at bounding box center [626, 409] width 536 height 35
click at [358, 388] on input "c. Ciclo PDCA" at bounding box center [358, 382] width 0 height 11
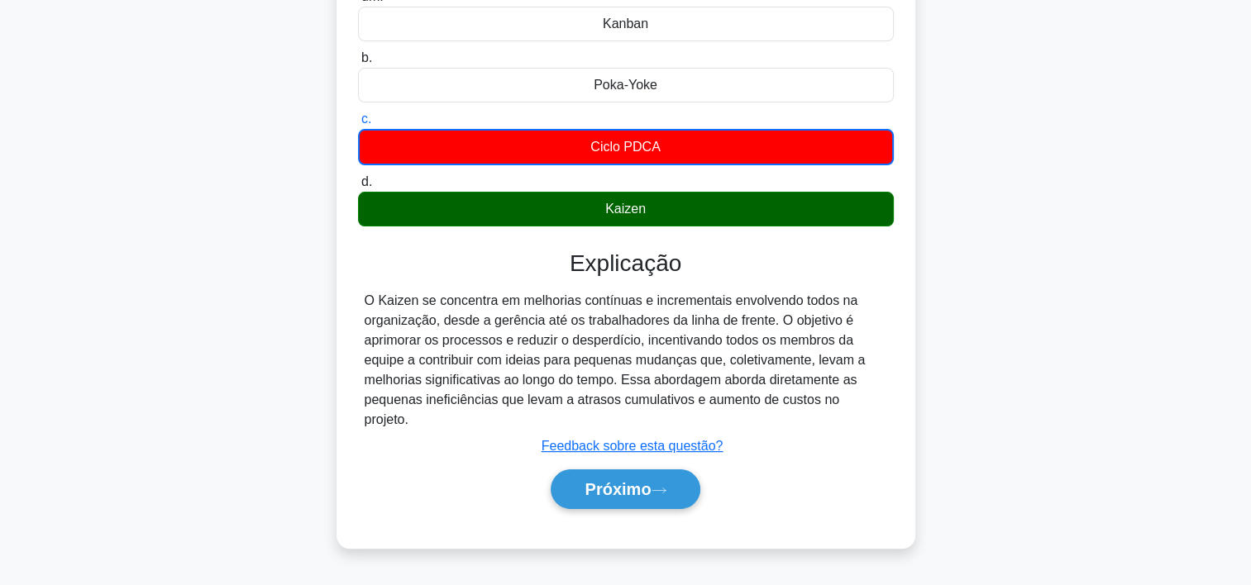
scroll to position [308, 0]
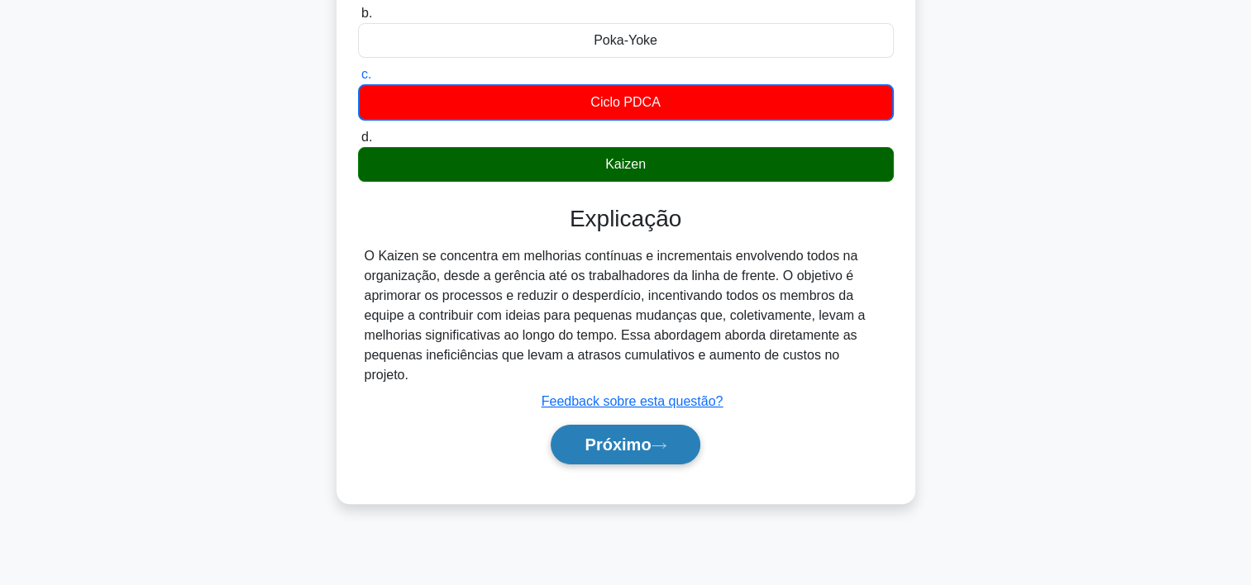
click at [614, 436] on font "Próximo" at bounding box center [618, 445] width 66 height 18
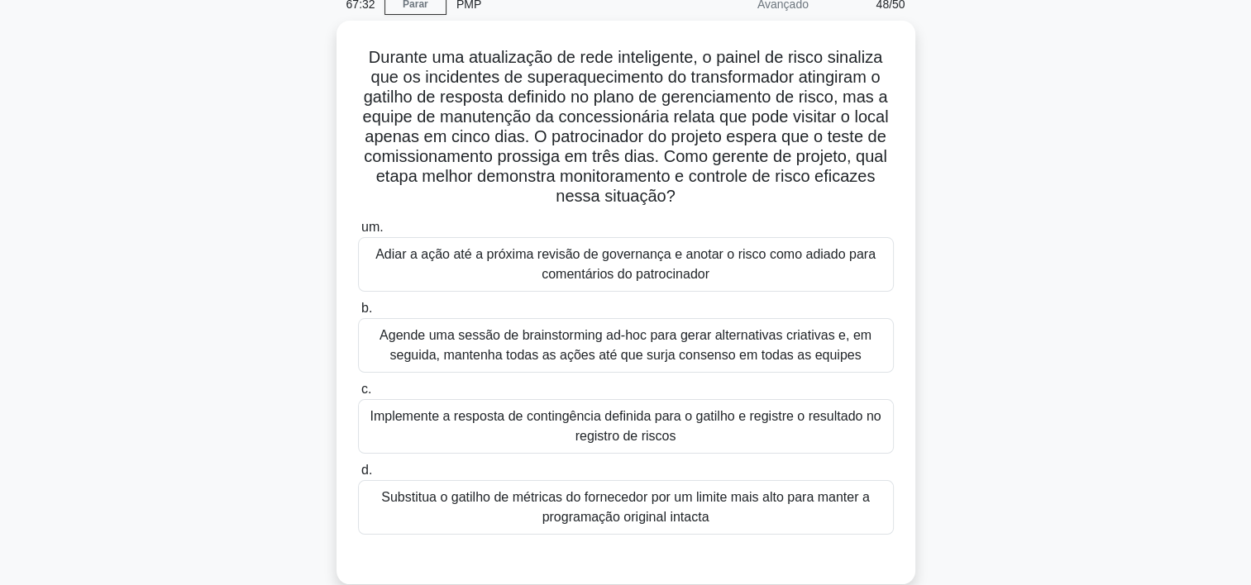
scroll to position [83, 0]
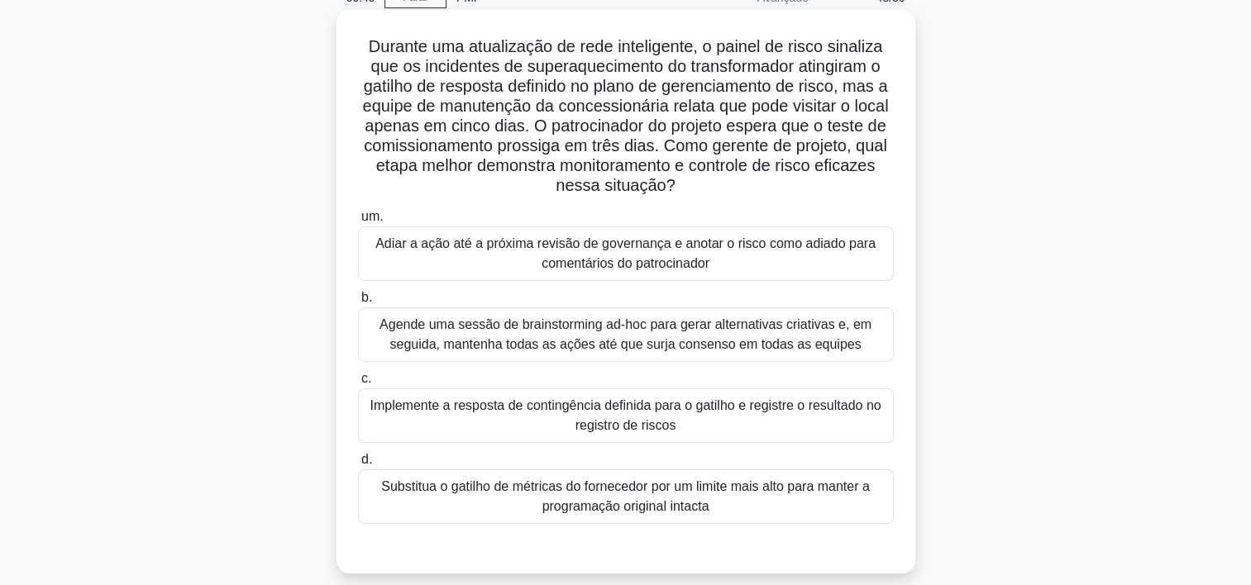
click at [451, 402] on div "Implemente a resposta de contingência definida para o gatilho e registre o resu…" at bounding box center [626, 416] width 536 height 55
click at [358, 384] on input "c. Implemente a resposta de contingência definida para o gatilho e registre o r…" at bounding box center [358, 379] width 0 height 11
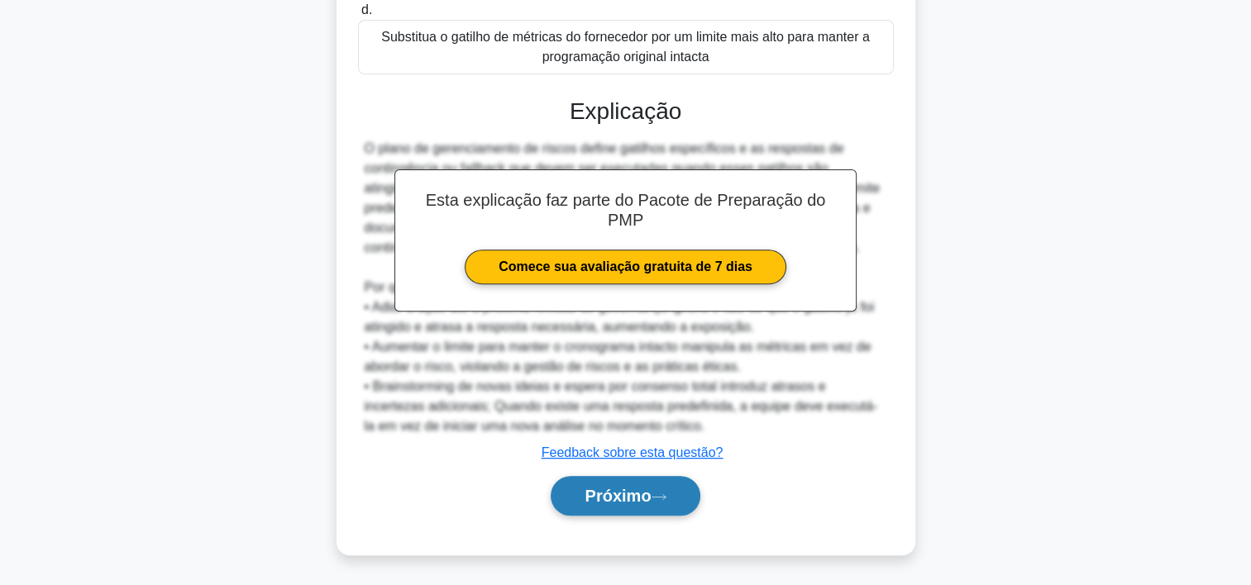
click at [582, 488] on button "Próximo" at bounding box center [625, 496] width 149 height 40
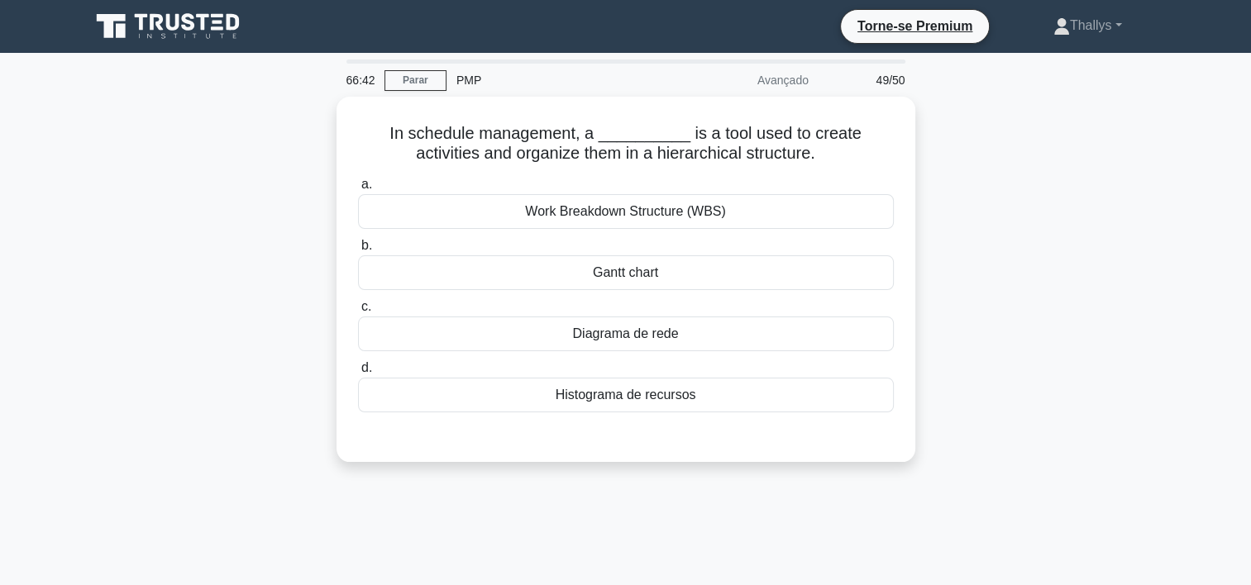
scroll to position [0, 0]
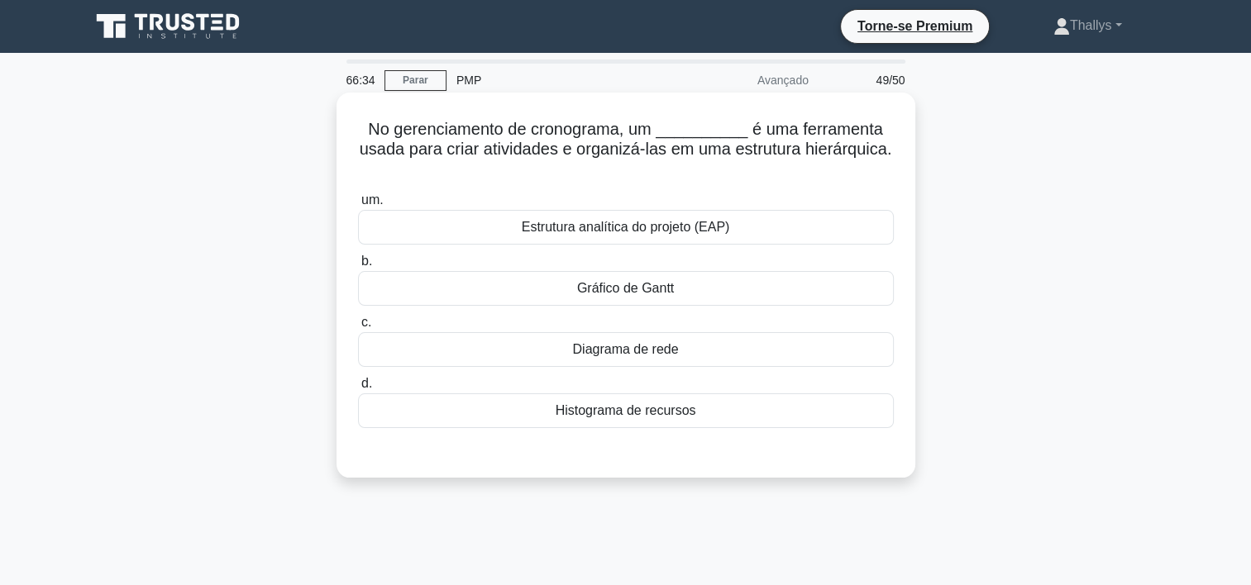
click at [506, 215] on div "Estrutura analítica do projeto (EAP)" at bounding box center [626, 227] width 536 height 35
click at [358, 206] on input "um. Estrutura analítica do projeto (EAP)" at bounding box center [358, 200] width 0 height 11
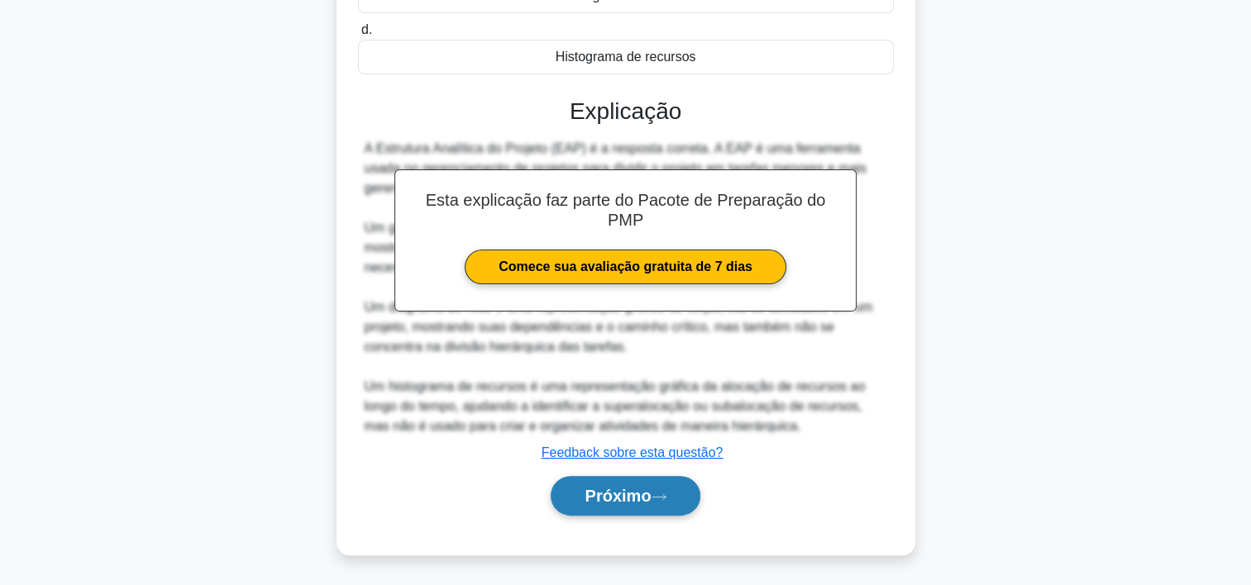
click at [585, 496] on font "Próximo" at bounding box center [618, 496] width 66 height 18
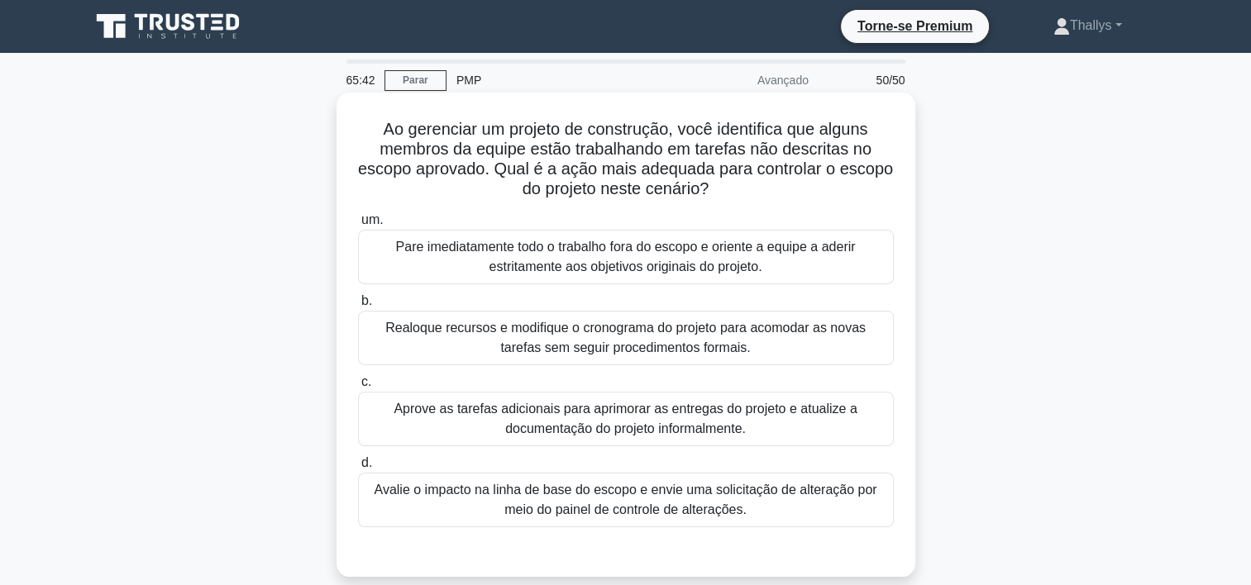
click at [492, 240] on div "Pare imediatamente todo o trabalho fora do escopo e oriente a equipe a aderir e…" at bounding box center [626, 257] width 536 height 55
click at [358, 226] on input "um. Pare imediatamente todo o trabalho fora do escopo e oriente a equipe a ader…" at bounding box center [358, 220] width 0 height 11
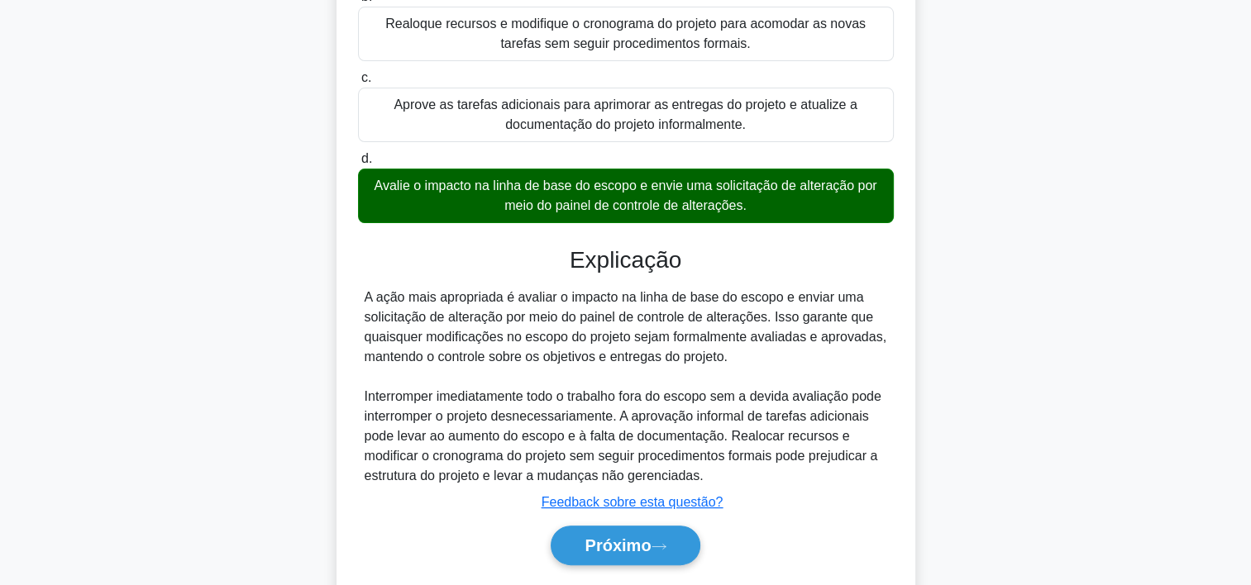
scroll to position [355, 0]
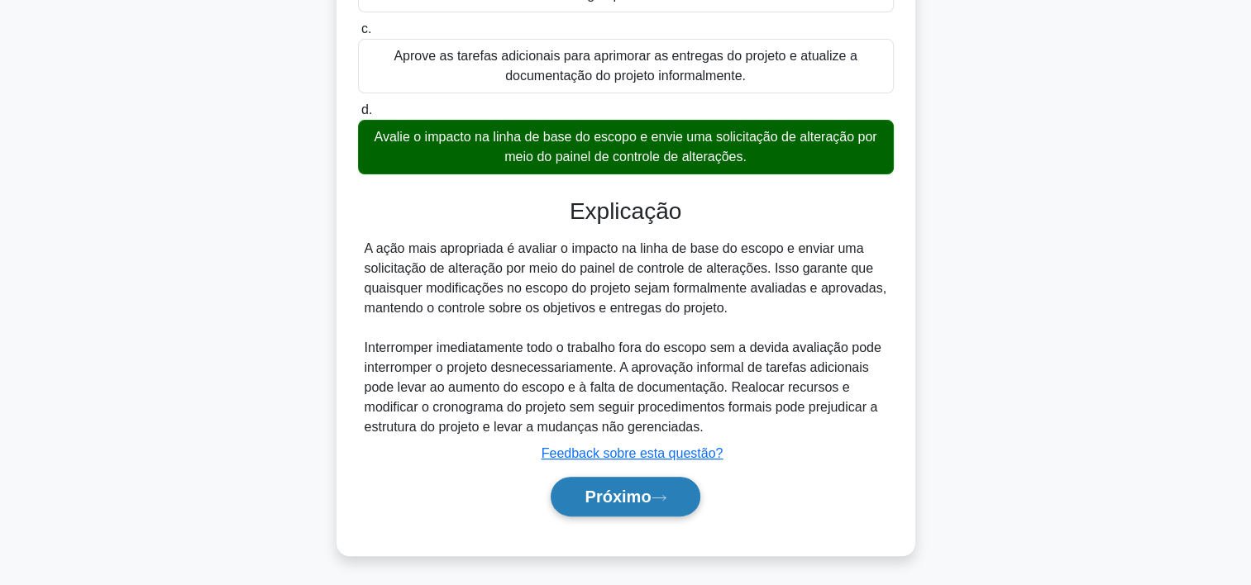
click at [579, 489] on button "Próximo" at bounding box center [625, 497] width 149 height 40
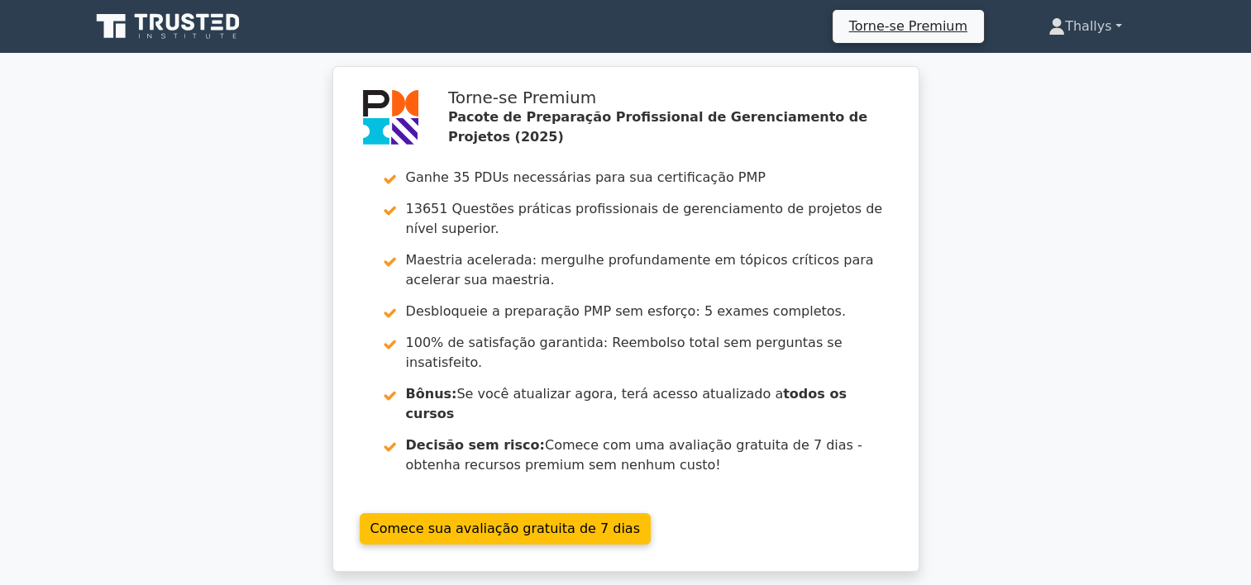
click at [1058, 33] on icon at bounding box center [1056, 26] width 17 height 17
click at [1048, 90] on link "Configurações" at bounding box center [1074, 92] width 131 height 26
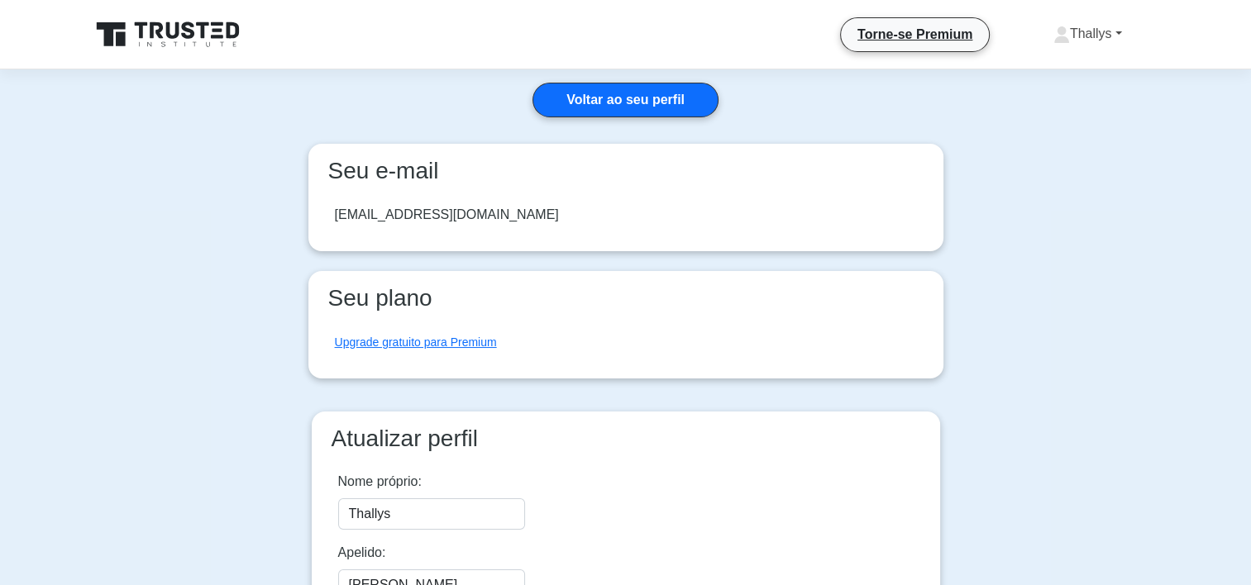
click at [1090, 23] on link "Thallys" at bounding box center [1088, 33] width 148 height 33
click at [1070, 73] on link "Perfil" at bounding box center [1079, 73] width 131 height 26
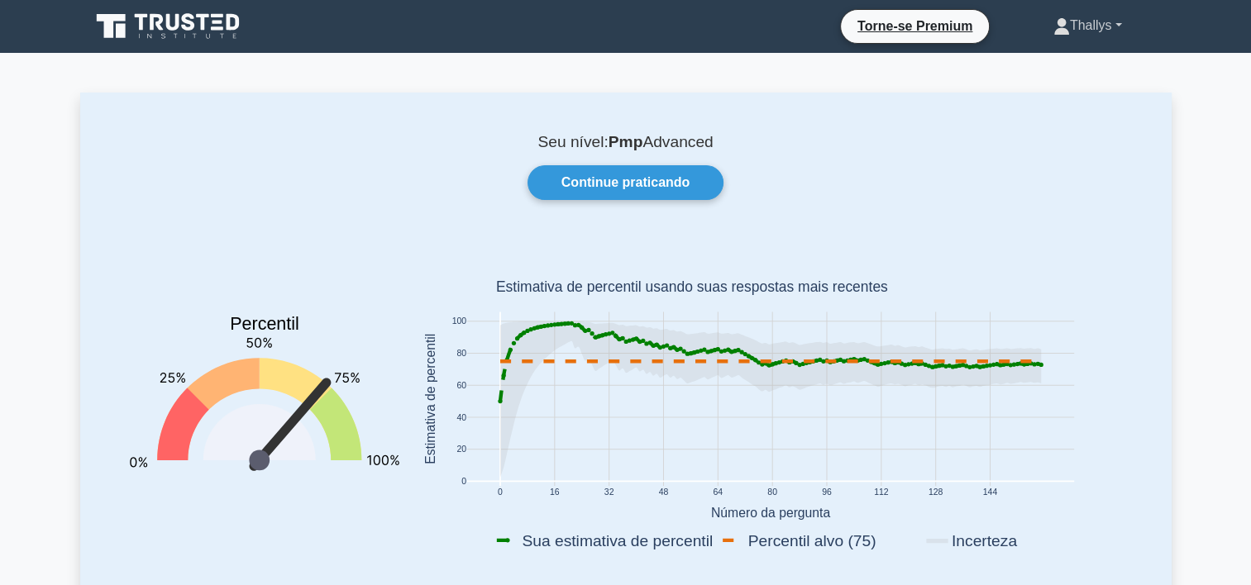
click at [1081, 31] on font "Thallys" at bounding box center [1091, 25] width 42 height 14
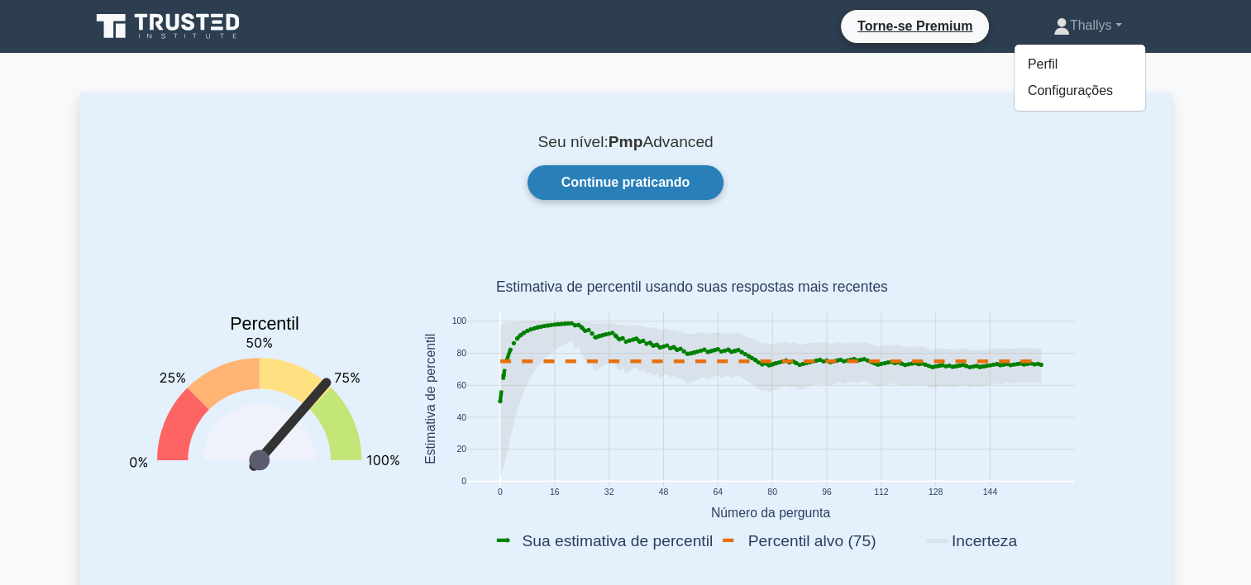
click at [661, 179] on link "Continue praticando" at bounding box center [625, 182] width 197 height 35
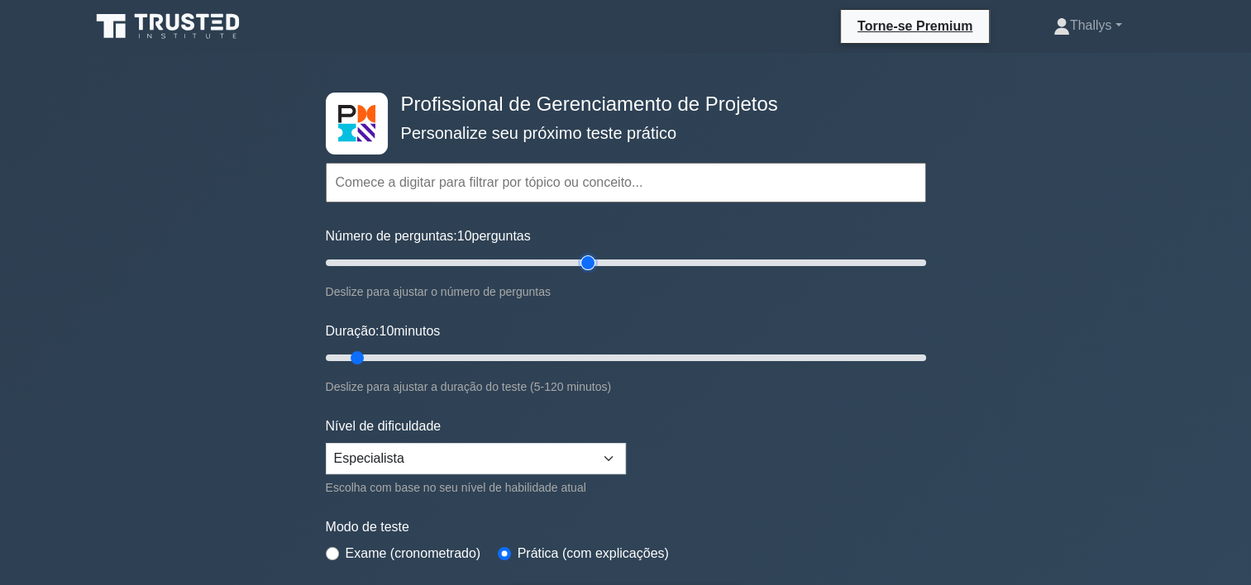
click at [594, 265] on input "Número de perguntas: 10 perguntas" at bounding box center [626, 263] width 600 height 20
click at [544, 265] on input "Número de perguntas: 90 perguntas" at bounding box center [626, 263] width 600 height 20
click at [482, 267] on input "Número de perguntas: 75 perguntas" at bounding box center [626, 263] width 600 height 20
click at [516, 265] on input "Número de perguntas: 55 perguntas" at bounding box center [626, 263] width 600 height 20
type input "60"
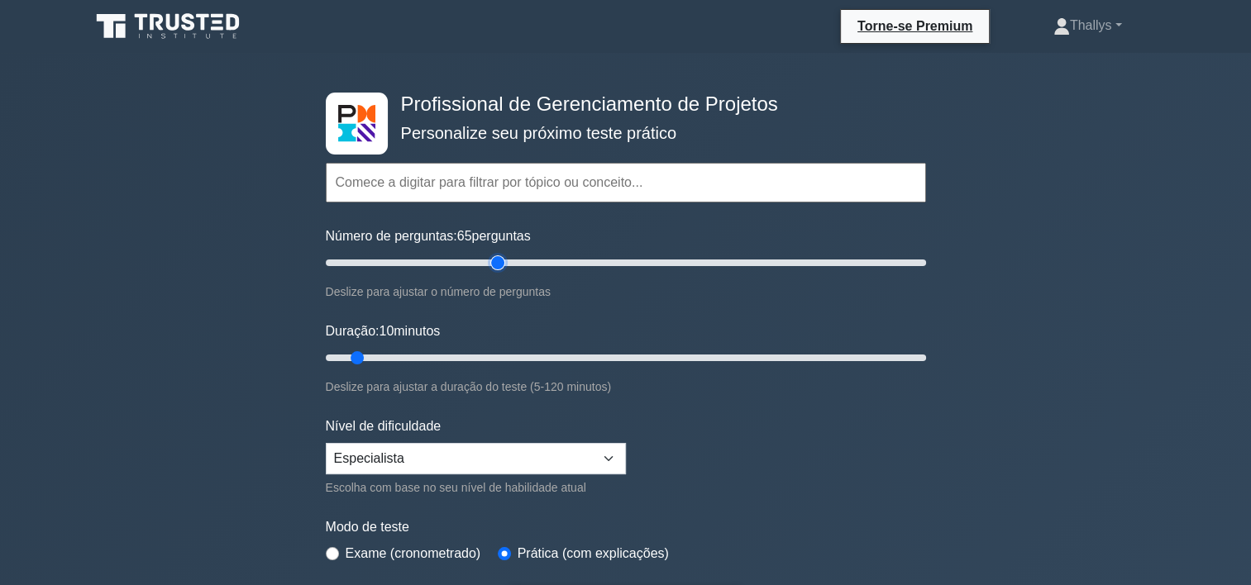
click at [493, 264] on input "Número de perguntas: 65 perguntas" at bounding box center [626, 263] width 600 height 20
drag, startPoint x: 480, startPoint y: 353, endPoint x: 645, endPoint y: 351, distance: 164.5
click at [644, 351] on input "Duração: 35 minutos" at bounding box center [626, 358] width 600 height 20
type input "90"
click at [767, 354] on input "Duração: 65 minutos" at bounding box center [626, 358] width 600 height 20
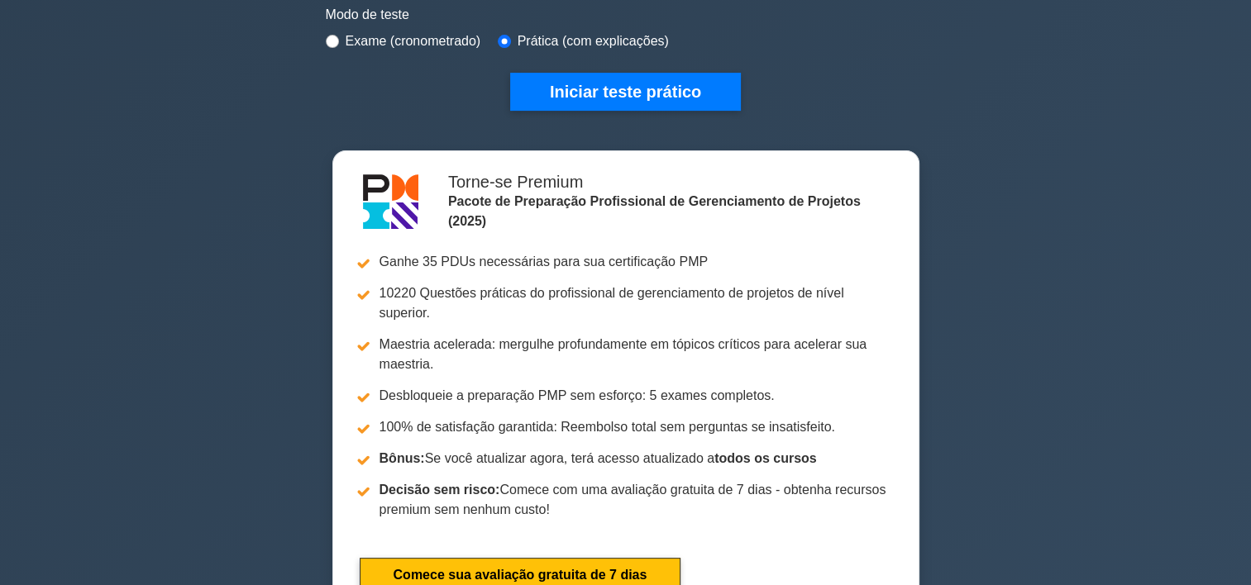
scroll to position [248, 0]
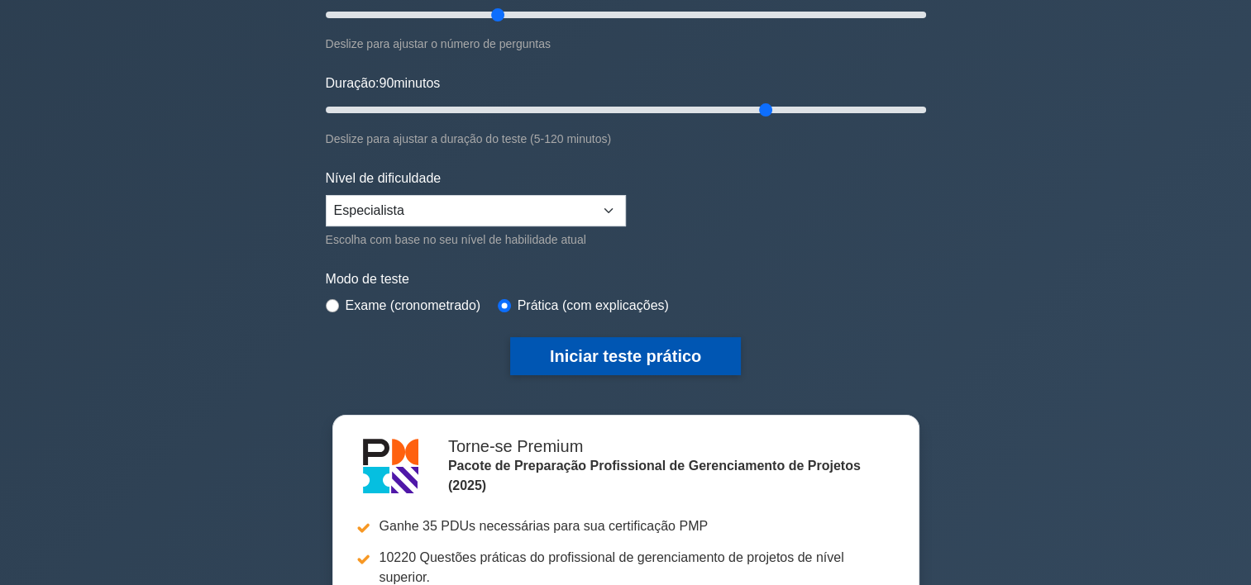
click at [595, 356] on button "Iniciar teste prático" at bounding box center [625, 356] width 231 height 38
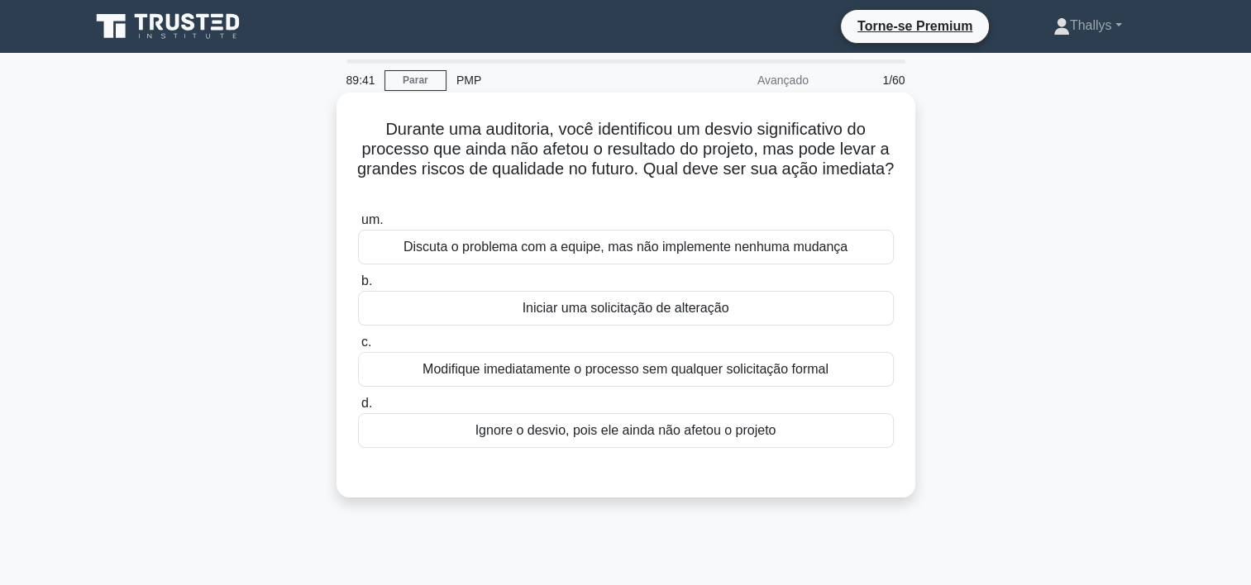
click at [478, 321] on div "Iniciar uma solicitação de alteração" at bounding box center [626, 308] width 536 height 35
click at [358, 287] on input "b. Iniciar uma solicitação de alteração" at bounding box center [358, 281] width 0 height 11
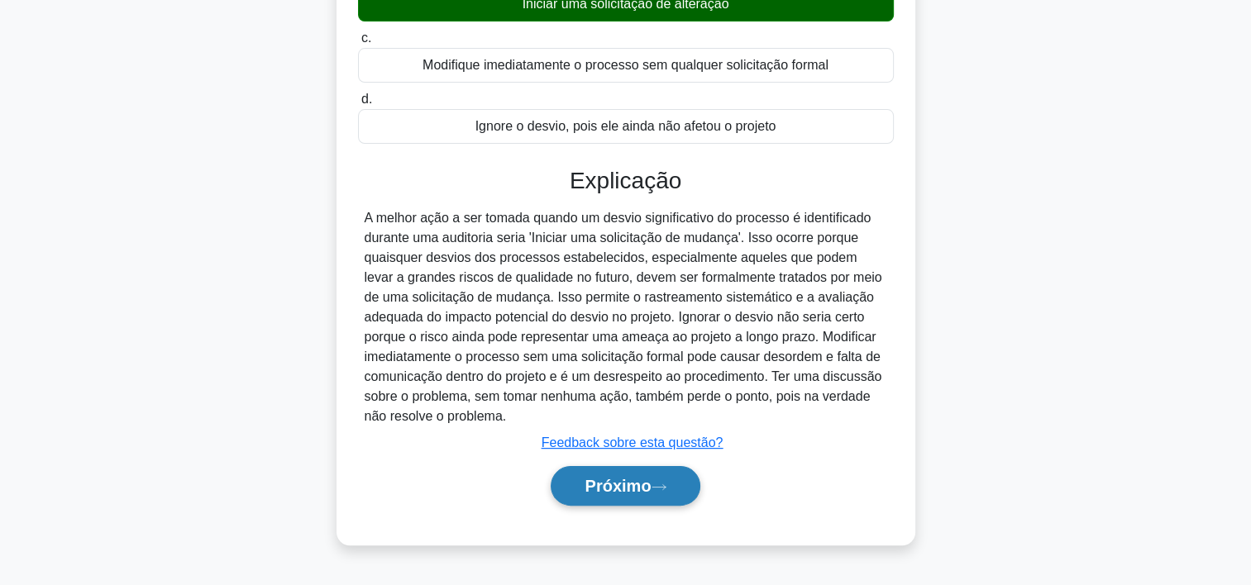
scroll to position [308, 0]
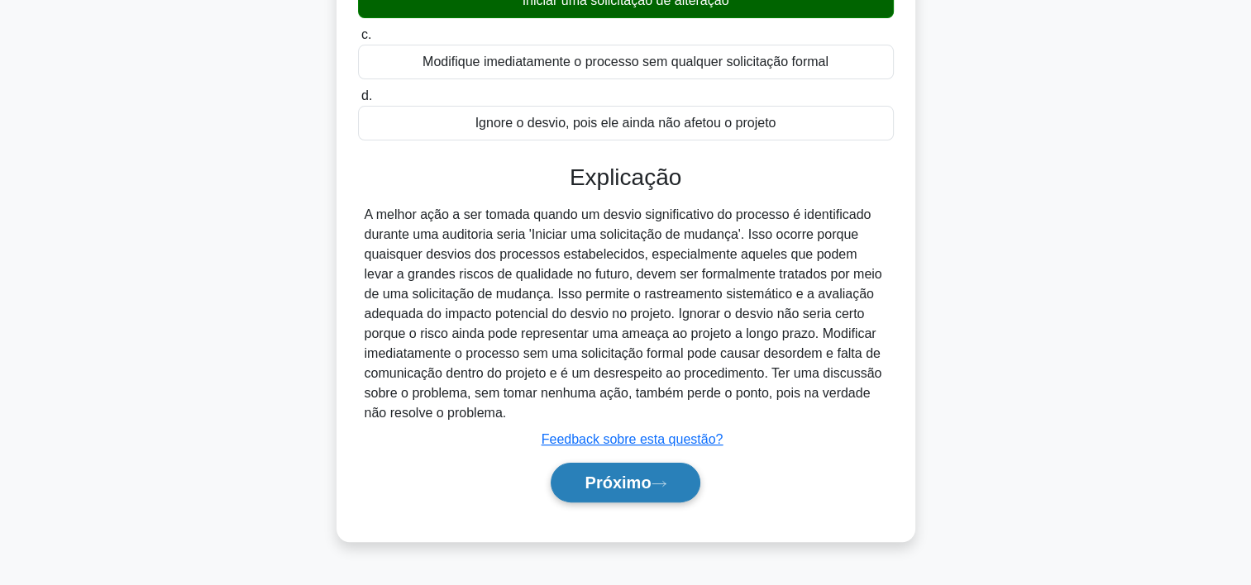
click at [651, 486] on font "Próximo" at bounding box center [618, 483] width 66 height 18
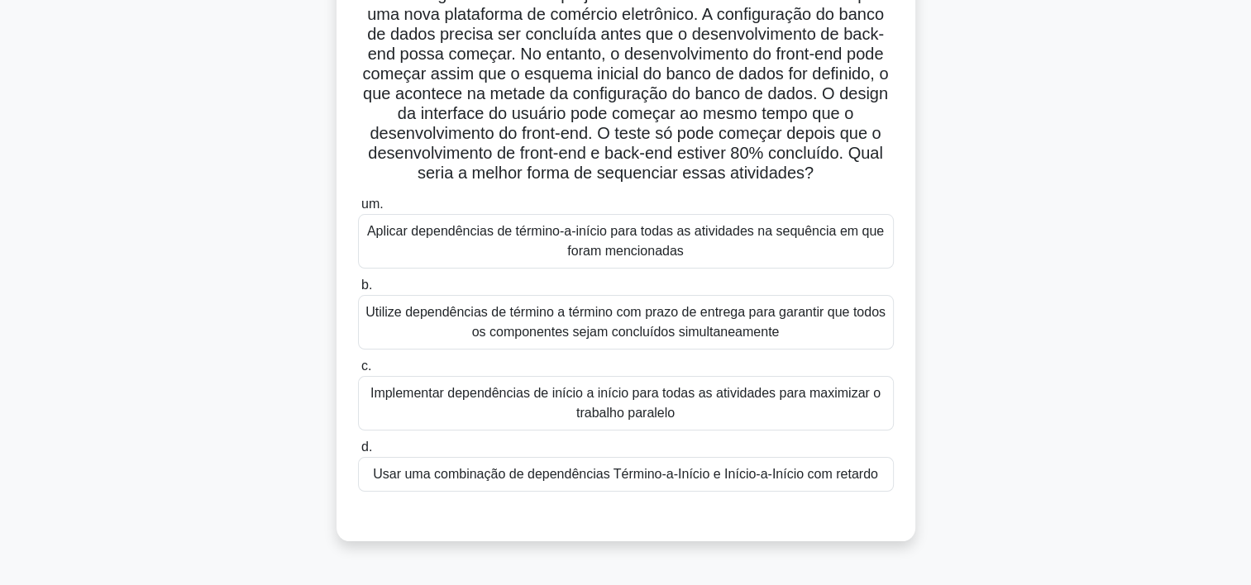
scroll to position [142, 0]
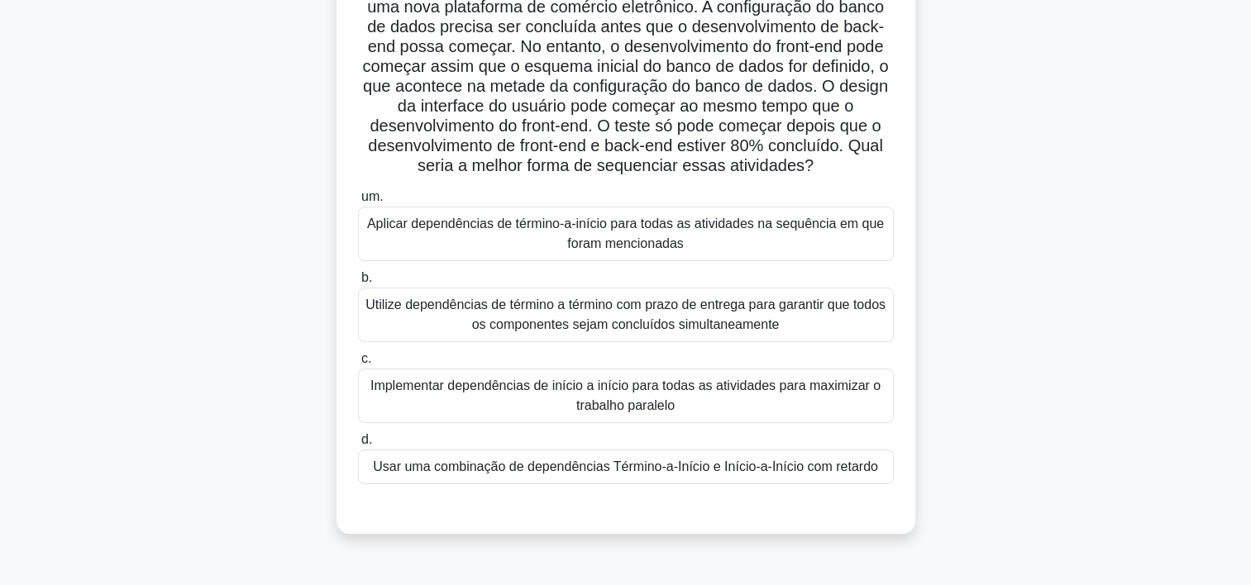
click at [478, 484] on div "Usar uma combinação de dependências Término-a-Início e Início-a-Início com reta…" at bounding box center [626, 467] width 536 height 35
click at [358, 446] on input "d. Usar uma combinação de dependências Término-a-Início e Início-a-Início com r…" at bounding box center [358, 440] width 0 height 11
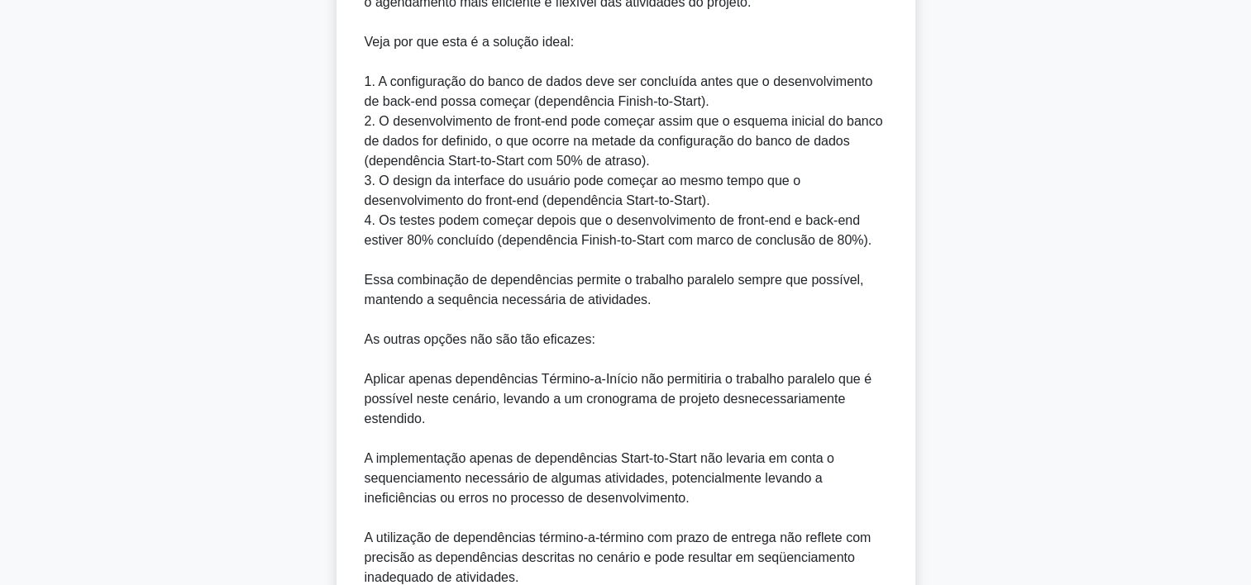
scroll to position [886, 0]
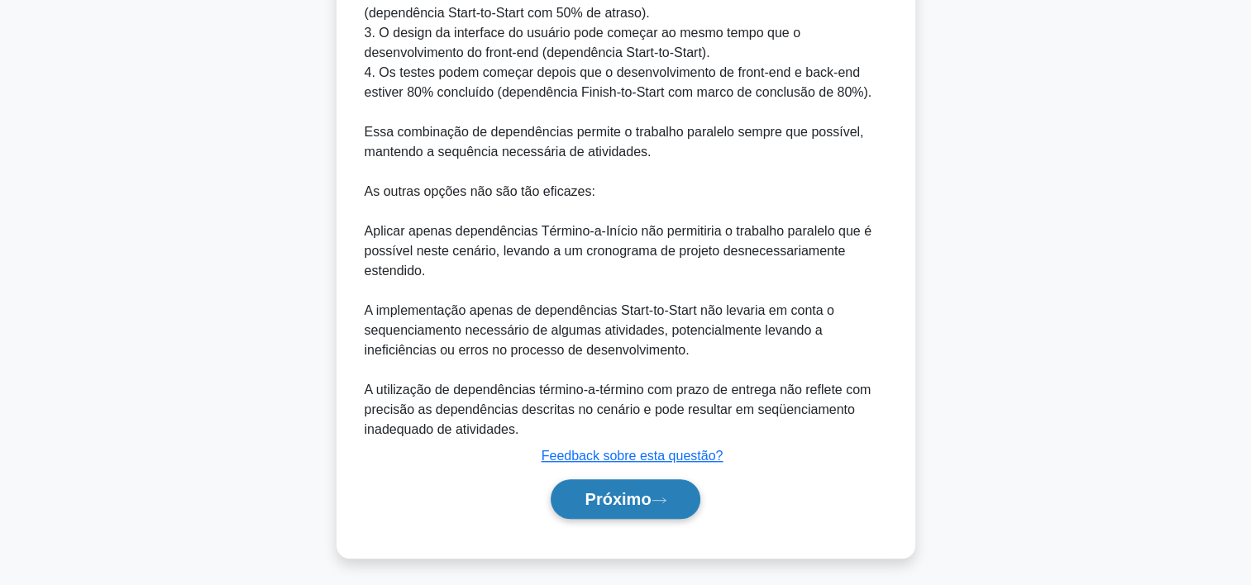
click at [625, 508] on font "Próximo" at bounding box center [618, 499] width 66 height 18
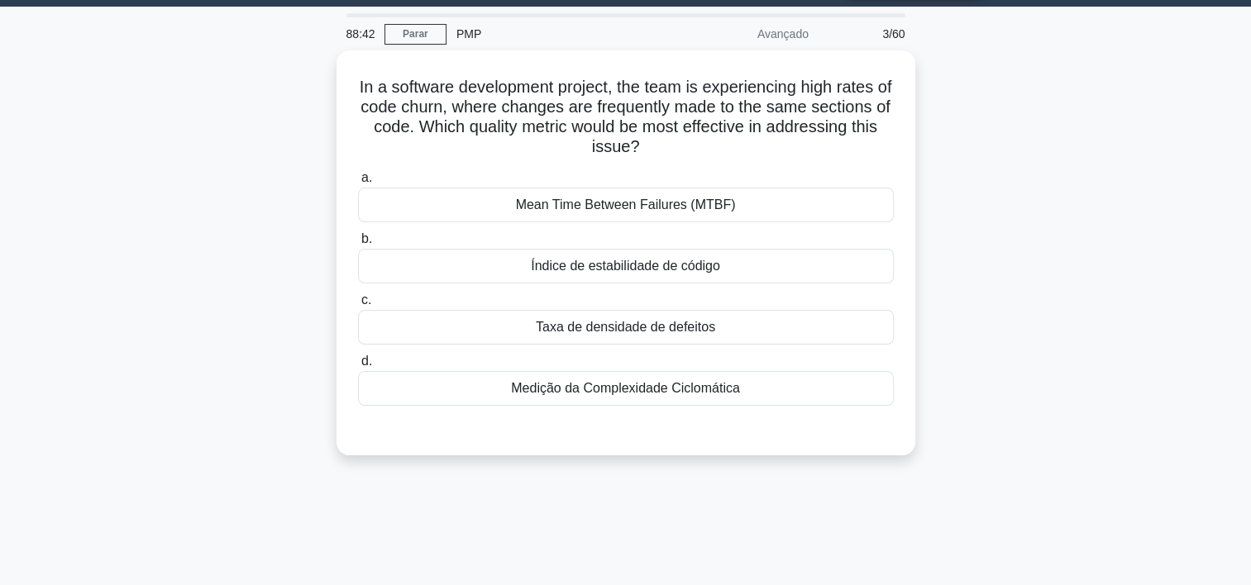
scroll to position [0, 0]
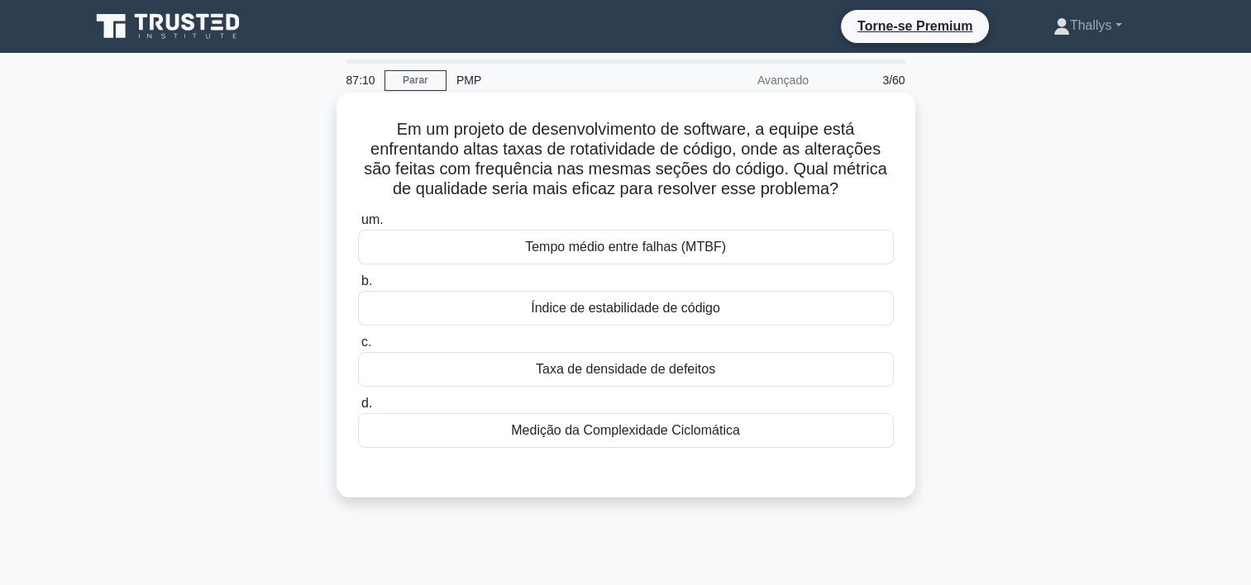
click at [475, 358] on div "Taxa de densidade de defeitos" at bounding box center [626, 369] width 536 height 35
click at [358, 348] on input "c. Taxa de densidade de defeitos" at bounding box center [358, 342] width 0 height 11
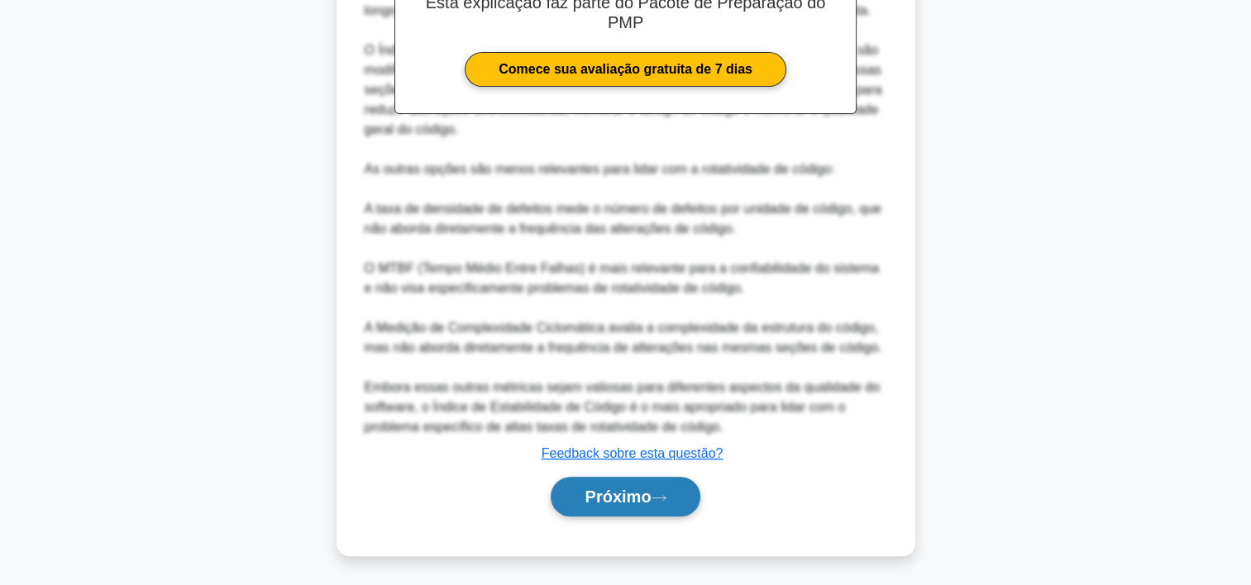
click at [613, 488] on font "Próximo" at bounding box center [618, 497] width 66 height 18
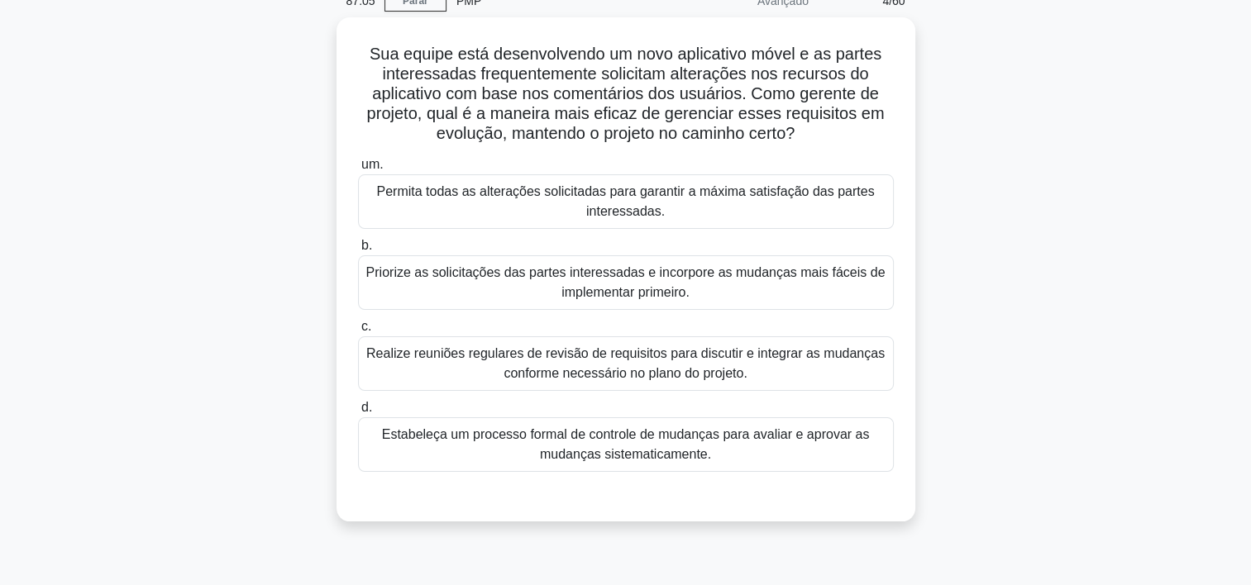
scroll to position [83, 0]
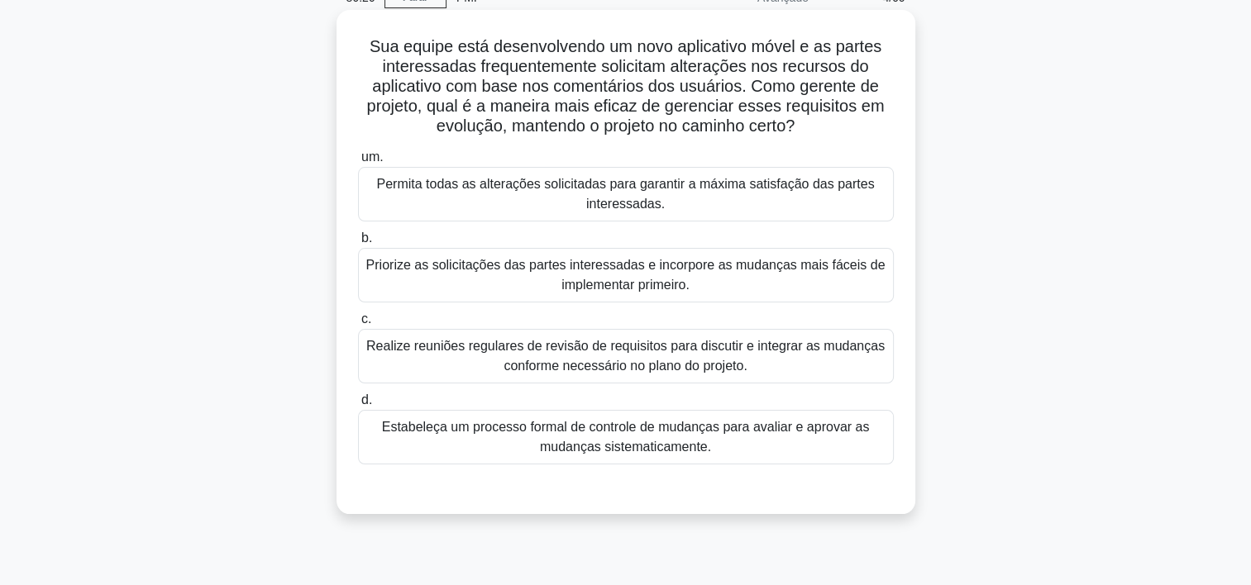
click at [453, 453] on div "Estabeleça um processo formal de controle de mudanças para avaliar e aprovar as…" at bounding box center [626, 437] width 536 height 55
click at [358, 406] on input "d. Estabeleça um processo formal de controle de mudanças para avaliar e aprovar…" at bounding box center [358, 400] width 0 height 11
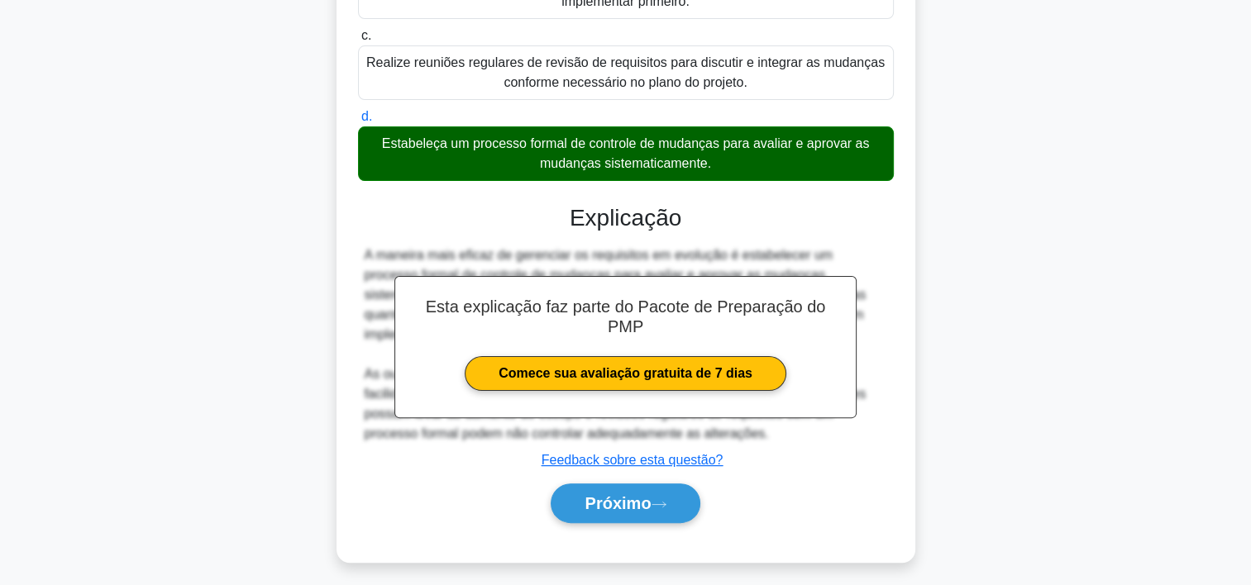
scroll to position [374, 0]
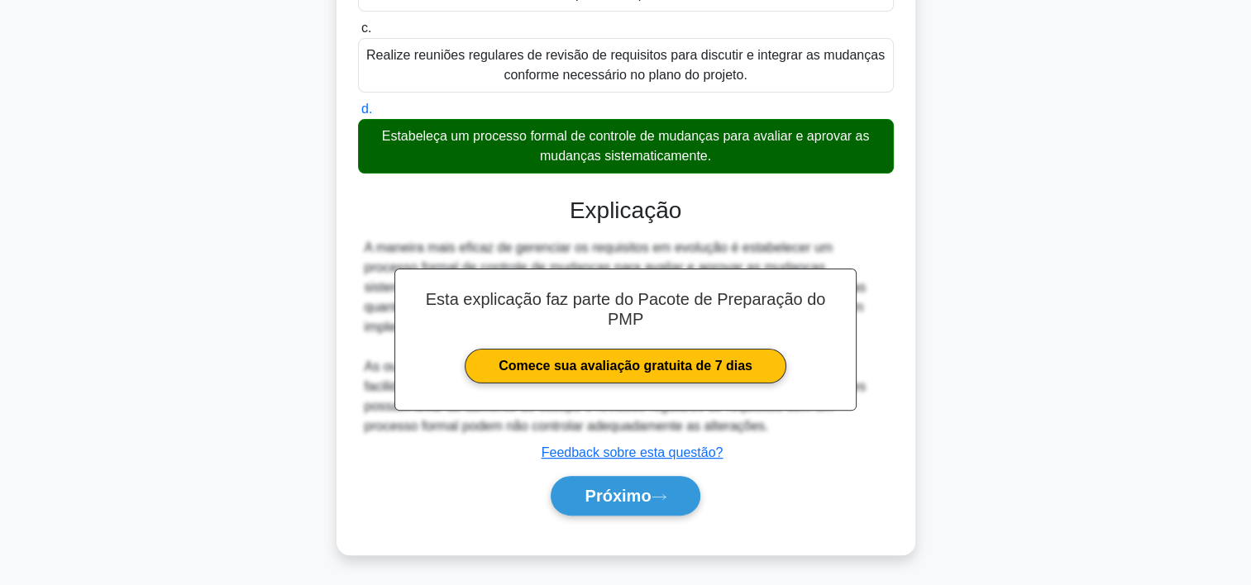
click at [633, 517] on div "Próximo" at bounding box center [626, 496] width 536 height 53
click at [623, 489] on font "Próximo" at bounding box center [618, 496] width 66 height 18
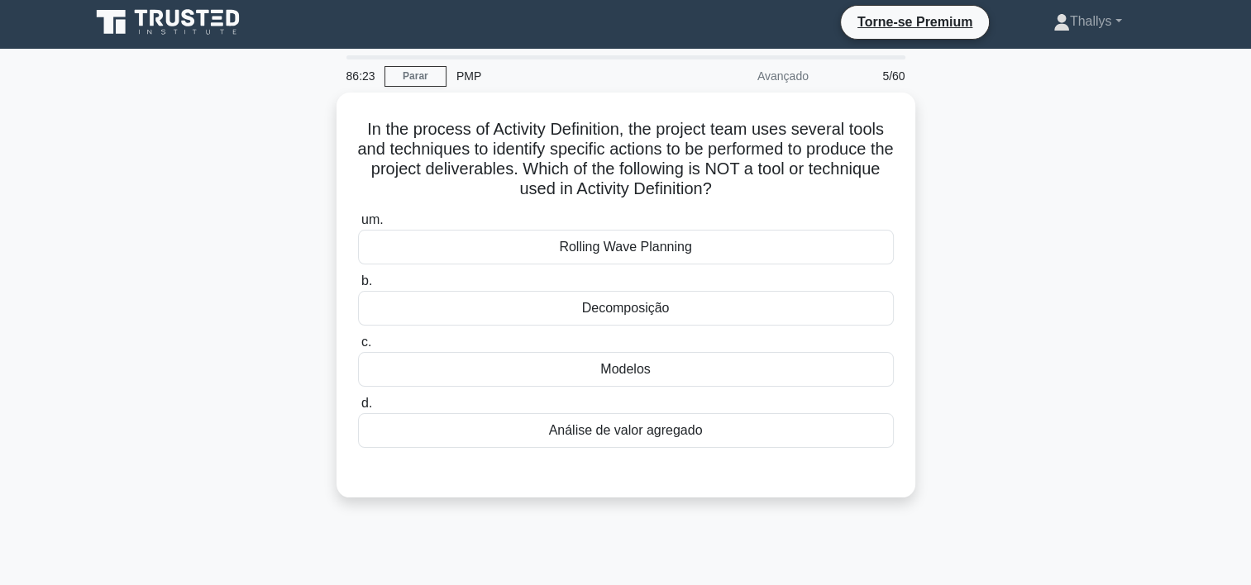
scroll to position [0, 0]
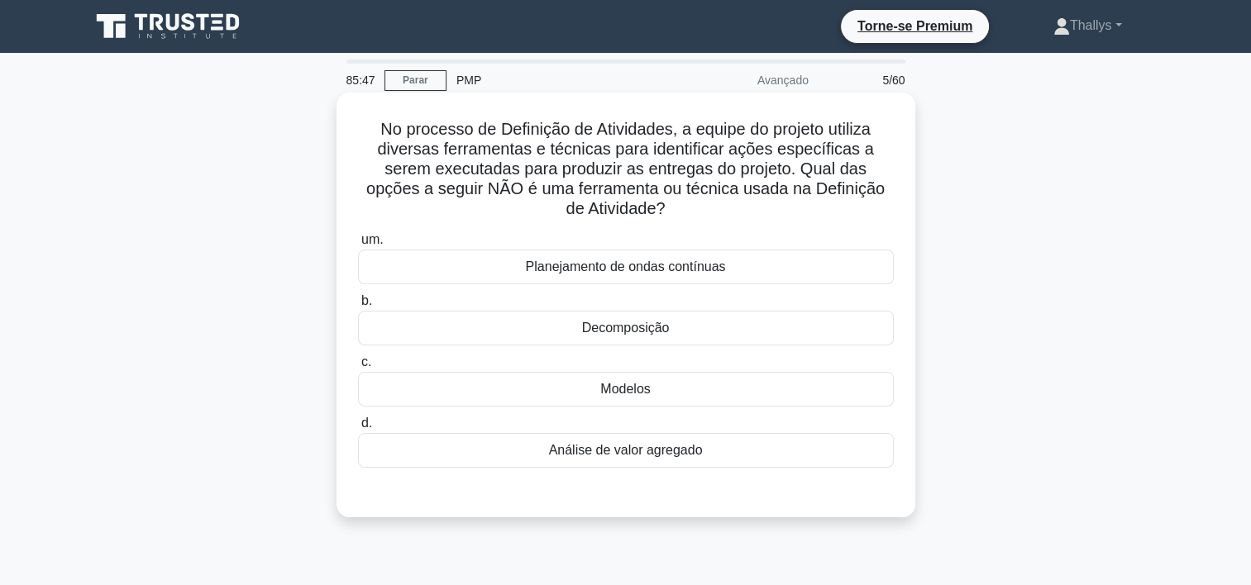
click at [521, 388] on div "Modelos" at bounding box center [626, 389] width 536 height 35
click at [358, 368] on input "c. Modelos" at bounding box center [358, 362] width 0 height 11
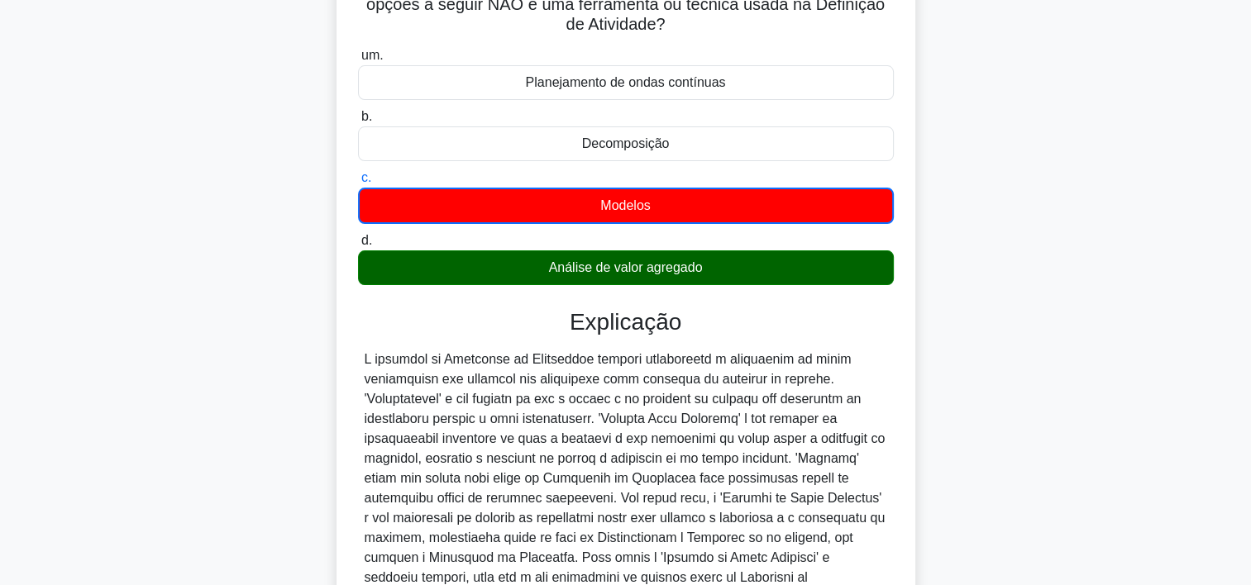
scroll to position [355, 0]
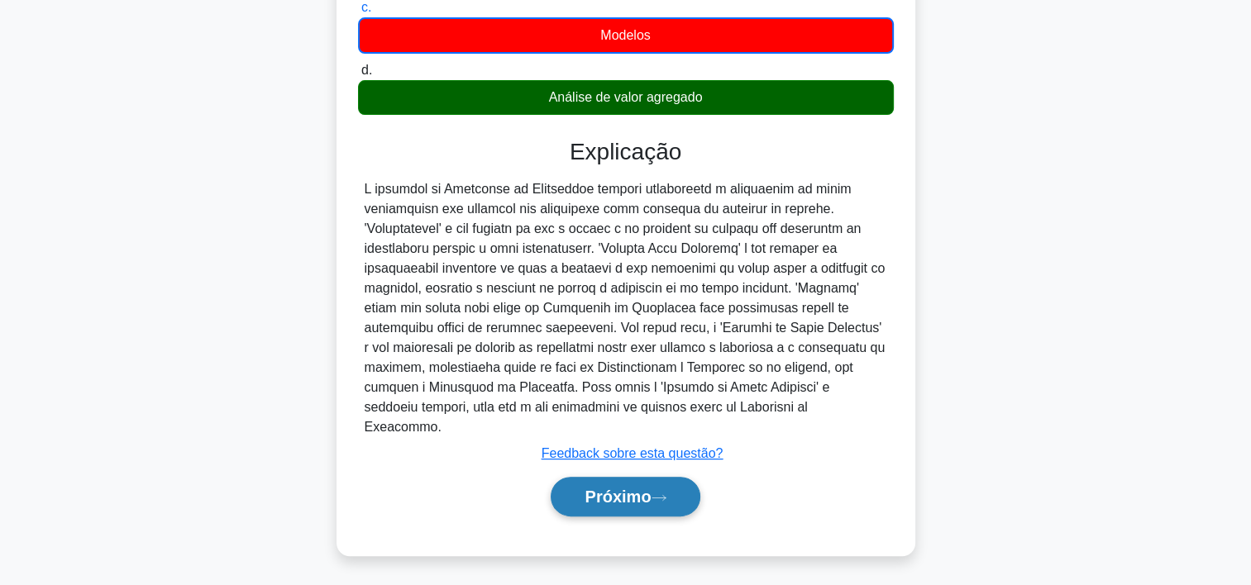
click at [614, 501] on font "Próximo" at bounding box center [618, 497] width 66 height 18
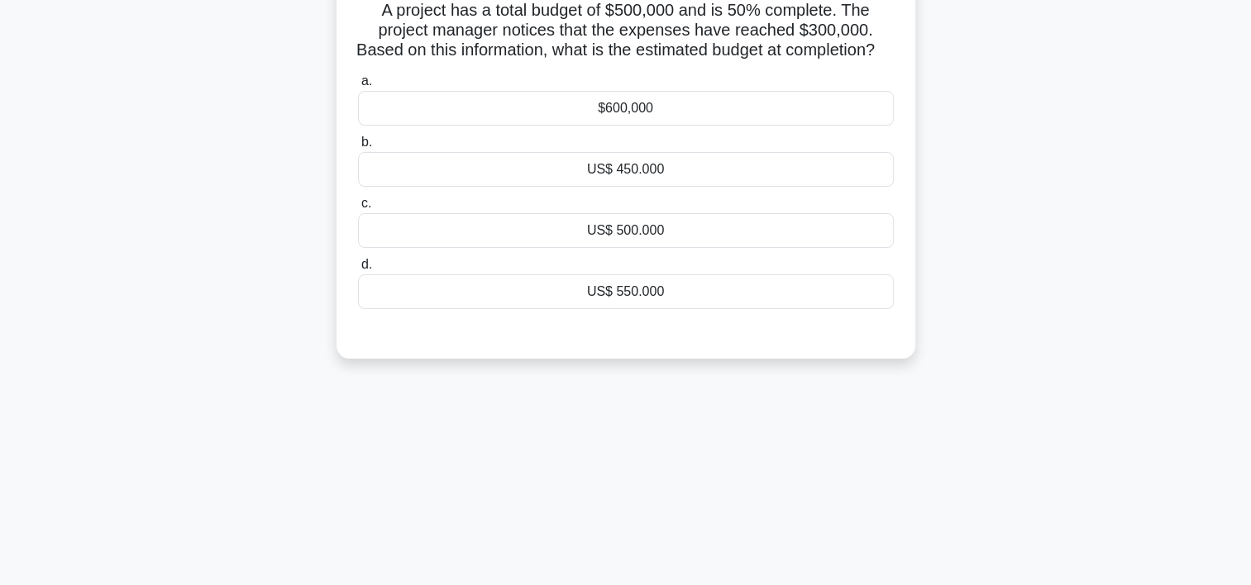
scroll to position [60, 0]
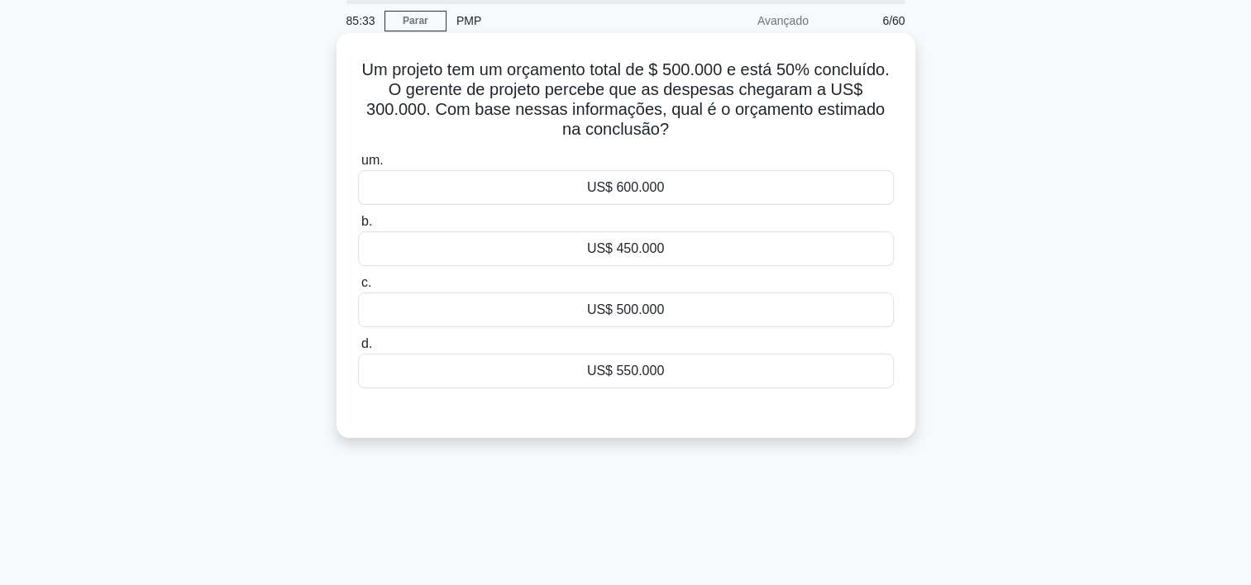
click at [437, 195] on div "US$ 600.000" at bounding box center [626, 187] width 536 height 35
click at [358, 166] on input "um. US$ 600.000" at bounding box center [358, 160] width 0 height 11
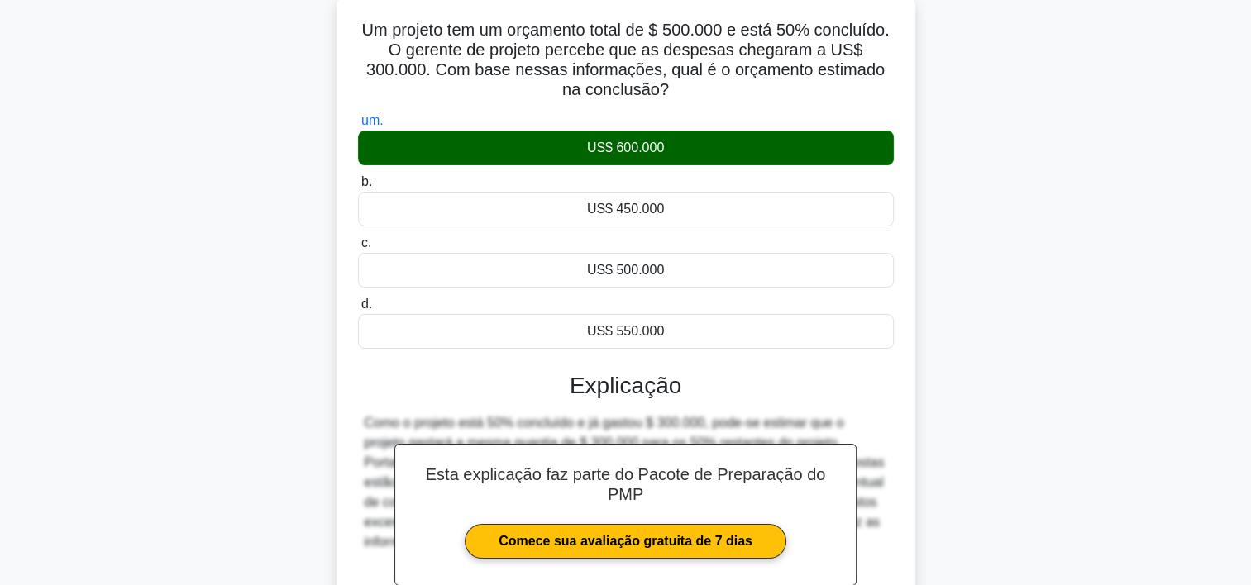
scroll to position [308, 0]
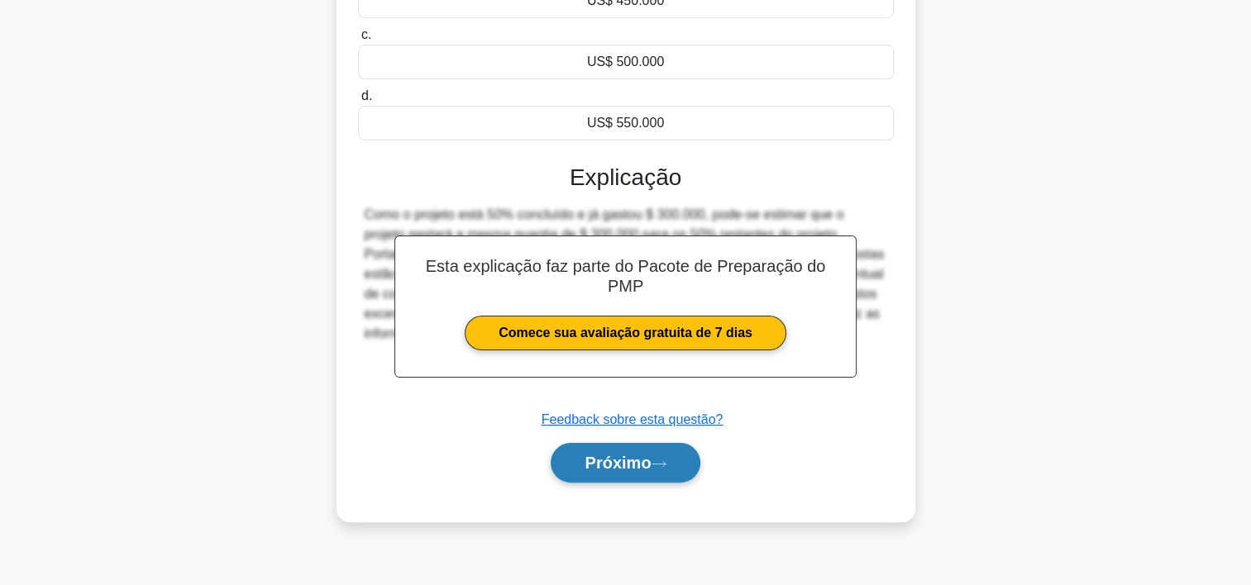
click at [610, 462] on font "Próximo" at bounding box center [618, 463] width 66 height 18
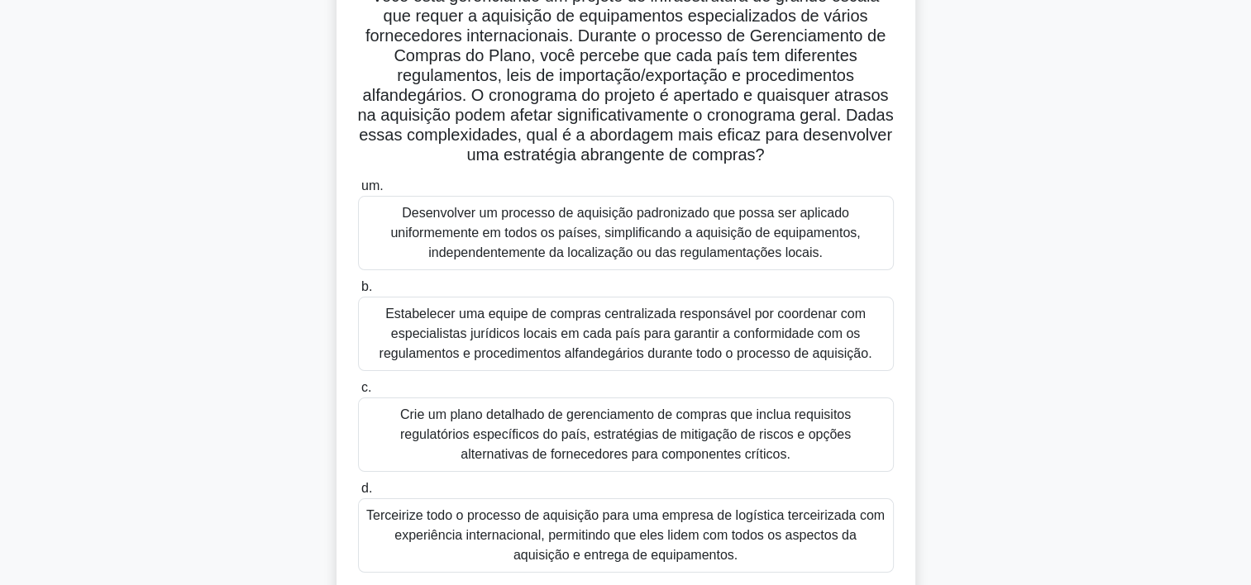
scroll to position [165, 0]
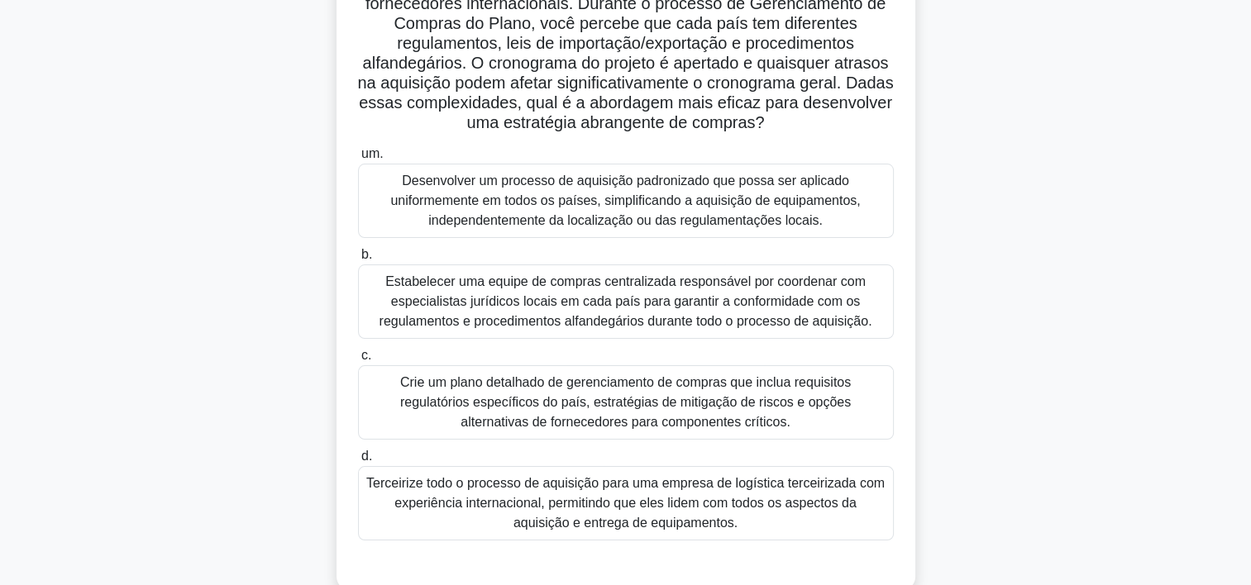
click at [476, 484] on div "Terceirize todo o processo de aquisição para uma empresa de logística terceiriz…" at bounding box center [626, 503] width 536 height 74
click at [358, 462] on input "d. Terceirize todo o processo de aquisição para uma empresa de logística tercei…" at bounding box center [358, 456] width 0 height 11
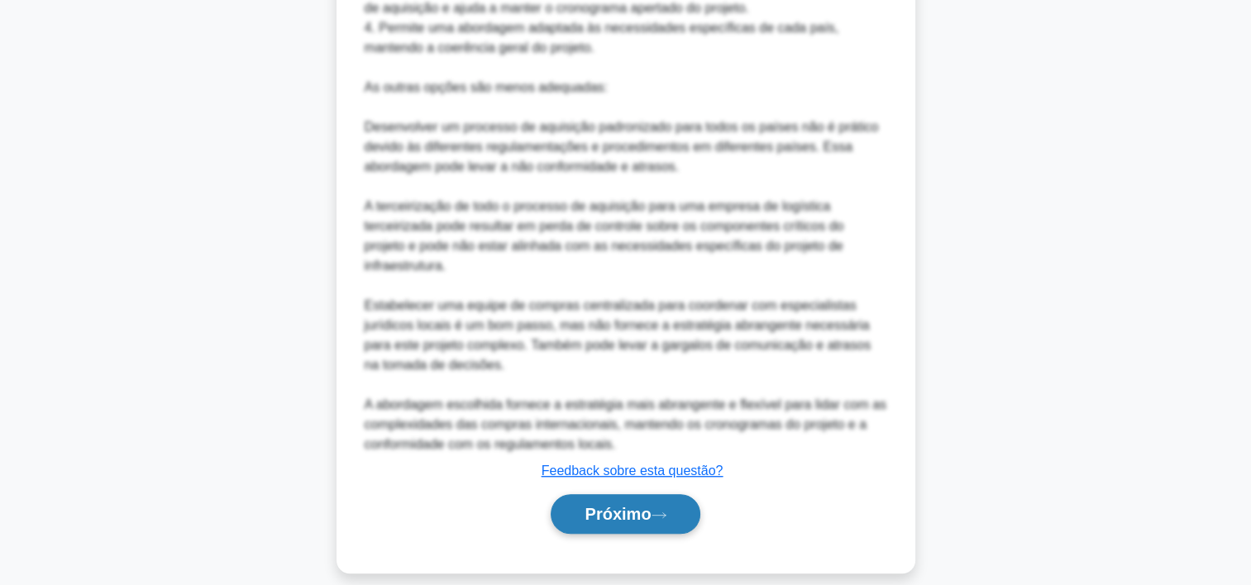
click at [615, 525] on button "Próximo" at bounding box center [625, 514] width 149 height 40
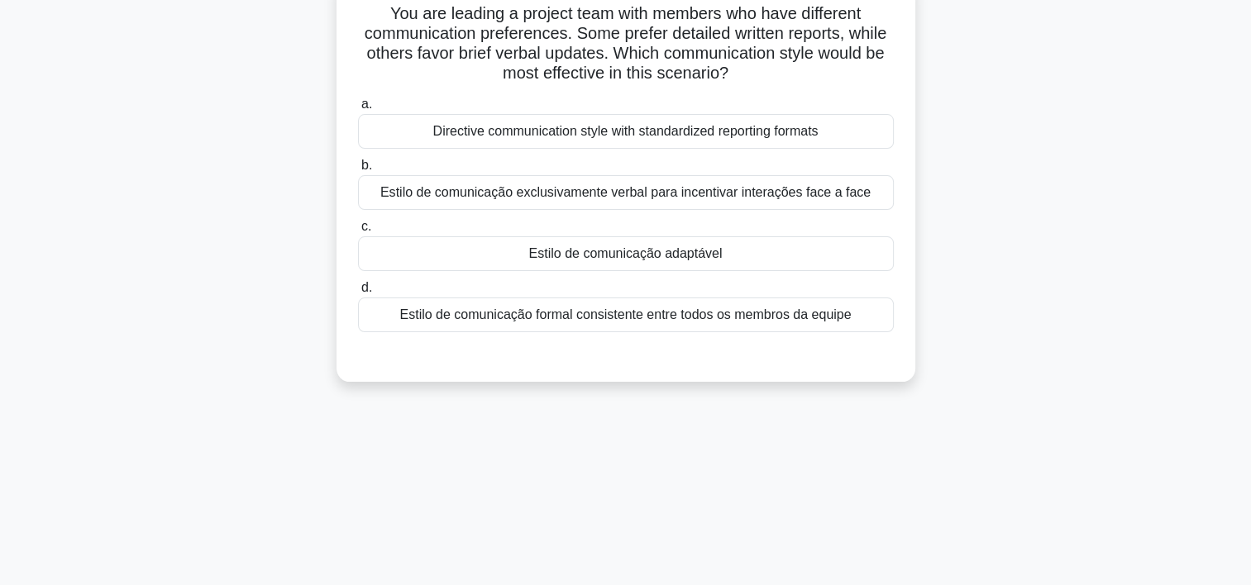
scroll to position [0, 0]
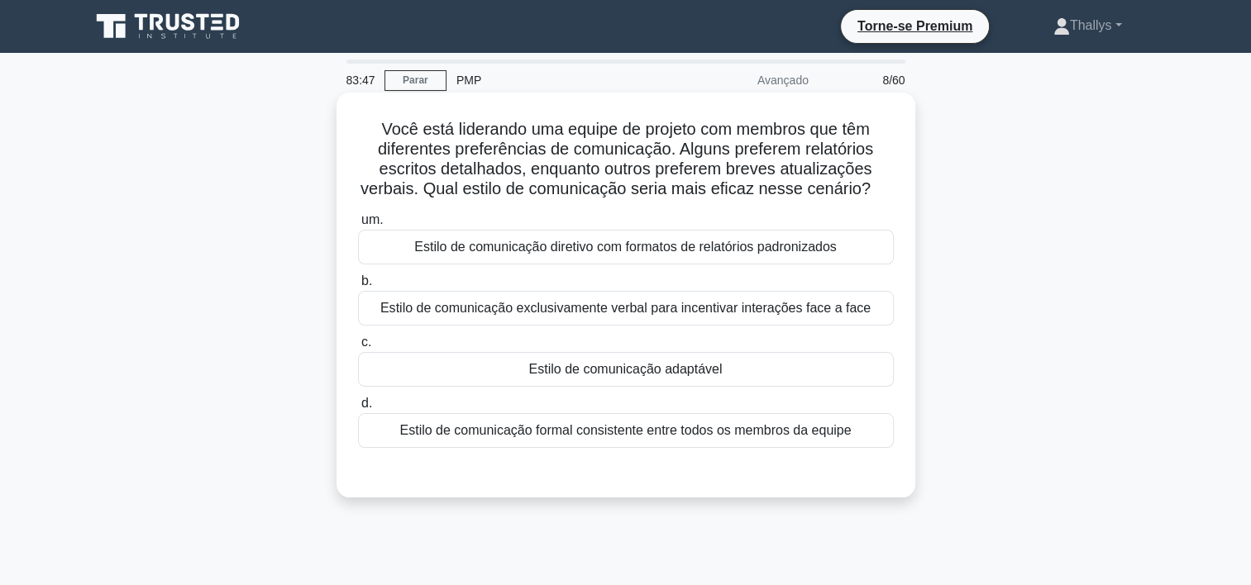
click at [426, 387] on div "um. Estilo de comunicação diretivo com formatos de relatórios padronizados b. E…" at bounding box center [626, 329] width 556 height 245
click at [426, 372] on div "Estilo de comunicação adaptável" at bounding box center [626, 369] width 536 height 35
click at [358, 348] on input "c. Estilo de comunicação adaptável" at bounding box center [358, 342] width 0 height 11
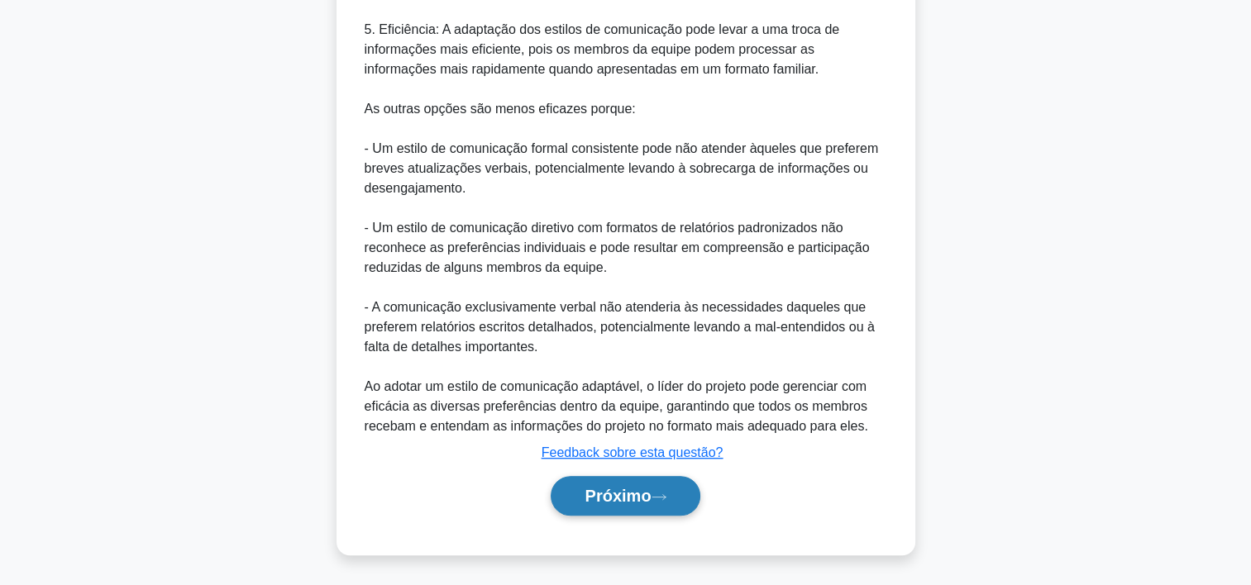
click at [588, 496] on font "Próximo" at bounding box center [618, 496] width 66 height 18
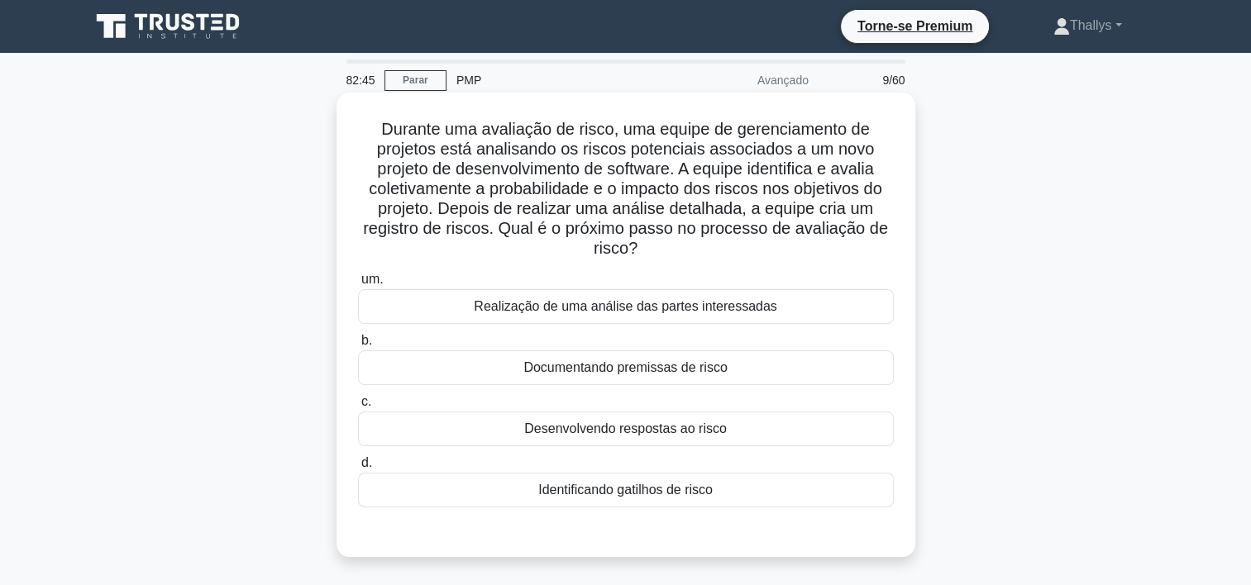
click at [433, 433] on div "Desenvolvendo respostas ao risco" at bounding box center [626, 429] width 536 height 35
click at [358, 408] on input "c. Desenvolvendo respostas ao risco" at bounding box center [358, 402] width 0 height 11
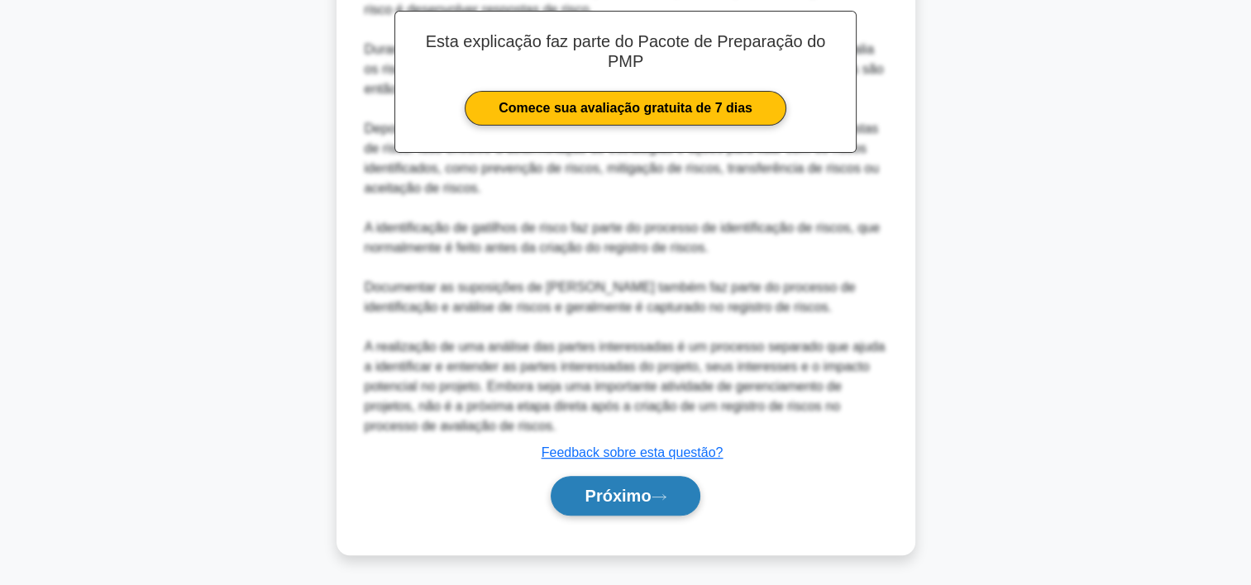
click at [607, 496] on font "Próximo" at bounding box center [618, 496] width 66 height 18
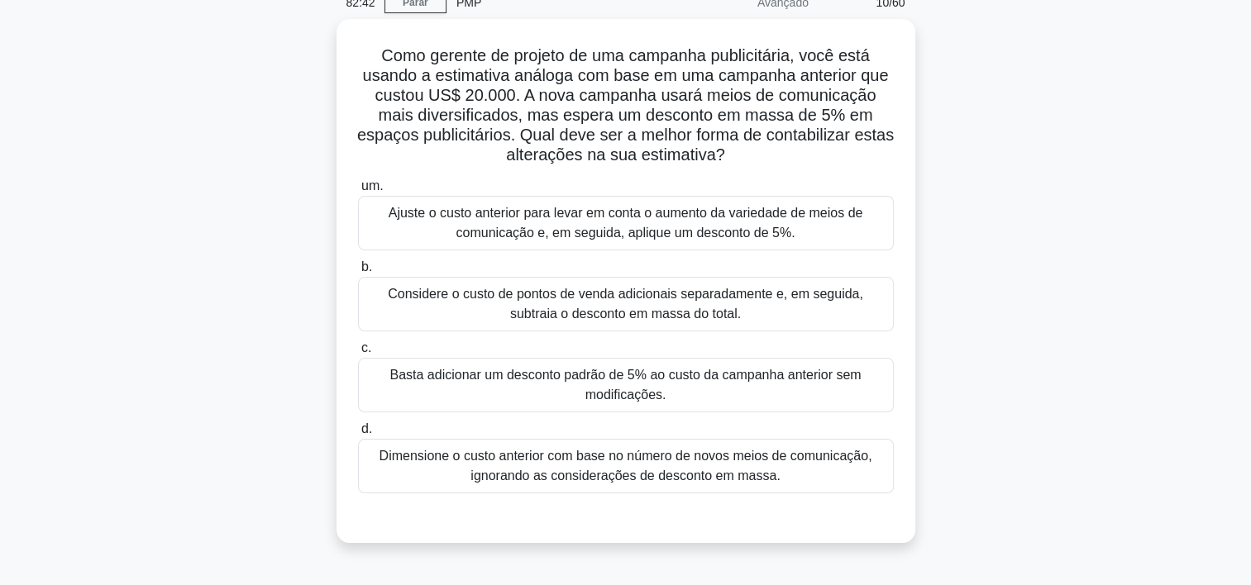
scroll to position [83, 0]
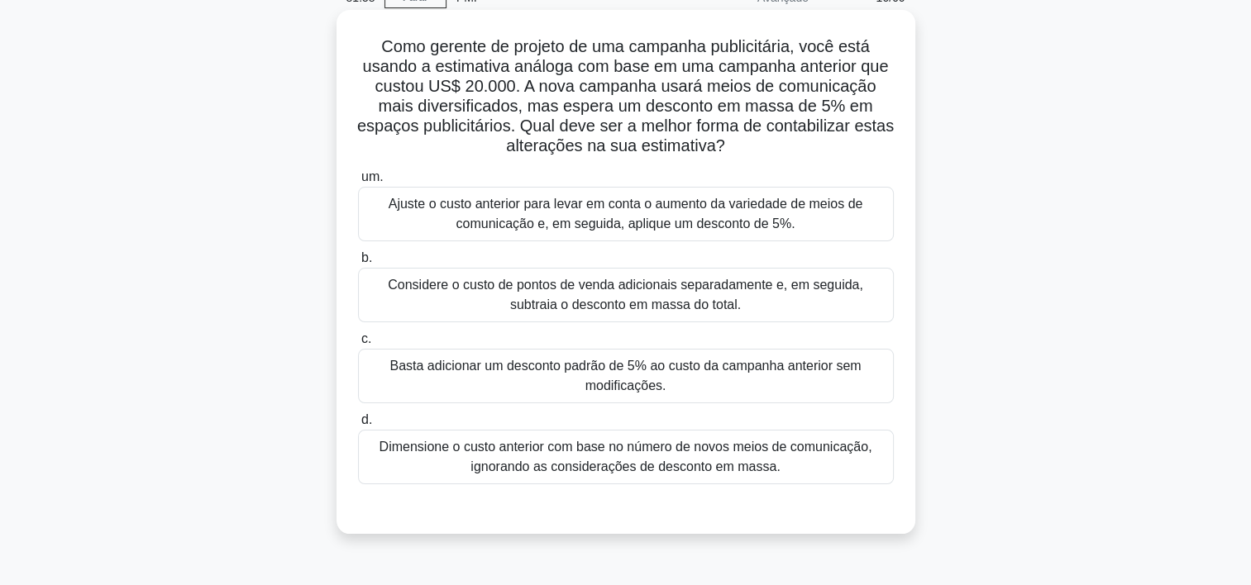
click at [508, 217] on div "Ajuste o custo anterior para levar em conta o aumento da variedade de meios de …" at bounding box center [626, 214] width 536 height 55
click at [358, 183] on input "um. Ajuste o custo anterior para levar em conta o aumento da variedade de meios…" at bounding box center [358, 177] width 0 height 11
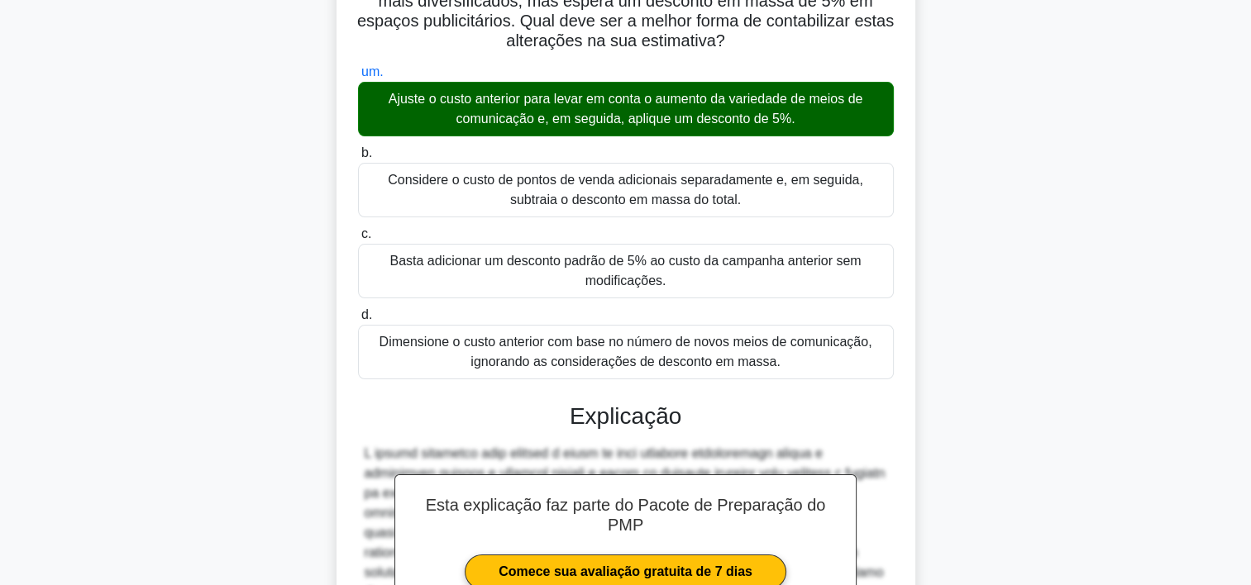
scroll to position [493, 0]
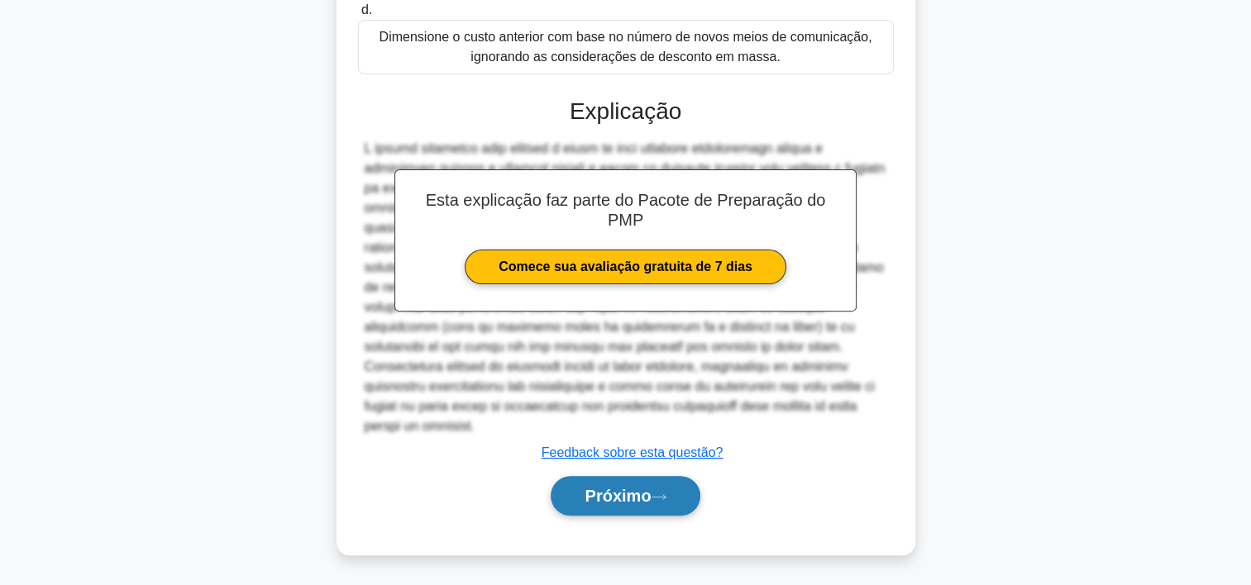
click at [611, 499] on font "Próximo" at bounding box center [618, 496] width 66 height 18
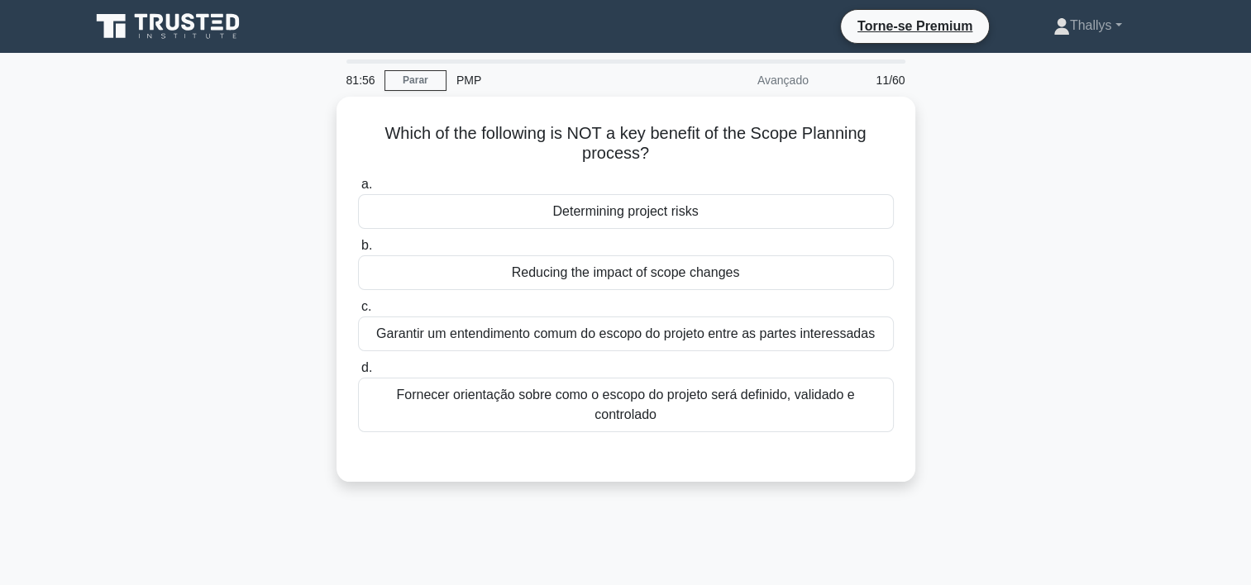
scroll to position [0, 0]
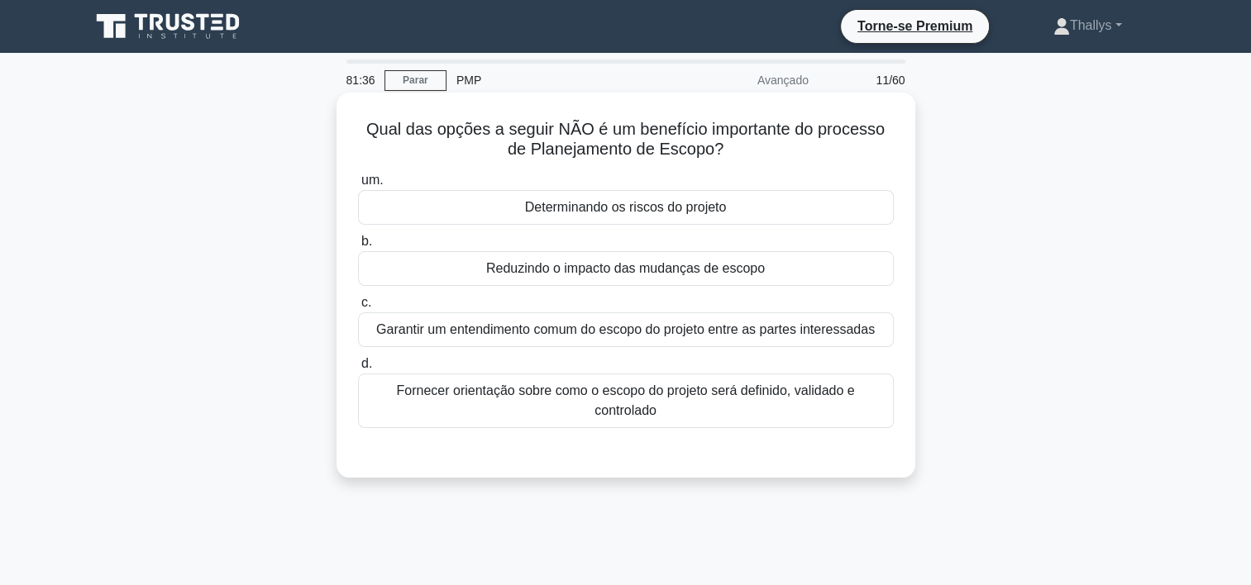
click at [464, 201] on div "Determinando os riscos do projeto" at bounding box center [626, 207] width 536 height 35
click at [358, 186] on input "um. Determinando os riscos do projeto" at bounding box center [358, 180] width 0 height 11
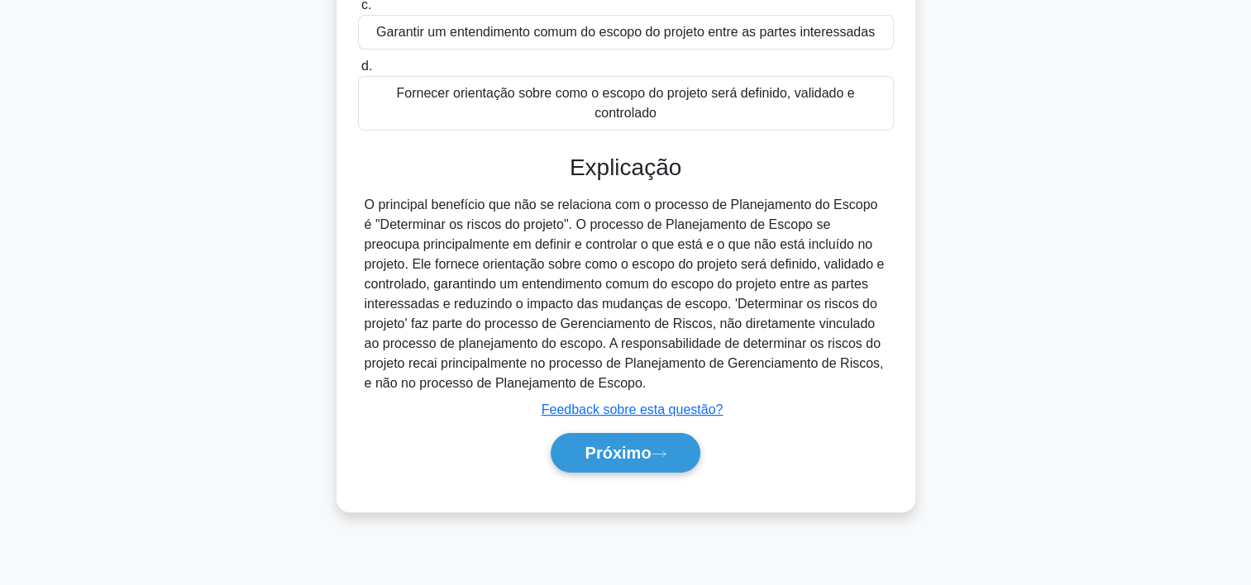
scroll to position [308, 0]
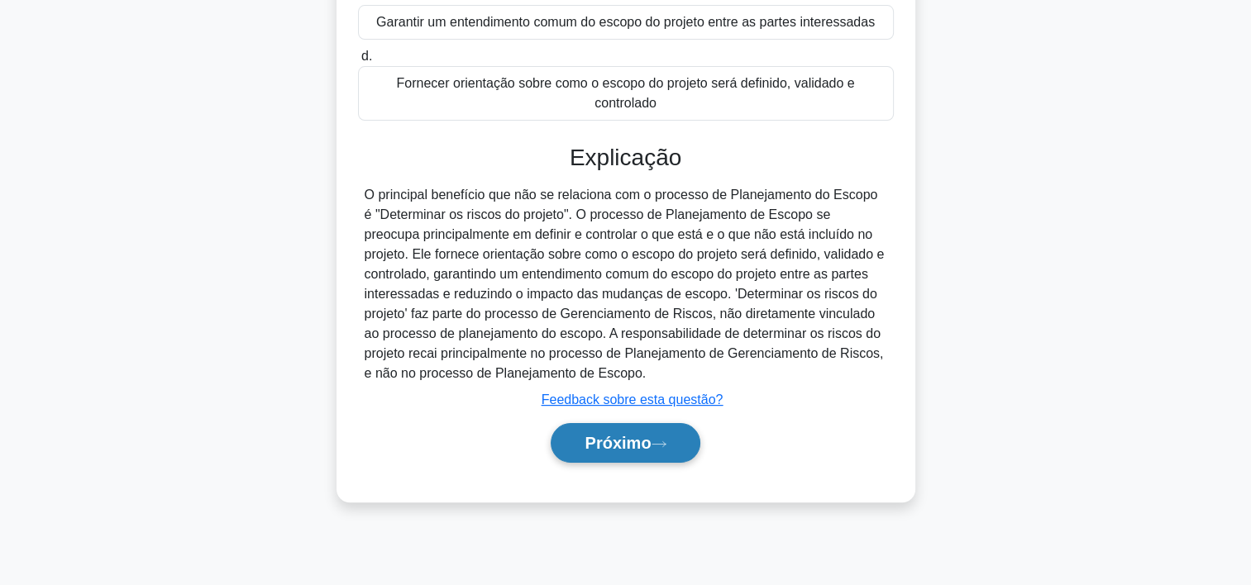
click at [632, 444] on font "Próximo" at bounding box center [618, 443] width 66 height 18
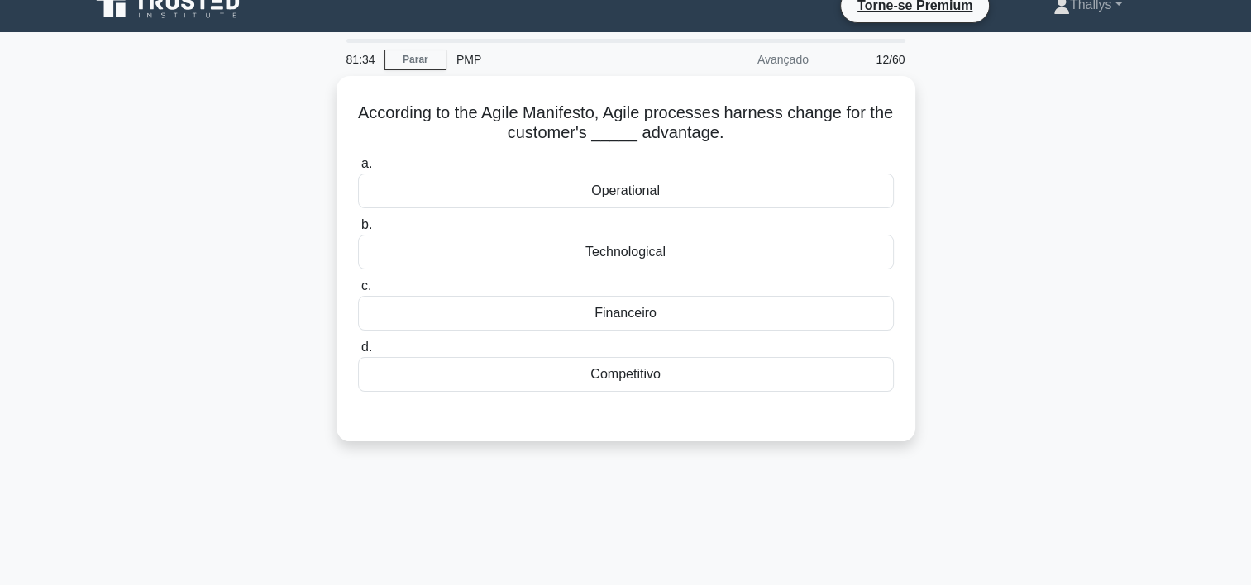
scroll to position [0, 0]
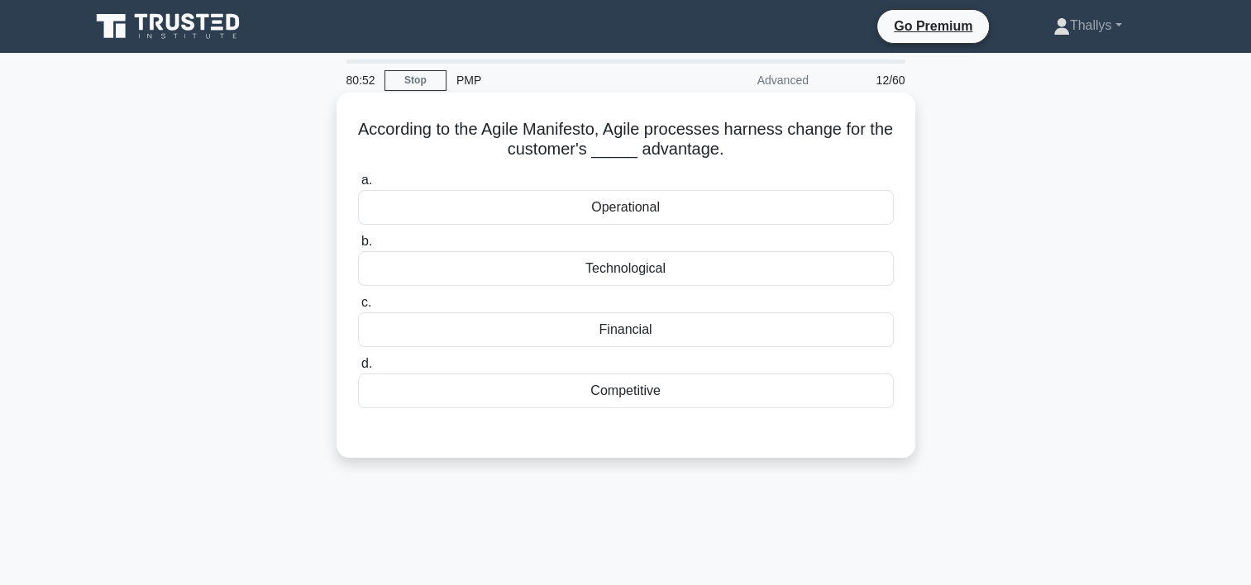
click at [722, 274] on div "Technological" at bounding box center [626, 268] width 536 height 35
click at [358, 247] on input "b. Technological" at bounding box center [358, 241] width 0 height 11
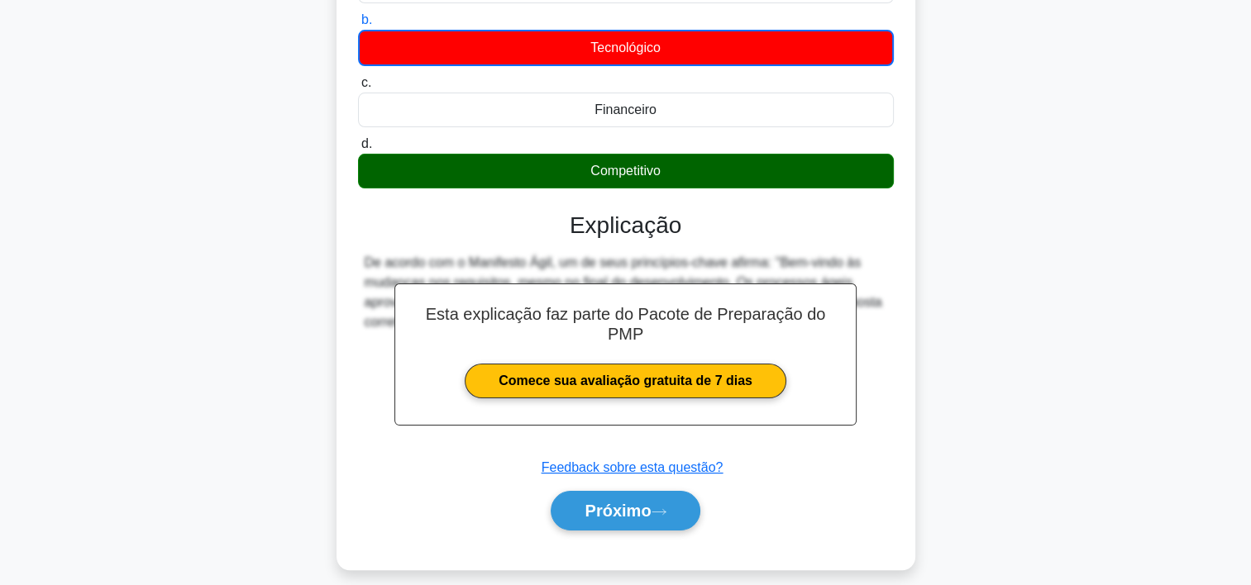
scroll to position [308, 0]
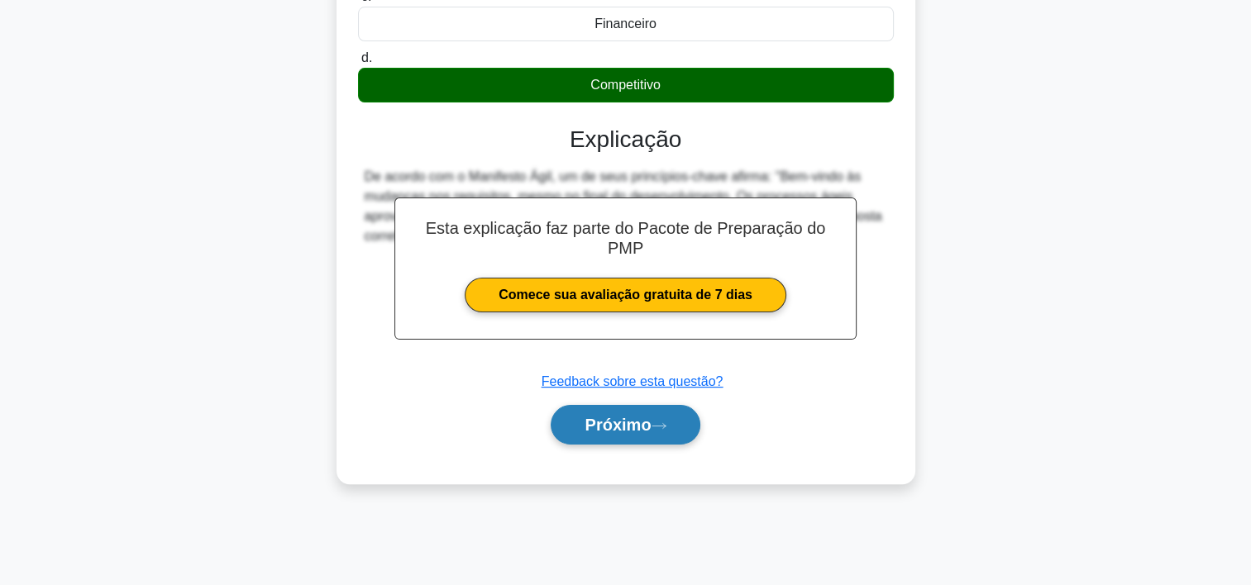
click at [641, 416] on font "Próximo" at bounding box center [618, 425] width 66 height 18
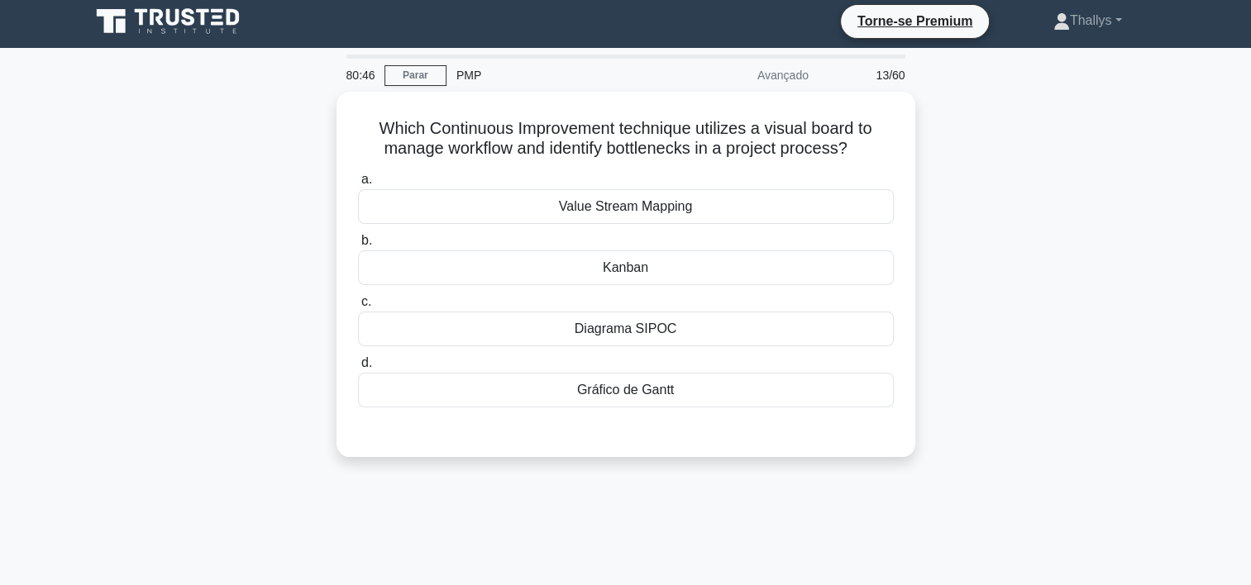
scroll to position [0, 0]
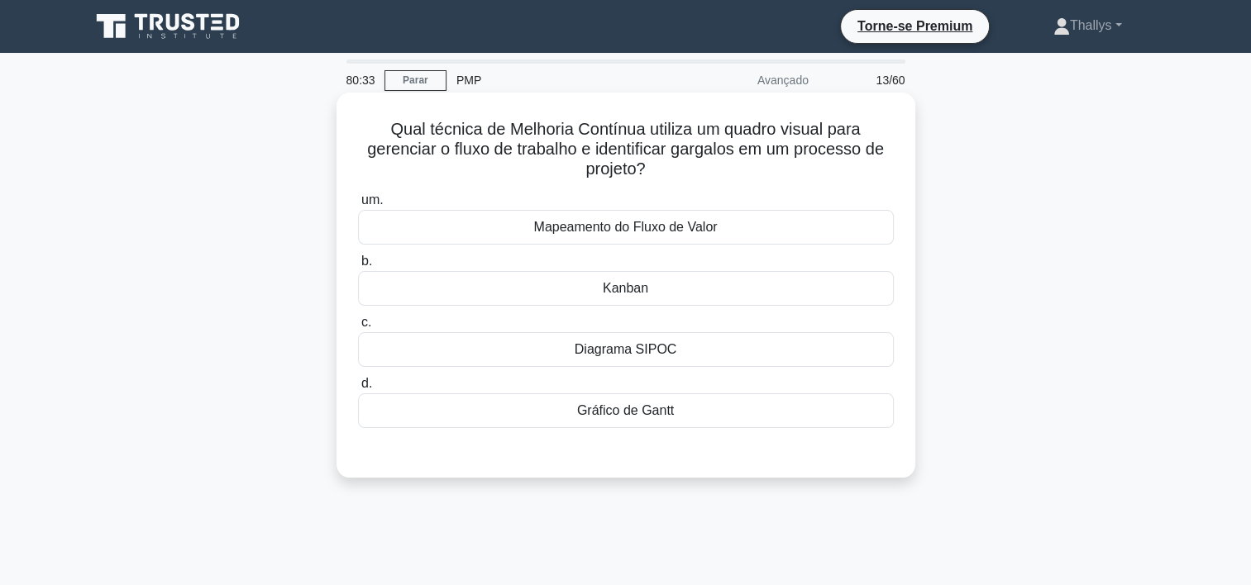
click at [442, 274] on div "Kanban" at bounding box center [626, 288] width 536 height 35
click at [358, 267] on input "b. Kanban" at bounding box center [358, 261] width 0 height 11
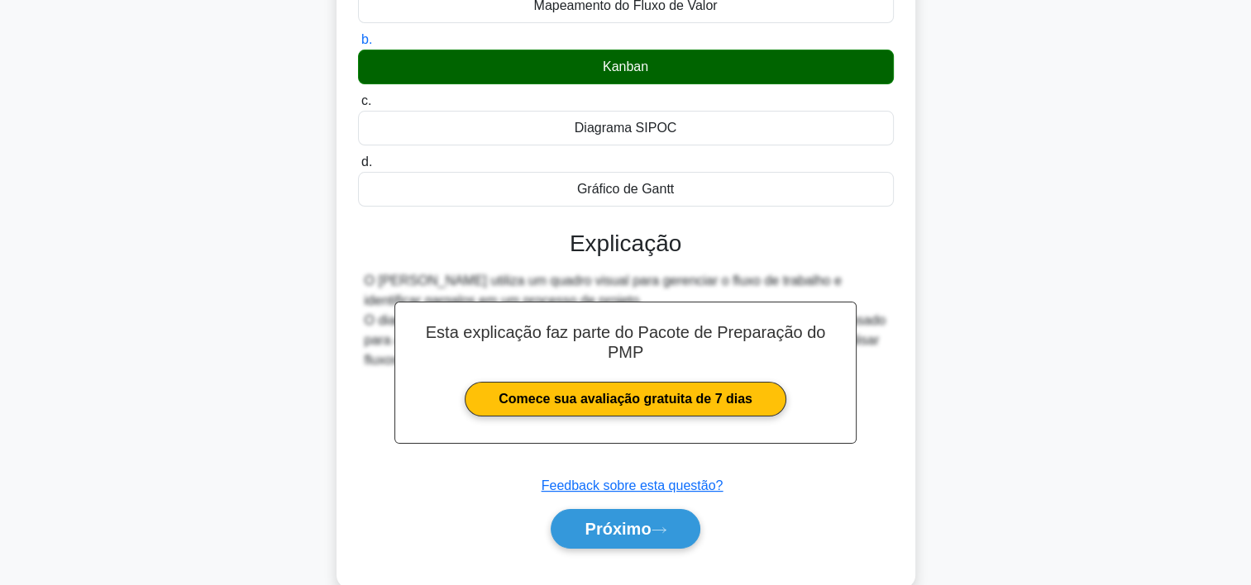
scroll to position [308, 0]
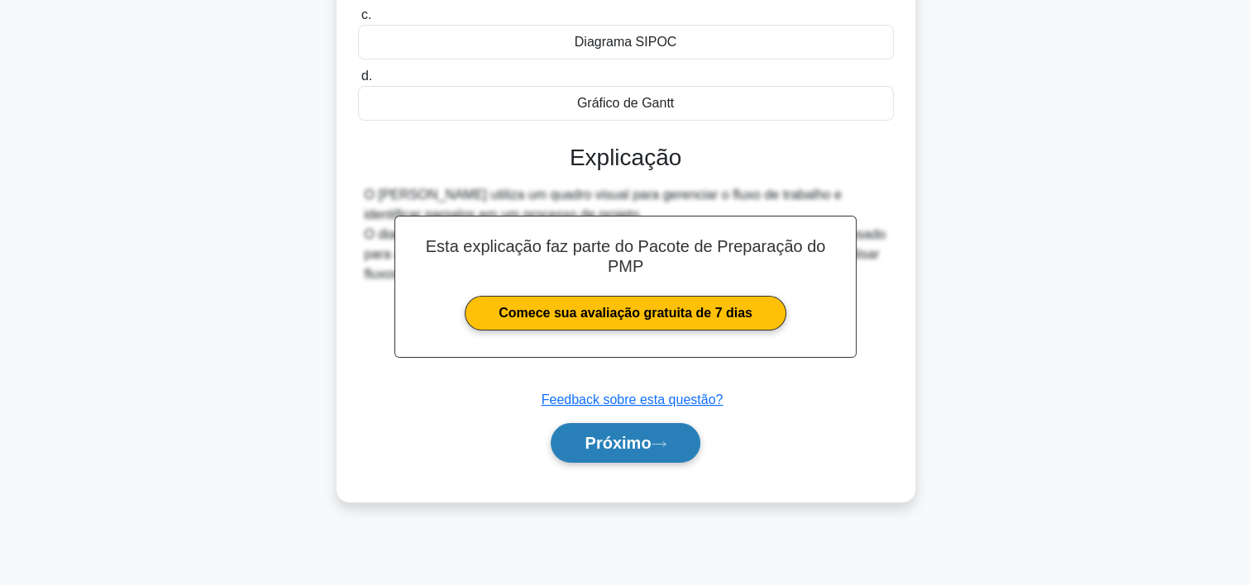
click at [603, 455] on button "Próximo" at bounding box center [625, 443] width 149 height 40
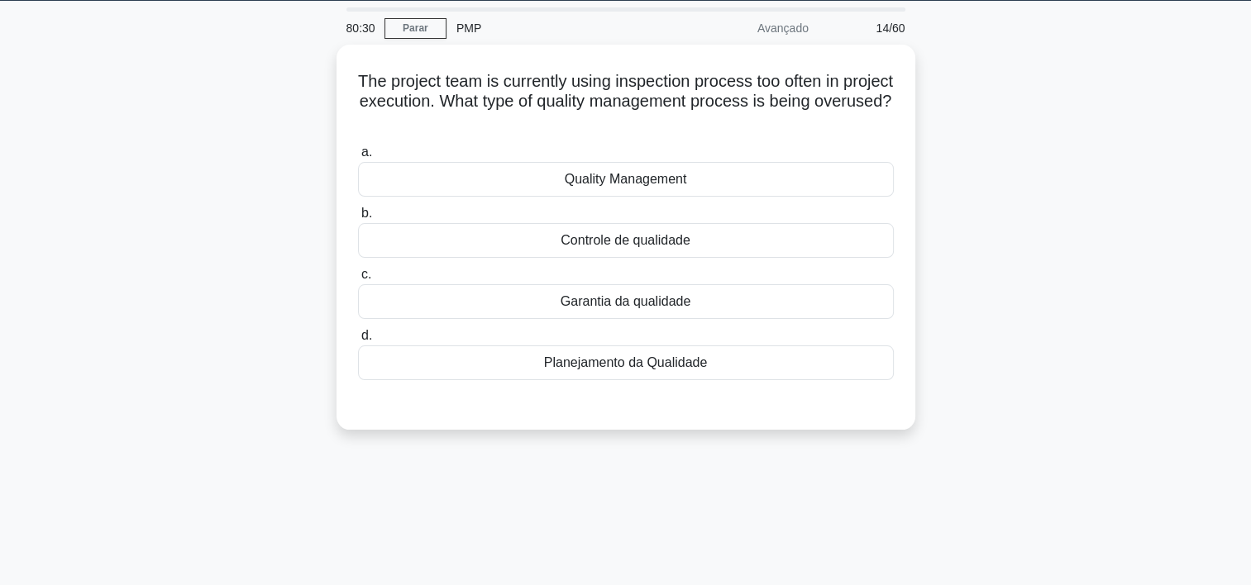
scroll to position [0, 0]
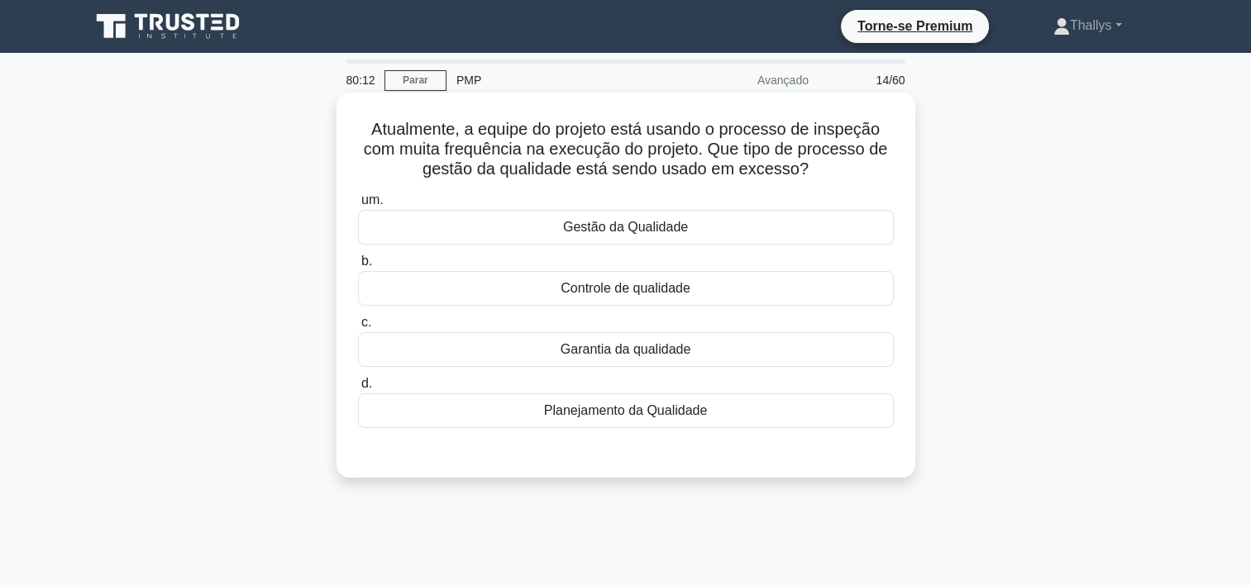
click at [444, 294] on div "Controle de qualidade" at bounding box center [626, 288] width 536 height 35
click at [358, 267] on input "b. Controle de qualidade" at bounding box center [358, 261] width 0 height 11
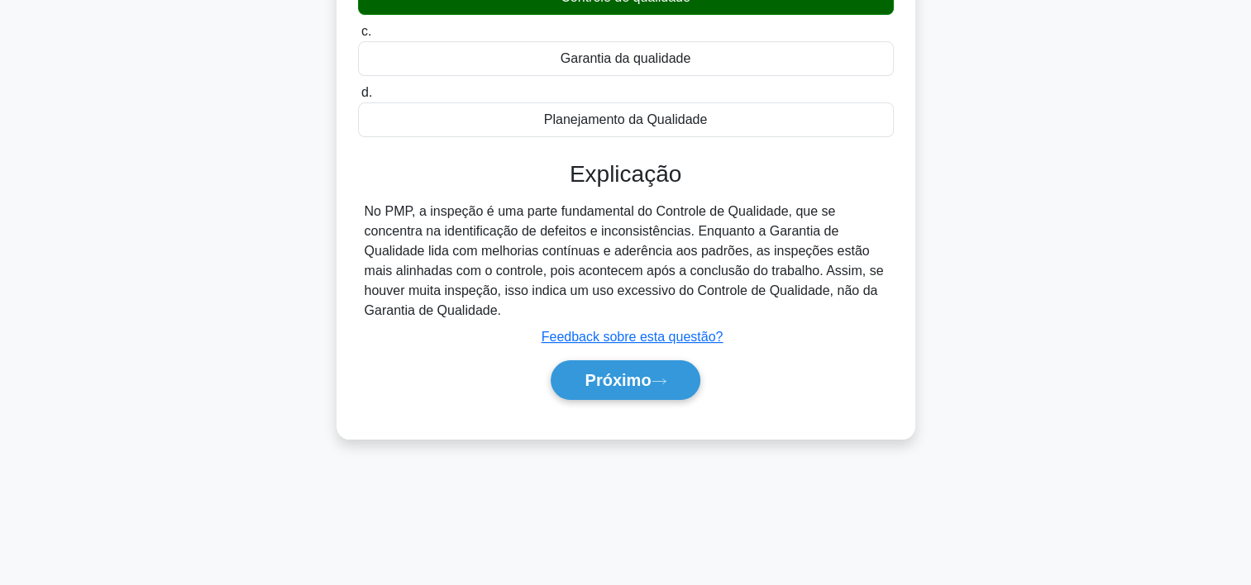
scroll to position [308, 0]
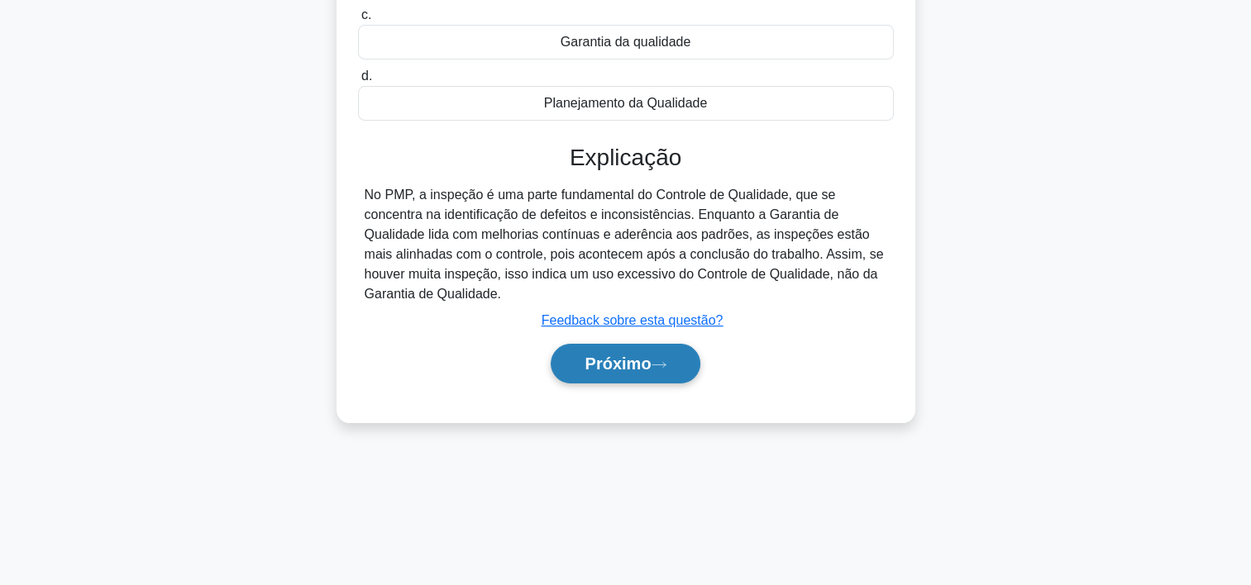
click at [606, 371] on button "Próximo" at bounding box center [625, 364] width 149 height 40
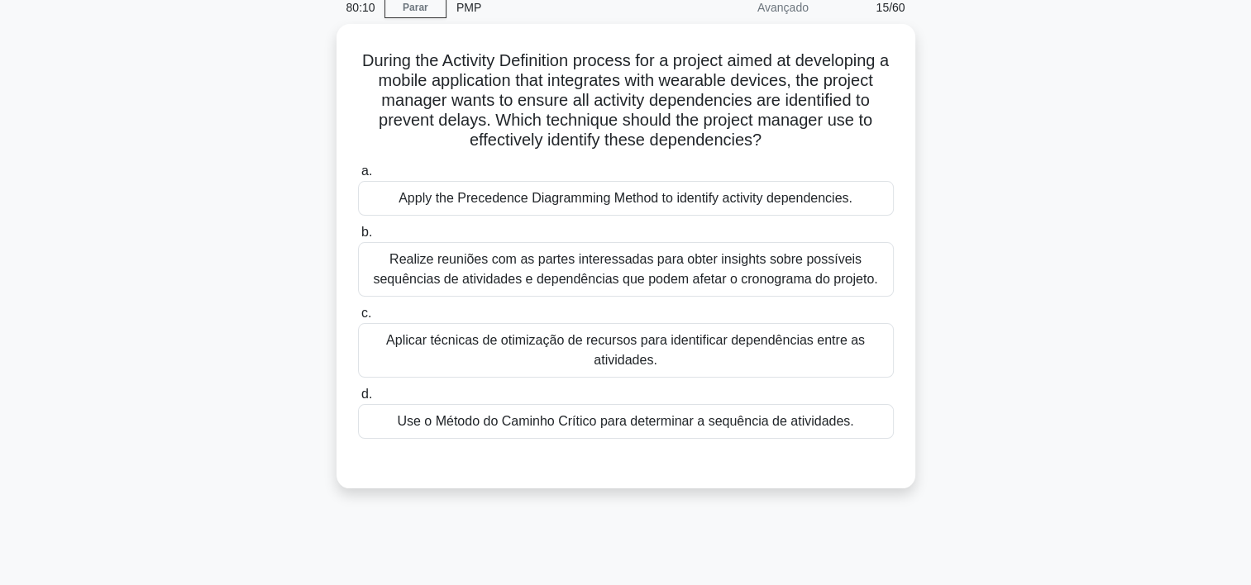
scroll to position [0, 0]
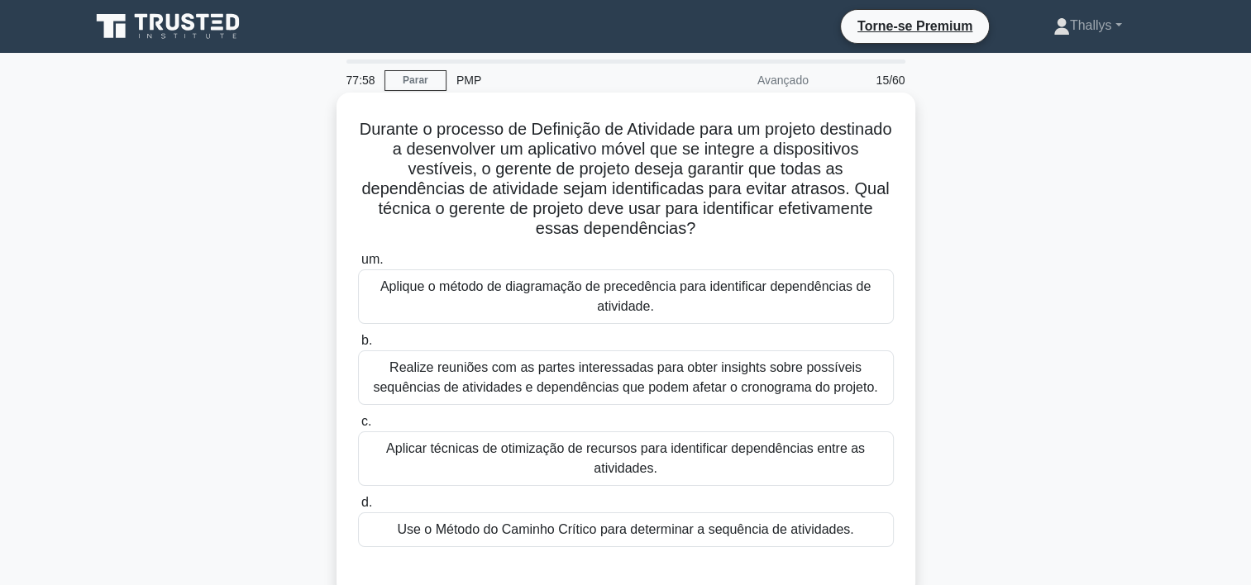
click at [380, 319] on div "Aplique o método de diagramação de precedência para identificar dependências de…" at bounding box center [626, 297] width 536 height 55
click at [358, 265] on input "um. Aplique o método de diagramação de precedência para identificar dependência…" at bounding box center [358, 260] width 0 height 11
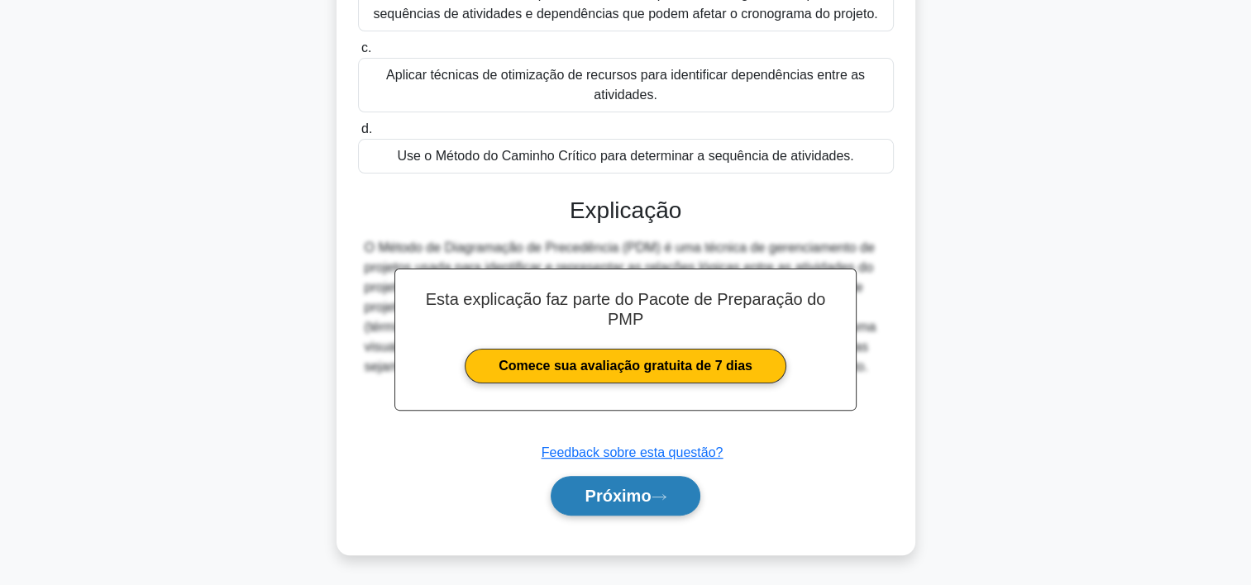
click at [625, 499] on font "Próximo" at bounding box center [618, 496] width 66 height 18
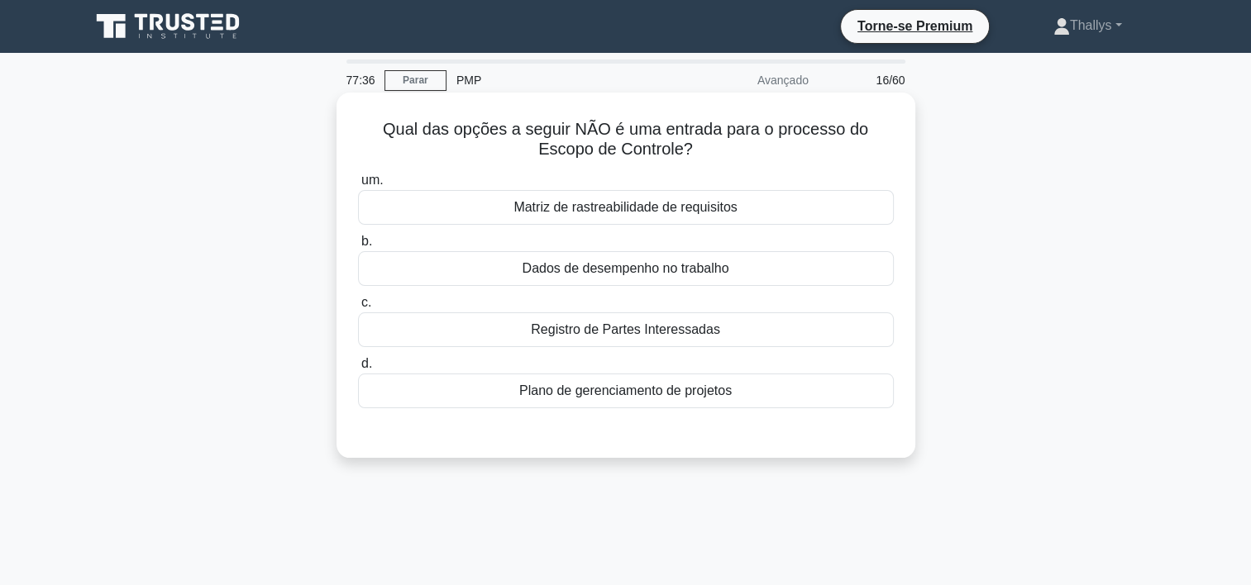
click at [468, 337] on div "Registro de Partes Interessadas" at bounding box center [626, 330] width 536 height 35
click at [358, 308] on input "c. Registro de Partes Interessadas" at bounding box center [358, 303] width 0 height 11
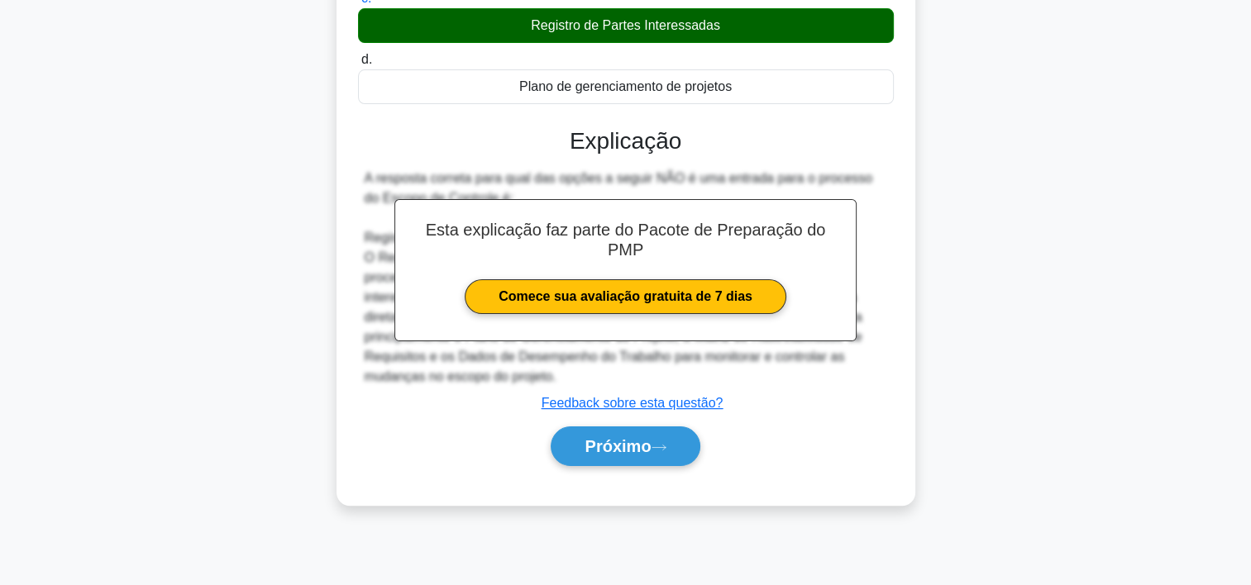
scroll to position [308, 0]
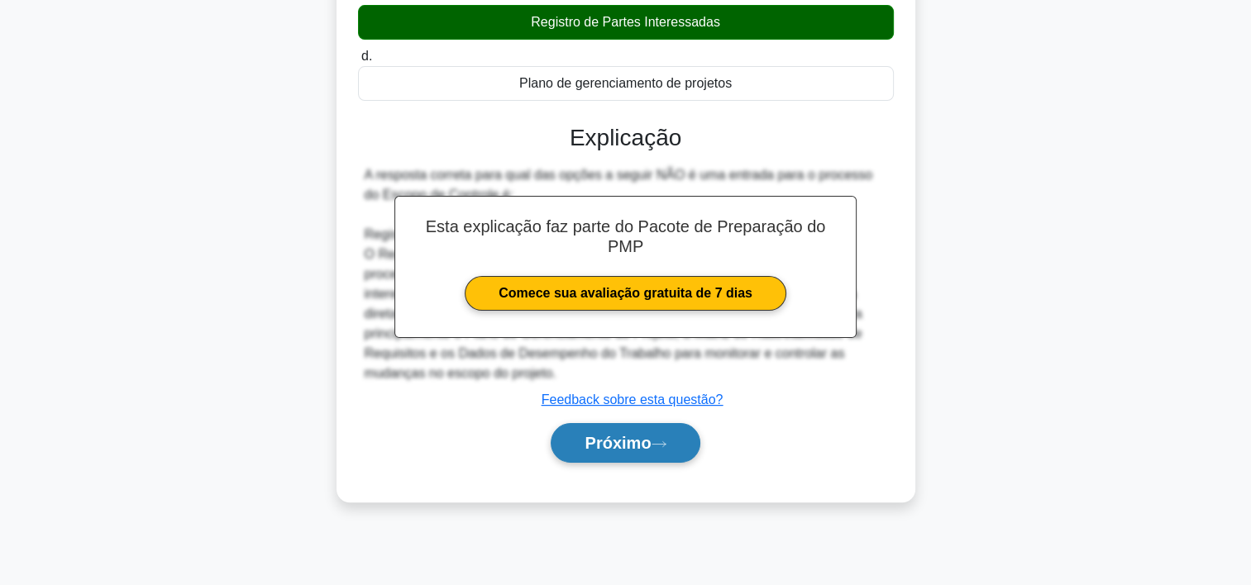
click at [570, 428] on button "Próximo" at bounding box center [625, 443] width 149 height 40
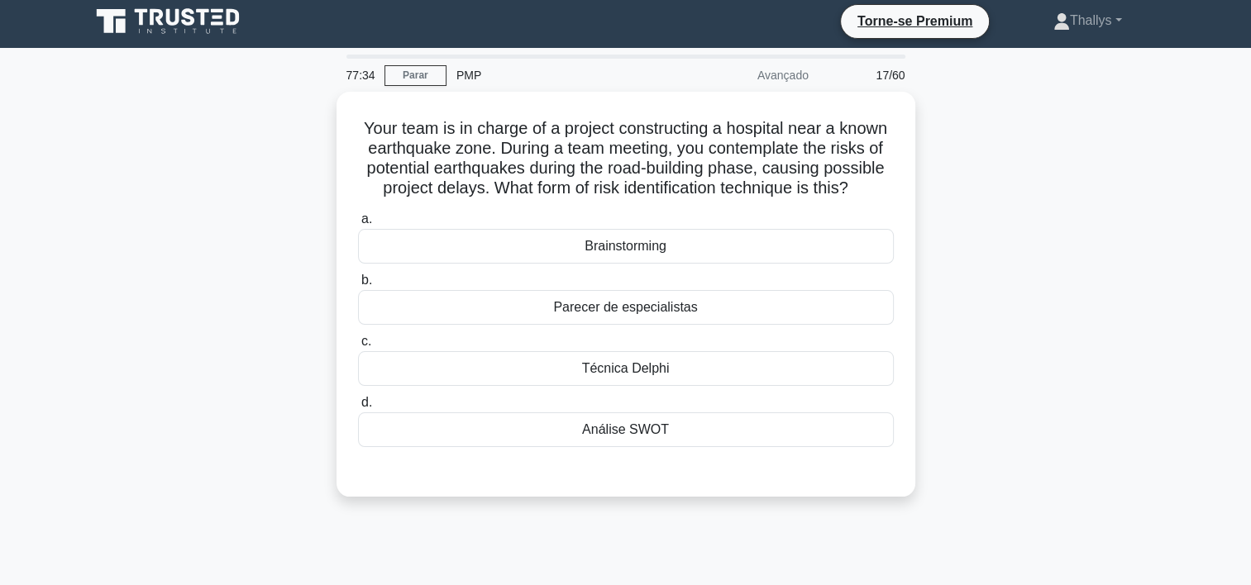
scroll to position [0, 0]
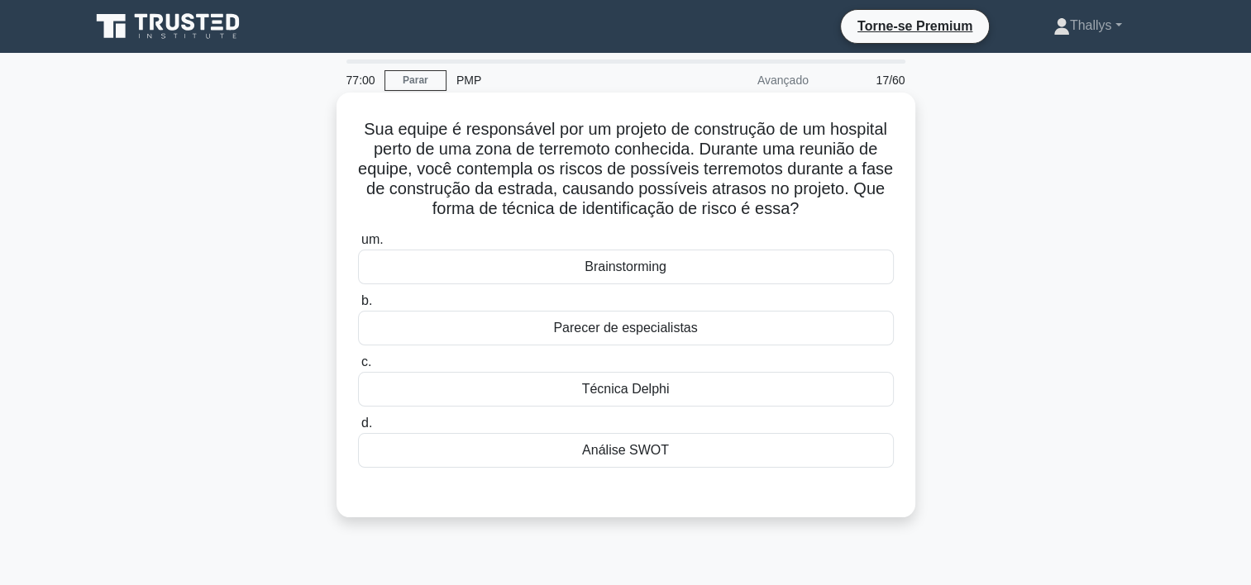
click at [470, 265] on div "Brainstorming" at bounding box center [626, 267] width 536 height 35
click at [358, 246] on input "um. Brainstorming" at bounding box center [358, 240] width 0 height 11
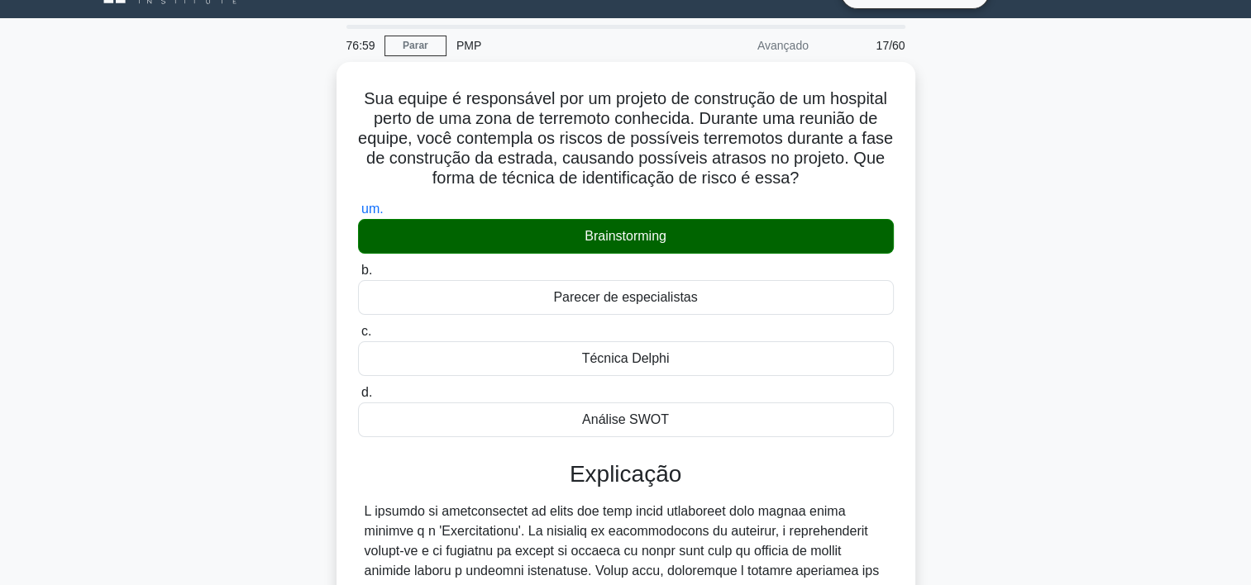
scroll to position [83, 0]
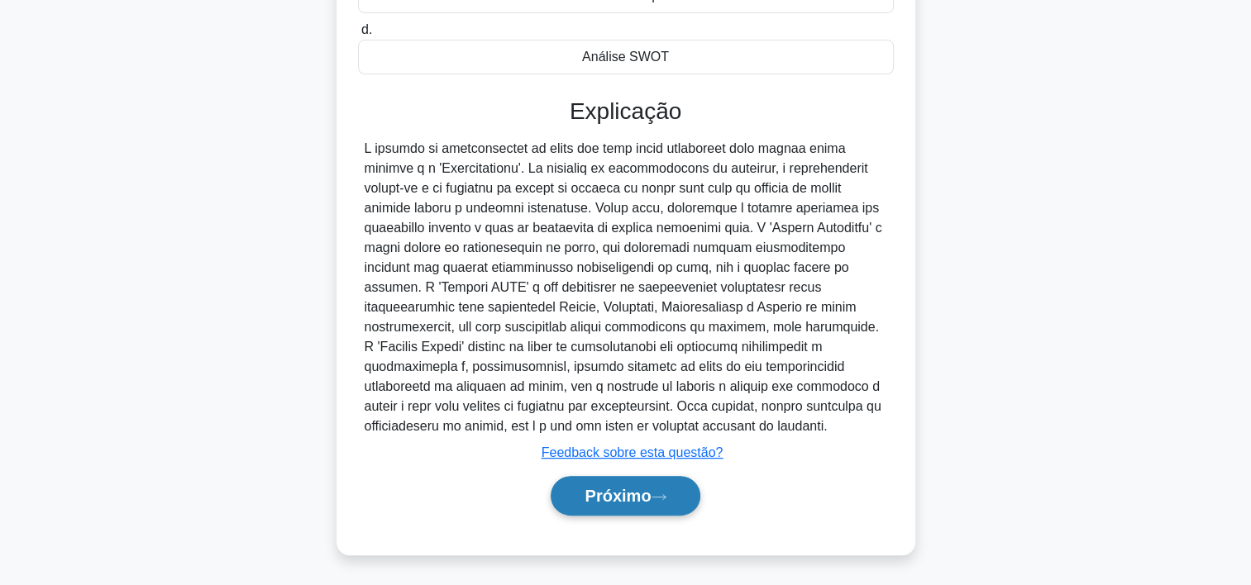
click at [618, 496] on font "Próximo" at bounding box center [618, 496] width 66 height 18
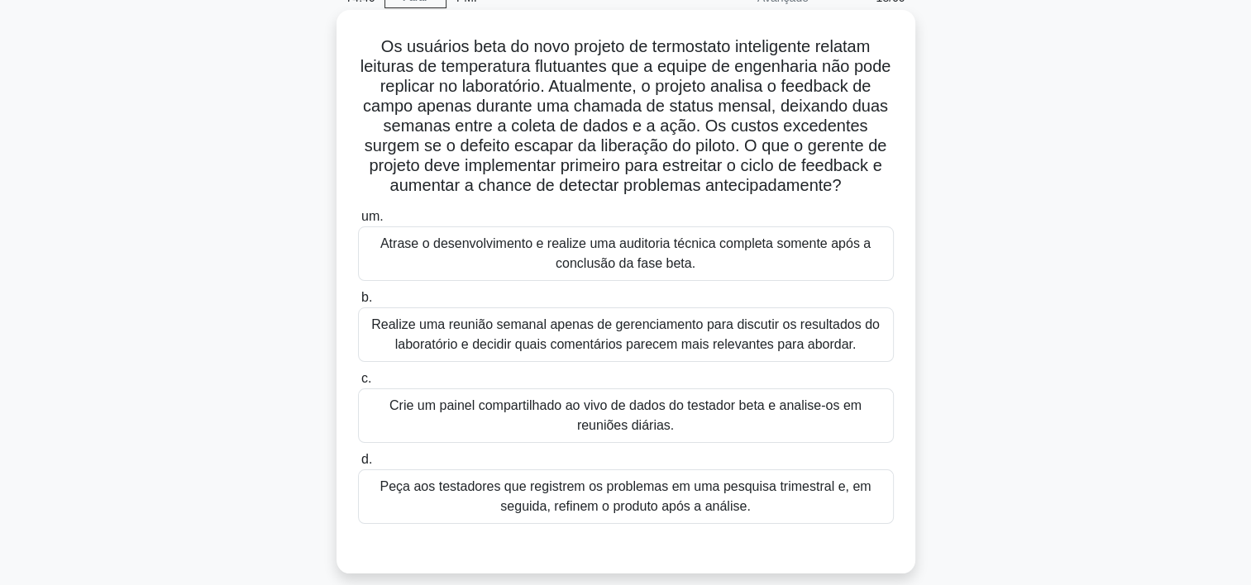
click at [446, 415] on div "Crie um painel compartilhado ao vivo de dados do testador beta e analise-os em …" at bounding box center [626, 416] width 536 height 55
click at [358, 384] on input "c. Crie um painel compartilhado ao vivo de dados do testador beta e analise-os …" at bounding box center [358, 379] width 0 height 11
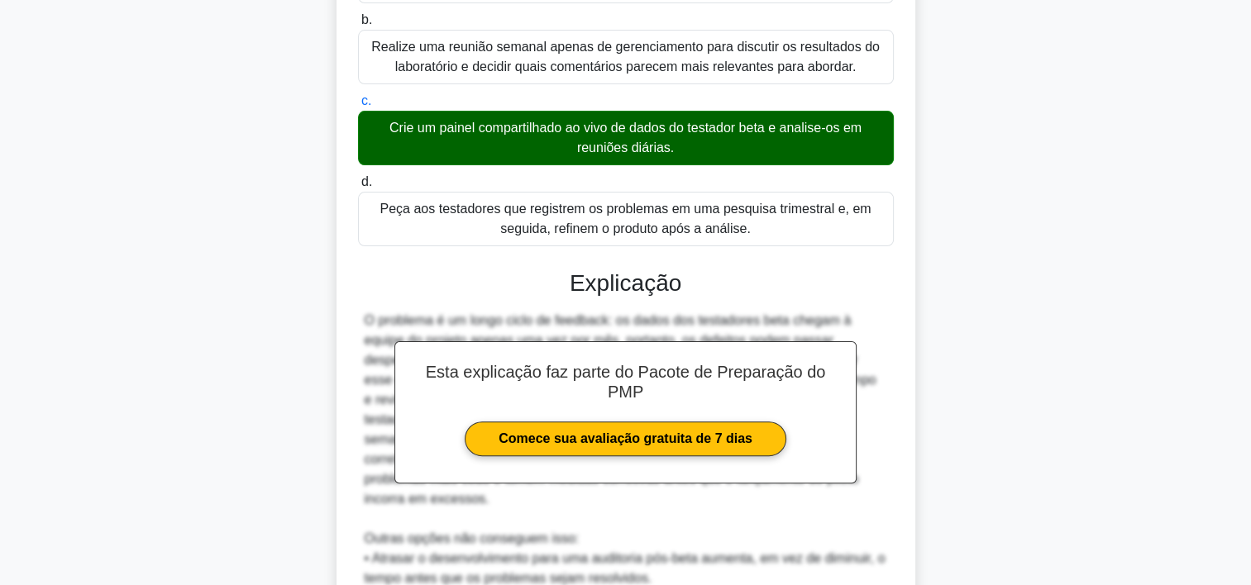
scroll to position [579, 0]
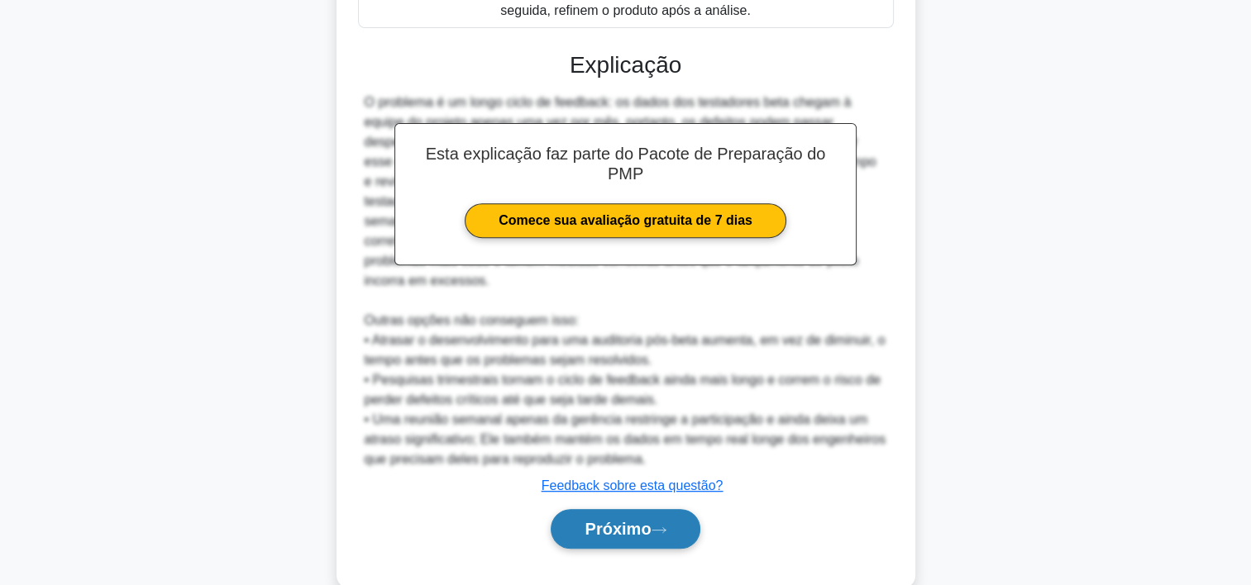
click at [650, 523] on button "Próximo" at bounding box center [625, 529] width 149 height 40
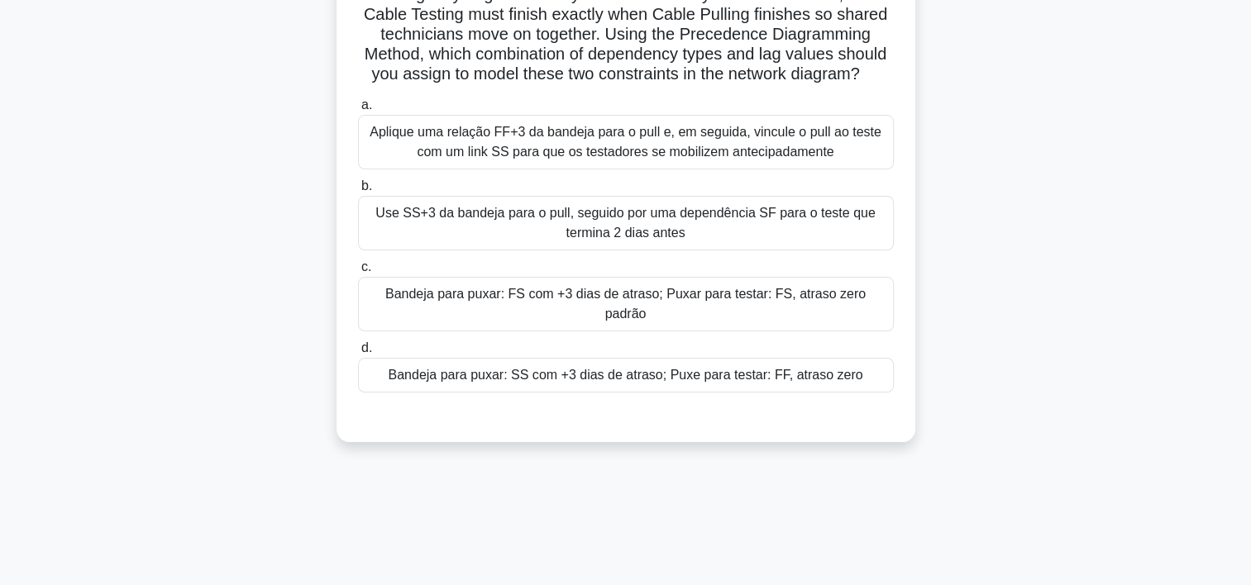
scroll to position [0, 0]
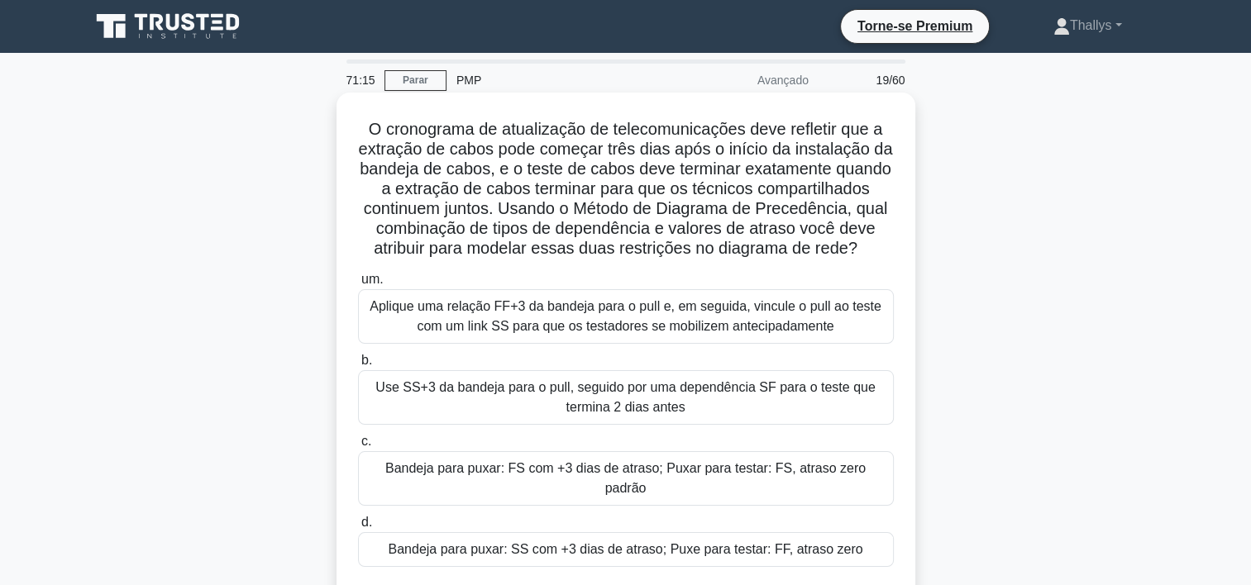
click at [411, 532] on div "Bandeja para puxar: SS com +3 dias de atraso; Puxe para testar: FF, atraso zero" at bounding box center [626, 549] width 536 height 35
click at [358, 526] on input "d. Bandeja para puxar: SS com +3 dias de atraso; Puxe para testar: FF, atraso z…" at bounding box center [358, 523] width 0 height 11
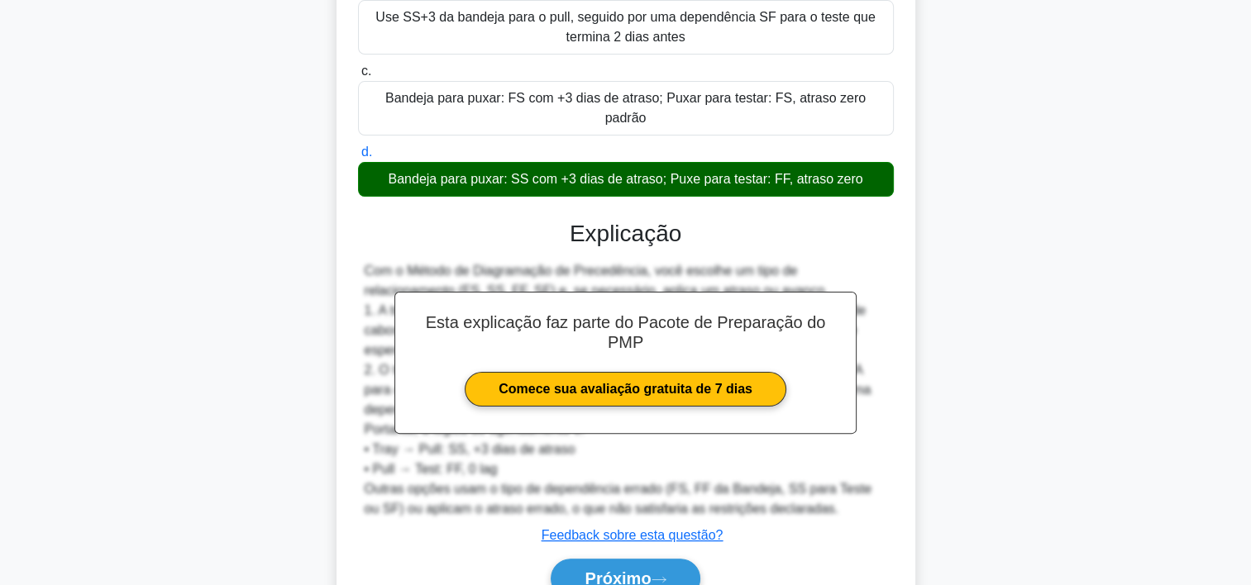
scroll to position [413, 0]
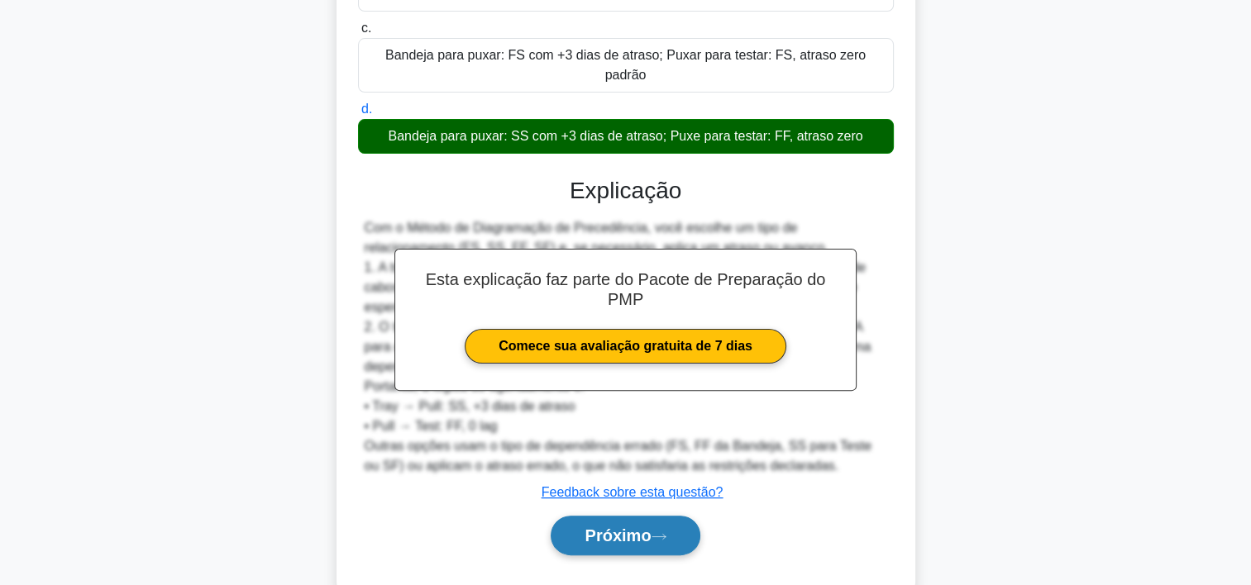
click at [588, 527] on font "Próximo" at bounding box center [618, 536] width 66 height 18
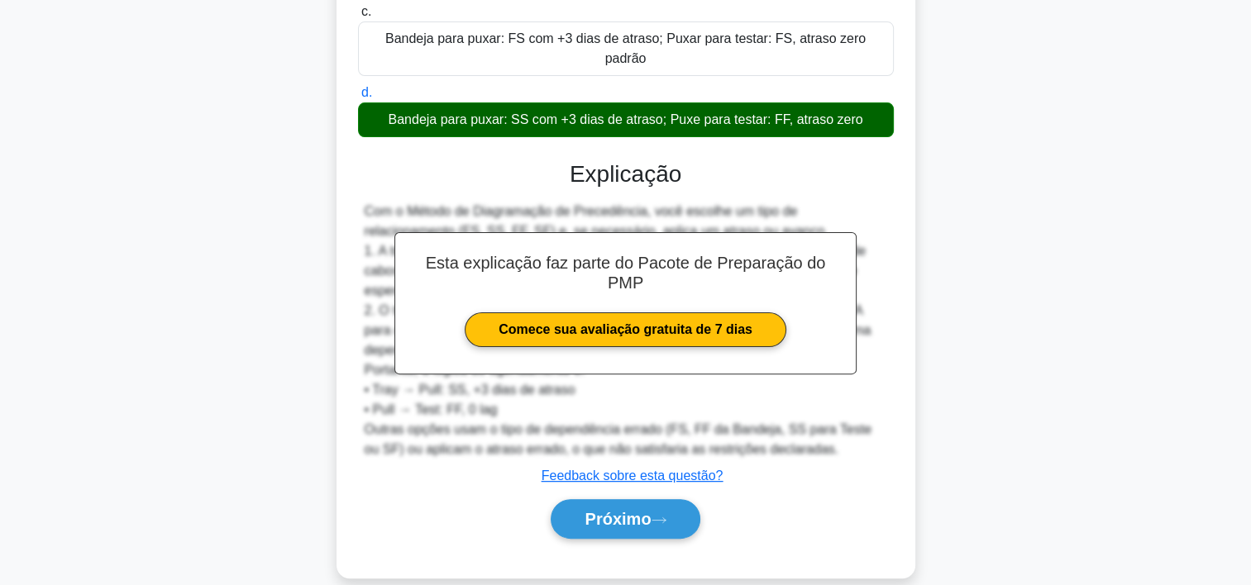
scroll to position [433, 0]
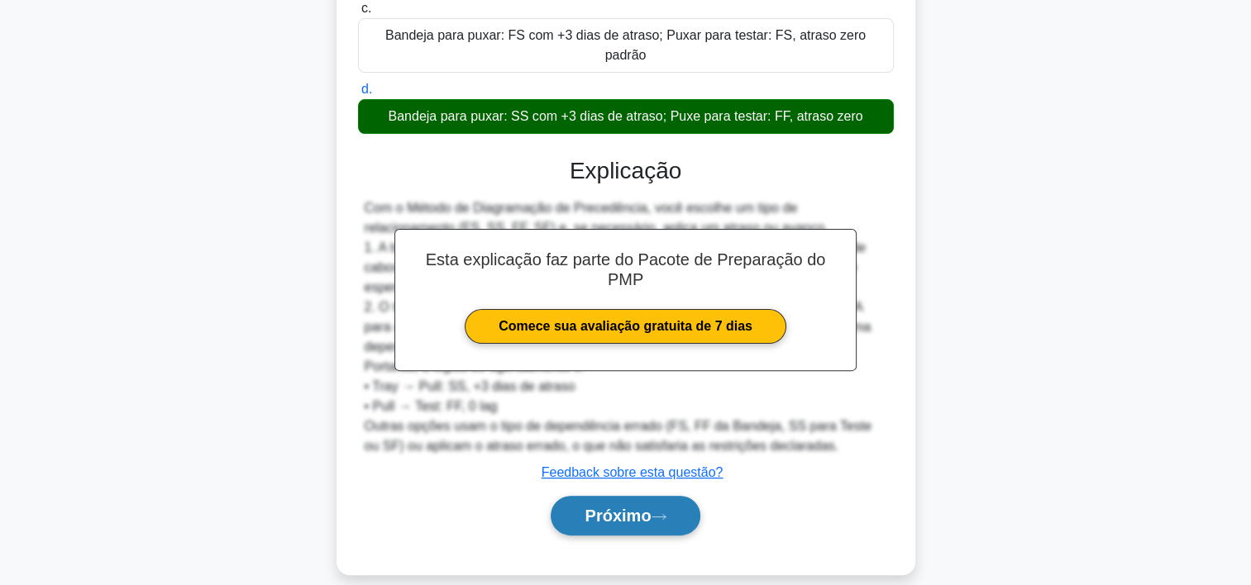
click at [637, 507] on font "Próximo" at bounding box center [618, 516] width 66 height 18
click at [622, 504] on button "Próximo" at bounding box center [625, 516] width 149 height 40
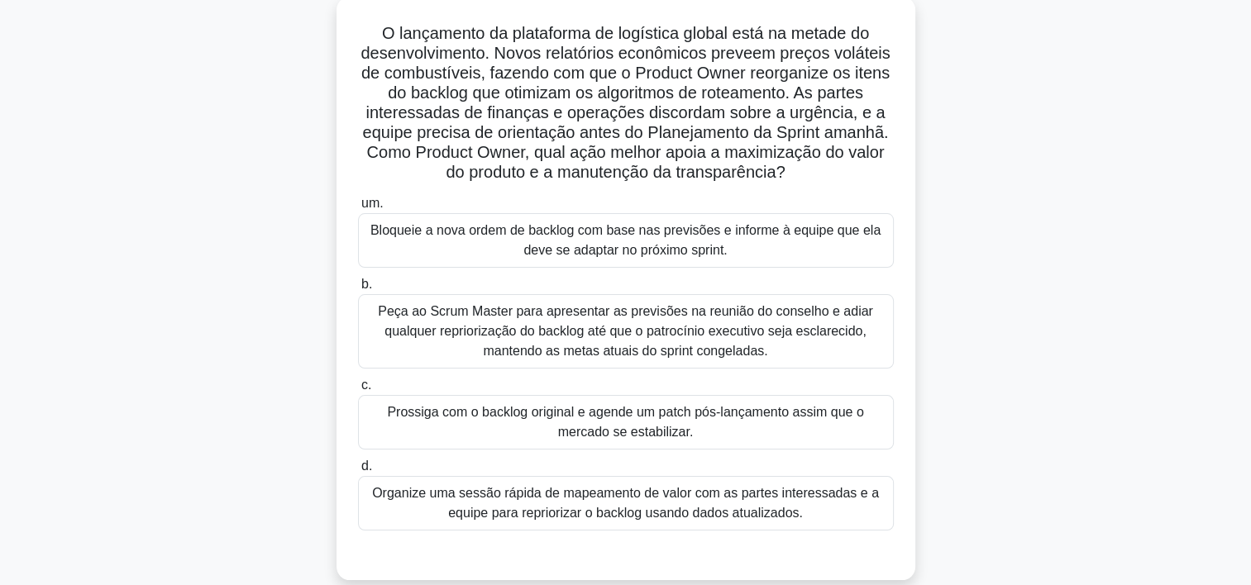
scroll to position [165, 0]
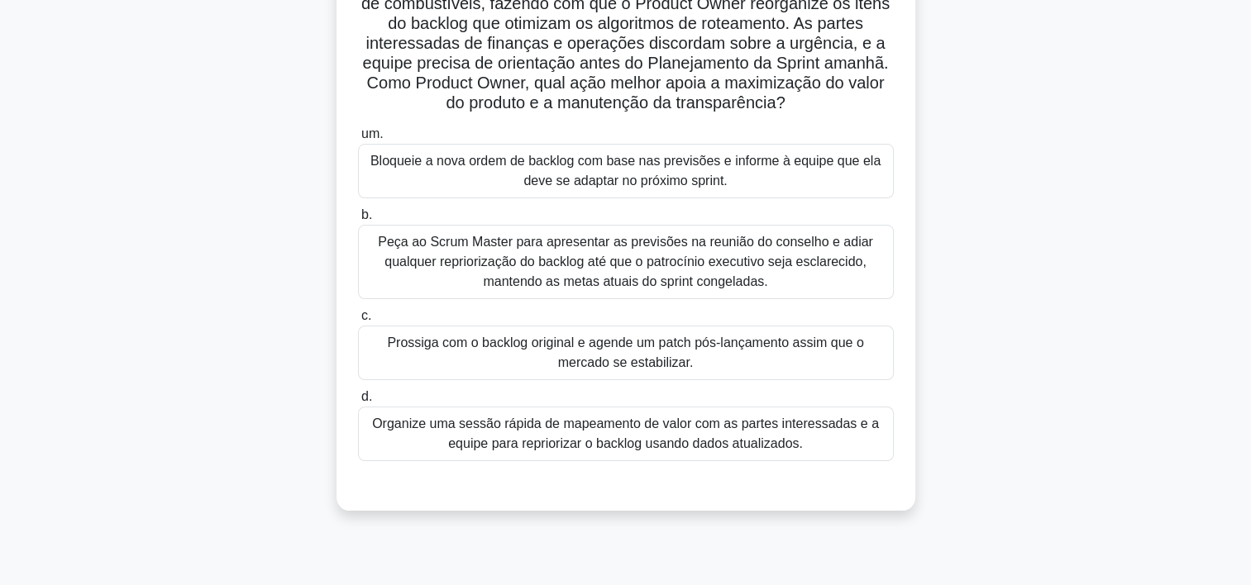
click at [426, 433] on div "Organize uma sessão rápida de mapeamento de valor com as partes interessadas e …" at bounding box center [626, 434] width 536 height 55
click at [358, 403] on input "d. Organize uma sessão rápida de mapeamento de valor com as partes interessadas…" at bounding box center [358, 397] width 0 height 11
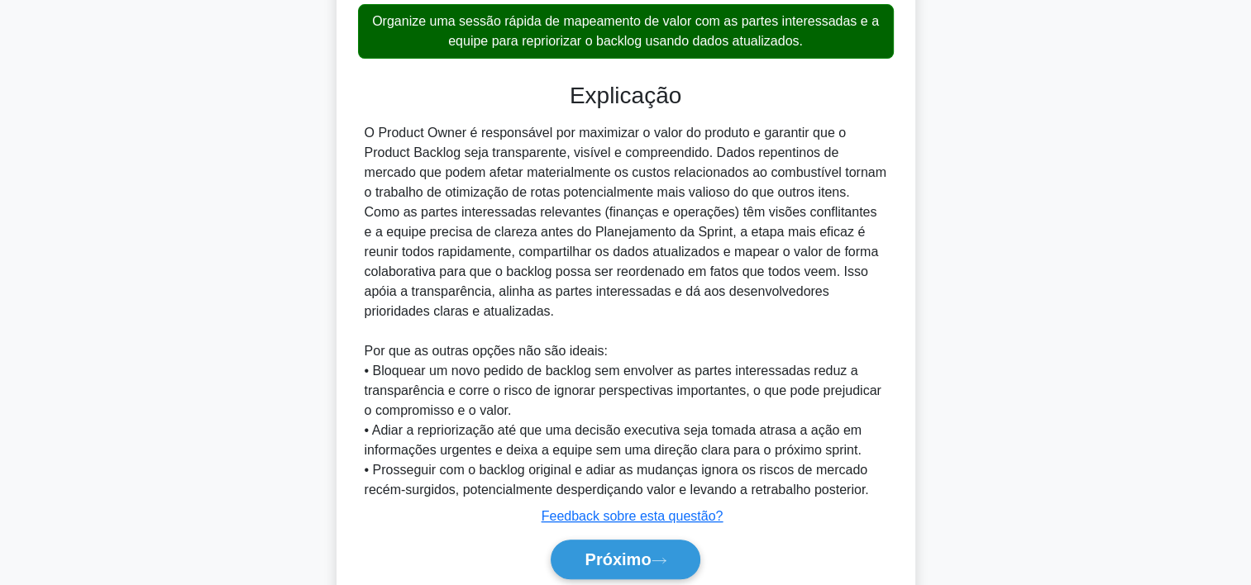
scroll to position [632, 0]
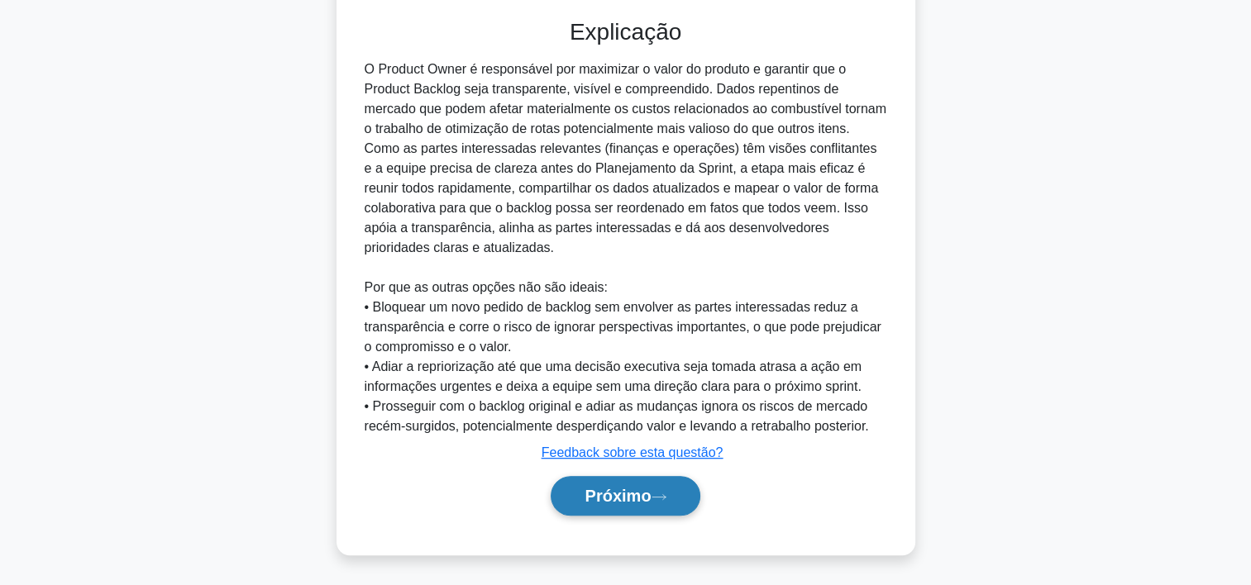
click at [616, 499] on font "Próximo" at bounding box center [618, 496] width 66 height 18
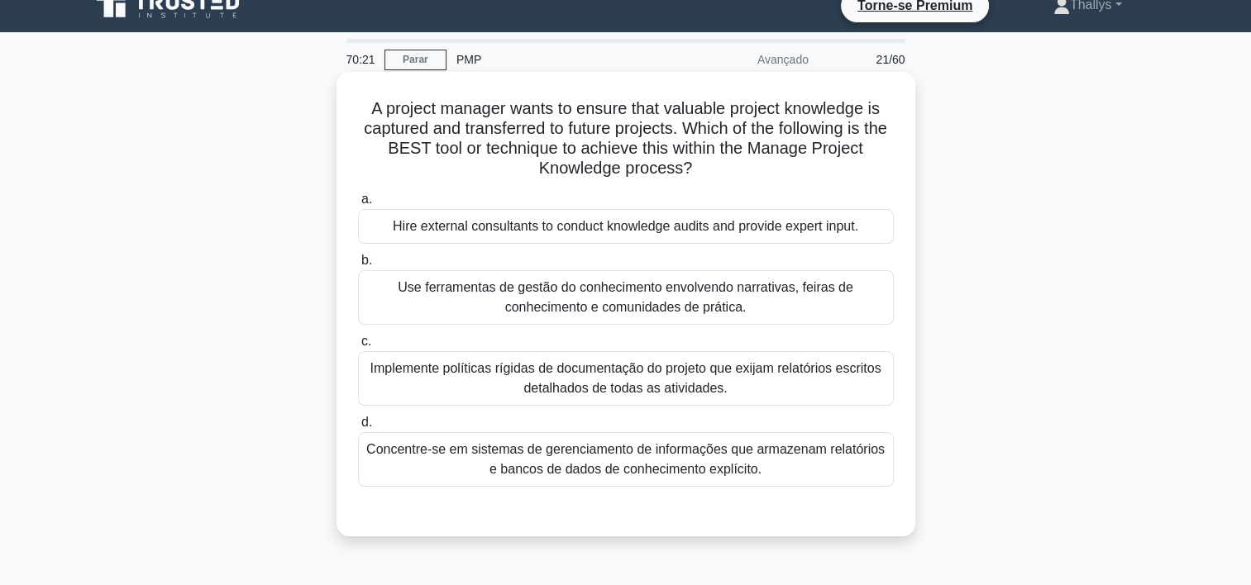
scroll to position [0, 0]
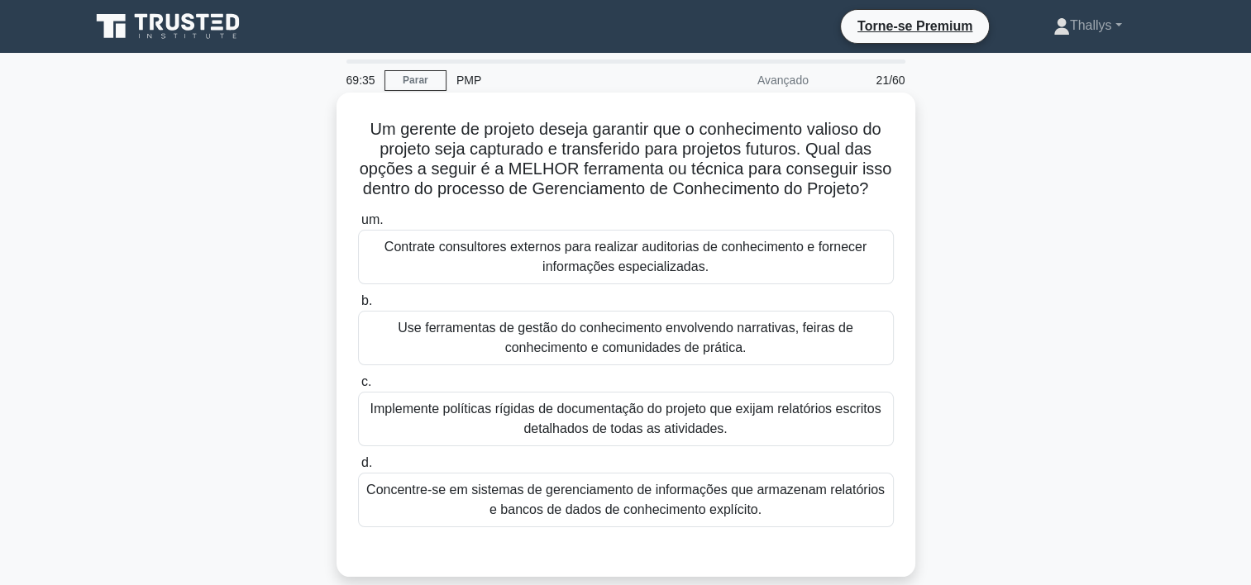
click at [466, 520] on div "Concentre-se em sistemas de gerenciamento de informações que armazenam relatóri…" at bounding box center [626, 500] width 536 height 55
click at [358, 469] on input "d. Concentre-se em sistemas de gerenciamento de informações que armazenam relat…" at bounding box center [358, 463] width 0 height 11
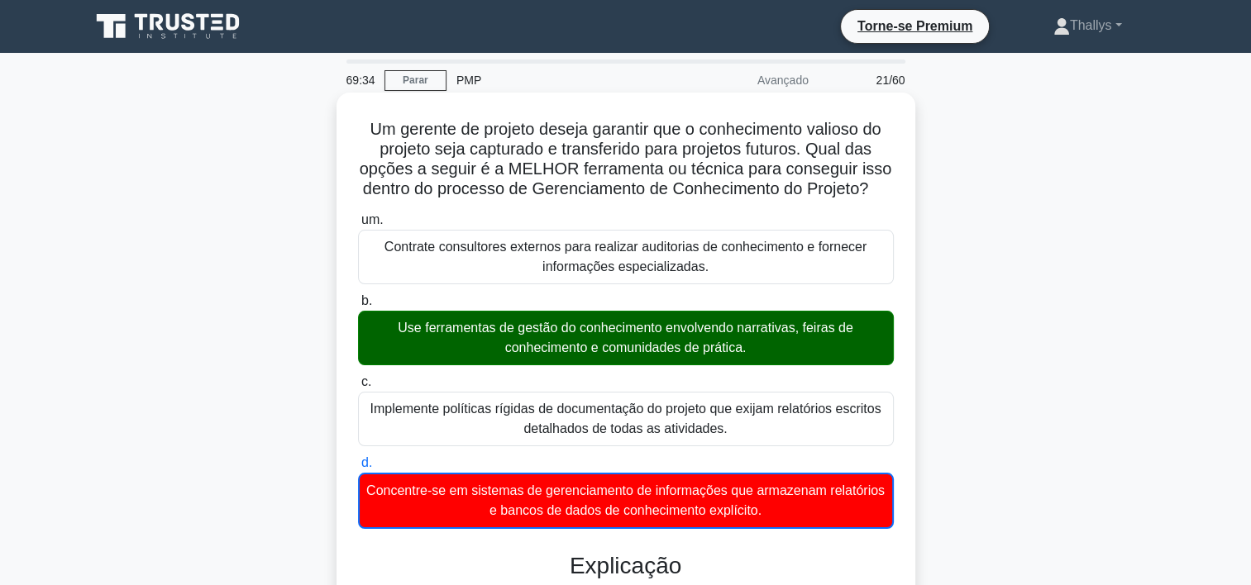
click at [469, 341] on div "Use ferramentas de gestão do conhecimento envolvendo narrativas, feiras de conh…" at bounding box center [626, 338] width 536 height 55
click at [358, 307] on input "b. Use ferramentas de gestão do conhecimento envolvendo narrativas, feiras de c…" at bounding box center [358, 301] width 0 height 11
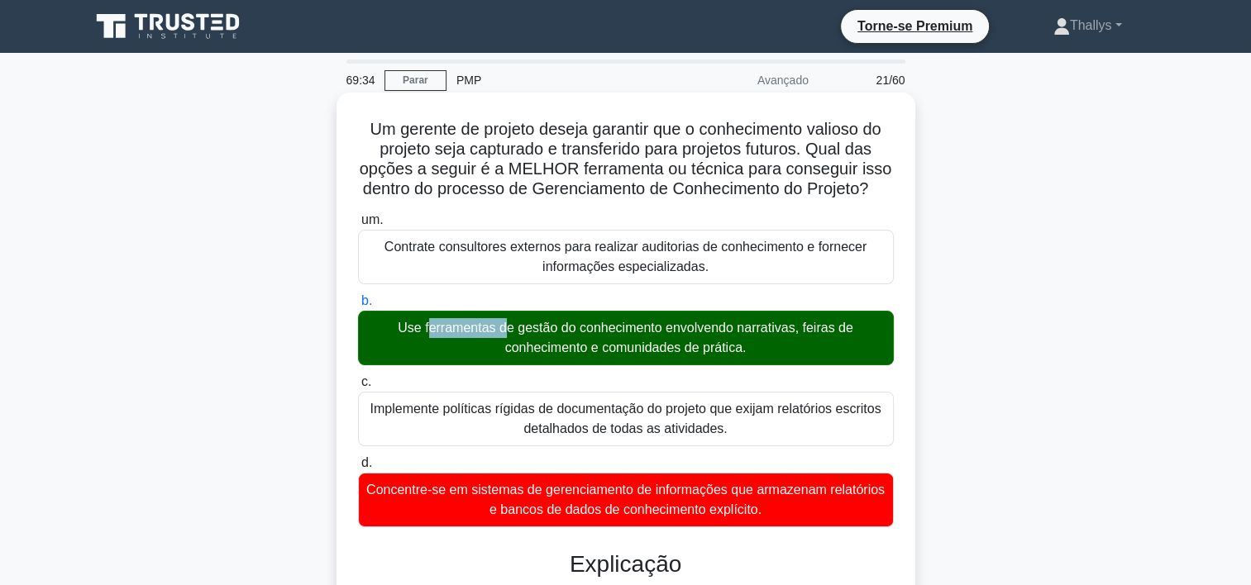
click at [469, 341] on div "Use ferramentas de gestão do conhecimento envolvendo narrativas, feiras de conh…" at bounding box center [626, 338] width 536 height 55
click at [358, 307] on input "b. Use ferramentas de gestão do conhecimento envolvendo narrativas, feiras de c…" at bounding box center [358, 301] width 0 height 11
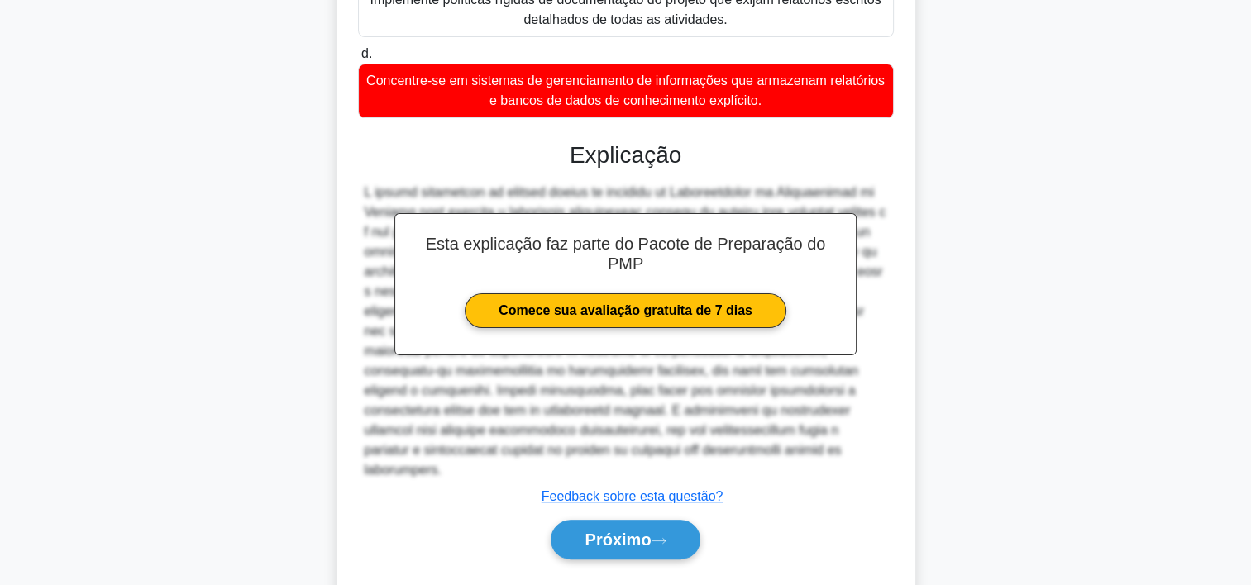
scroll to position [413, 0]
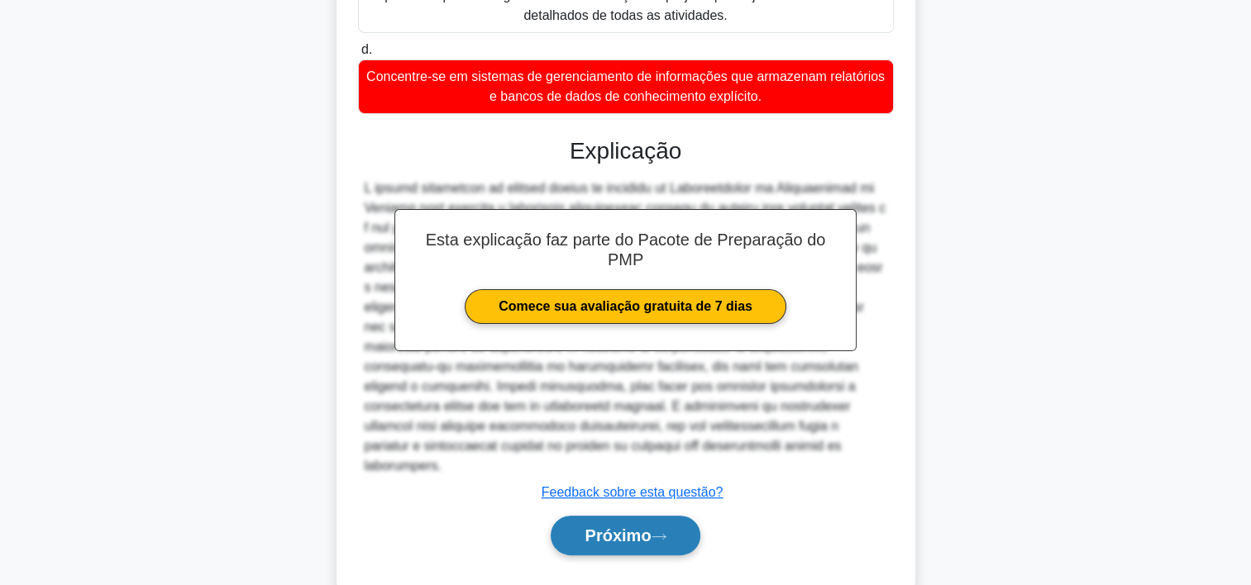
click at [585, 542] on button "Próximo" at bounding box center [625, 536] width 149 height 40
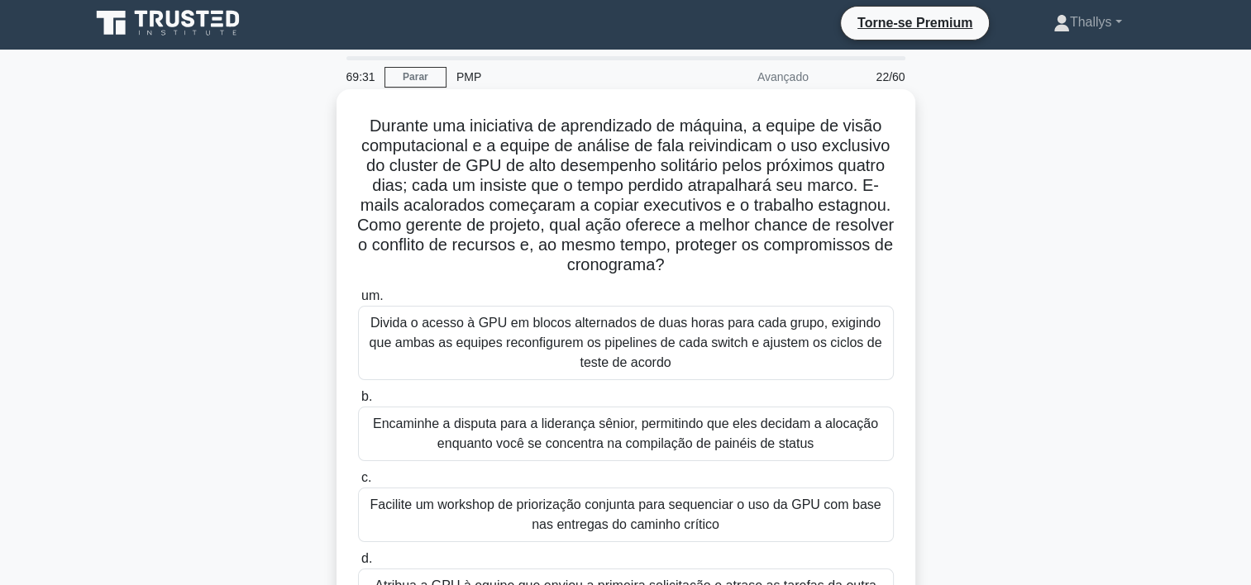
scroll to position [0, 0]
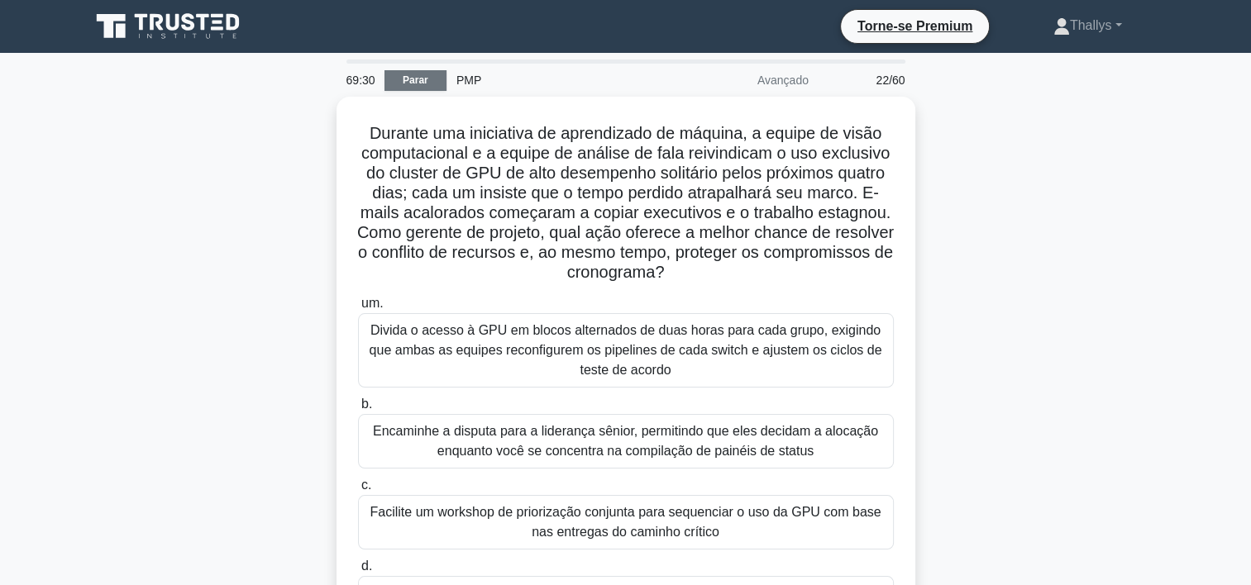
click at [413, 85] on link "Parar" at bounding box center [415, 80] width 62 height 21
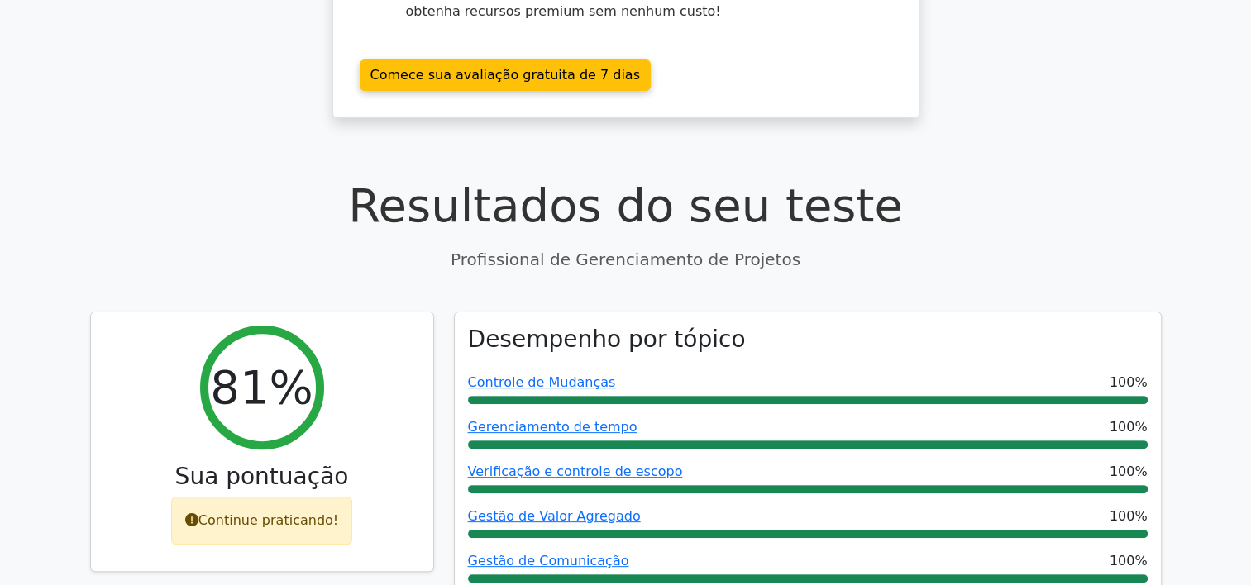
scroll to position [496, 0]
